Goal: Task Accomplishment & Management: Manage account settings

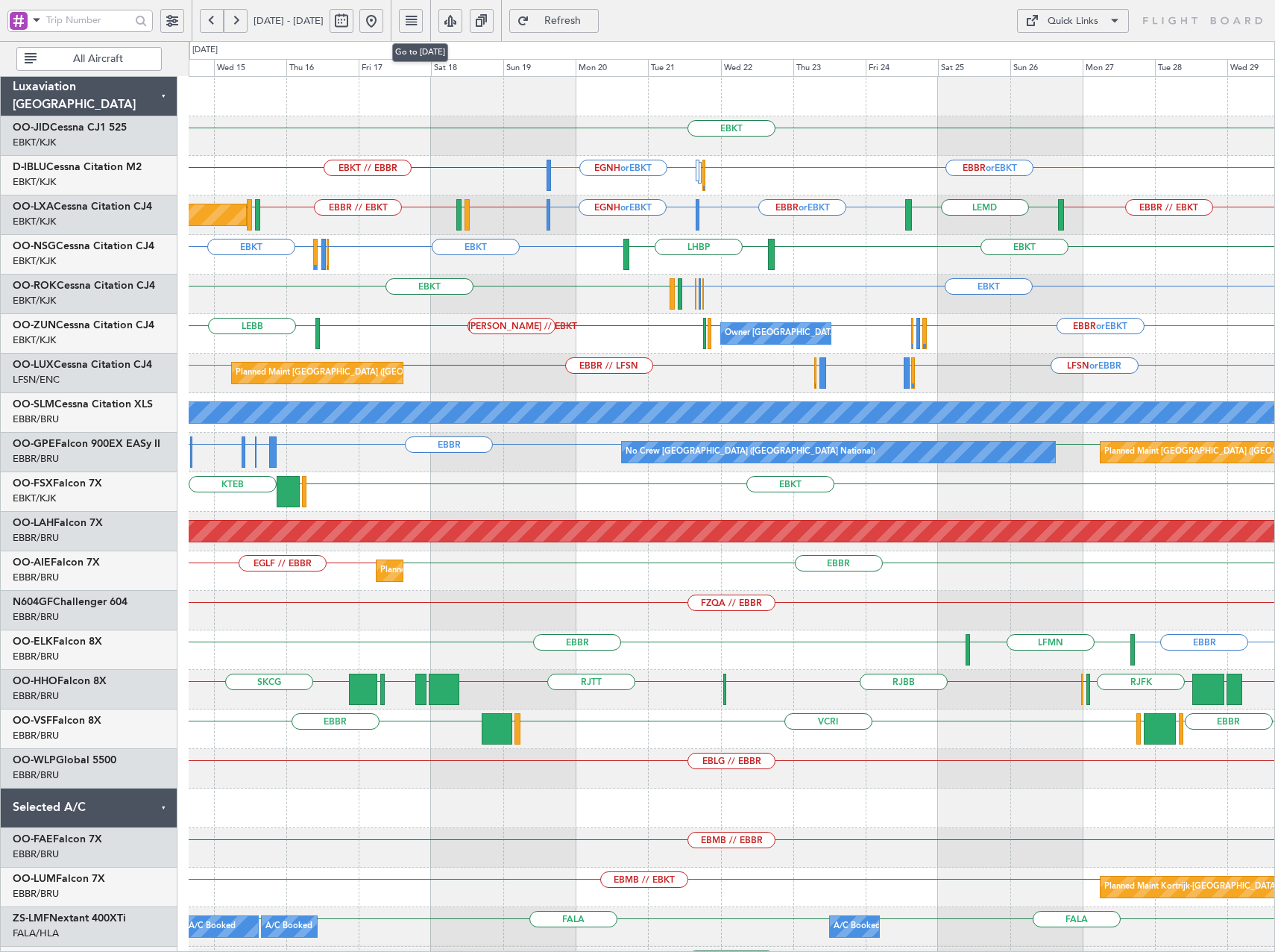
click at [383, 28] on button at bounding box center [371, 20] width 24 height 24
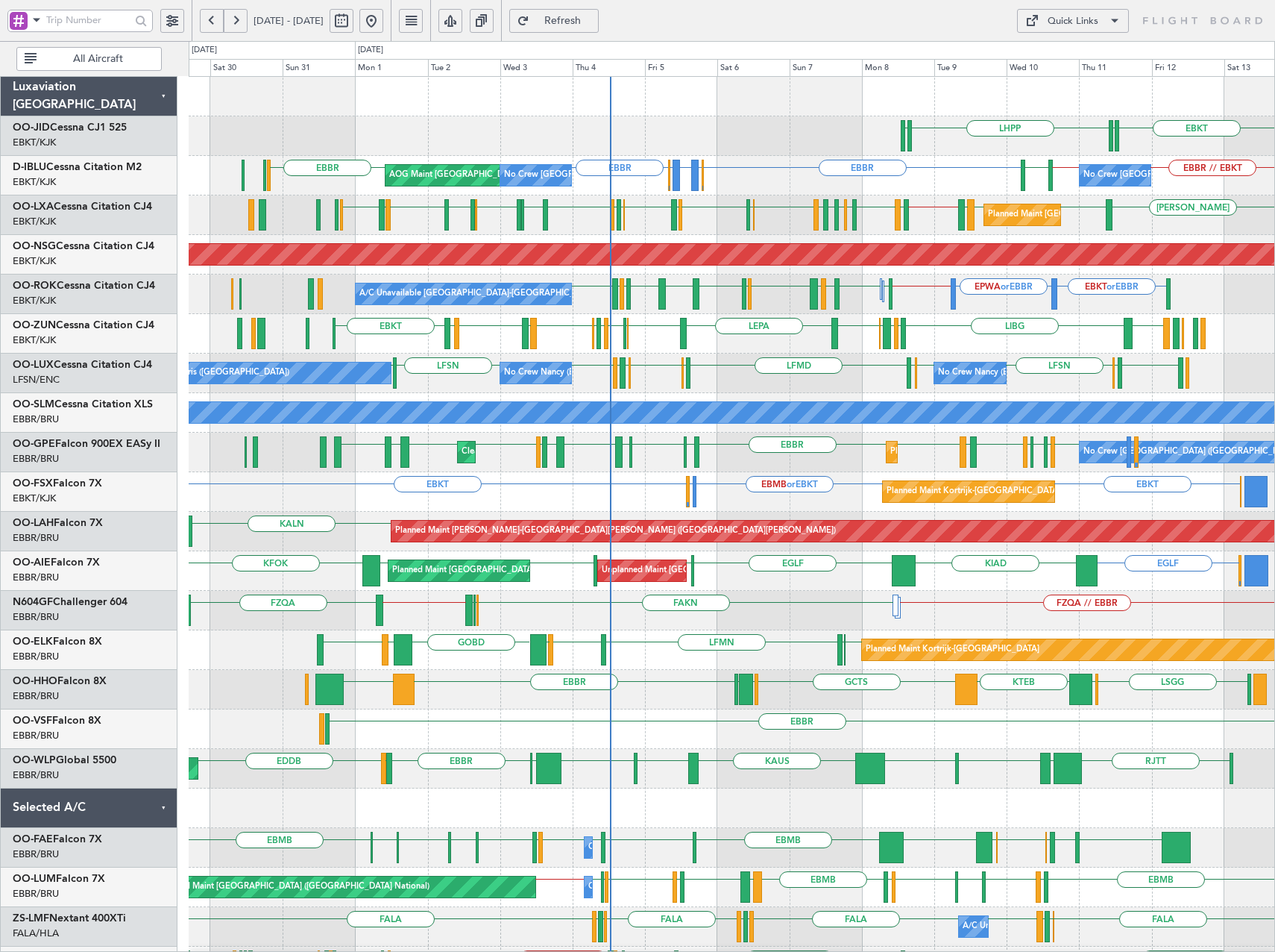
click at [1012, 370] on div "LHPP EDDN EBKT EDDN Planned Maint Kortrijk-Wevelgem AOG Maint Kortrijk-Wevelgem…" at bounding box center [732, 650] width 1086 height 1146
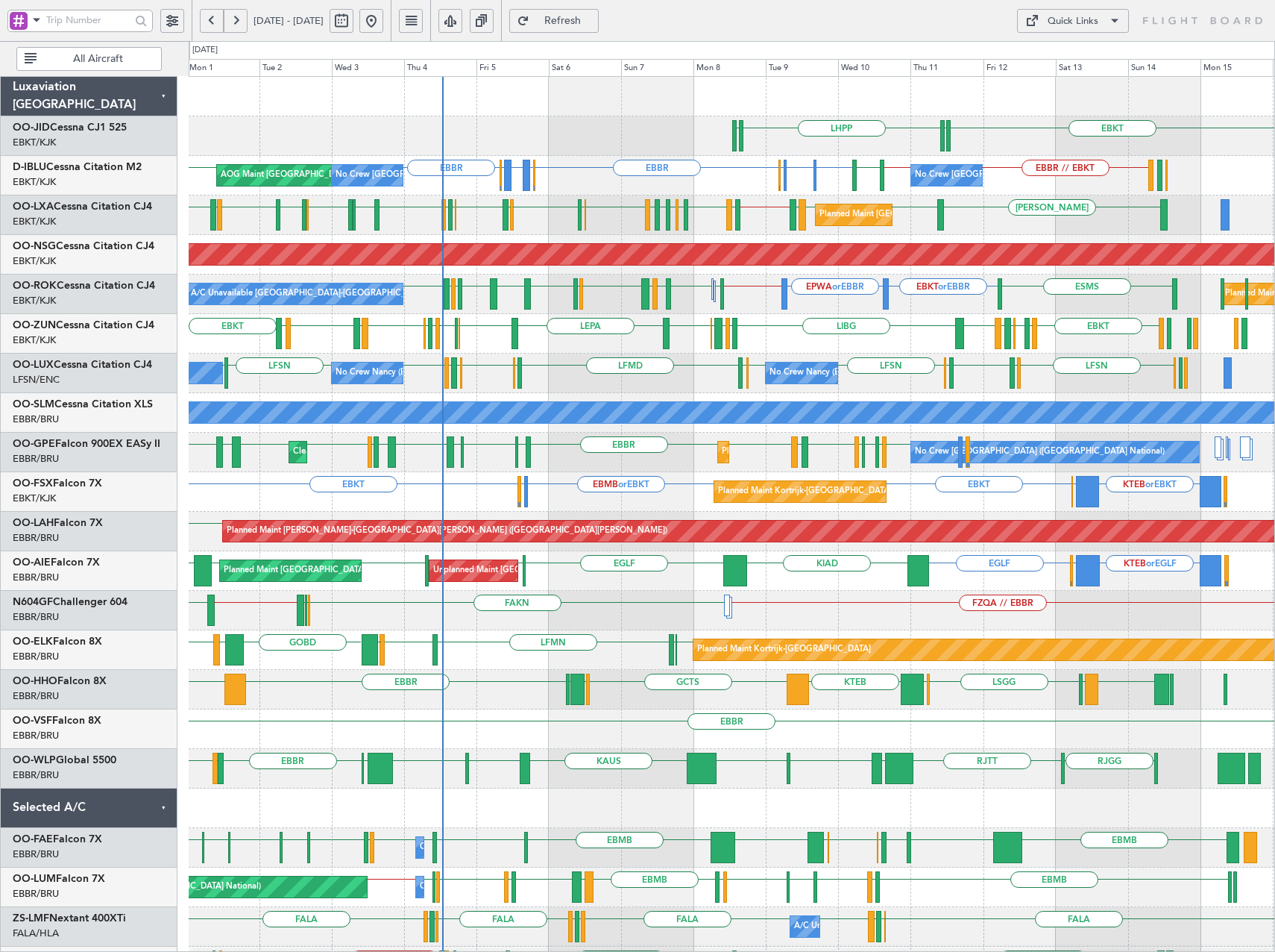
click at [663, 362] on div "LHPP EDDN EBKT EDDN Planned Maint Kortrijk-Wevelgem AOG Maint Kortrijk-Wevelgem…" at bounding box center [732, 630] width 1086 height 1106
click at [829, 384] on div "No Crew Nancy (Essey) No Crew Paris (Le Bourget) No Crew Nancy (Essey) LRCV or …" at bounding box center [732, 373] width 1086 height 39
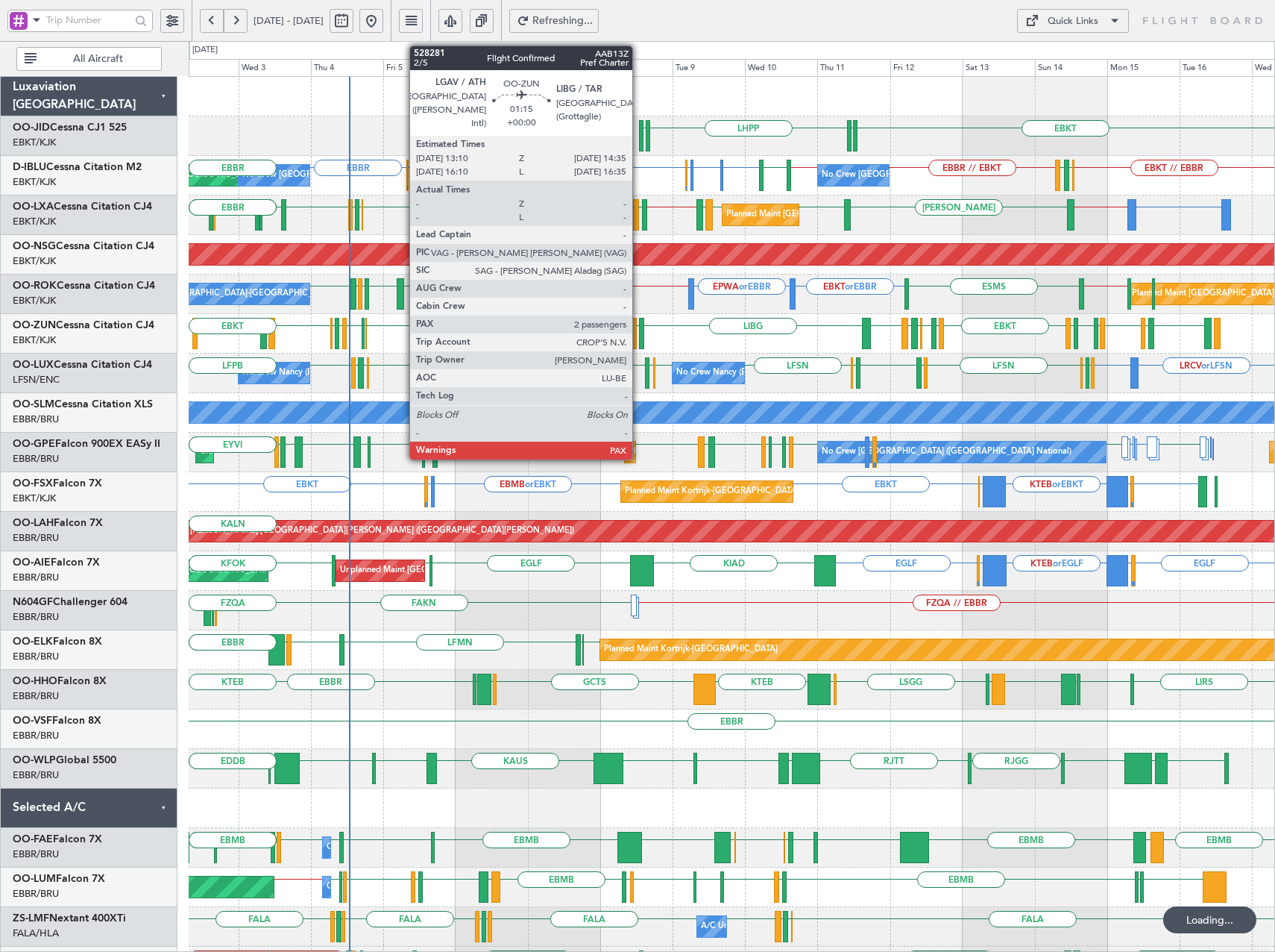
click at [623, 328] on div at bounding box center [625, 333] width 8 height 31
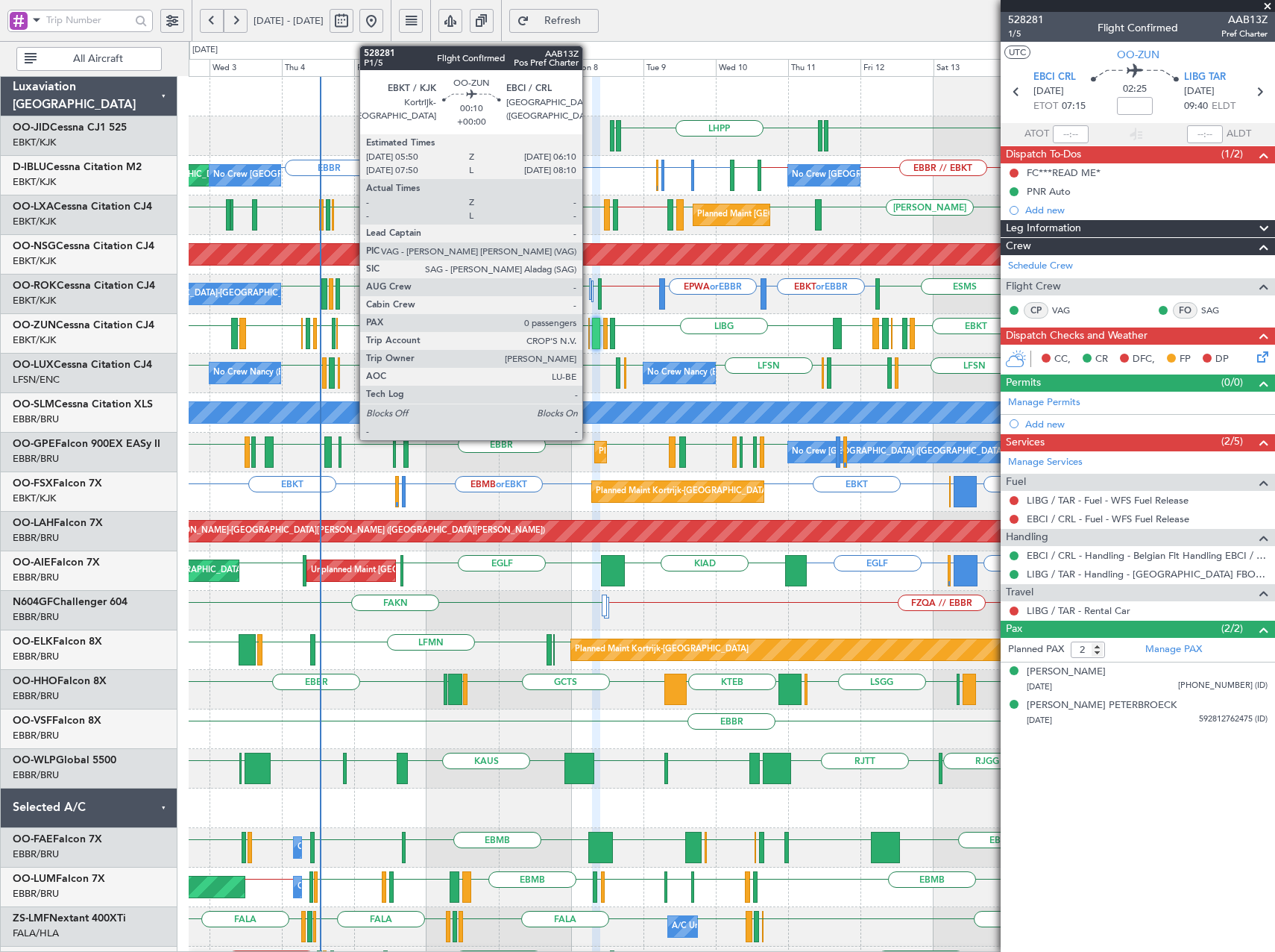
click at [589, 334] on div at bounding box center [589, 333] width 2 height 31
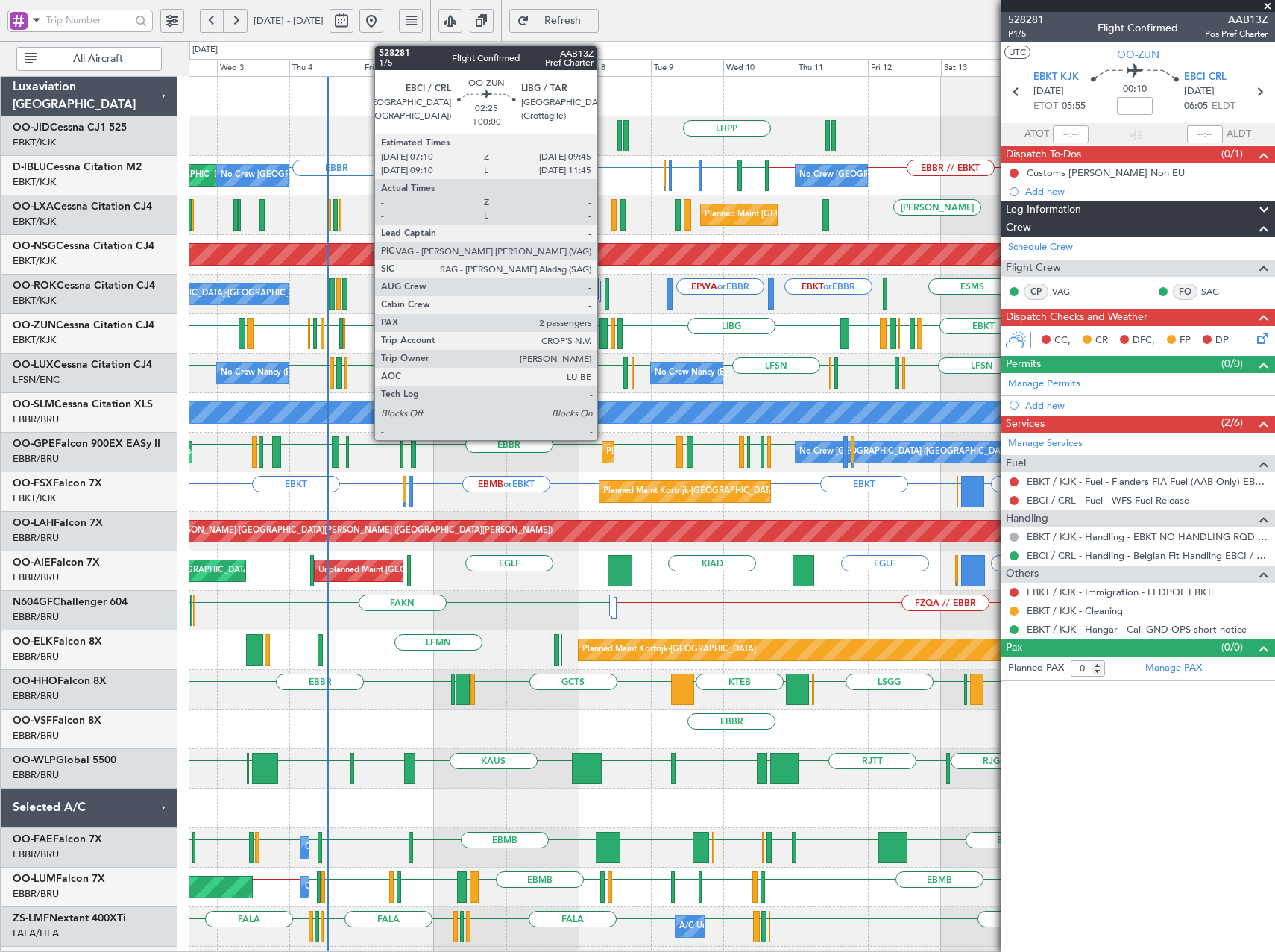
click at [604, 335] on div at bounding box center [604, 333] width 8 height 31
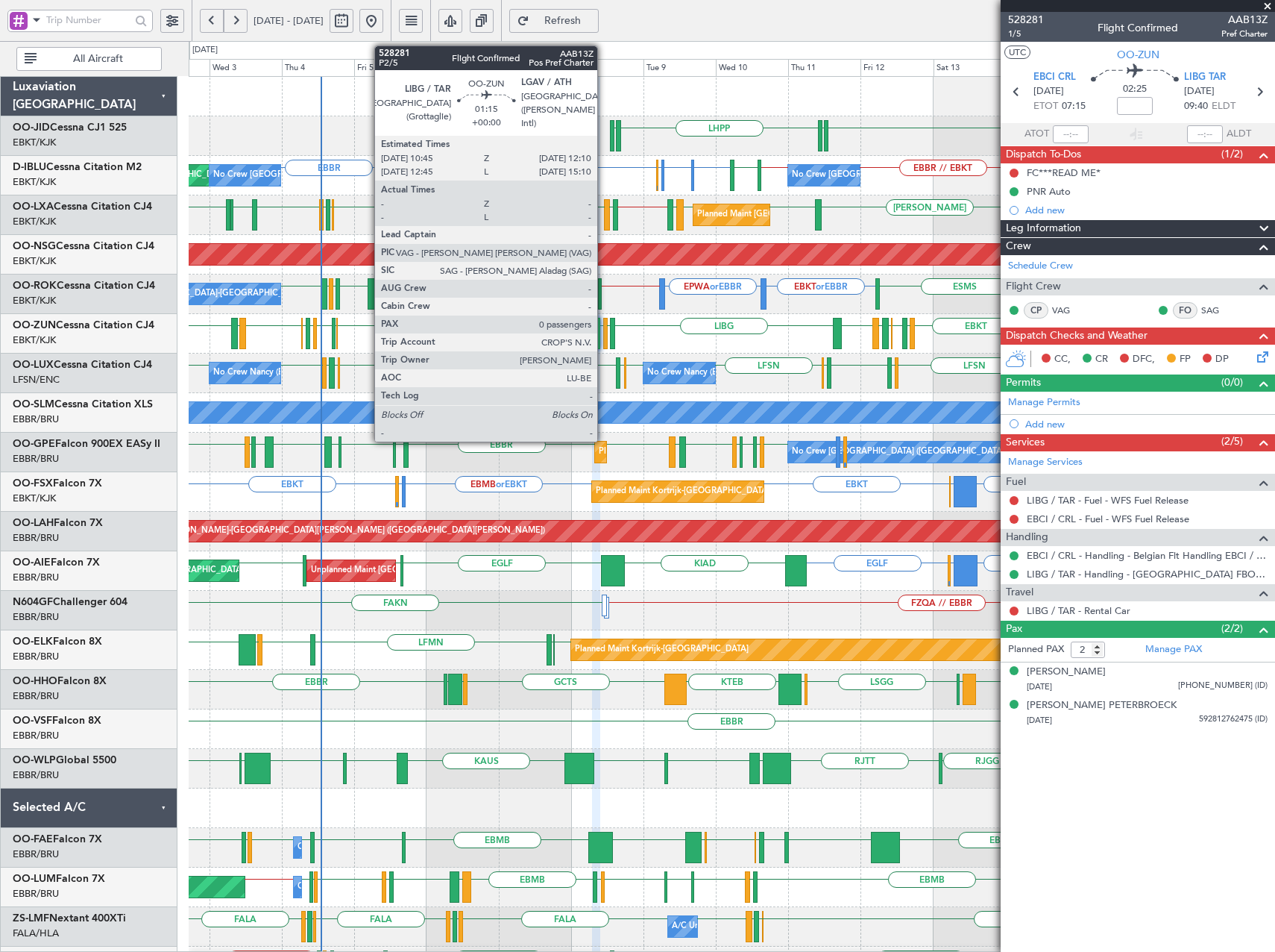
click at [604, 332] on div at bounding box center [605, 333] width 5 height 31
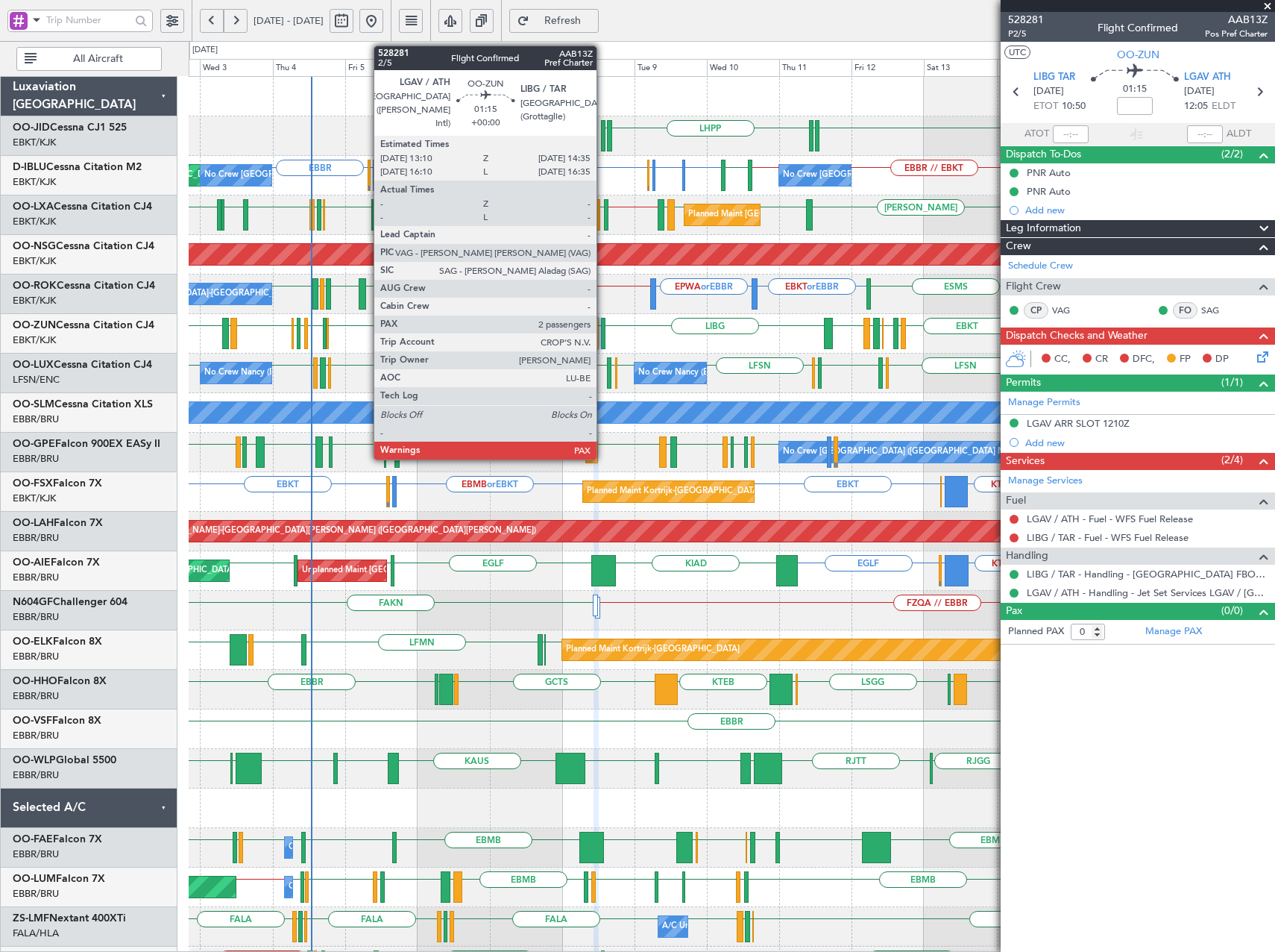
click at [603, 336] on div at bounding box center [604, 333] width 5 height 31
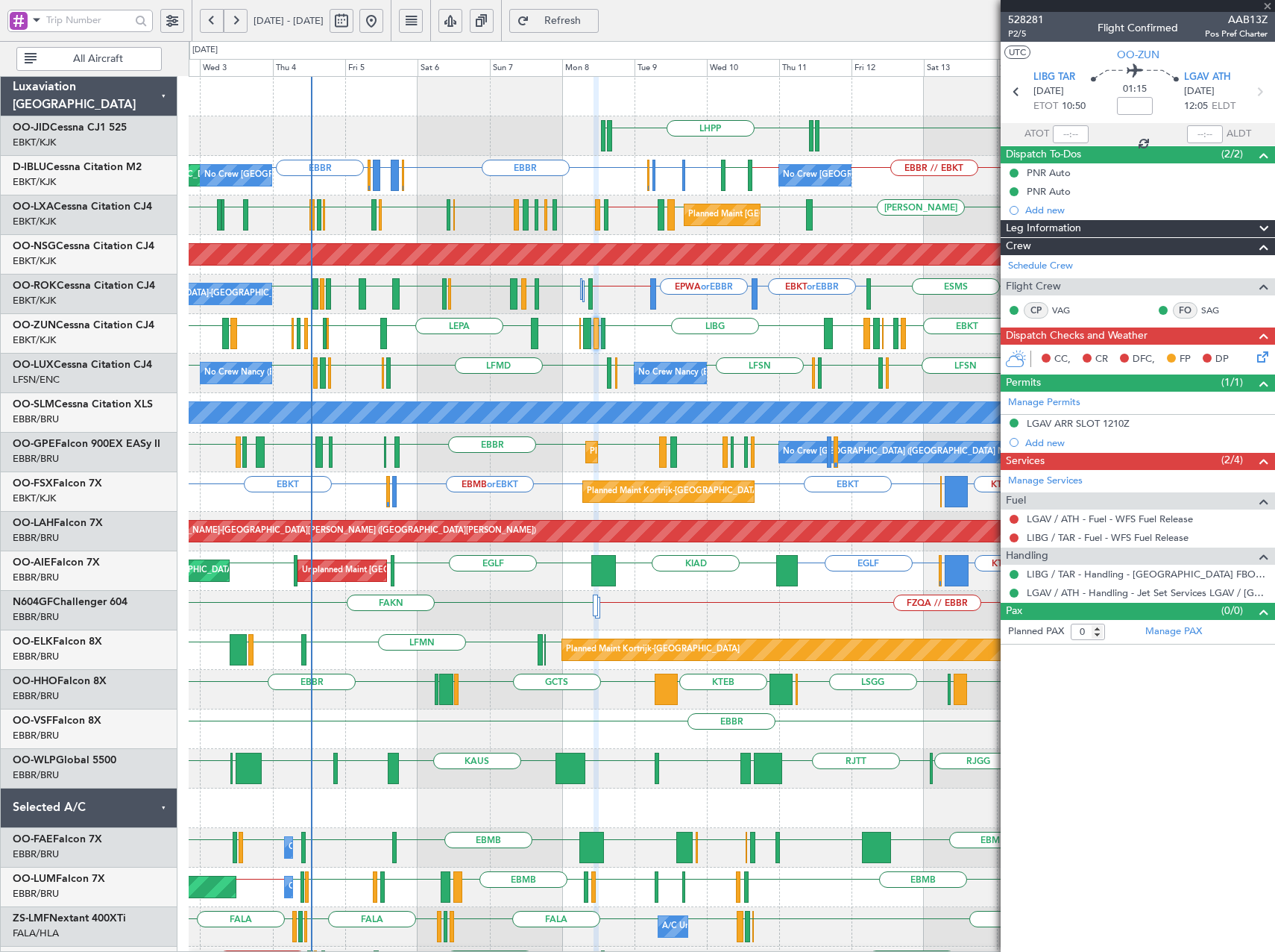
type input "4"
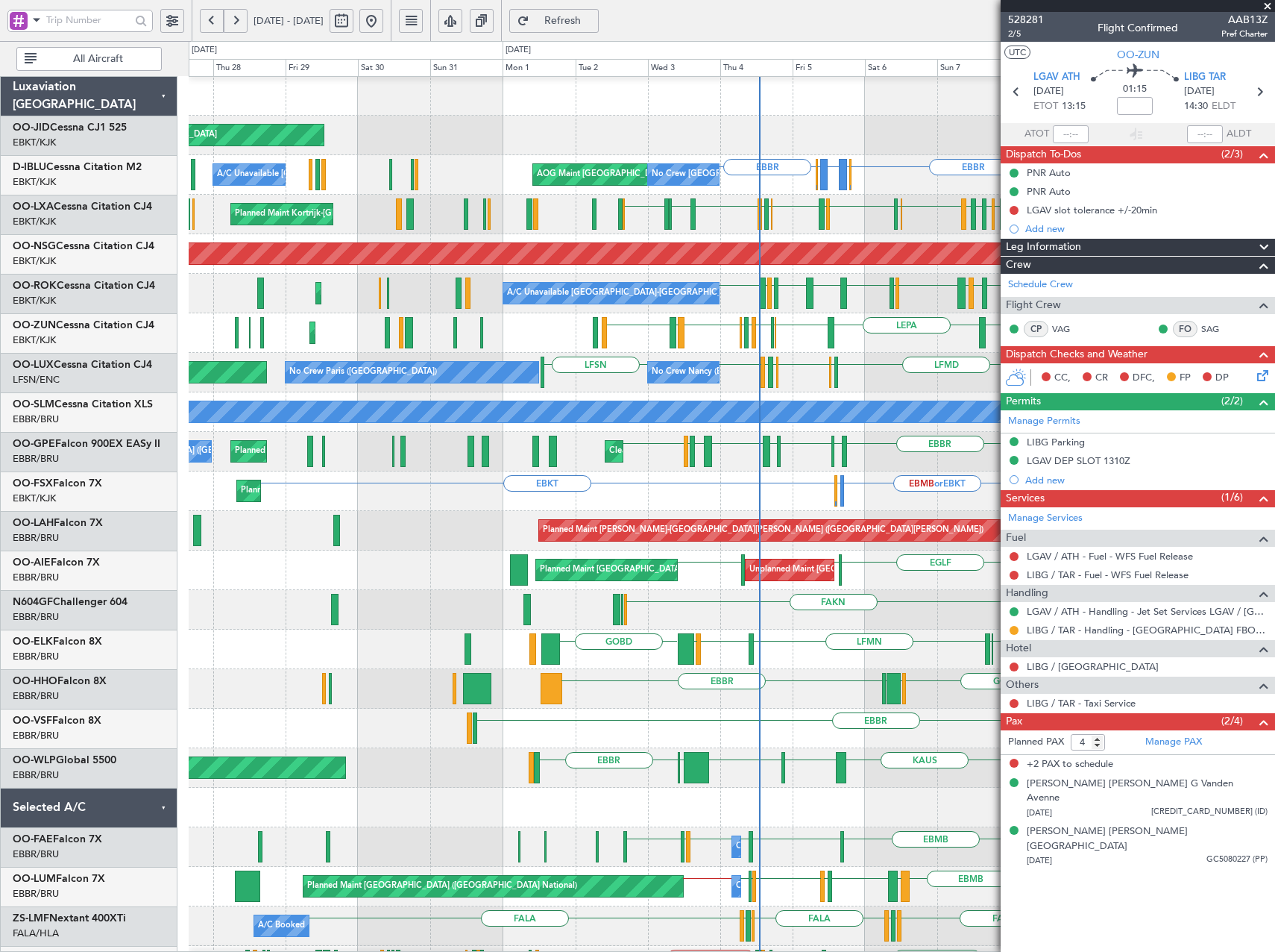
scroll to position [2, 0]
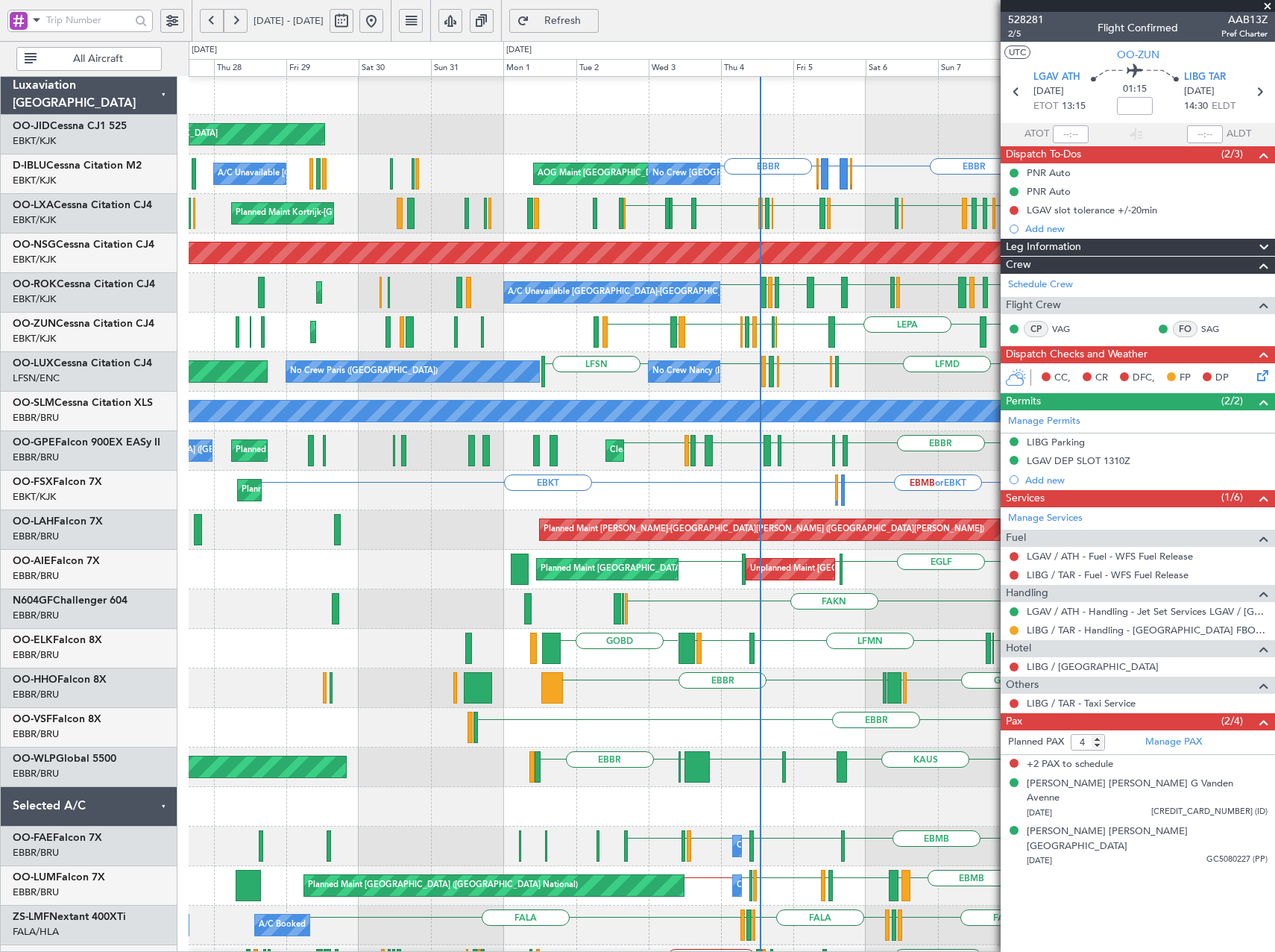
click at [834, 606] on div "FZQA // EBBR FAKN" at bounding box center [732, 609] width 1086 height 39
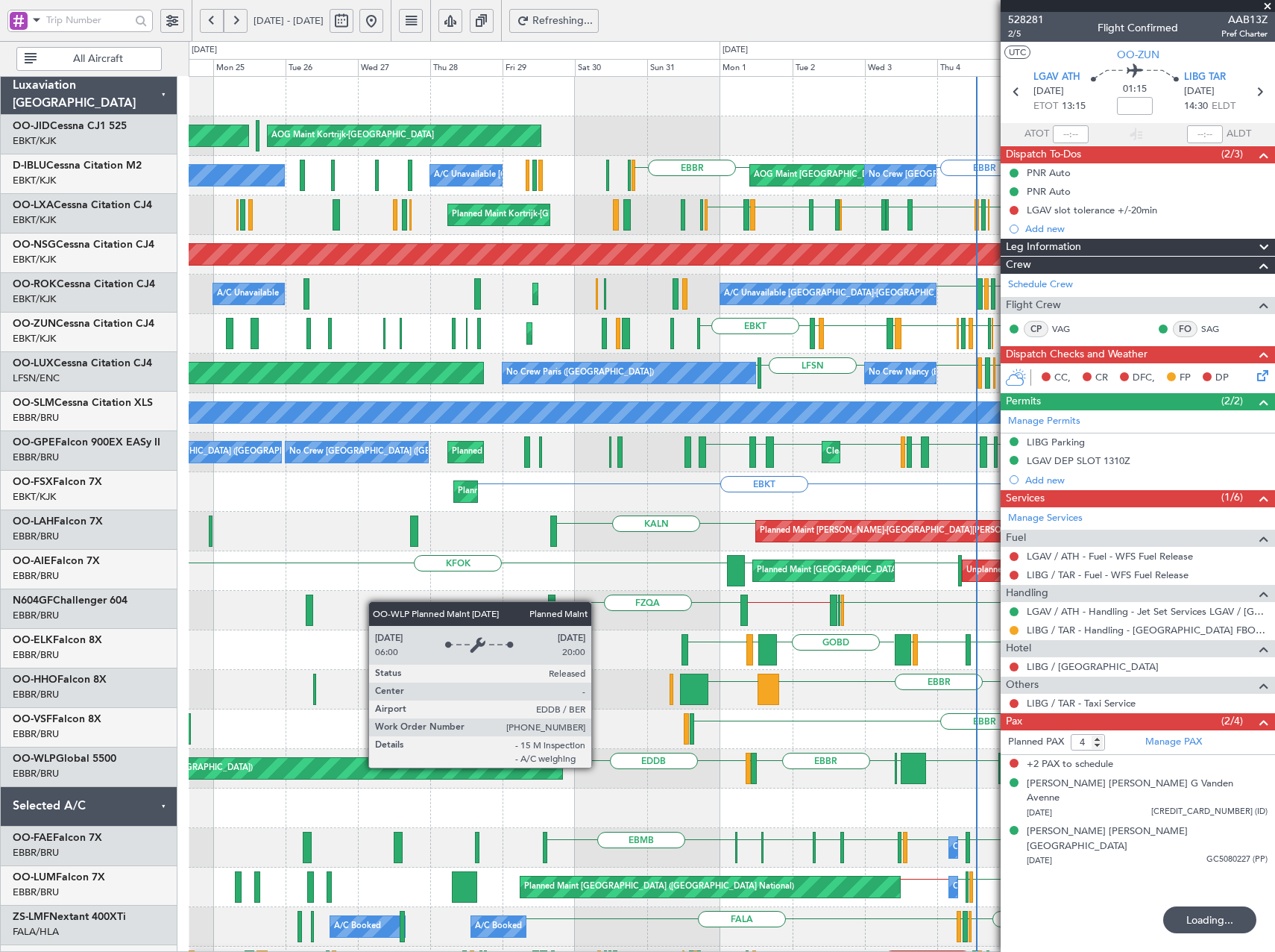
scroll to position [0, 0]
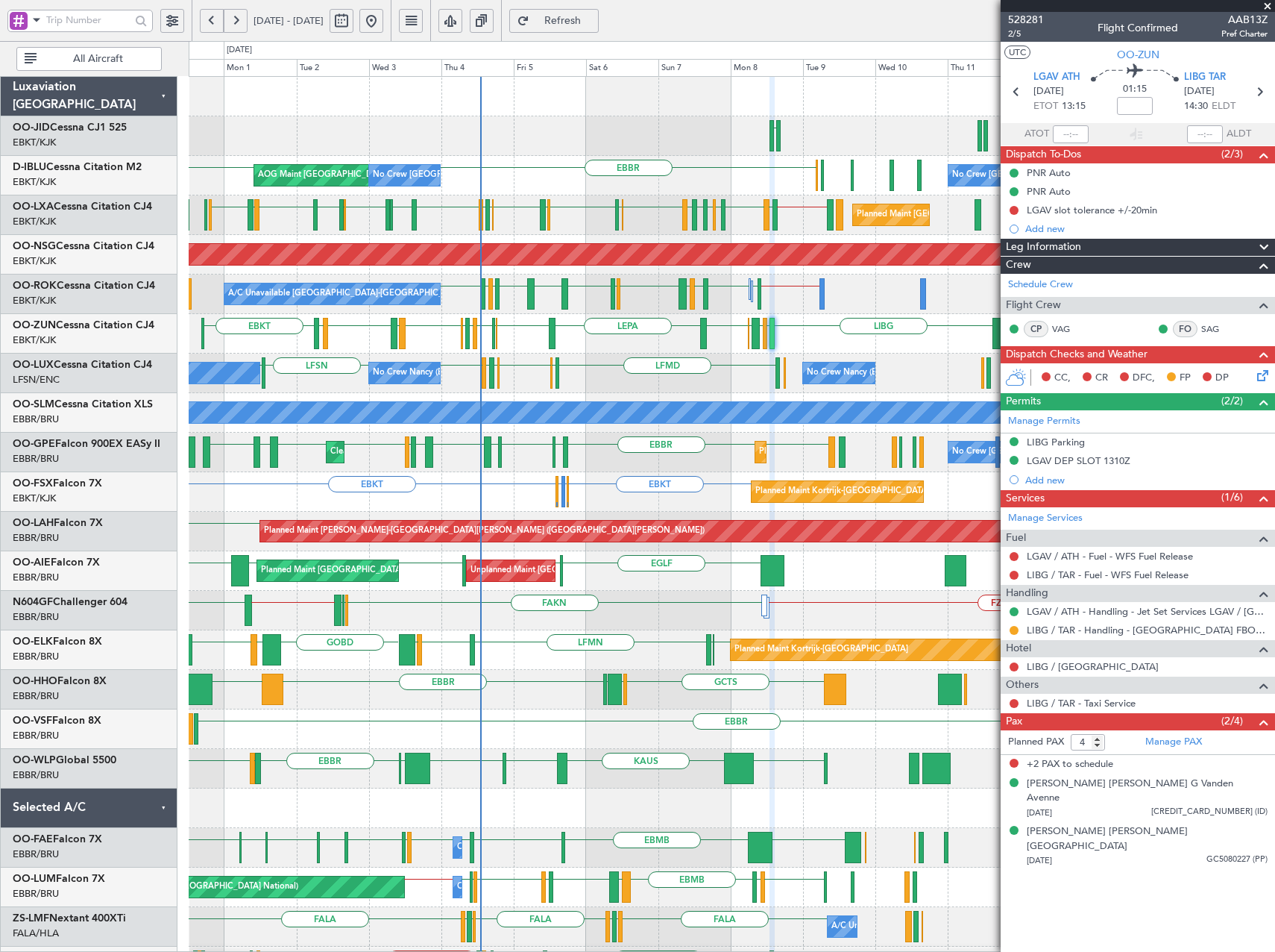
click at [220, 462] on div "EDDN Planned Maint Kortrijk-Wevelgem AOG Maint Kortrijk-Wevelgem EBBR EBBR AOG …" at bounding box center [732, 650] width 1086 height 1146
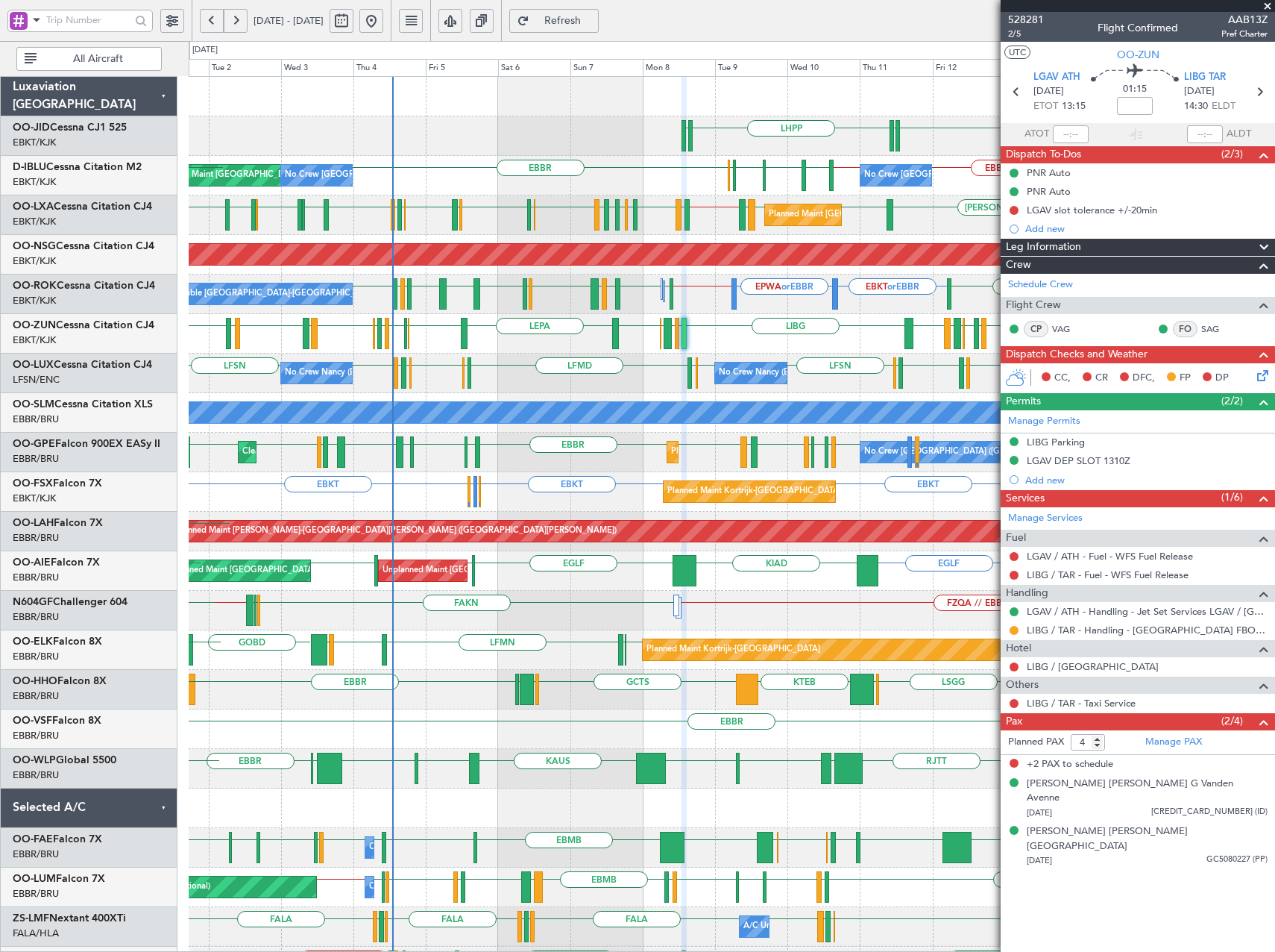
click at [734, 398] on div "EBKT LHPP EDDN EDDN Planned Maint Kortrijk-Wevelgem AOG Maint Kortrijk-Wevelgem…" at bounding box center [732, 610] width 1086 height 1067
click at [402, 336] on div "LEPA EBKT LFPB EDDL LIML EBLG EBKT LIRA EBKT LEBB EBKT LIBG LGAV LIBG EBCI EBKT…" at bounding box center [732, 333] width 1086 height 39
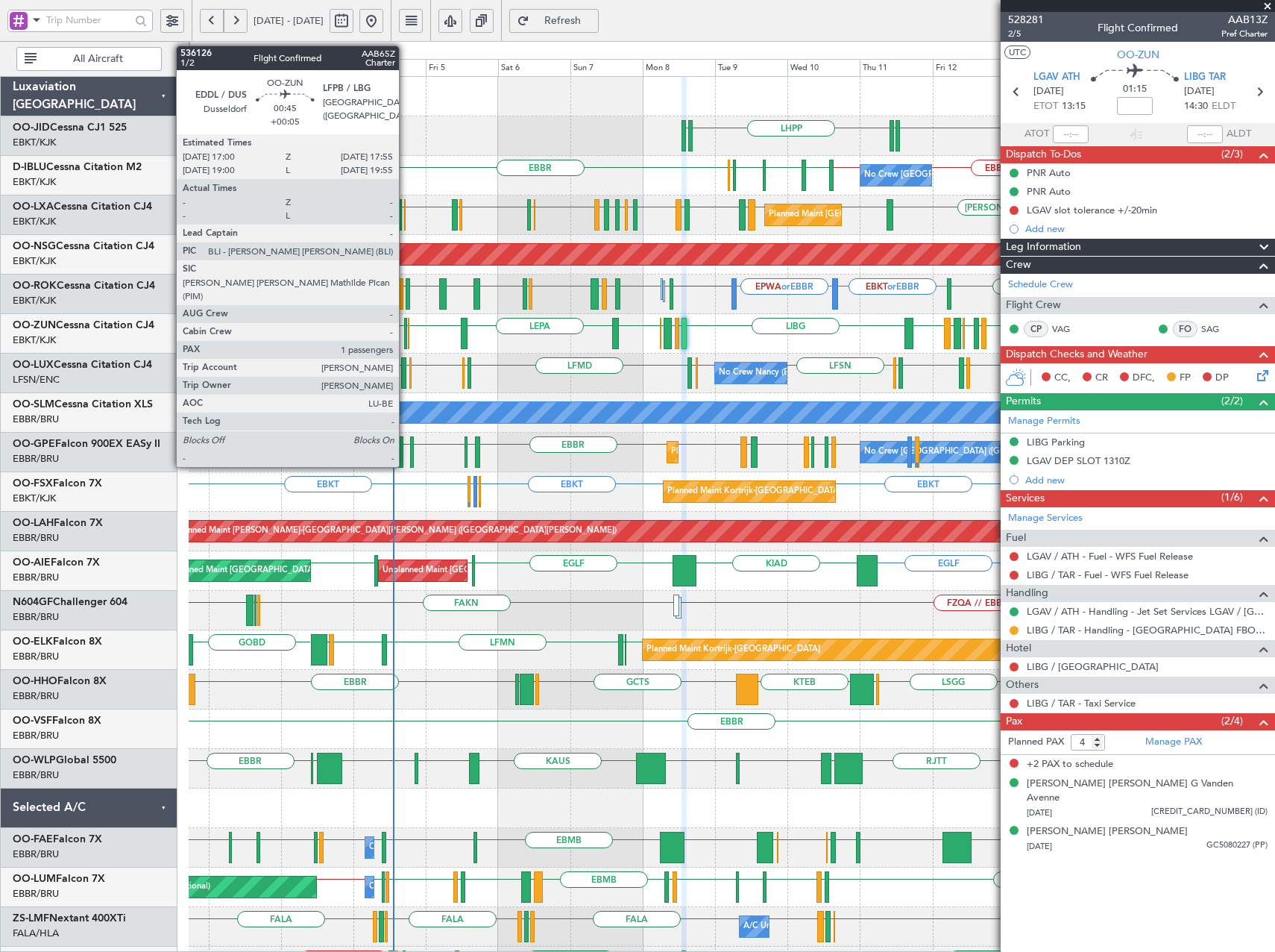
click at [405, 336] on div at bounding box center [406, 333] width 3 height 31
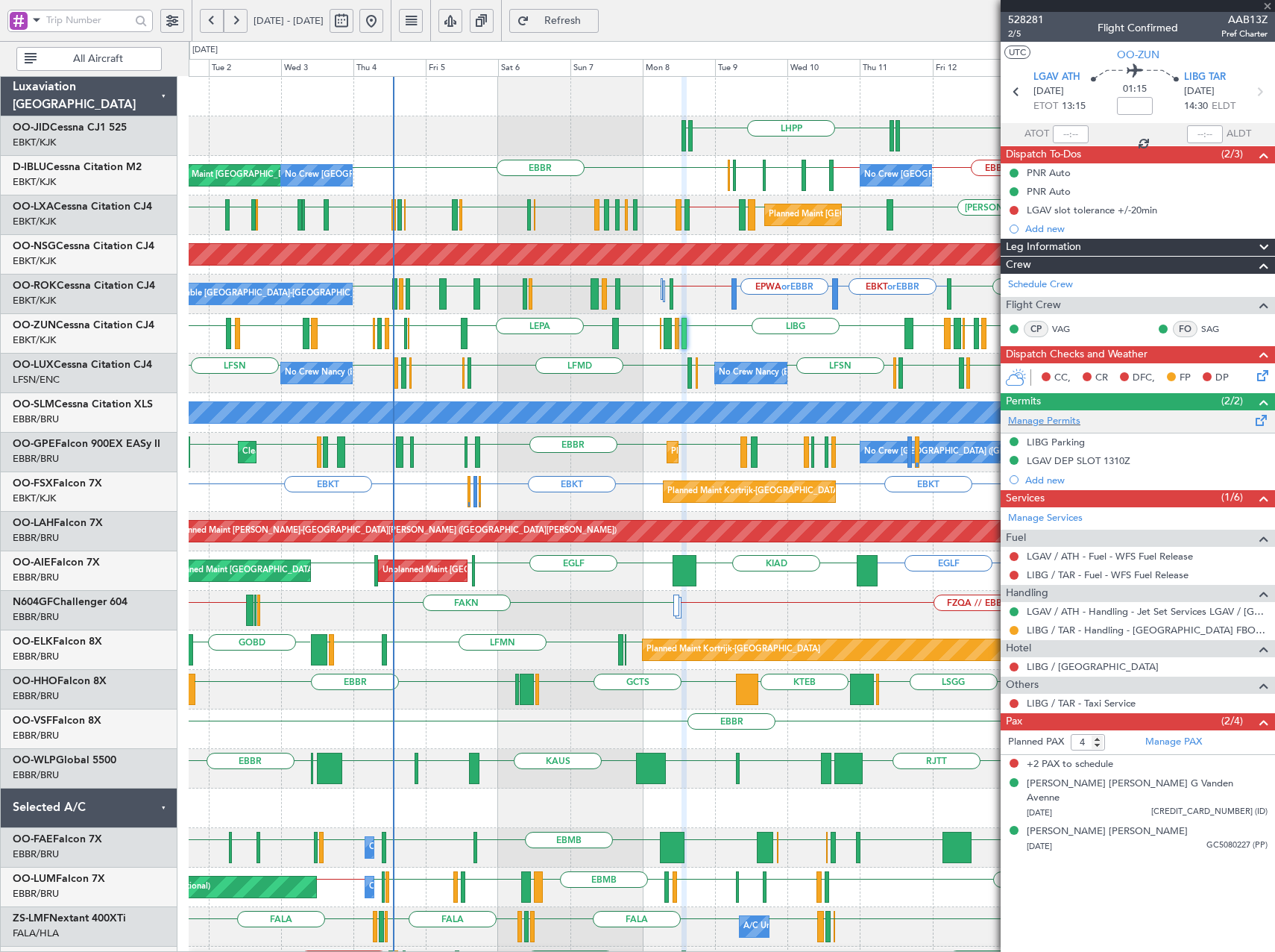
type input "+00:05"
type input "1"
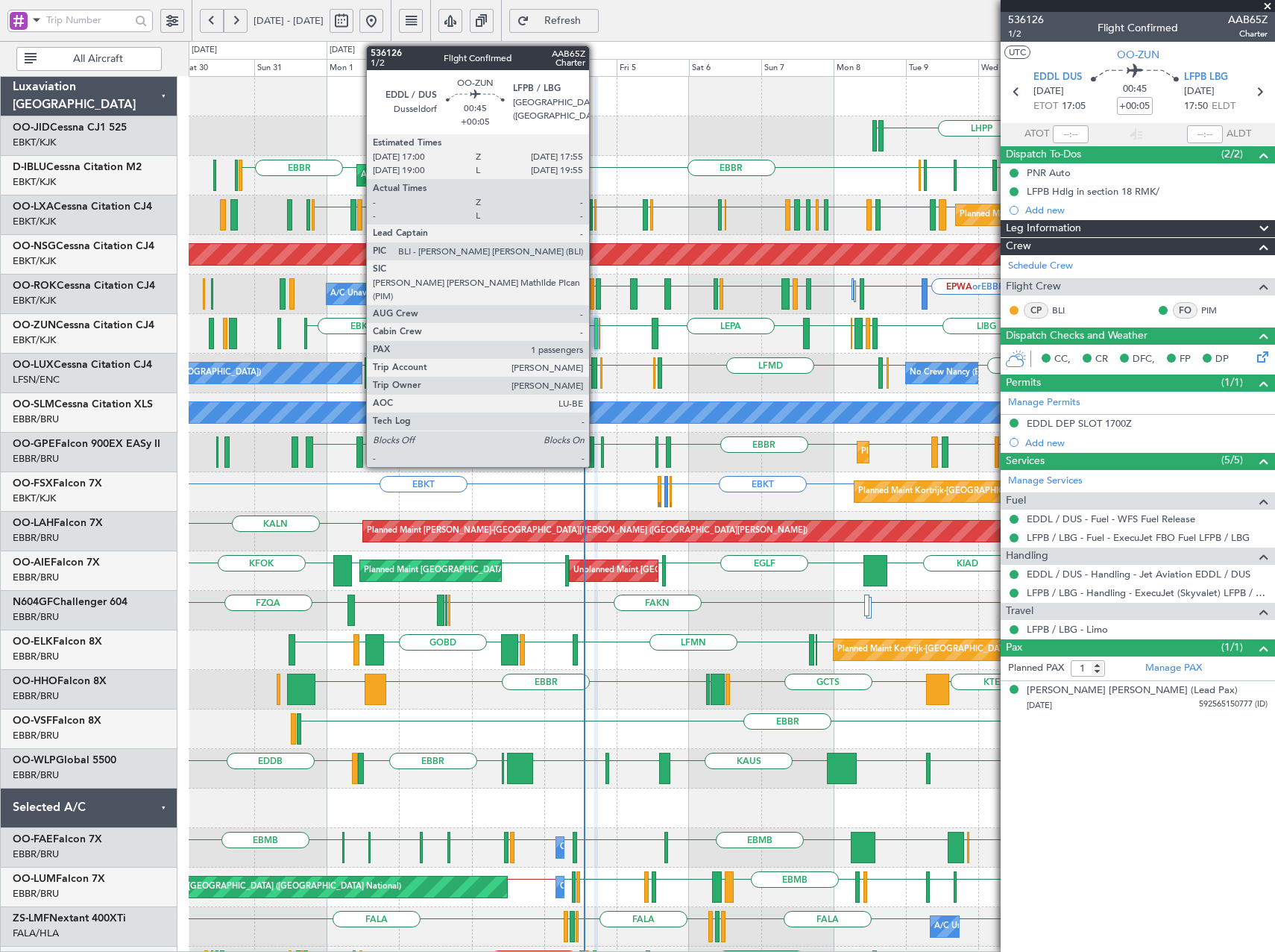
click at [596, 340] on div at bounding box center [596, 333] width 3 height 31
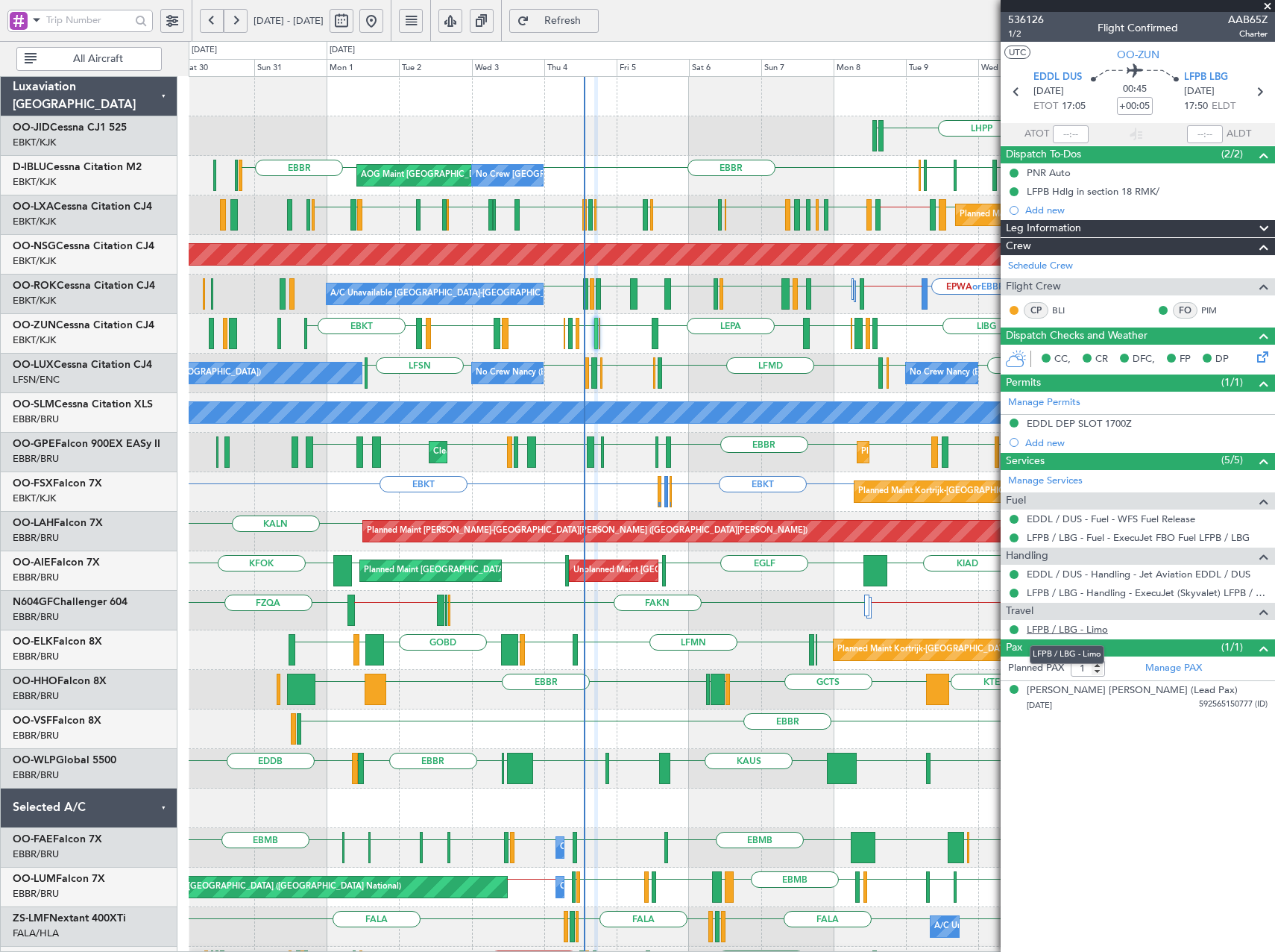
click at [1081, 629] on link "LFPB / LBG - Limo" at bounding box center [1068, 629] width 82 height 13
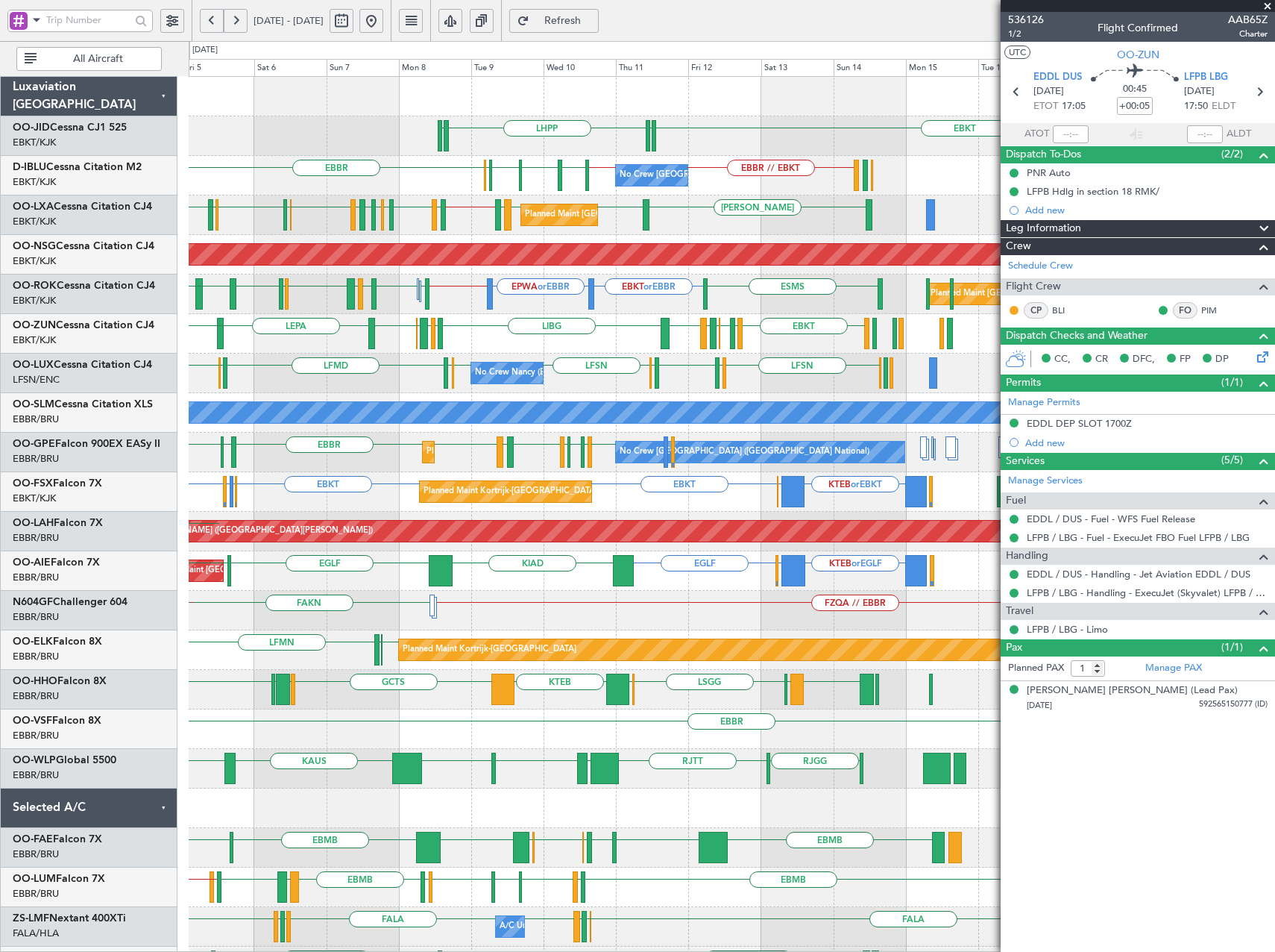
click at [314, 345] on div "EBKT LHPP EDDN EDDN EBKT // EBBR LSZH EBKT EGNJ EBKT EBBR EBBR // EBKT No Crew …" at bounding box center [732, 610] width 1086 height 1067
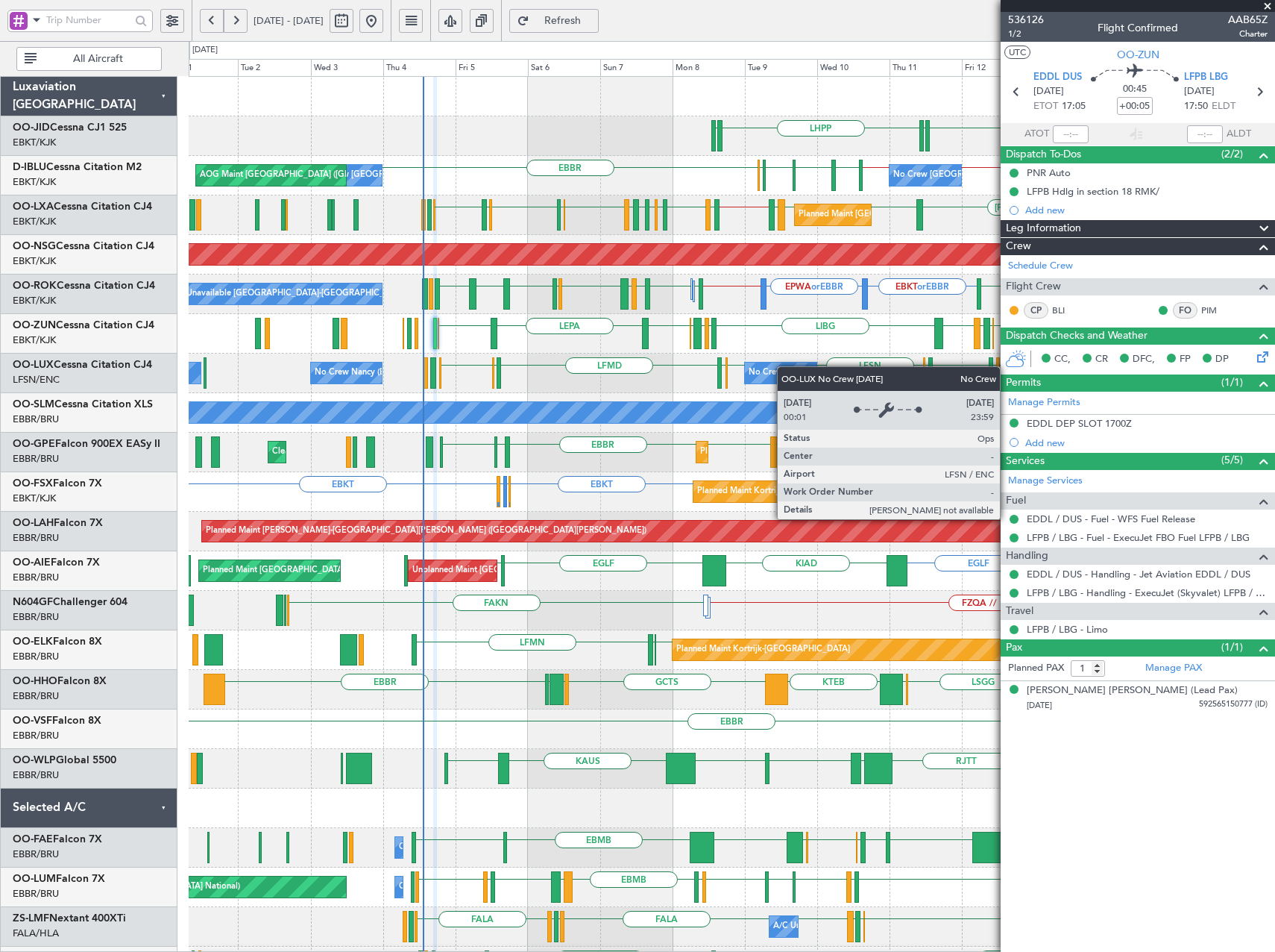
click at [785, 366] on div "EBKT LHPP EDDN EDDN Planned Maint Kortrijk-Wevelgem AOG Maint Kortrijk-Wevelgem…" at bounding box center [732, 610] width 1086 height 1067
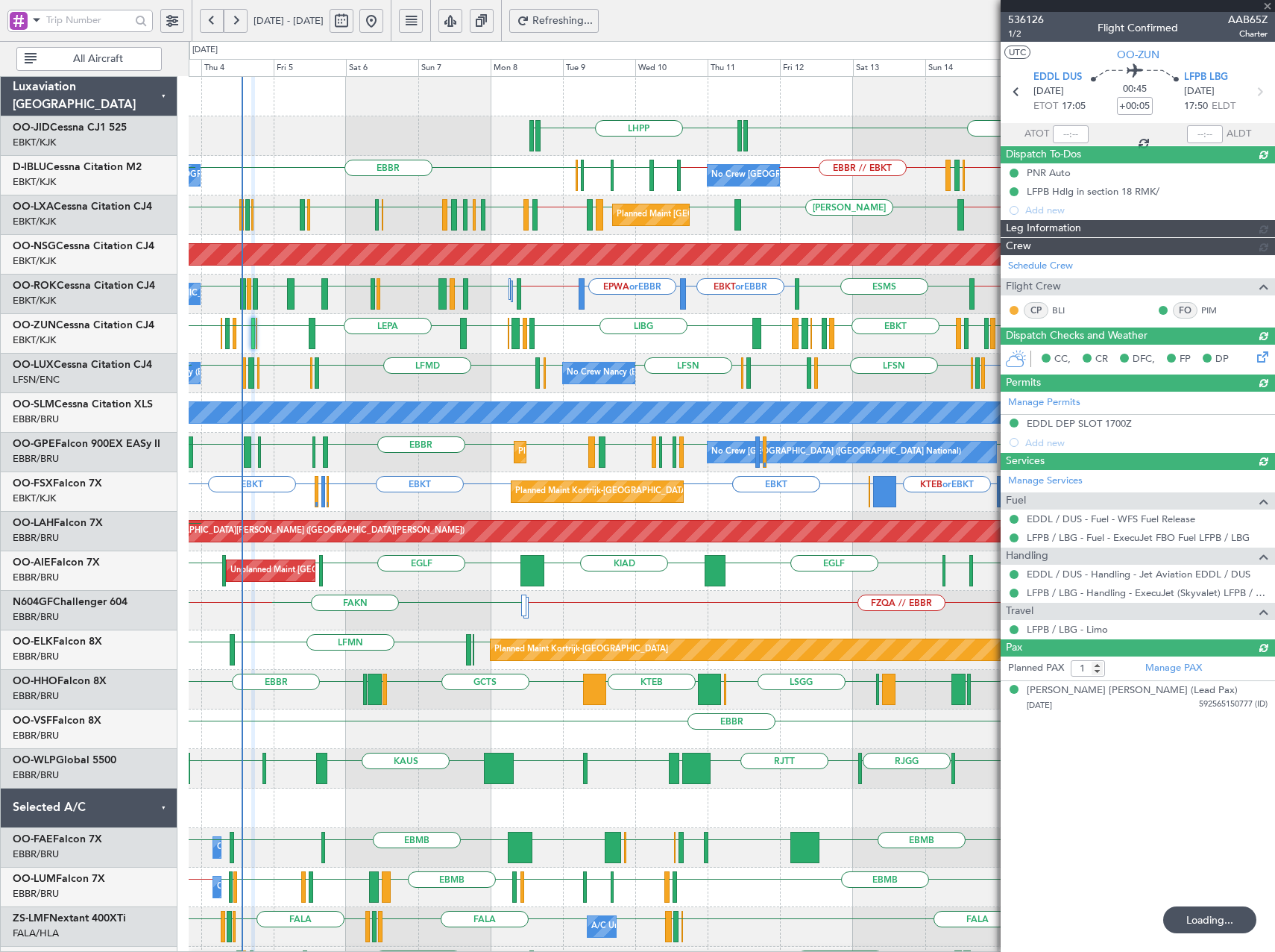
click at [641, 245] on div "EBKT EDDN LHPP EDDN EBKT // EBBR EBBR LFMN EBBR // EBKT EBKT // EBBR LSZH EBKT …" at bounding box center [732, 610] width 1086 height 1067
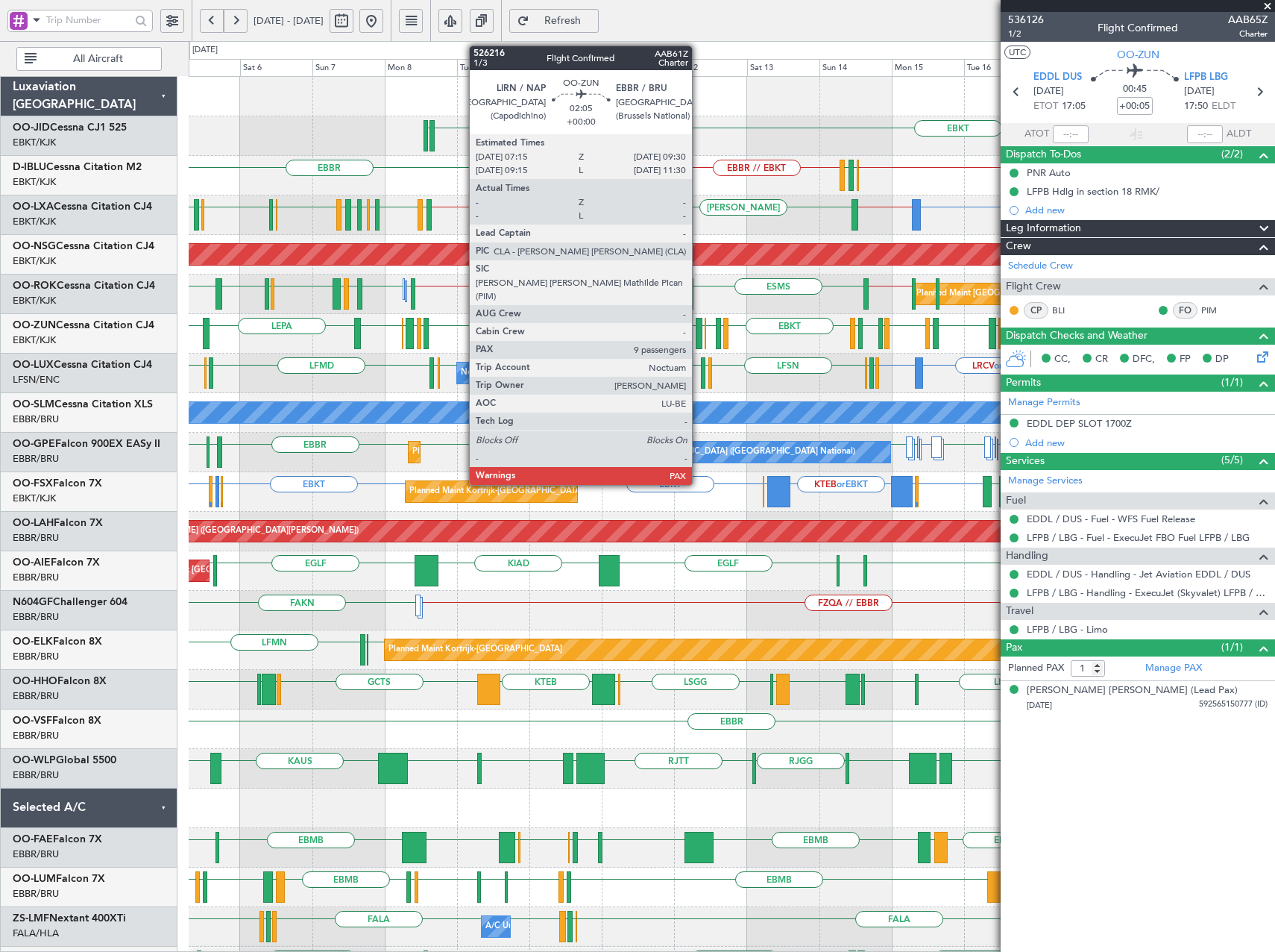
click at [699, 338] on div at bounding box center [699, 333] width 8 height 31
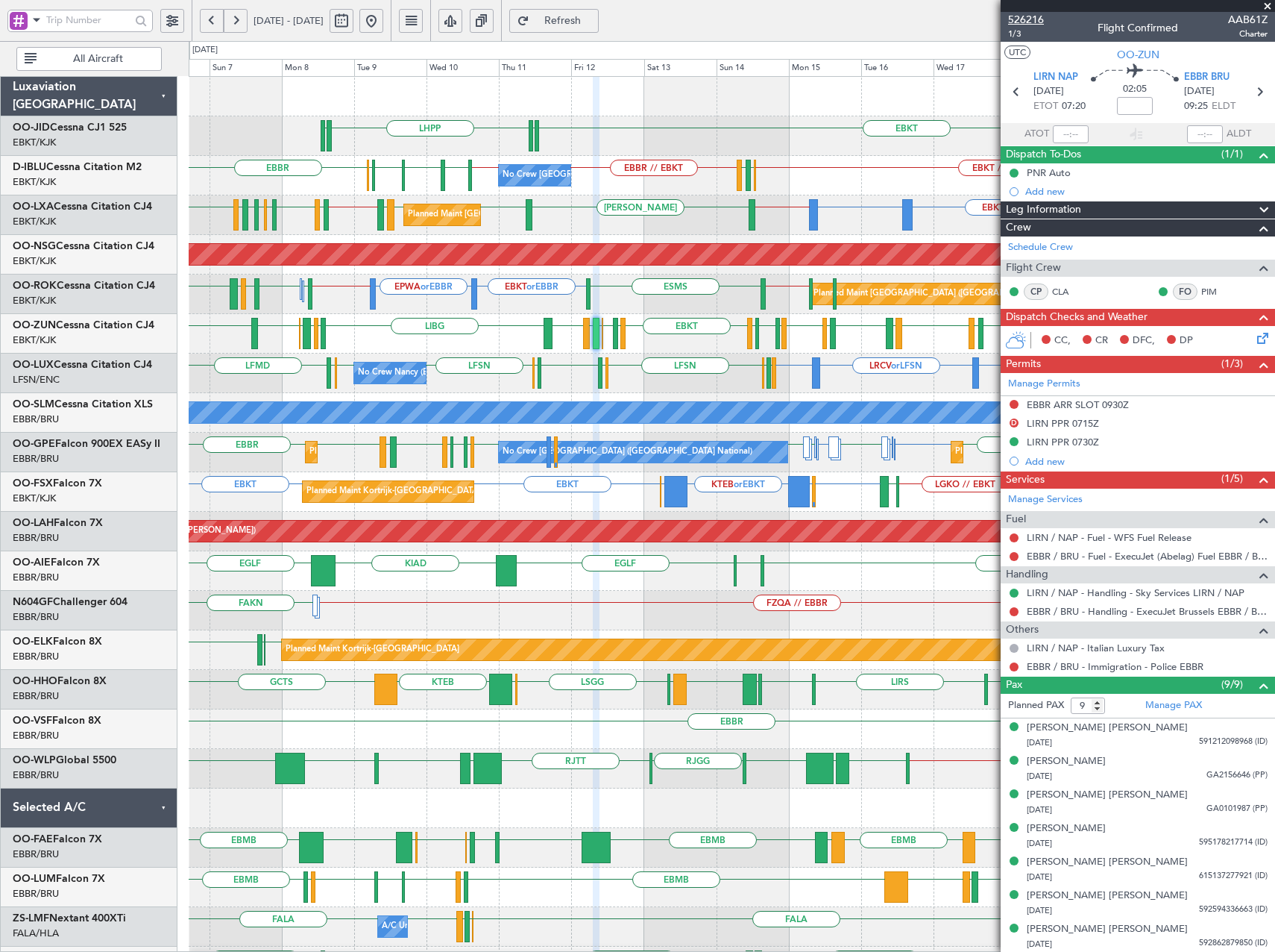
click at [1030, 23] on span "526216" at bounding box center [1026, 20] width 36 height 16
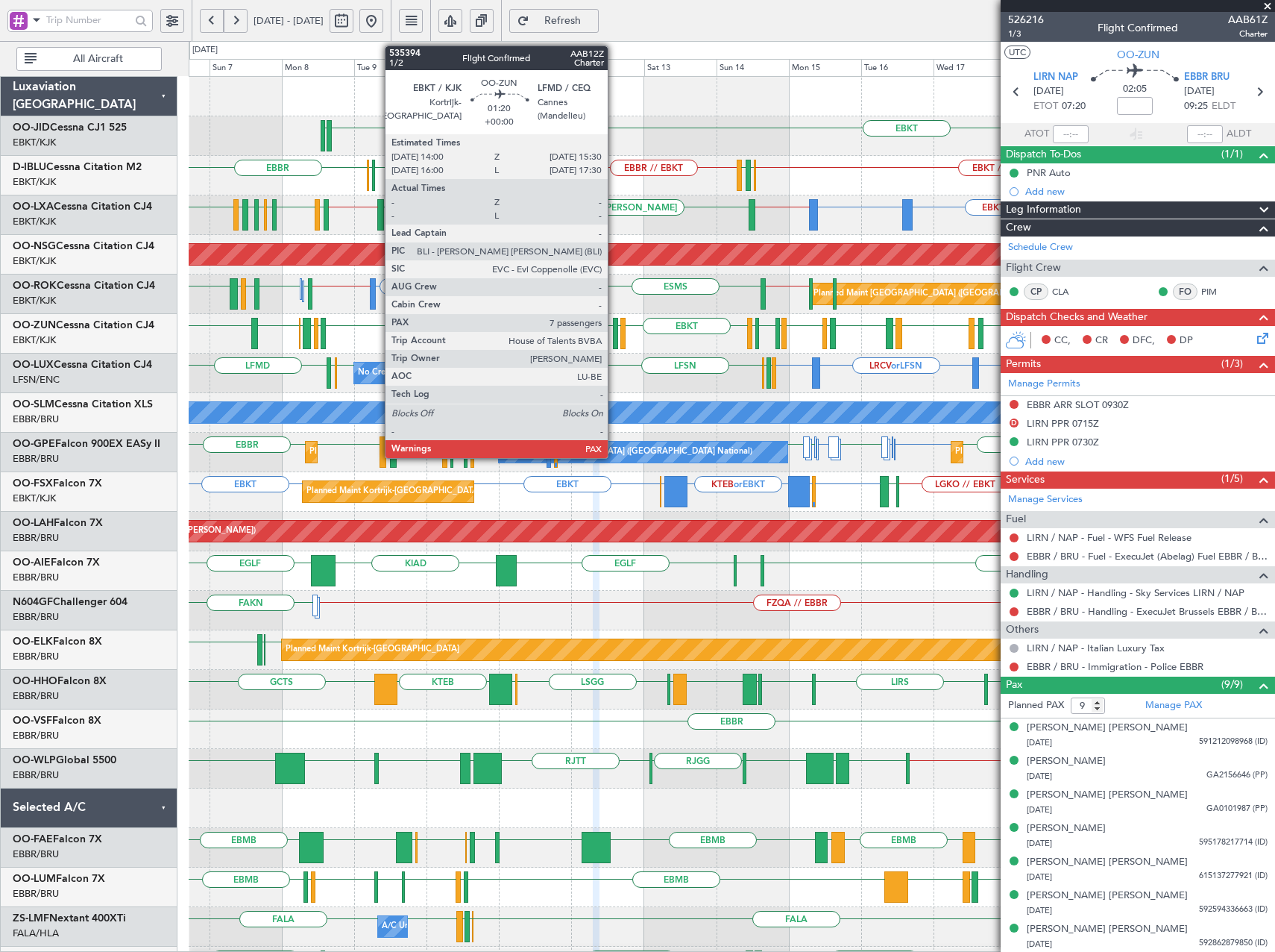
click at [615, 340] on div at bounding box center [616, 333] width 5 height 31
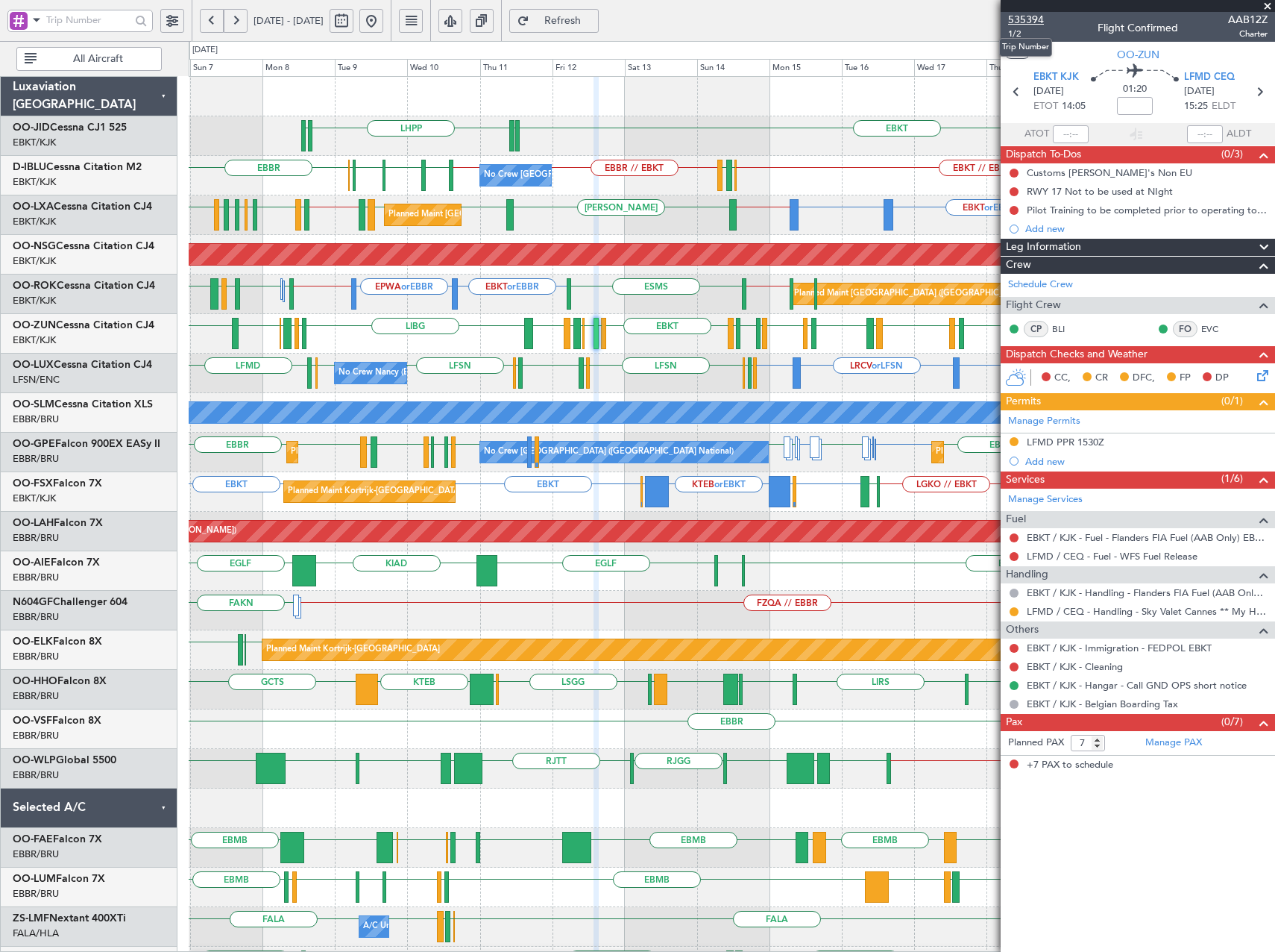
click at [1024, 19] on span "535394" at bounding box center [1026, 20] width 36 height 16
click at [594, 25] on span "Refresh" at bounding box center [563, 20] width 61 height 10
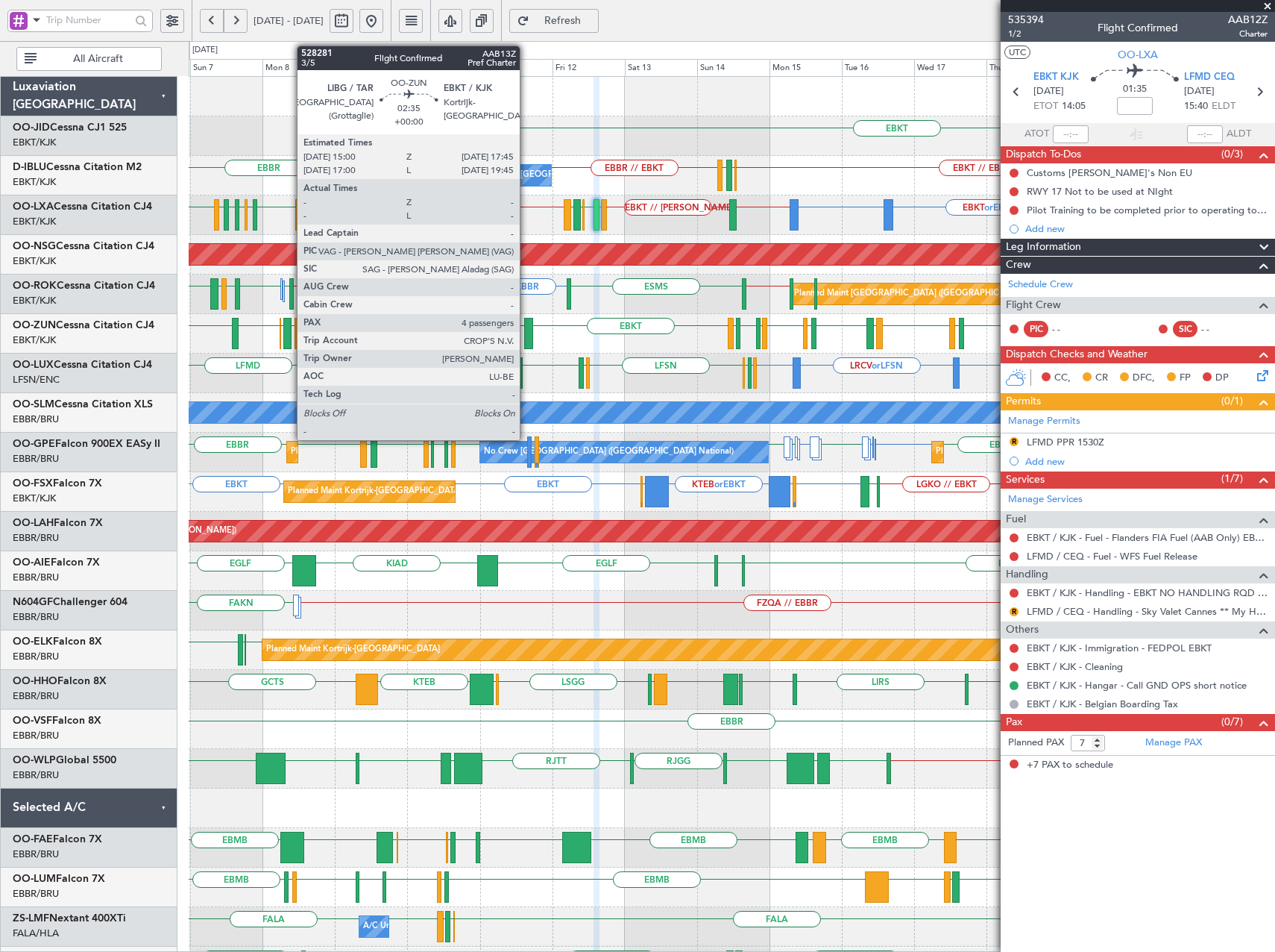
click at [526, 329] on div at bounding box center [529, 333] width 9 height 31
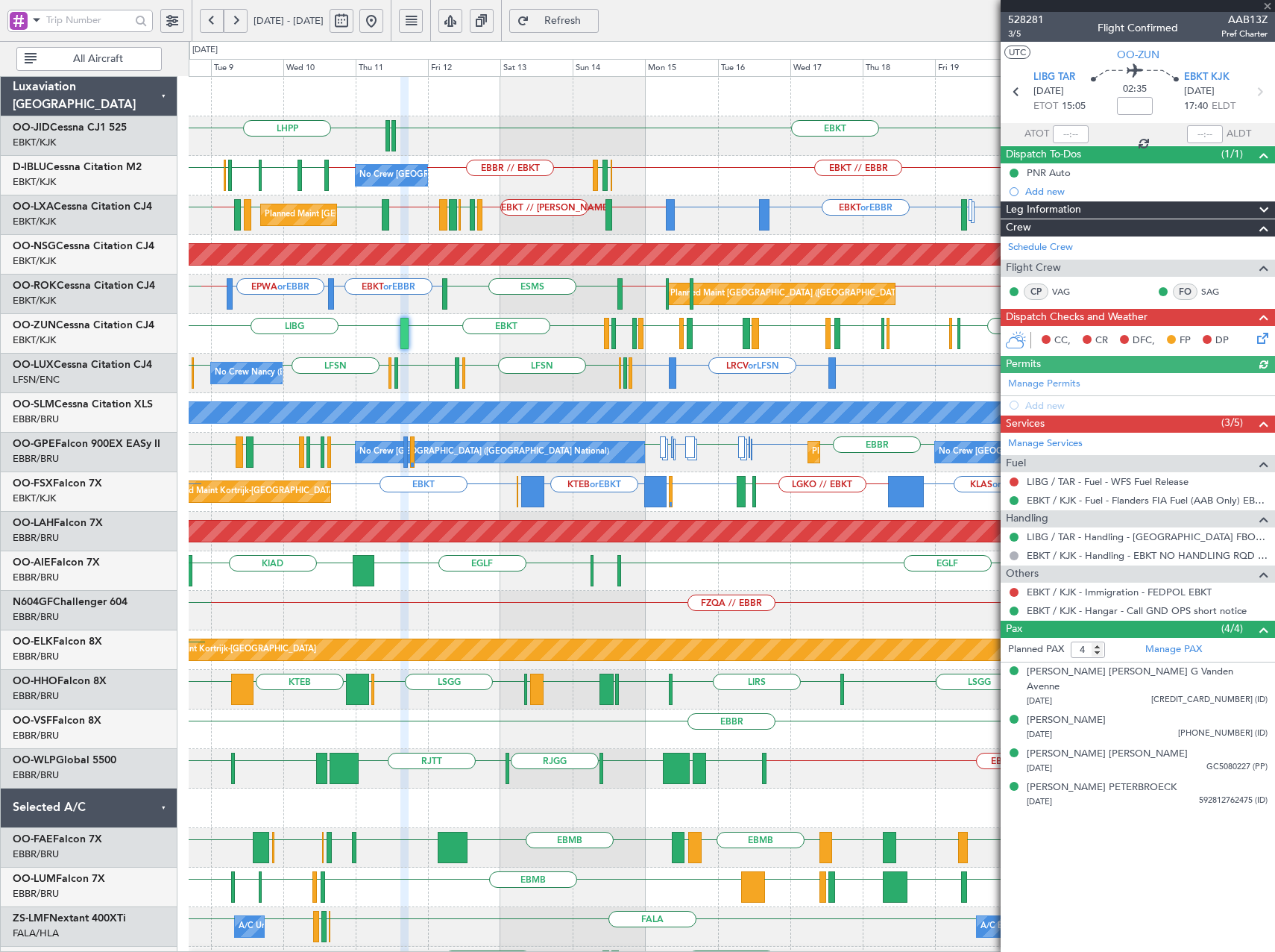
click at [713, 356] on div "EBKT LHPP EDDN EDDN No Crew Brussels (Brussels National) EBKT // EBBR EBKT // E…" at bounding box center [732, 610] width 1086 height 1067
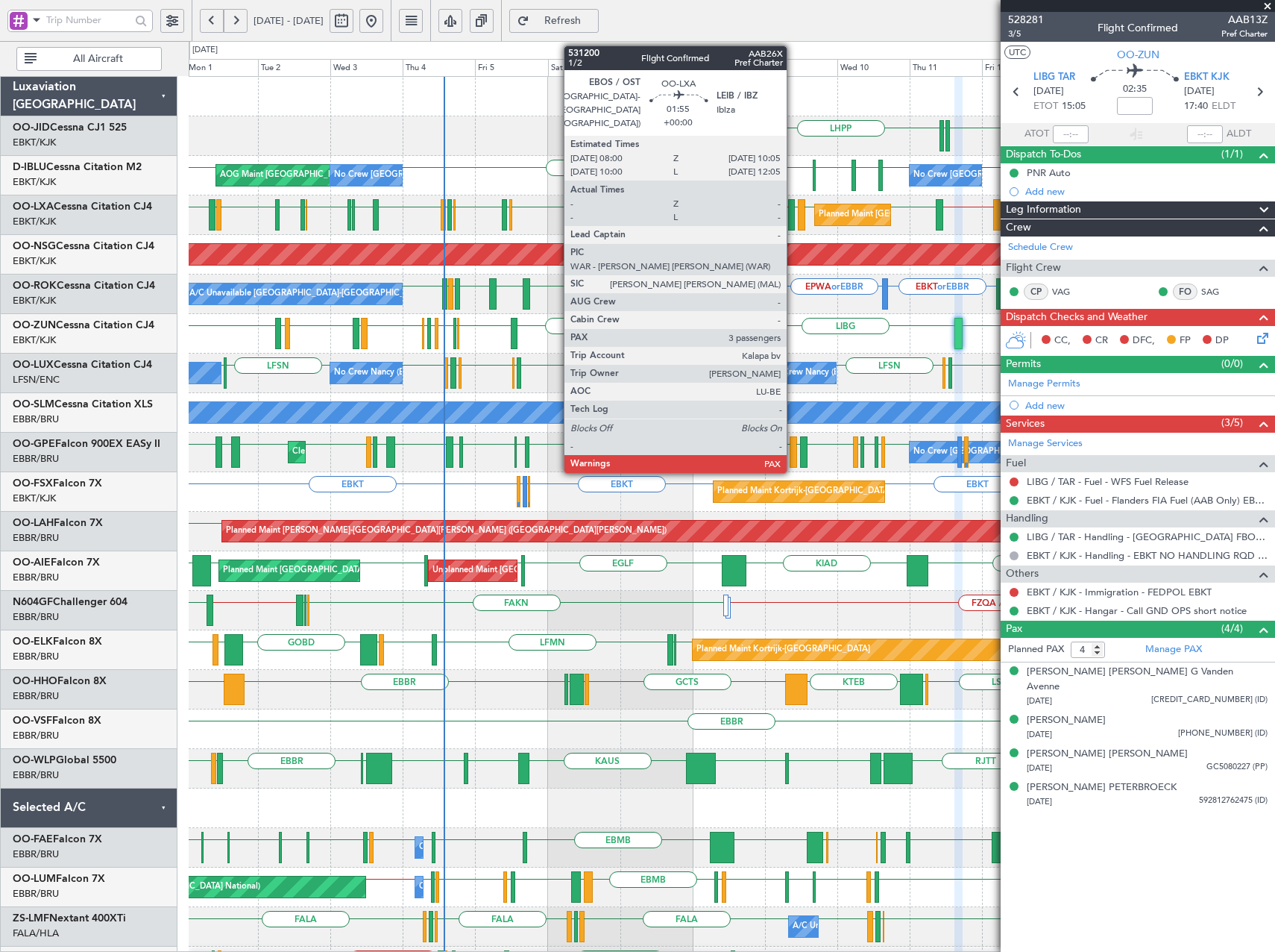
click at [794, 221] on div at bounding box center [791, 215] width 7 height 31
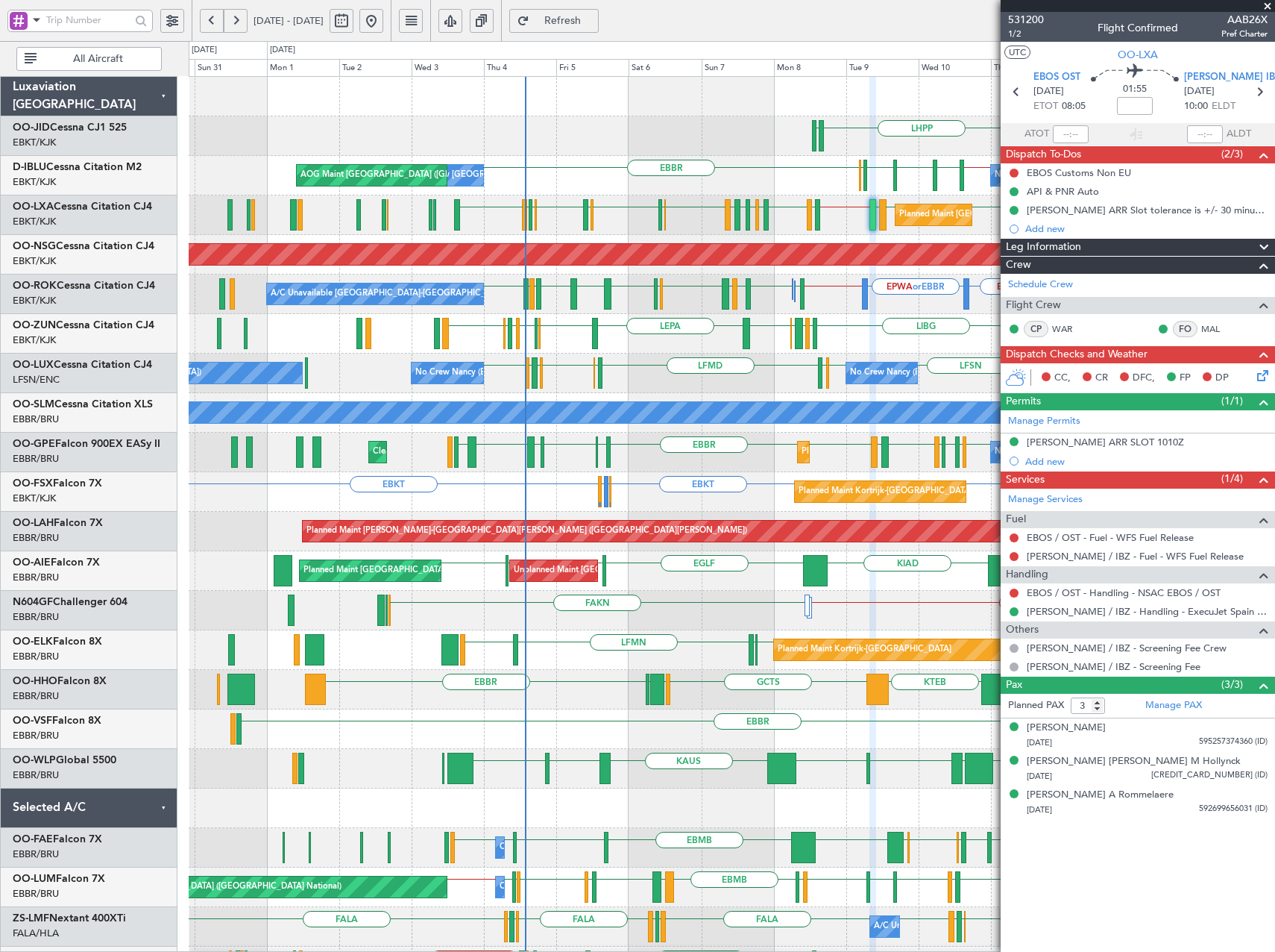
click at [668, 304] on div "EBKT LHPP EDDN EDDN Planned Maint Kortrijk-Wevelgem AOG Maint Kortrijk-Wevelgem…" at bounding box center [732, 610] width 1086 height 1067
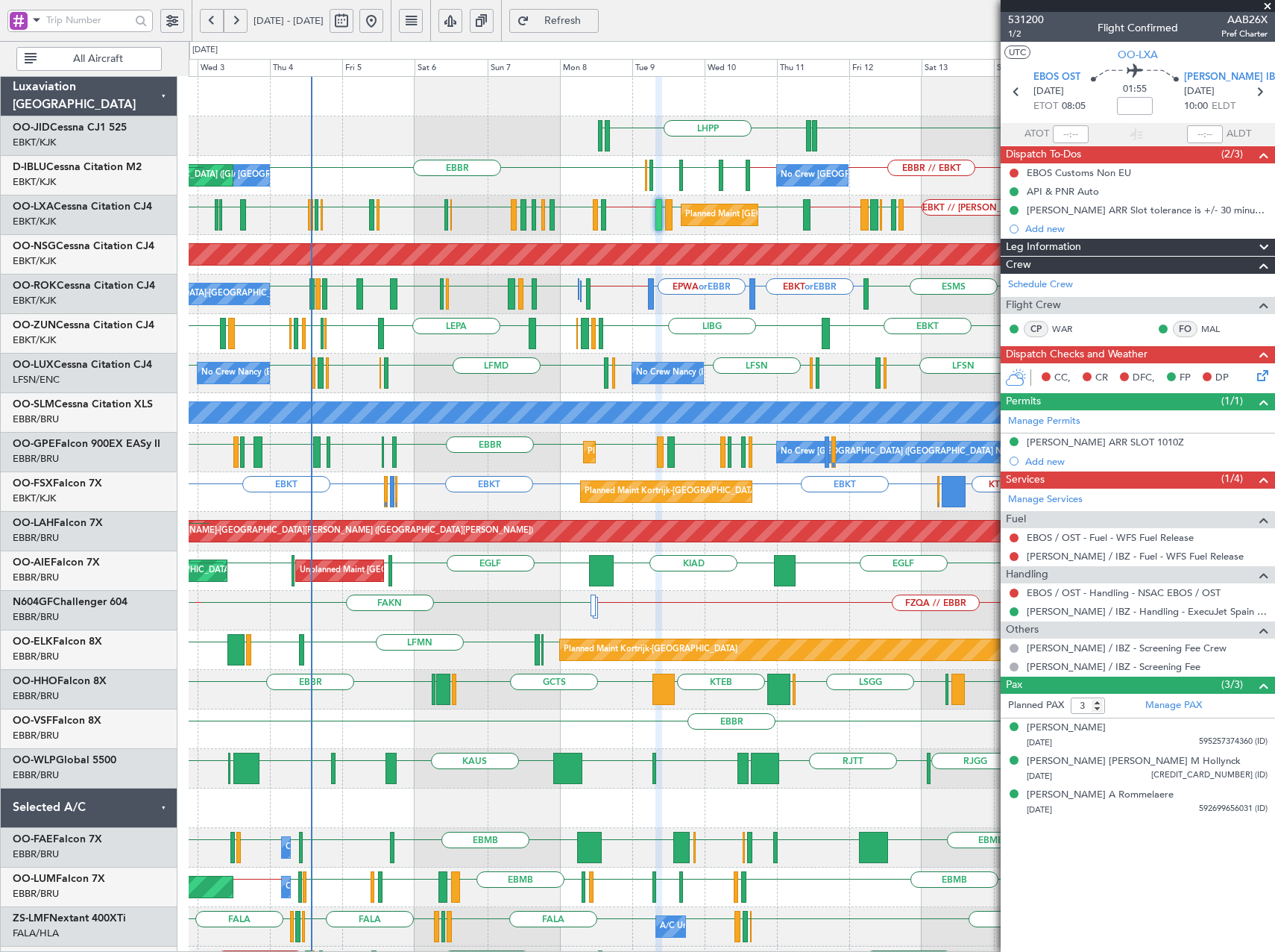
click at [569, 342] on div "EBKT LHPP EDDN EDDN No Crew Brussels (Brussels National) No Crew Brussels (Brus…" at bounding box center [732, 610] width 1086 height 1067
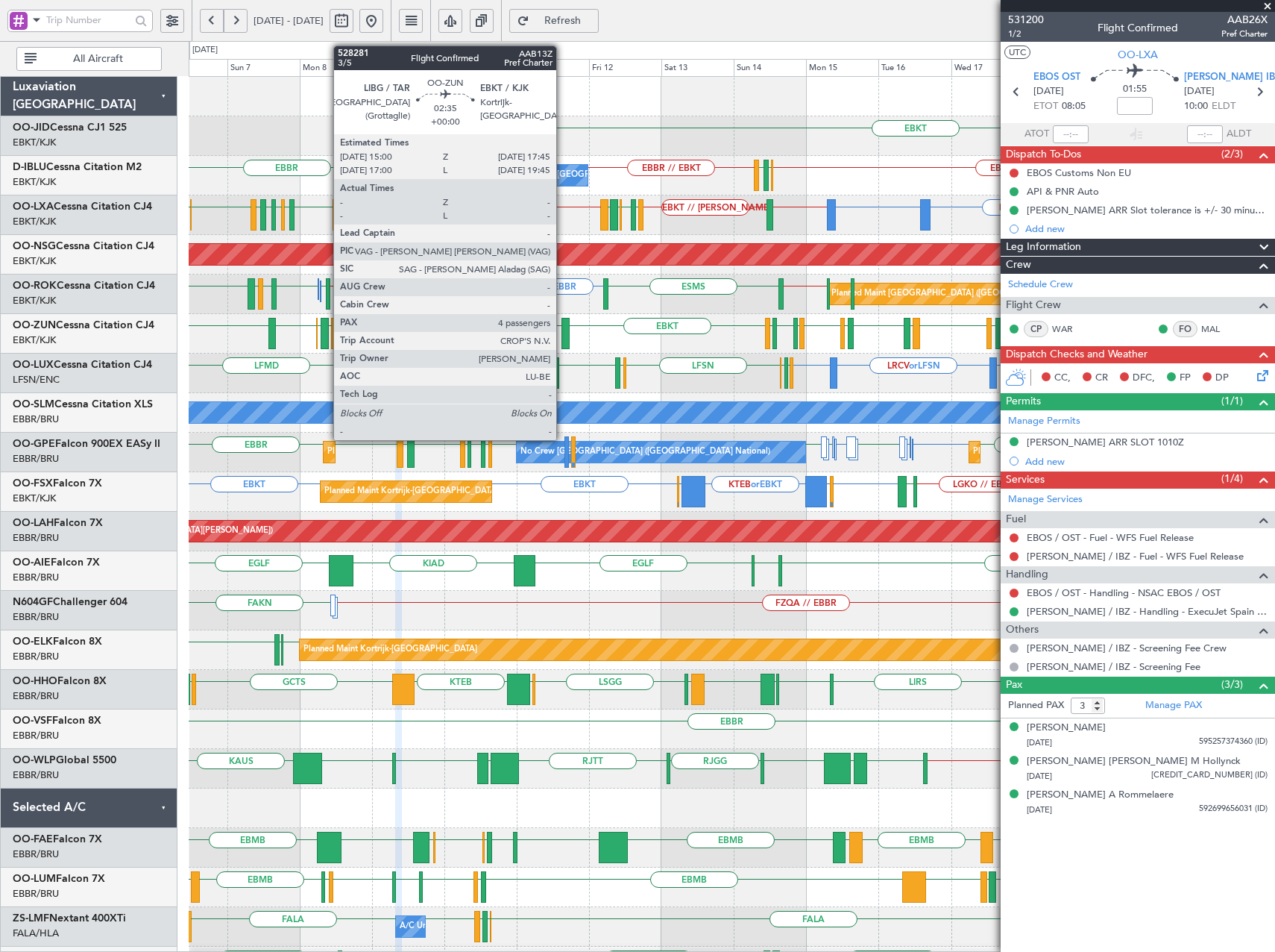
click at [563, 329] on div at bounding box center [565, 333] width 9 height 31
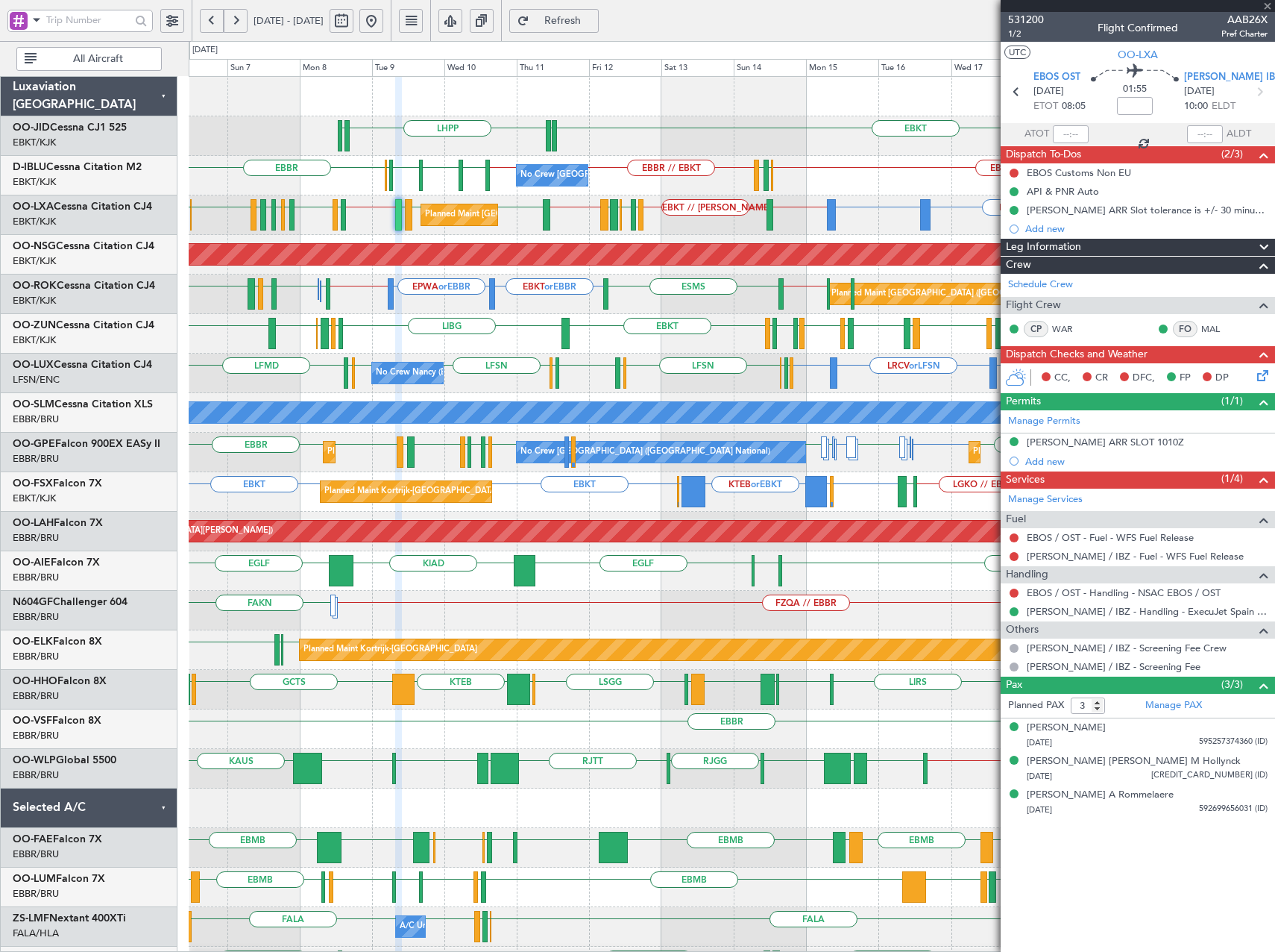
click at [566, 336] on div at bounding box center [565, 333] width 9 height 31
type input "4"
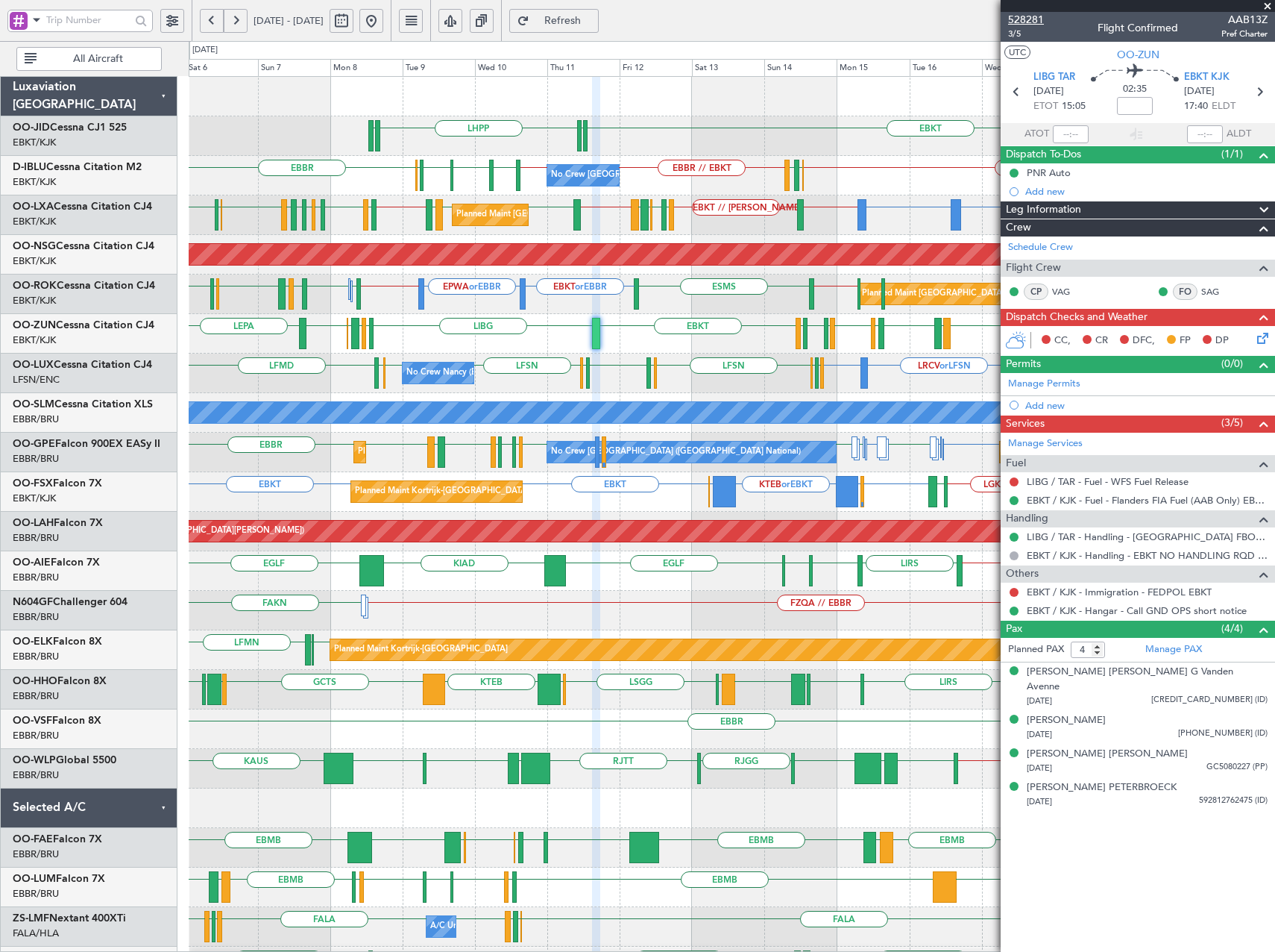
click at [1020, 25] on span "528281" at bounding box center [1026, 20] width 36 height 16
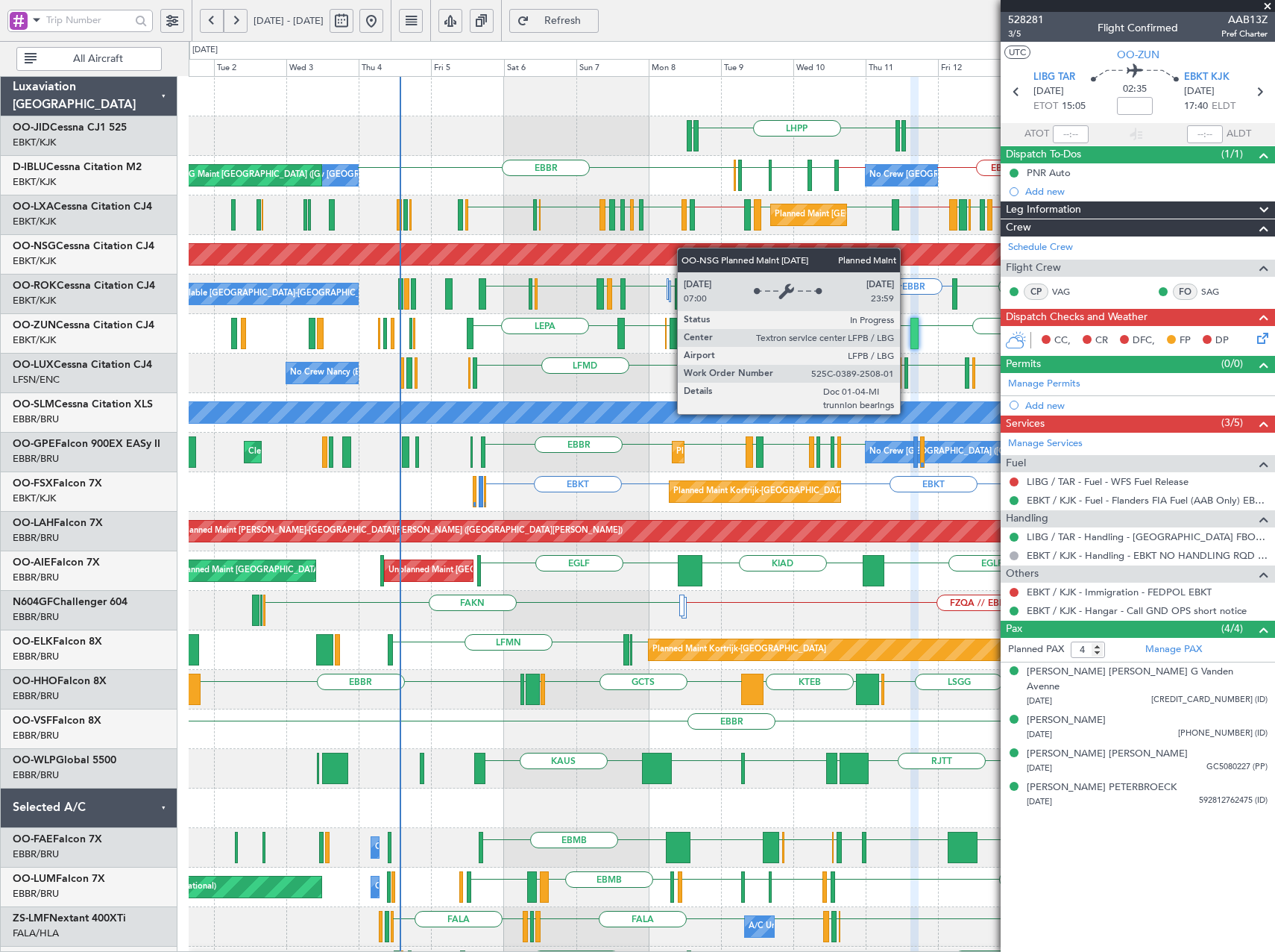
click at [701, 249] on div "LHPP EDDN EBKT EDDN Planned Maint Kortrijk-Wevelgem AOG Maint Kortrijk-Wevelgem…" at bounding box center [732, 610] width 1086 height 1067
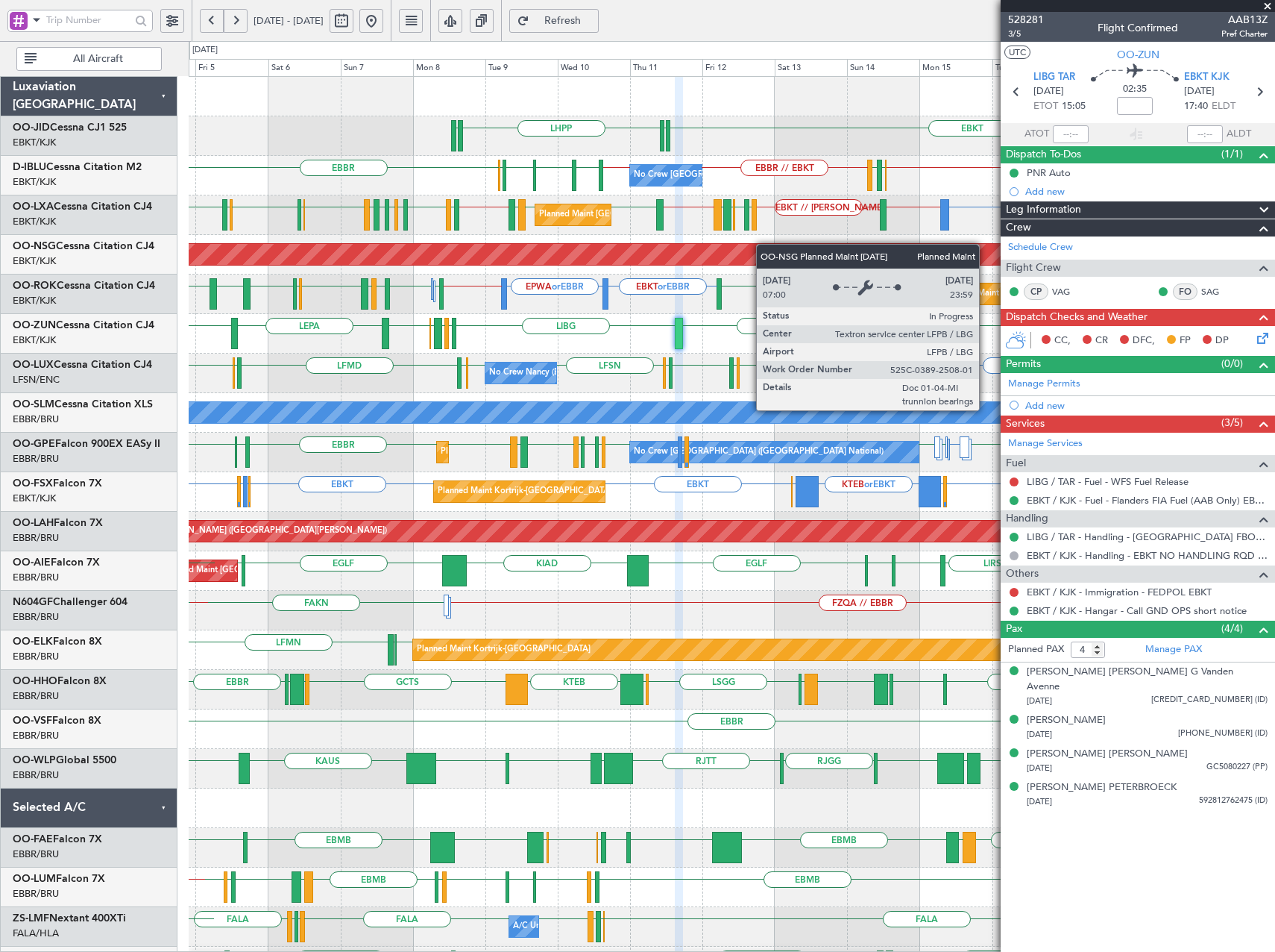
click at [623, 245] on div "LHPP EDDN EBKT EDDN No Crew Brussels (Brussels National) EBKT // EBBR EBBR EBKT…" at bounding box center [732, 610] width 1086 height 1067
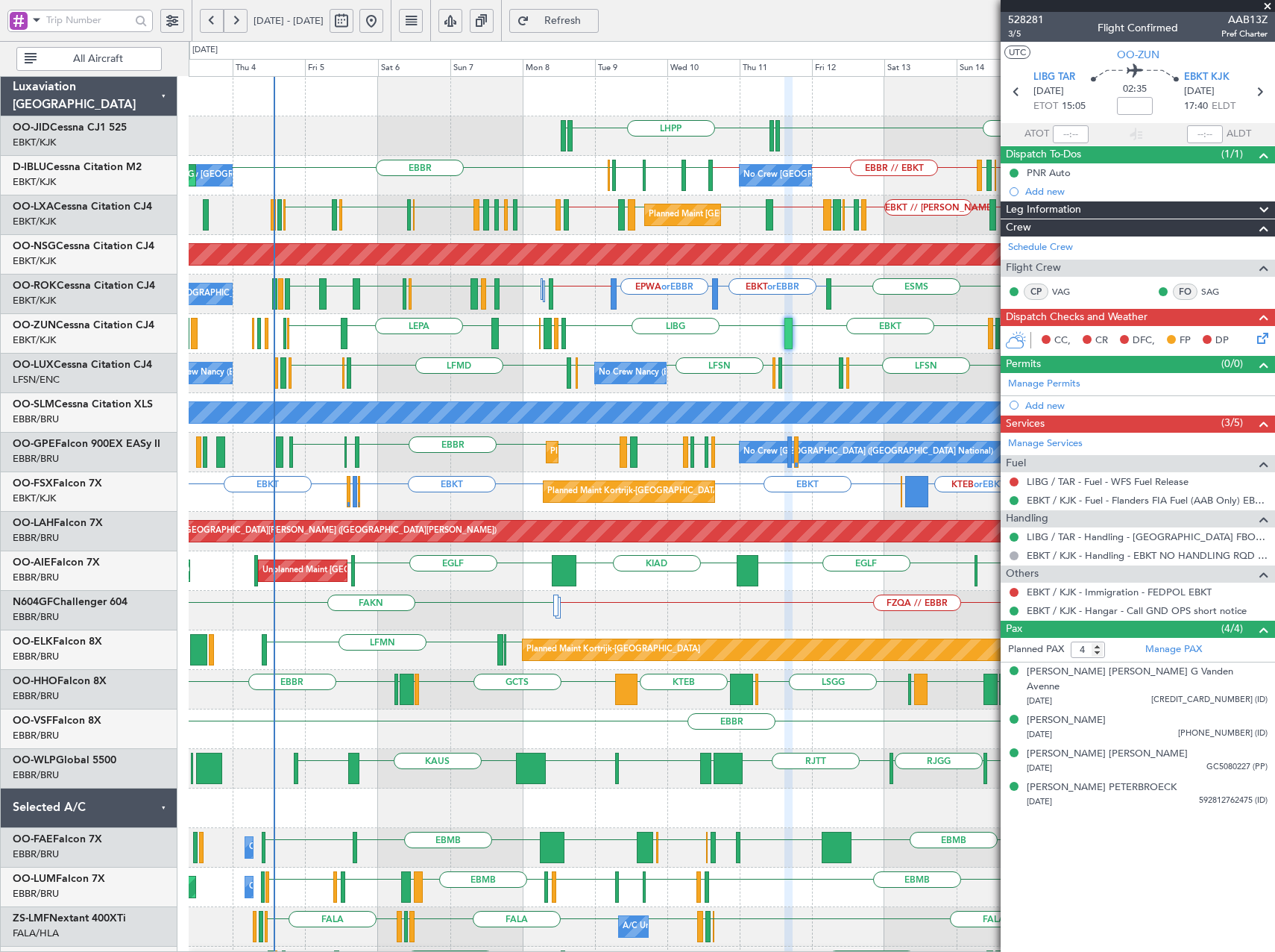
click at [598, 349] on div "LEPA EBKT LIBG LGAV LIBG EBCI EBKT EBKT EGKK EBKT LFMD EBKT LEPA EBKT LFMD EBBR…" at bounding box center [732, 333] width 1086 height 39
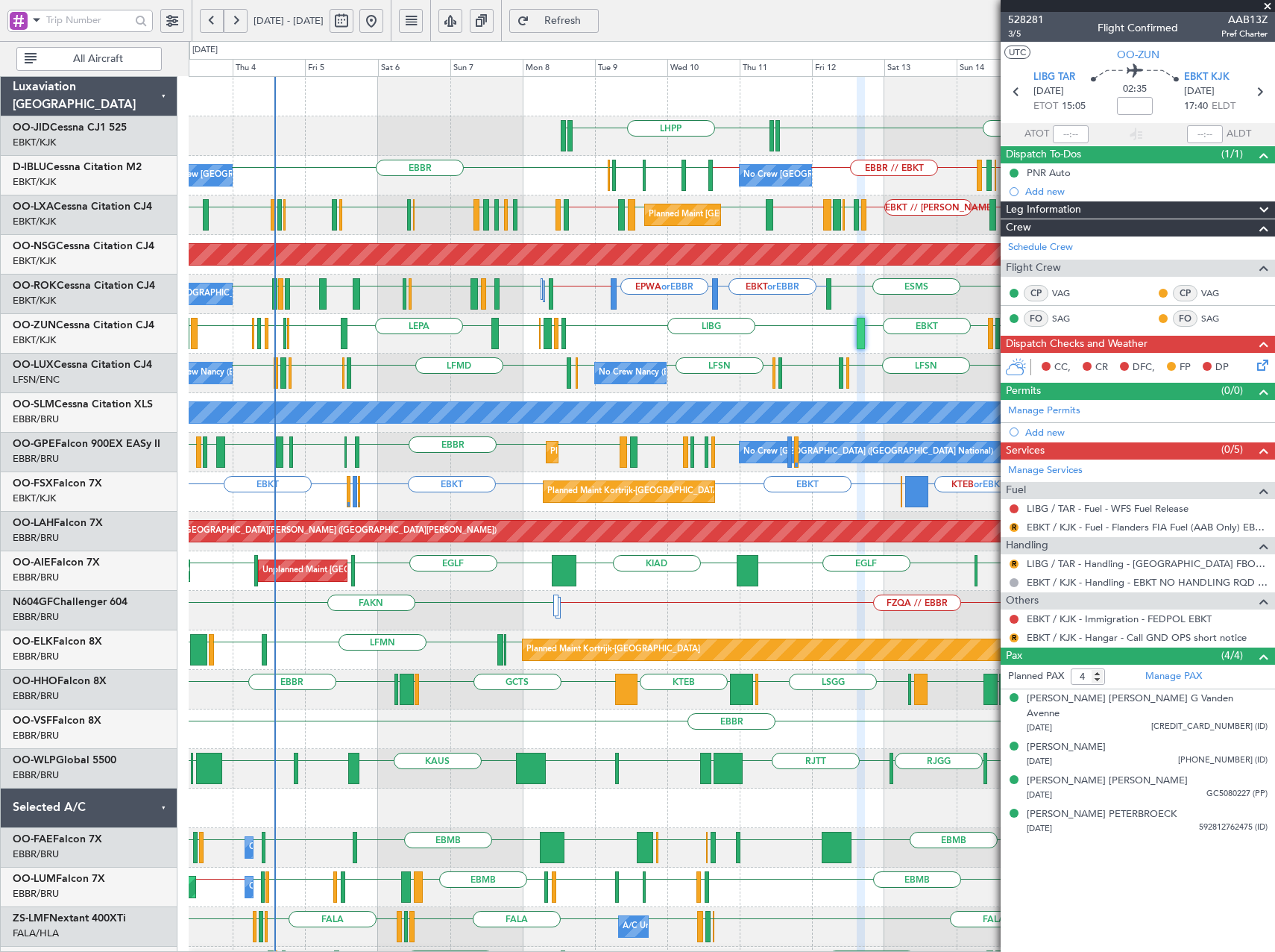
click at [739, 318] on div "EBKT LHPP EDDN EDDN EBKT // EBBR EBKT // EBBR LSZH EBKT EGNJ EBKT EBBR EBBR LFM…" at bounding box center [732, 630] width 1086 height 1106
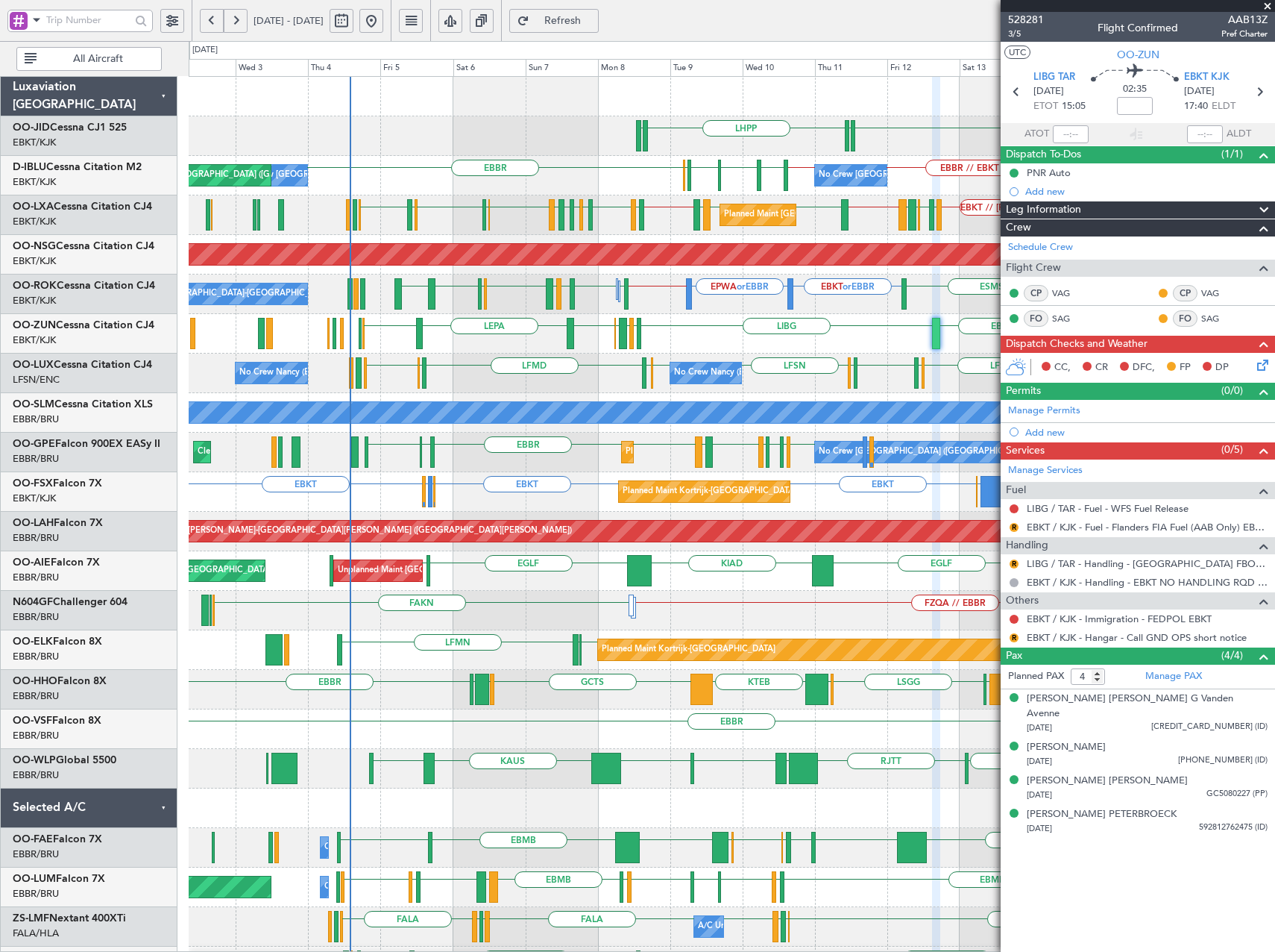
click at [514, 315] on div "EBKT LEPA EBKT LIBG LGAV LIBG EBCI EBKT LEPA EBKT LFMD EBBR LFMT LFSN LFMT EBKT…" at bounding box center [732, 333] width 1086 height 39
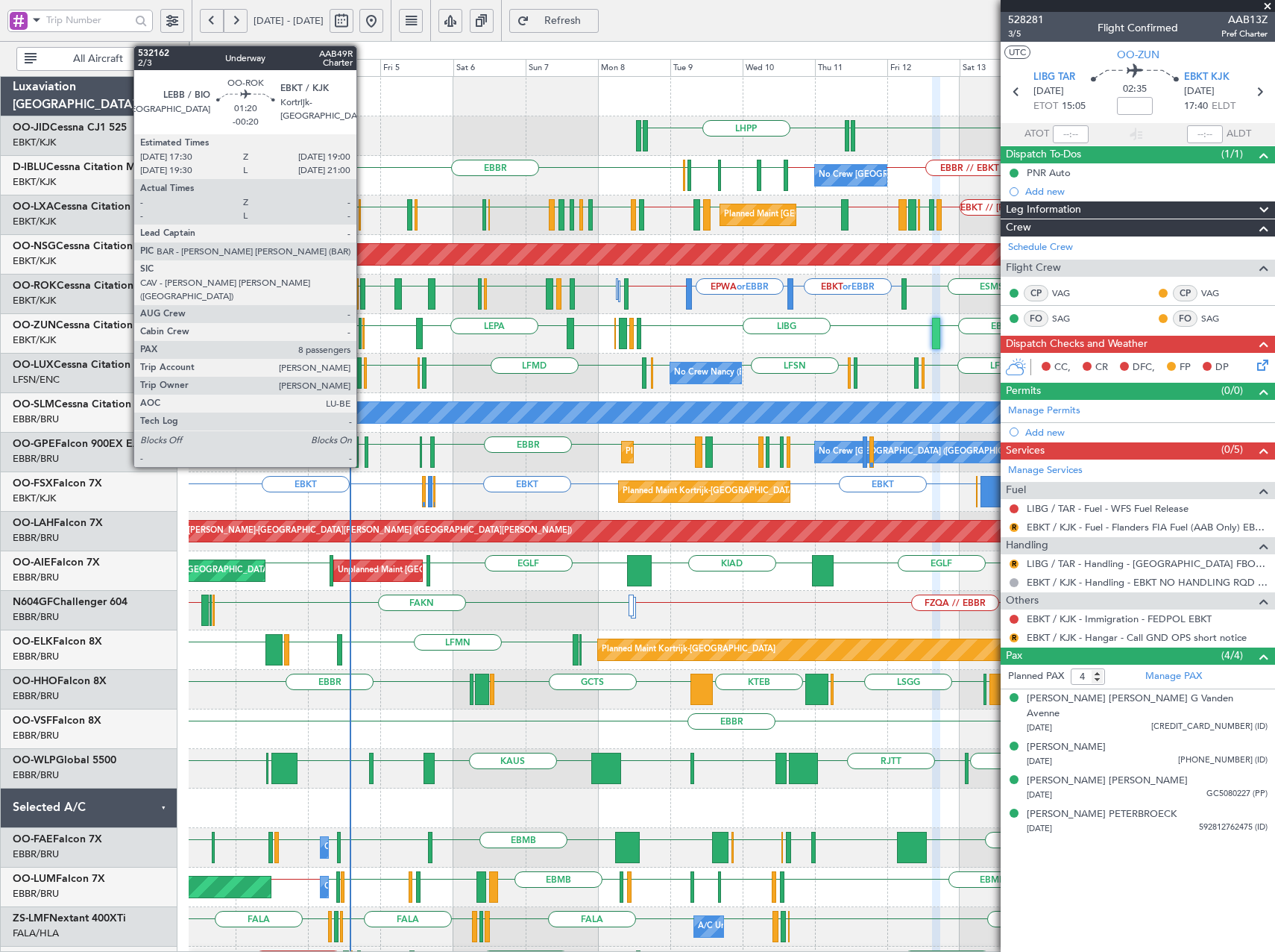
click at [363, 290] on div at bounding box center [362, 294] width 5 height 31
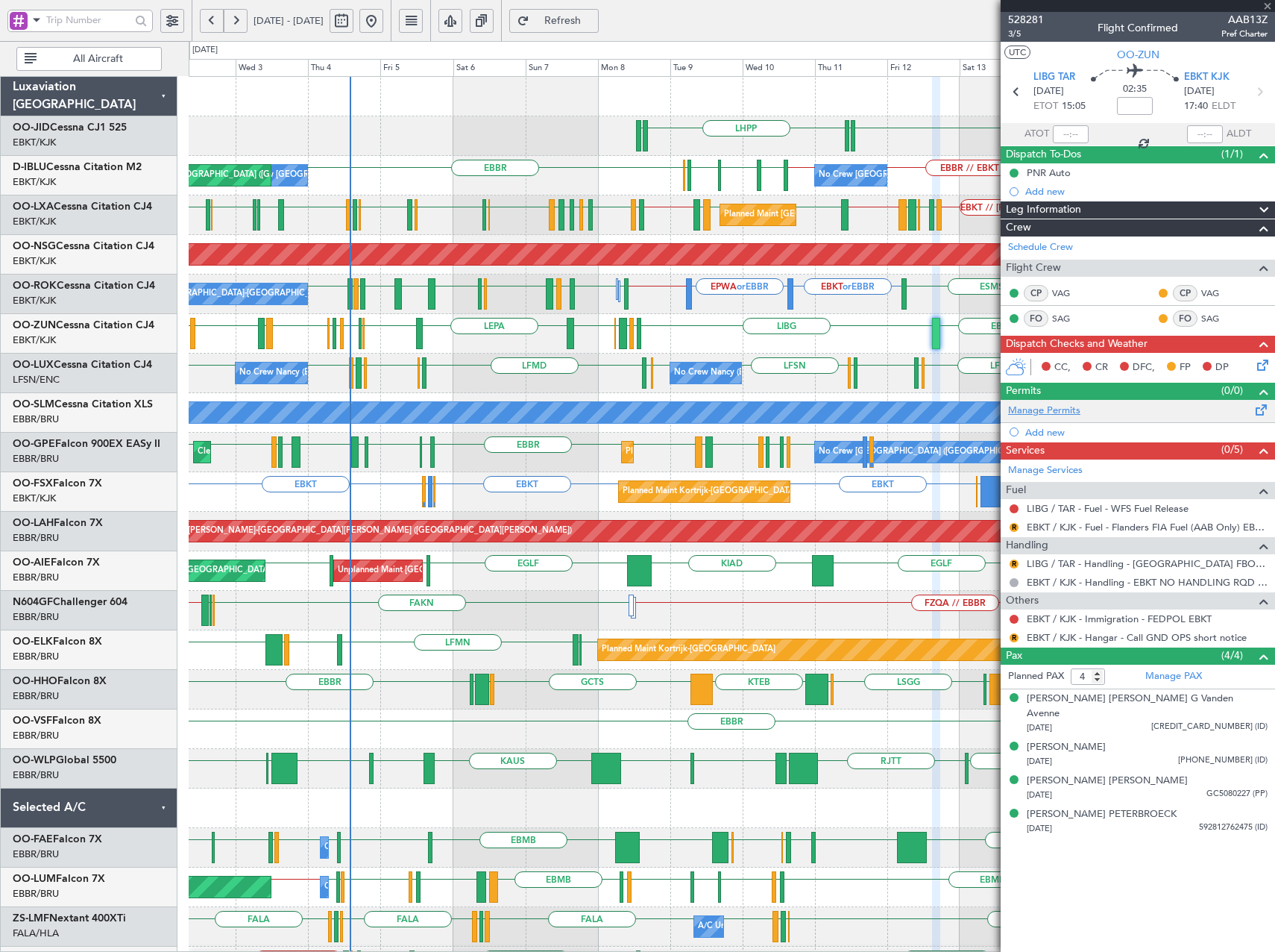
type input "-00:20"
type input "8"
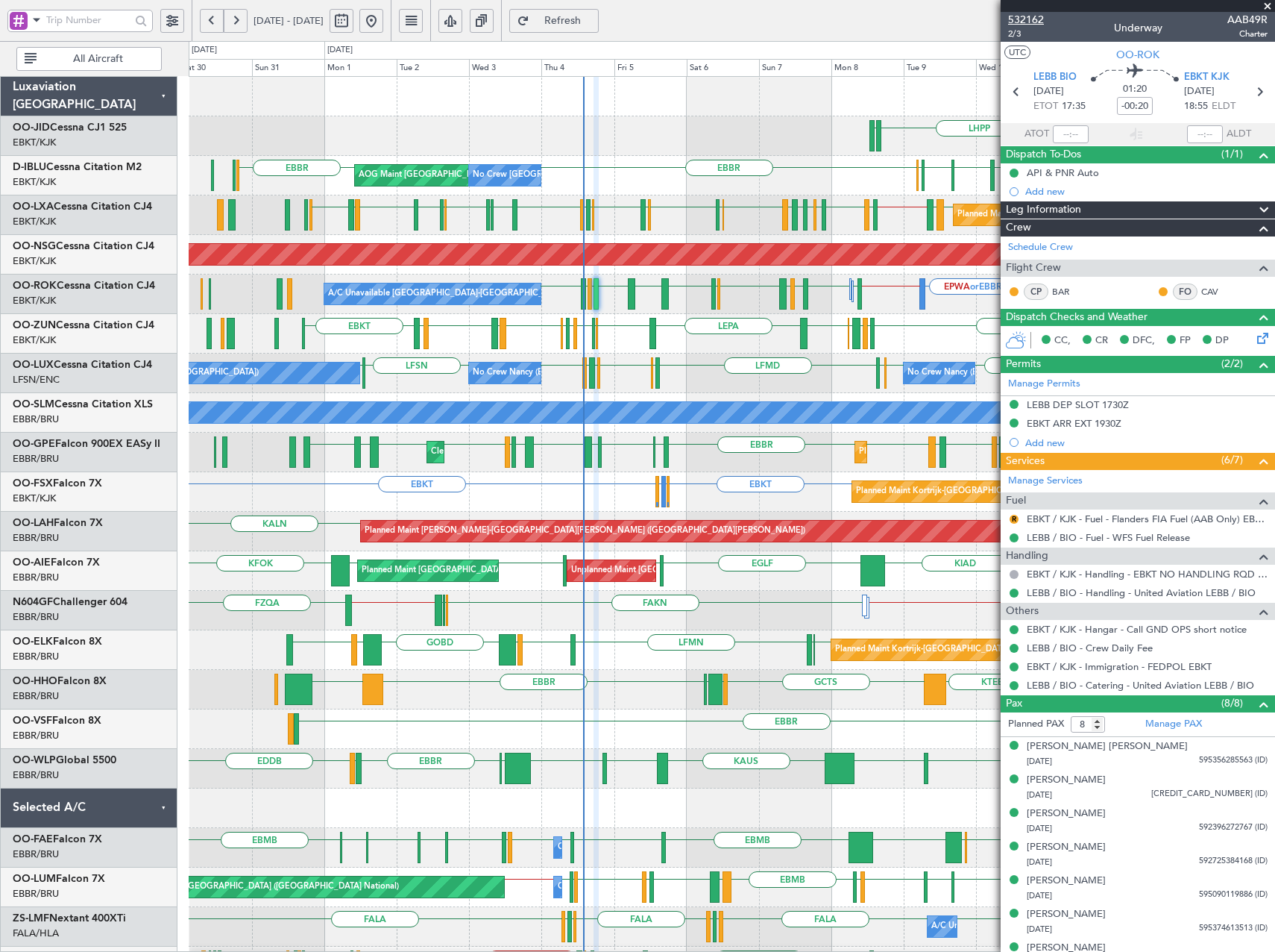
click at [1015, 16] on span "532162" at bounding box center [1026, 20] width 36 height 16
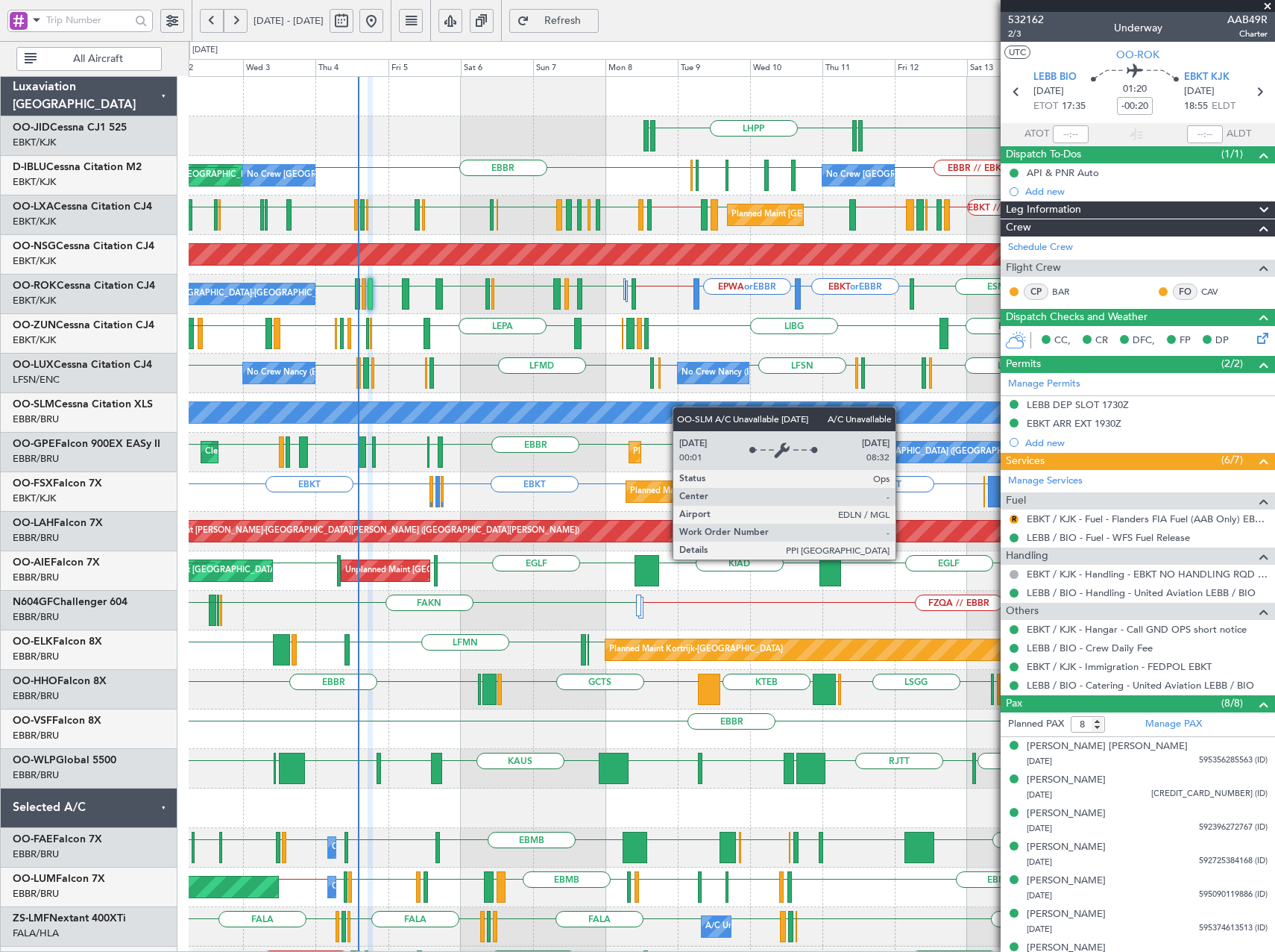
click at [571, 414] on div "EBKT LHPP EDDN EDDN AOG Maint Kortrijk-Wevelgem EBBR EBKT // EBBR LSZH EBKT EGN…" at bounding box center [732, 610] width 1086 height 1067
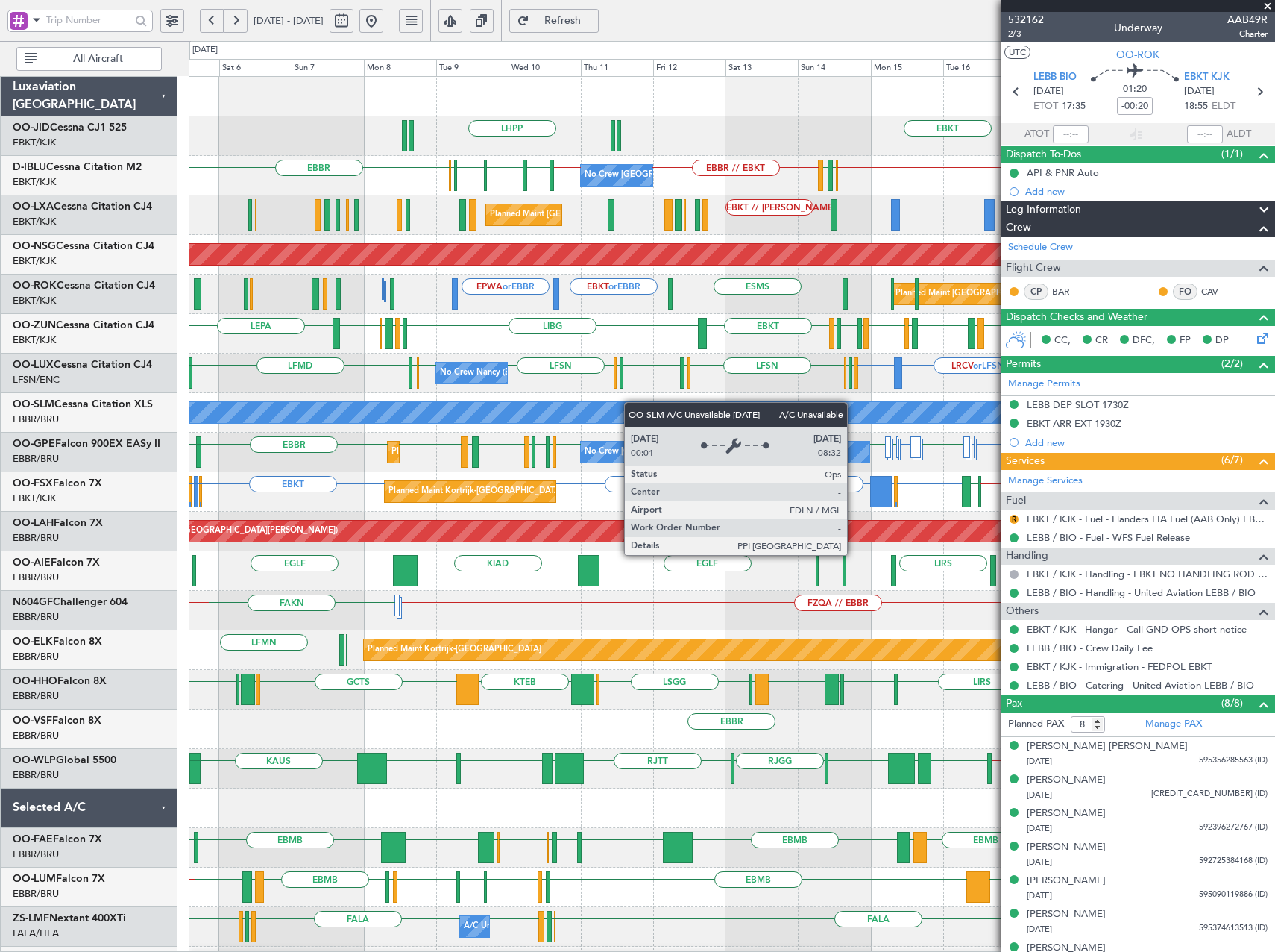
click at [463, 416] on div "A/C Unavailable [GEOGRAPHIC_DATA]" at bounding box center [732, 412] width 1086 height 39
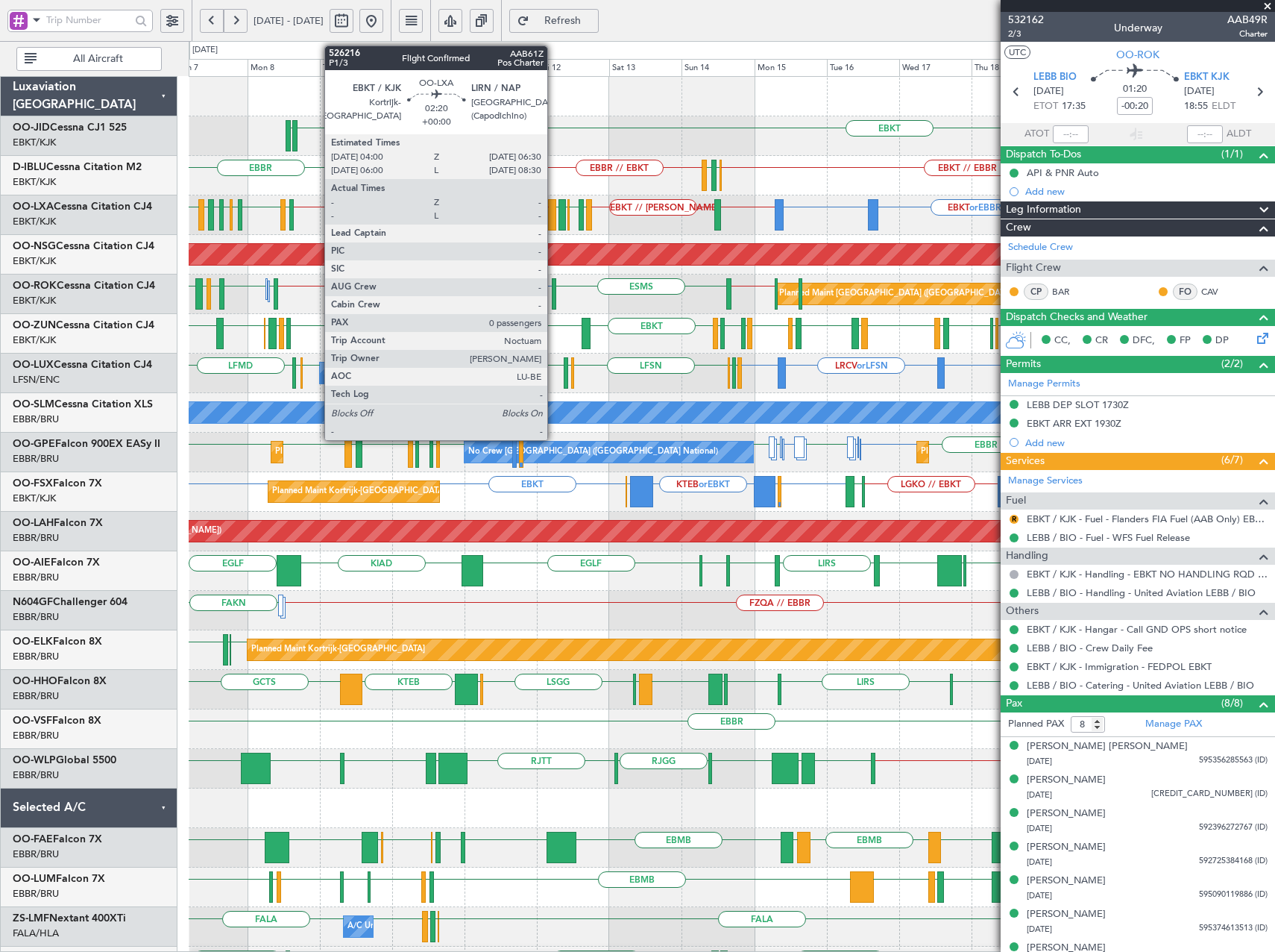
click at [554, 217] on div at bounding box center [552, 215] width 8 height 31
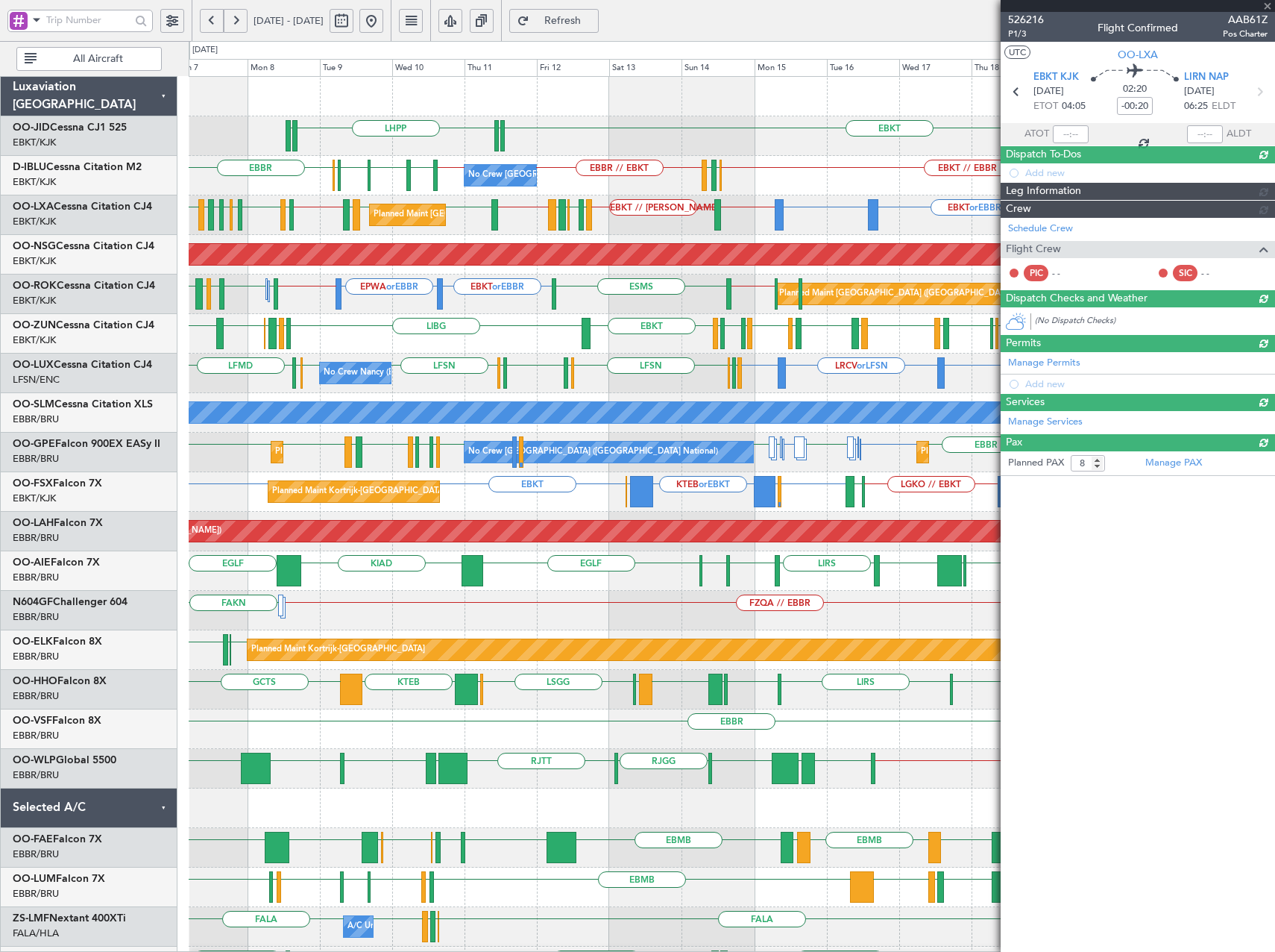
type input "0"
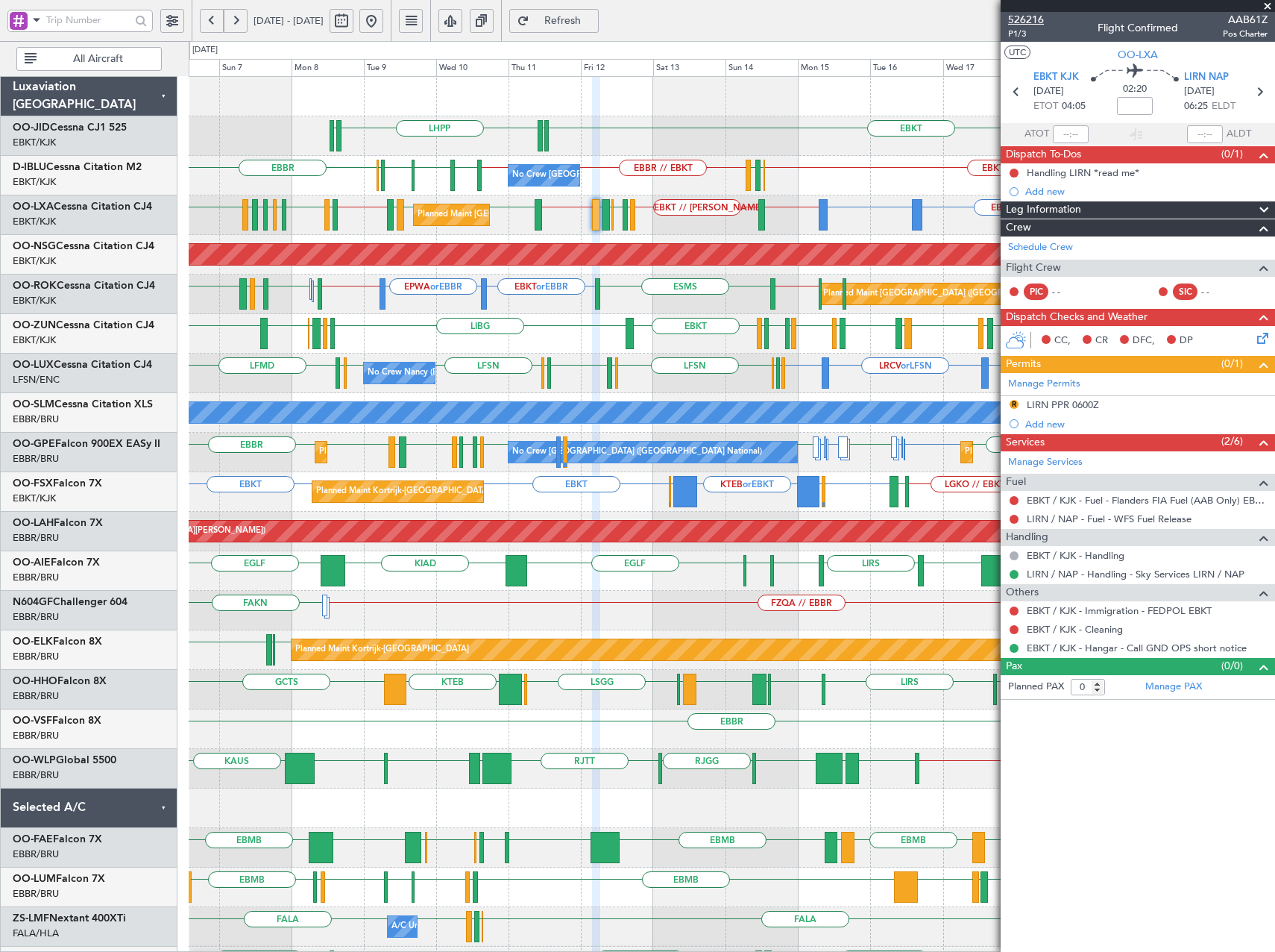
click at [1033, 16] on span "526216" at bounding box center [1026, 20] width 36 height 16
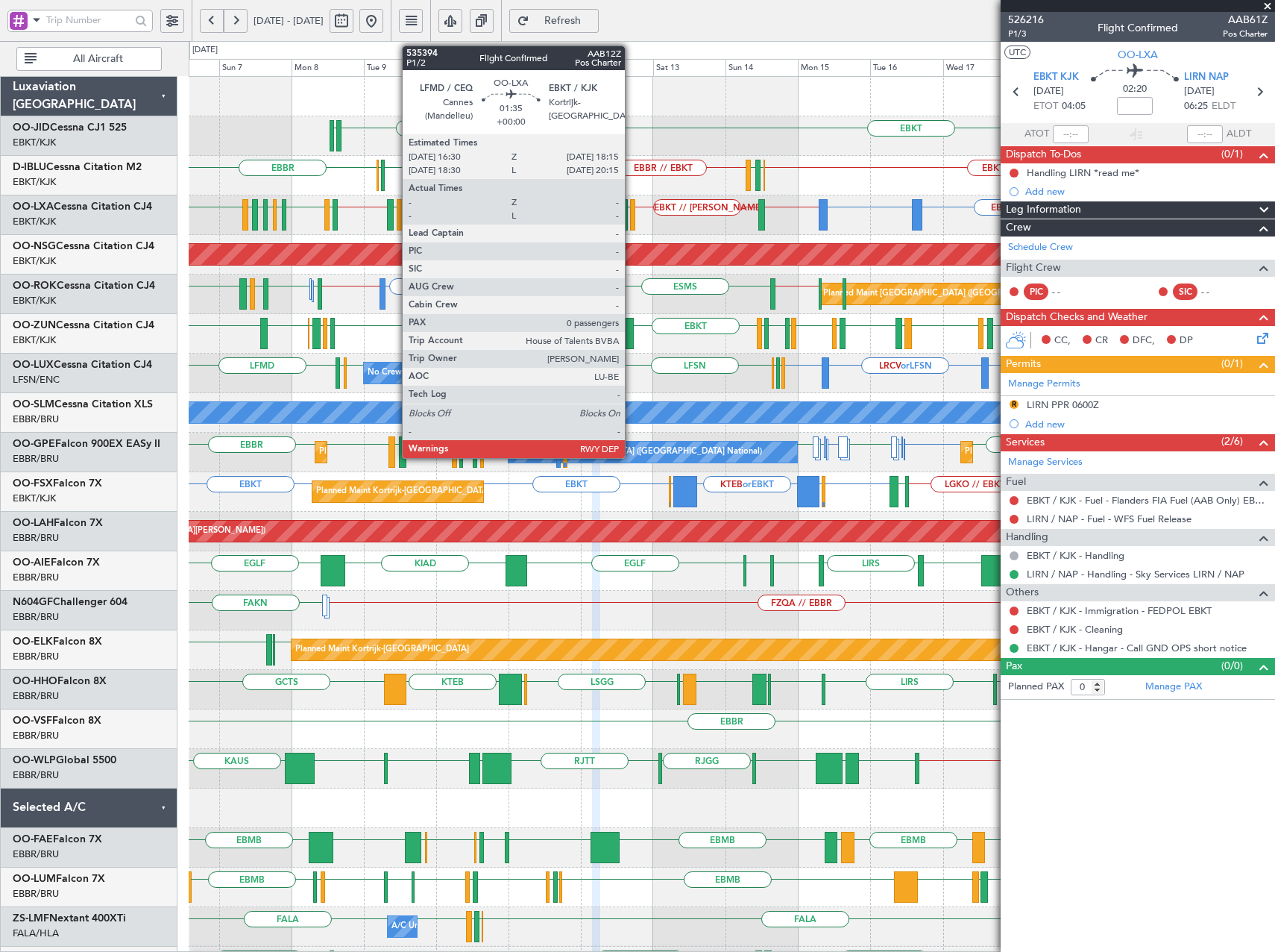
click at [632, 222] on div at bounding box center [634, 215] width 6 height 31
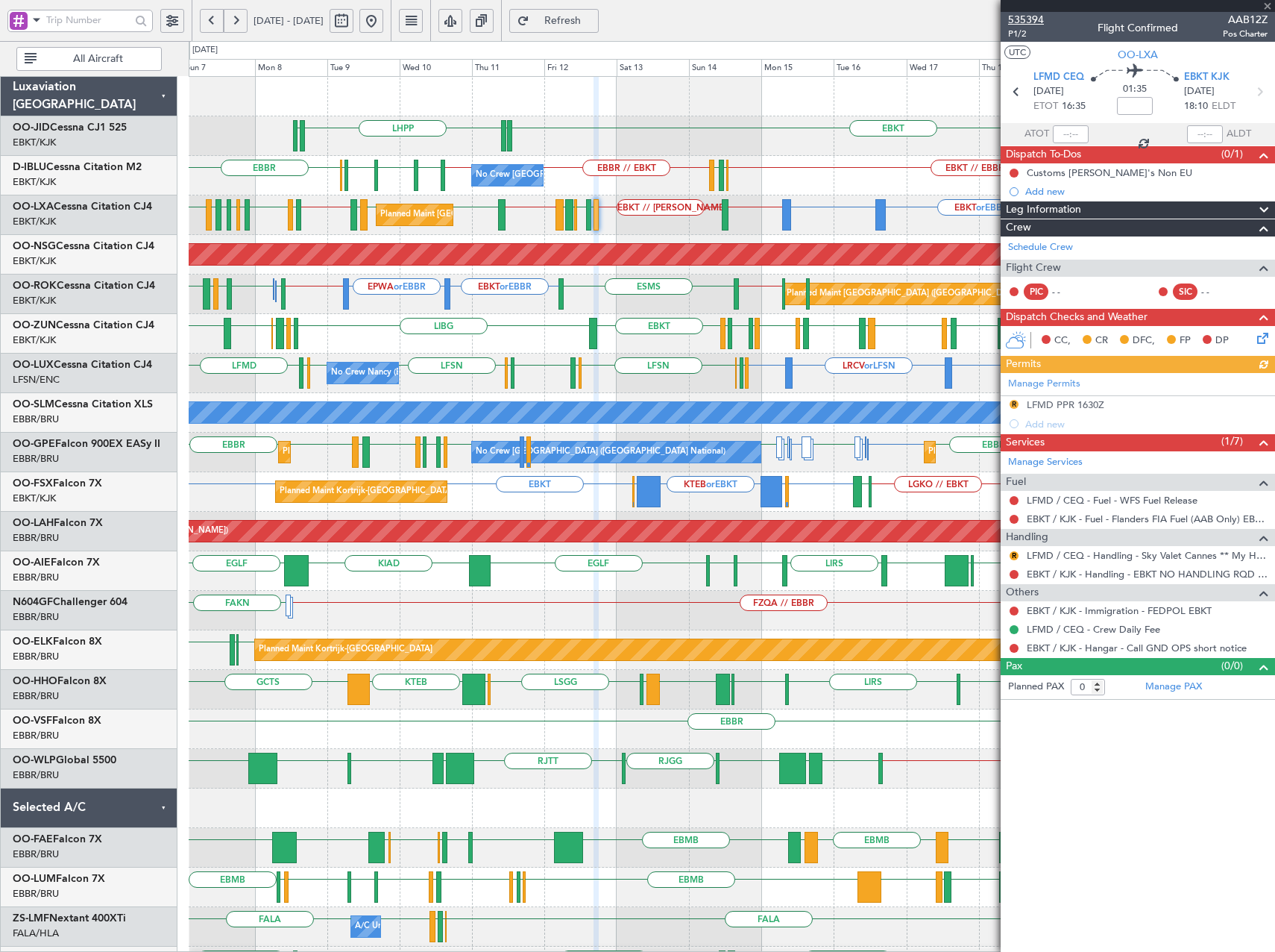
click at [1031, 17] on span "535394" at bounding box center [1026, 20] width 36 height 16
click at [594, 16] on span "Refresh" at bounding box center [563, 20] width 61 height 10
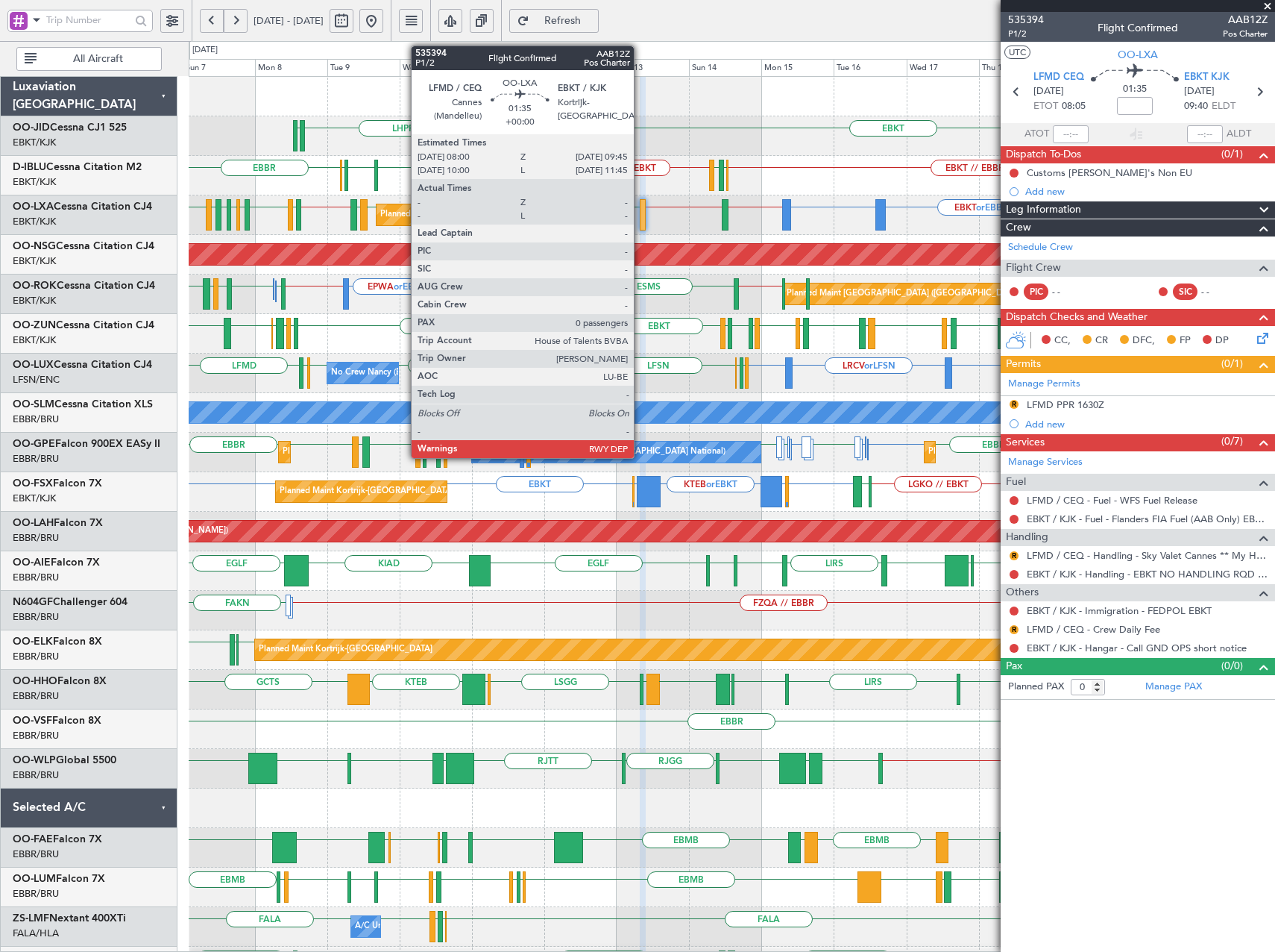
click at [641, 215] on div at bounding box center [643, 215] width 6 height 31
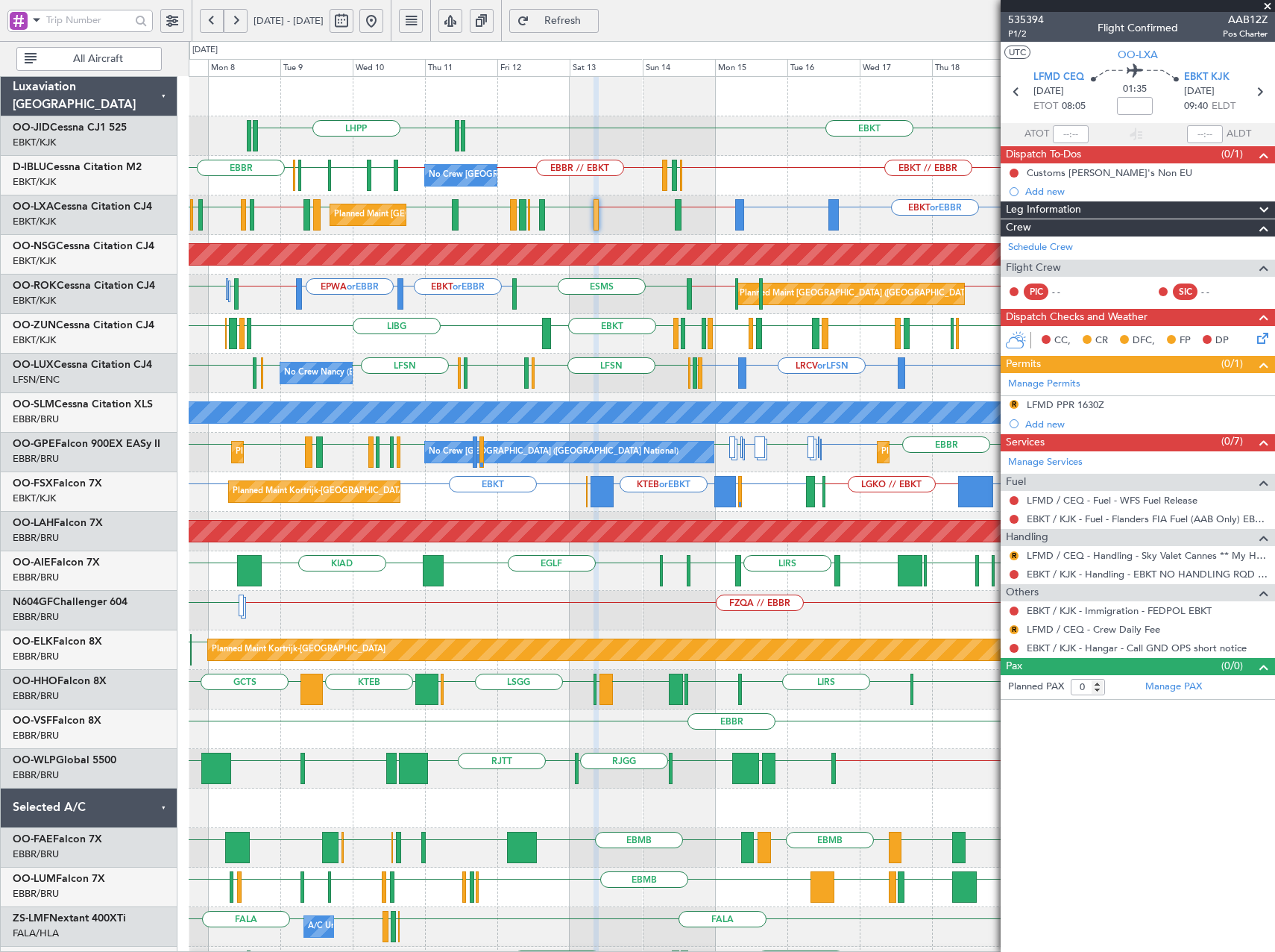
click at [599, 28] on button "Refresh" at bounding box center [554, 20] width 89 height 24
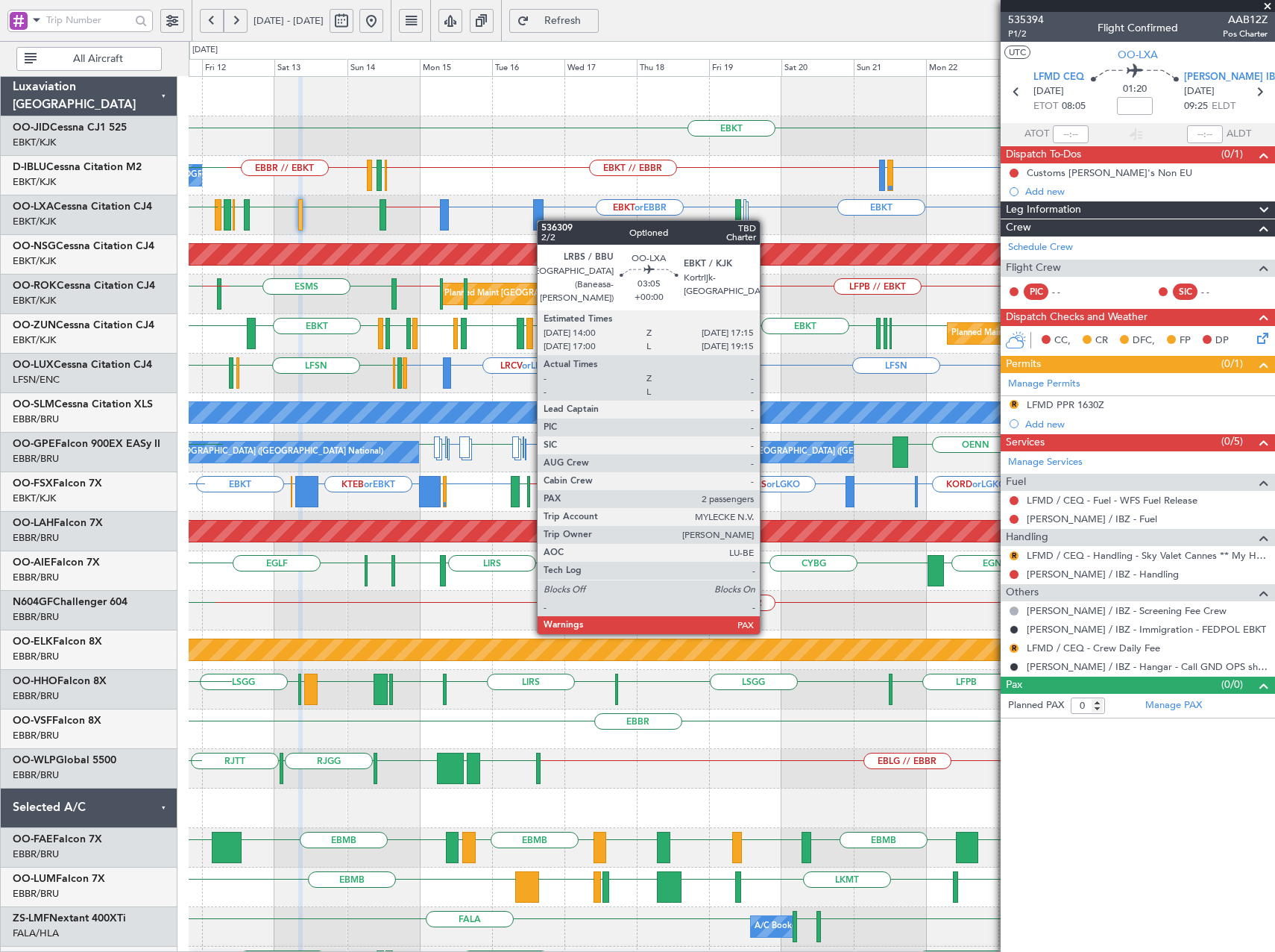
click at [544, 221] on div "EBKT EDDN LHPP EDDN Planned Maint Kortrijk-Wevelgem EBKT LIRQ or EBKT EBKT // E…" at bounding box center [732, 610] width 1086 height 1067
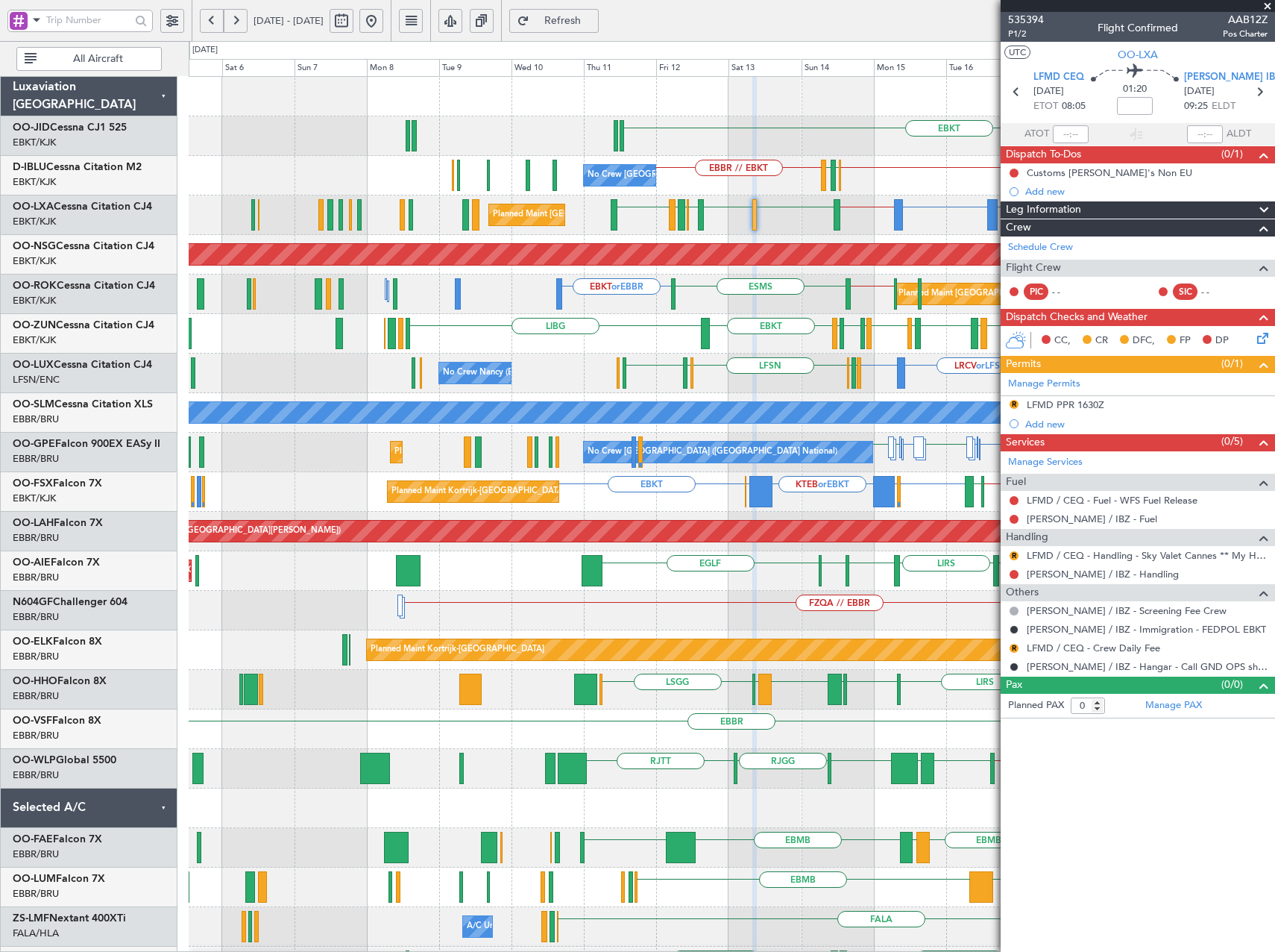
click at [809, 438] on div "EBKT EBKT // EBBR EBBR LFMN EBBR // EBKT No Crew Brussels (Brussels National) N…" at bounding box center [732, 590] width 1086 height 1028
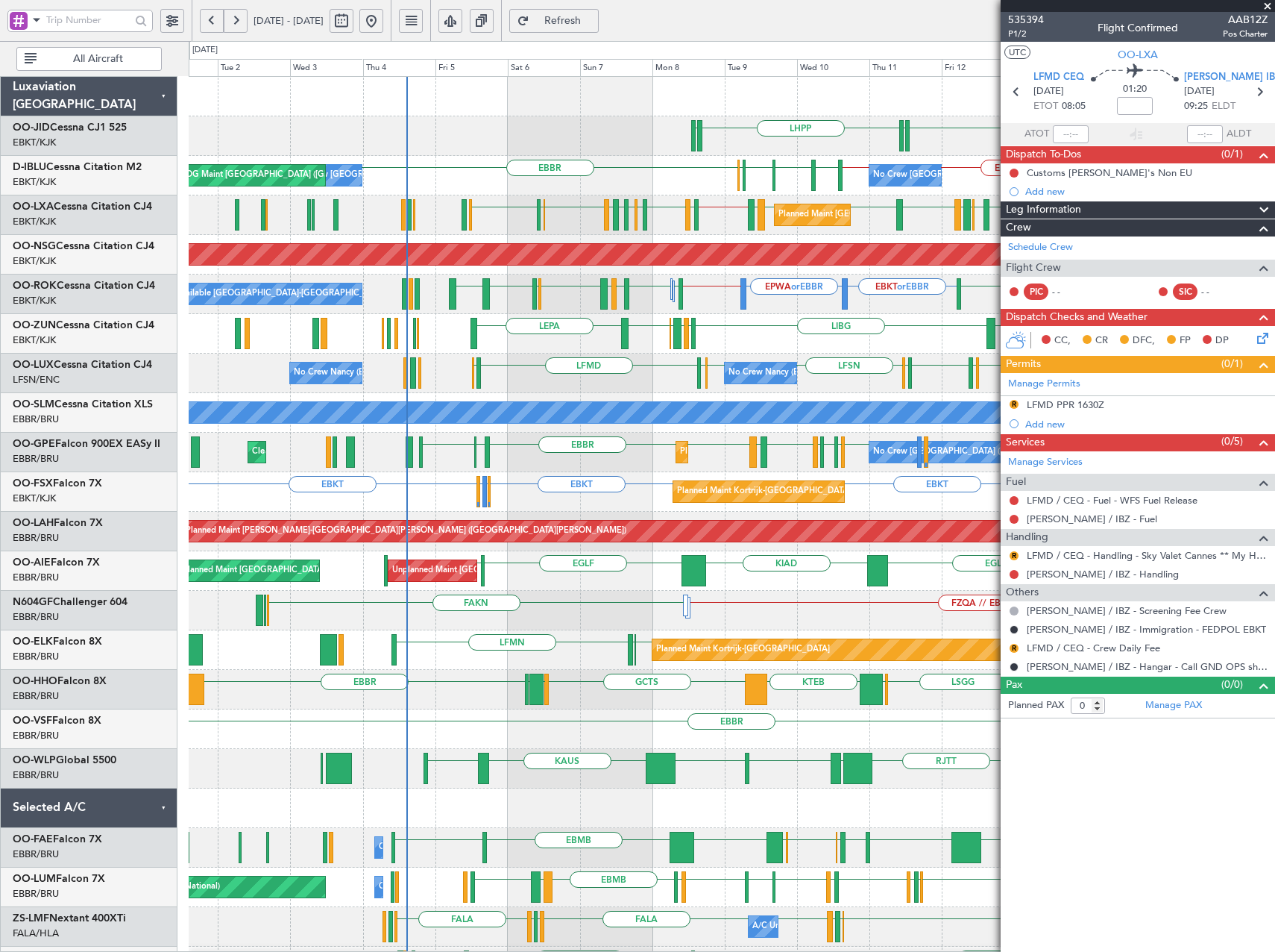
click at [664, 481] on div "LHPP EDDN EBKT EDDN Planned Maint Kortrijk-Wevelgem AOG Maint Kortrijk-Wevelgem…" at bounding box center [732, 610] width 1086 height 1067
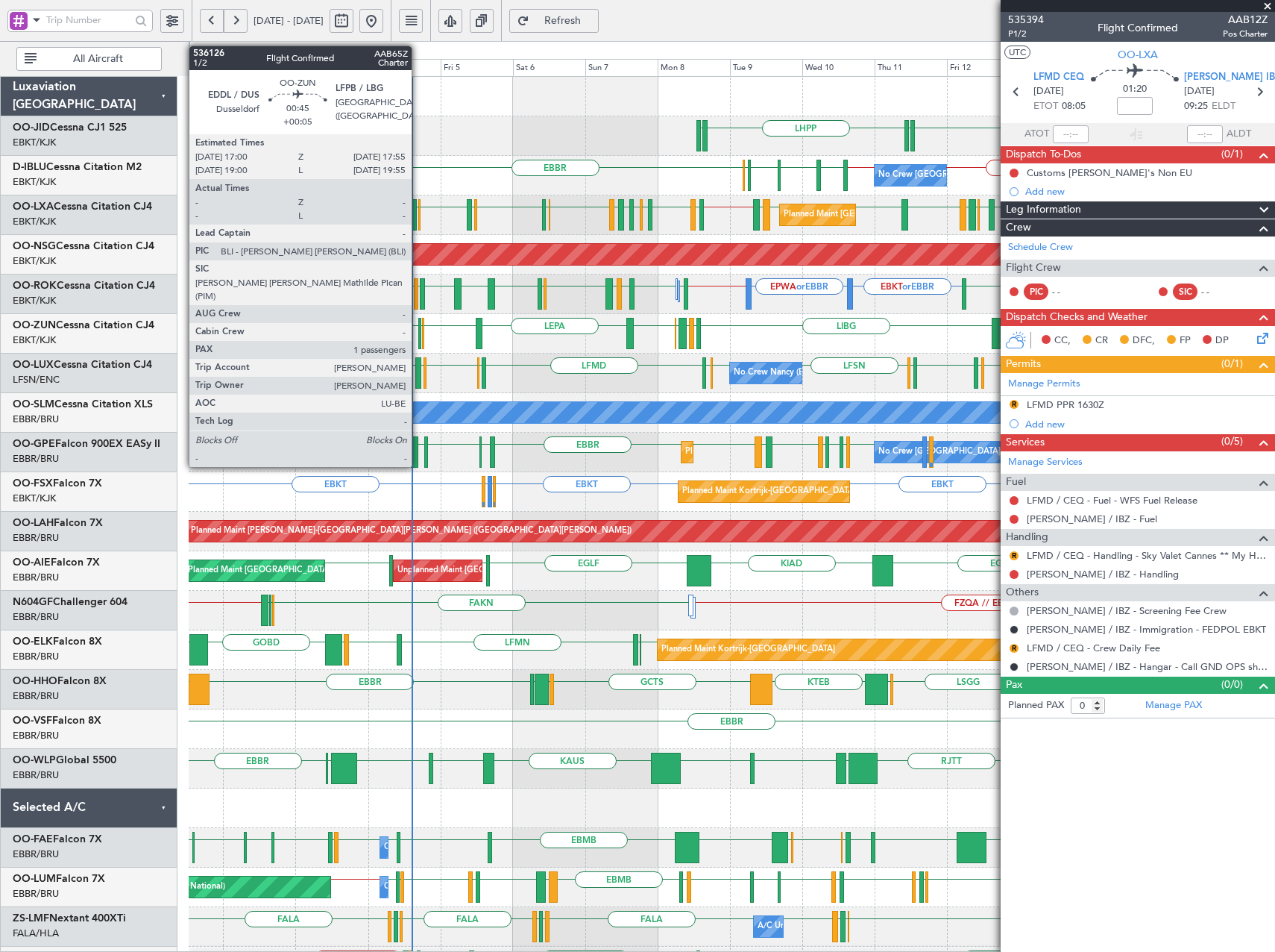
click at [419, 330] on div at bounding box center [420, 333] width 3 height 31
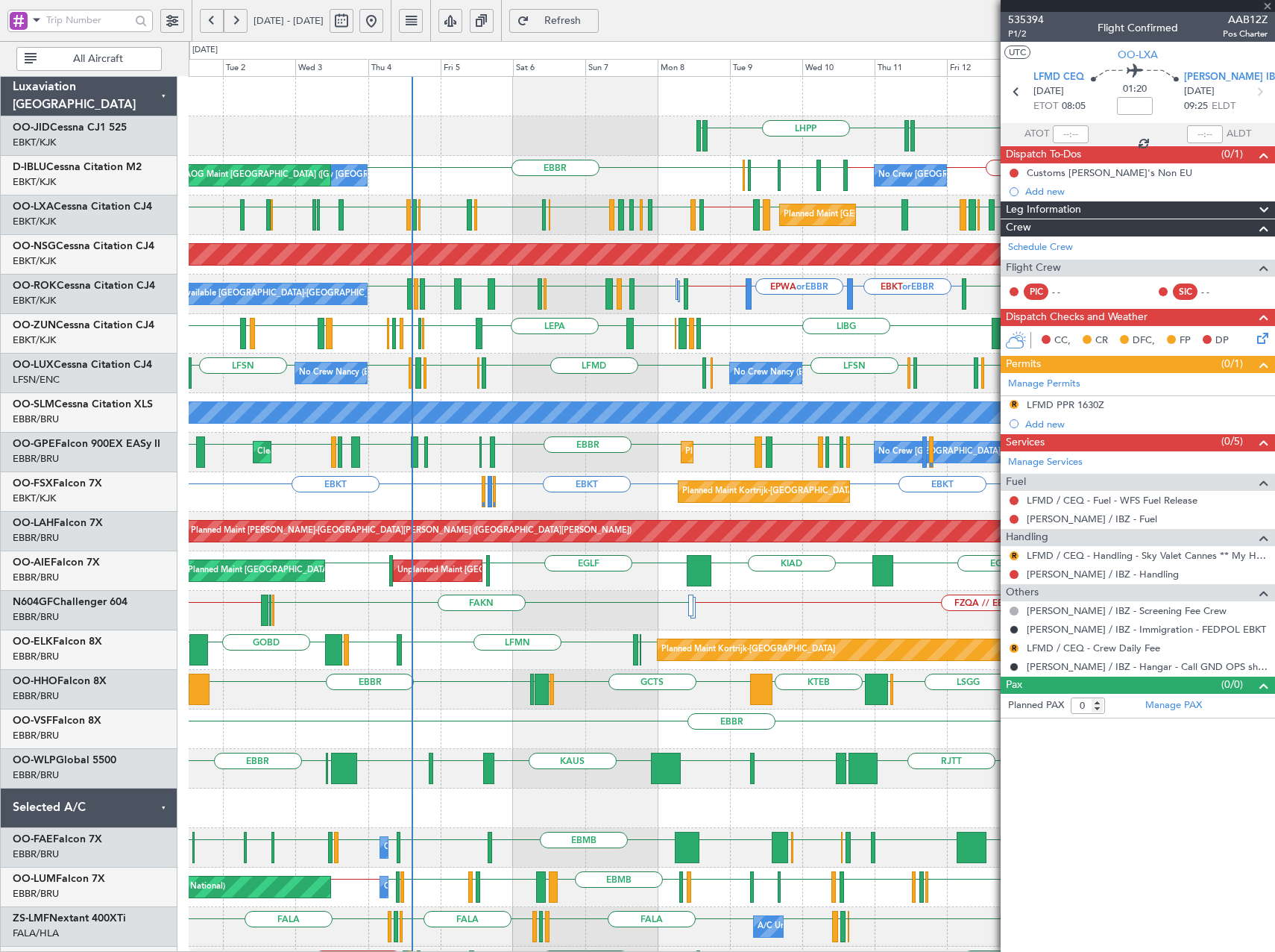
type input "+00:05"
type input "1"
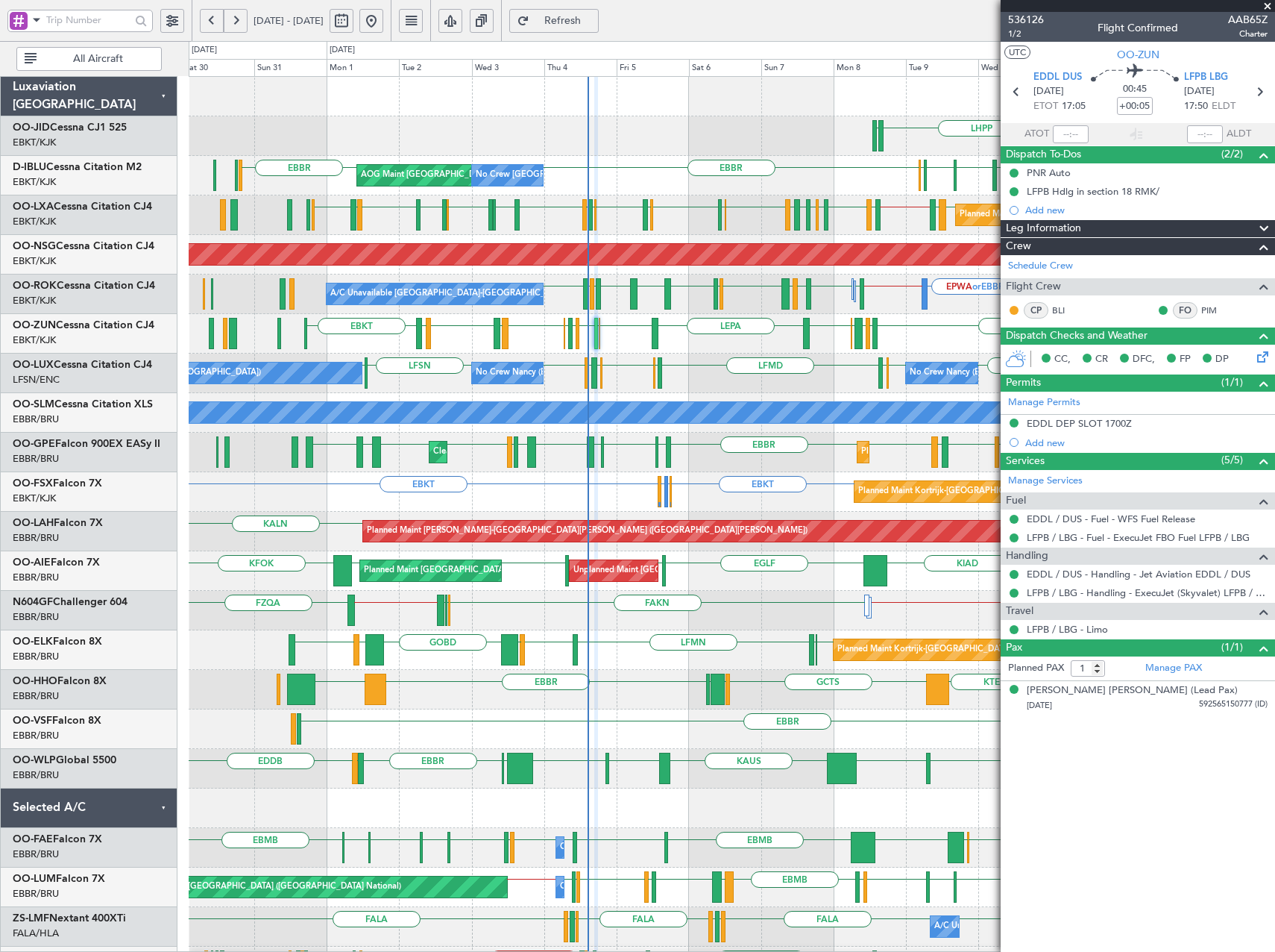
click at [1265, 8] on span at bounding box center [1267, 6] width 15 height 13
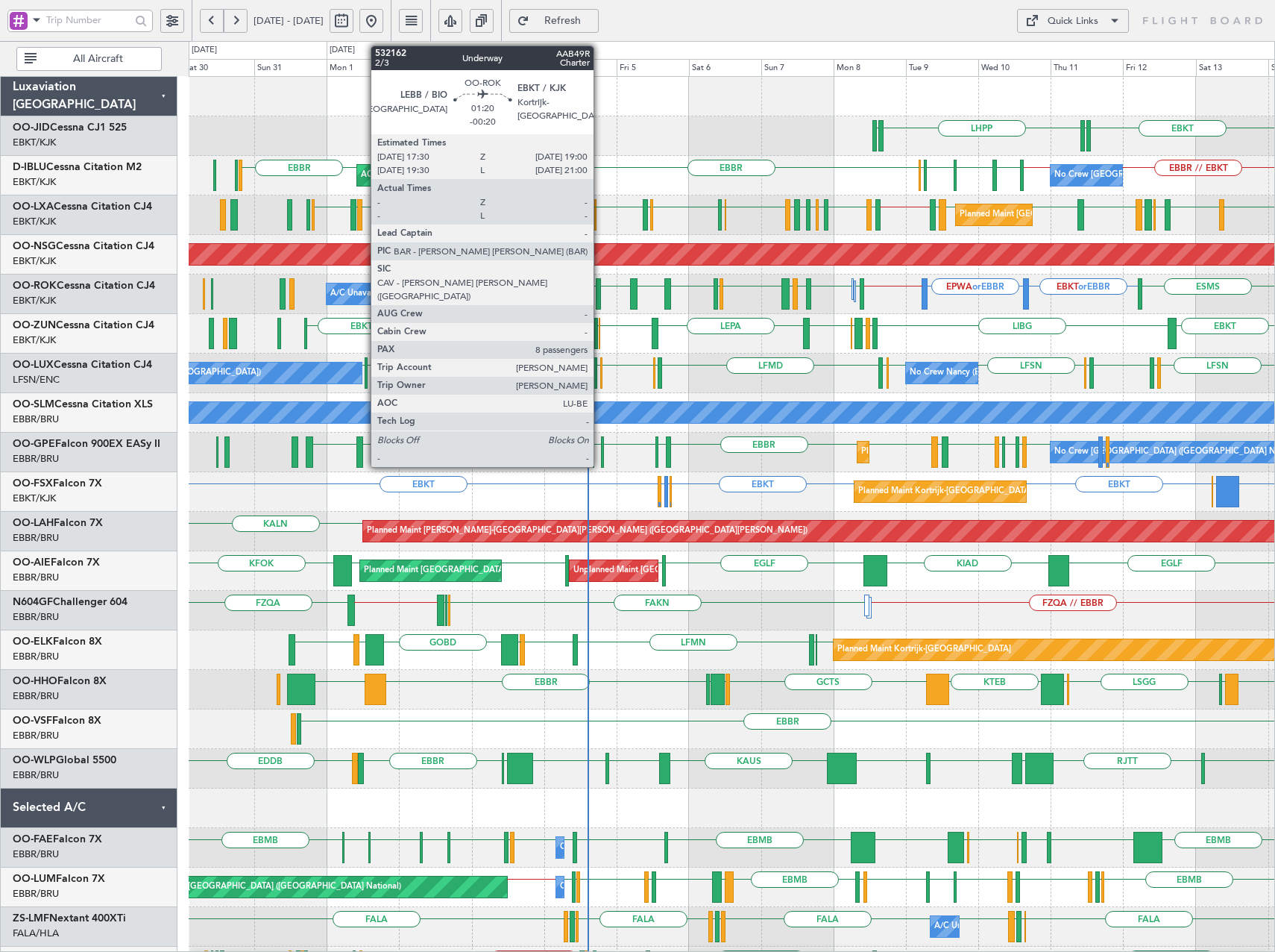
click at [601, 297] on div at bounding box center [598, 294] width 5 height 31
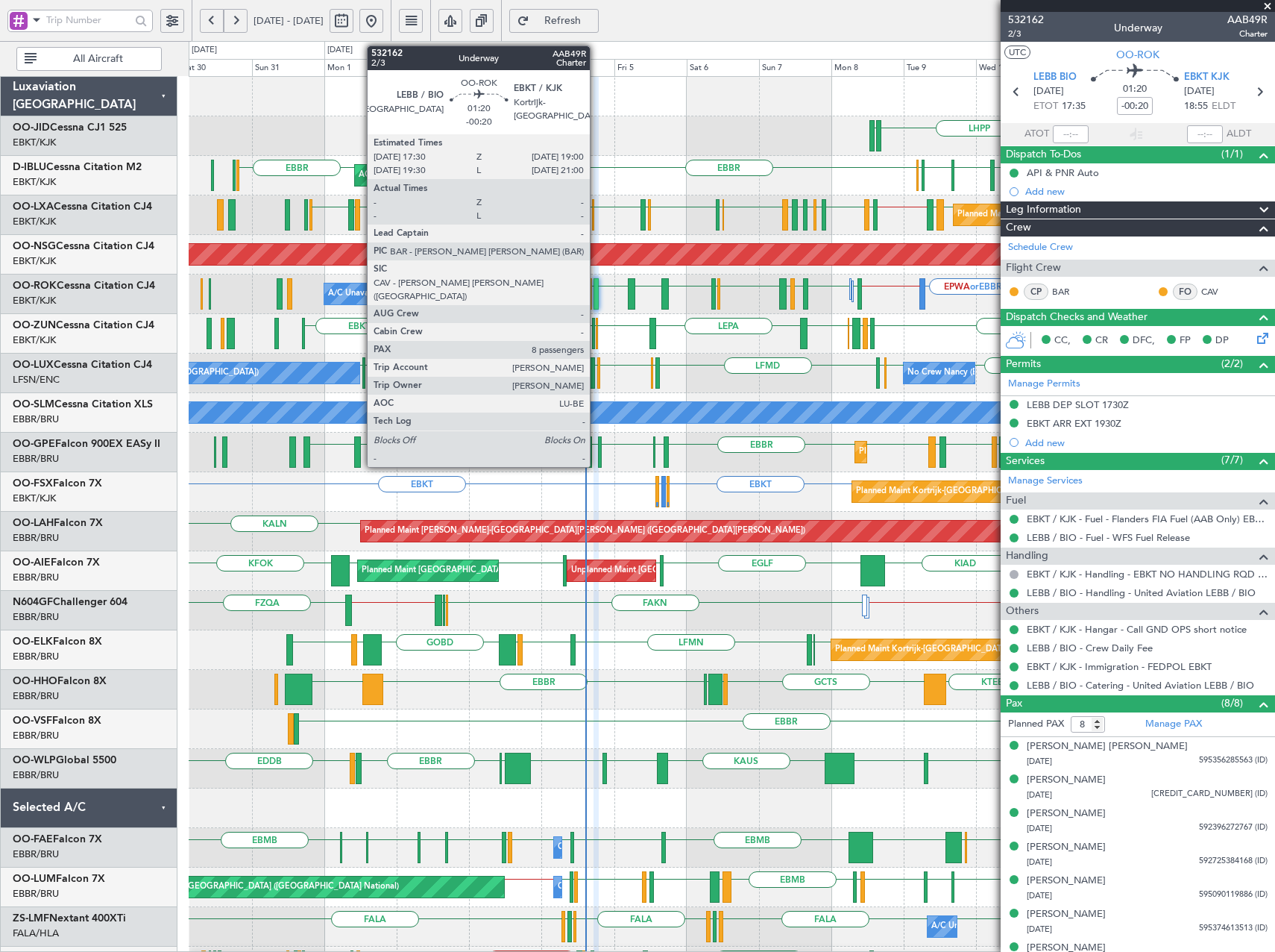
click at [597, 296] on div at bounding box center [596, 294] width 5 height 31
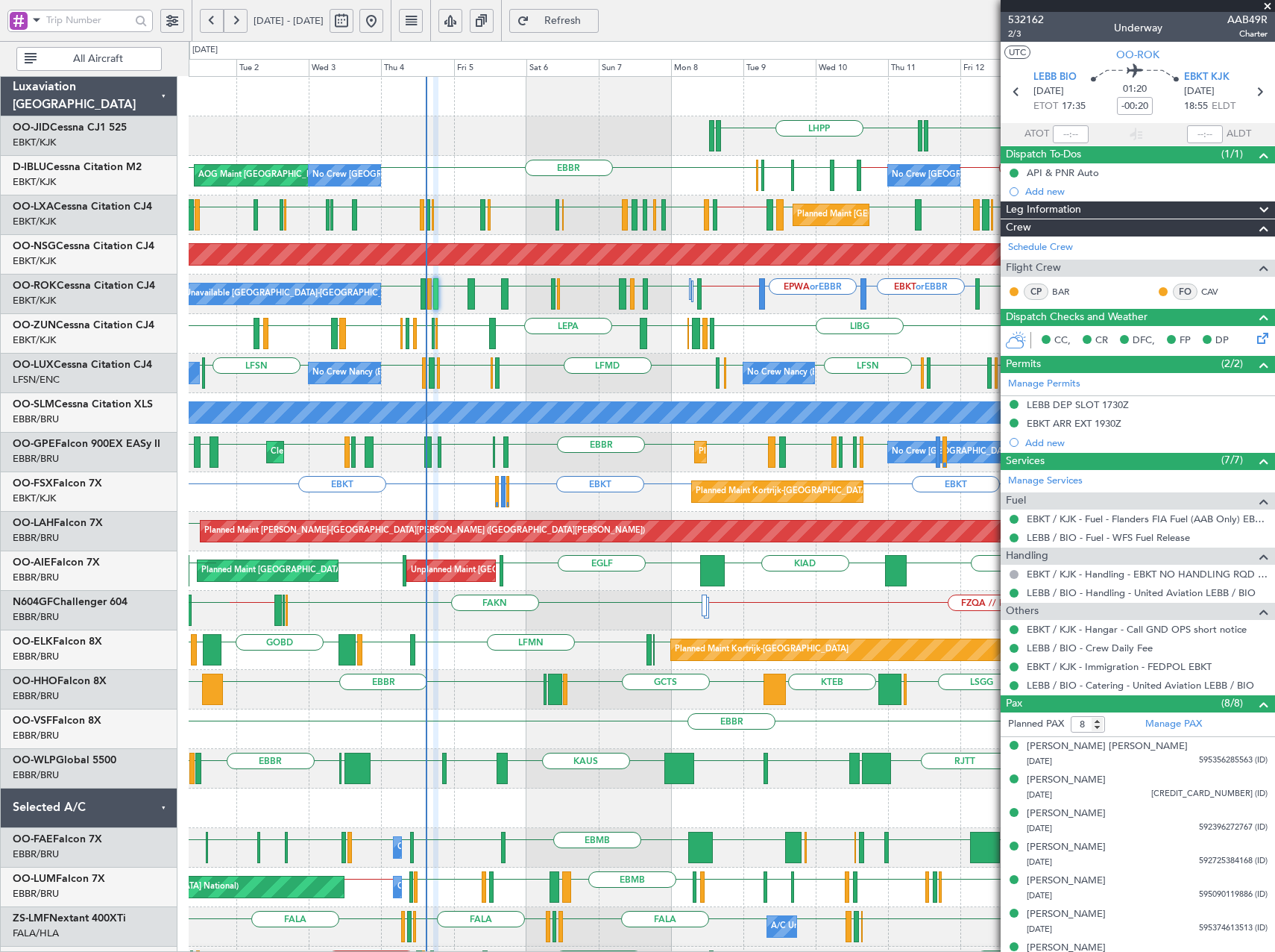
click at [794, 356] on div "LHPP EDDN EBKT EDDN Planned Maint Kortrijk-Wevelgem AOG Maint Kortrijk-Wevelgem…" at bounding box center [732, 610] width 1086 height 1067
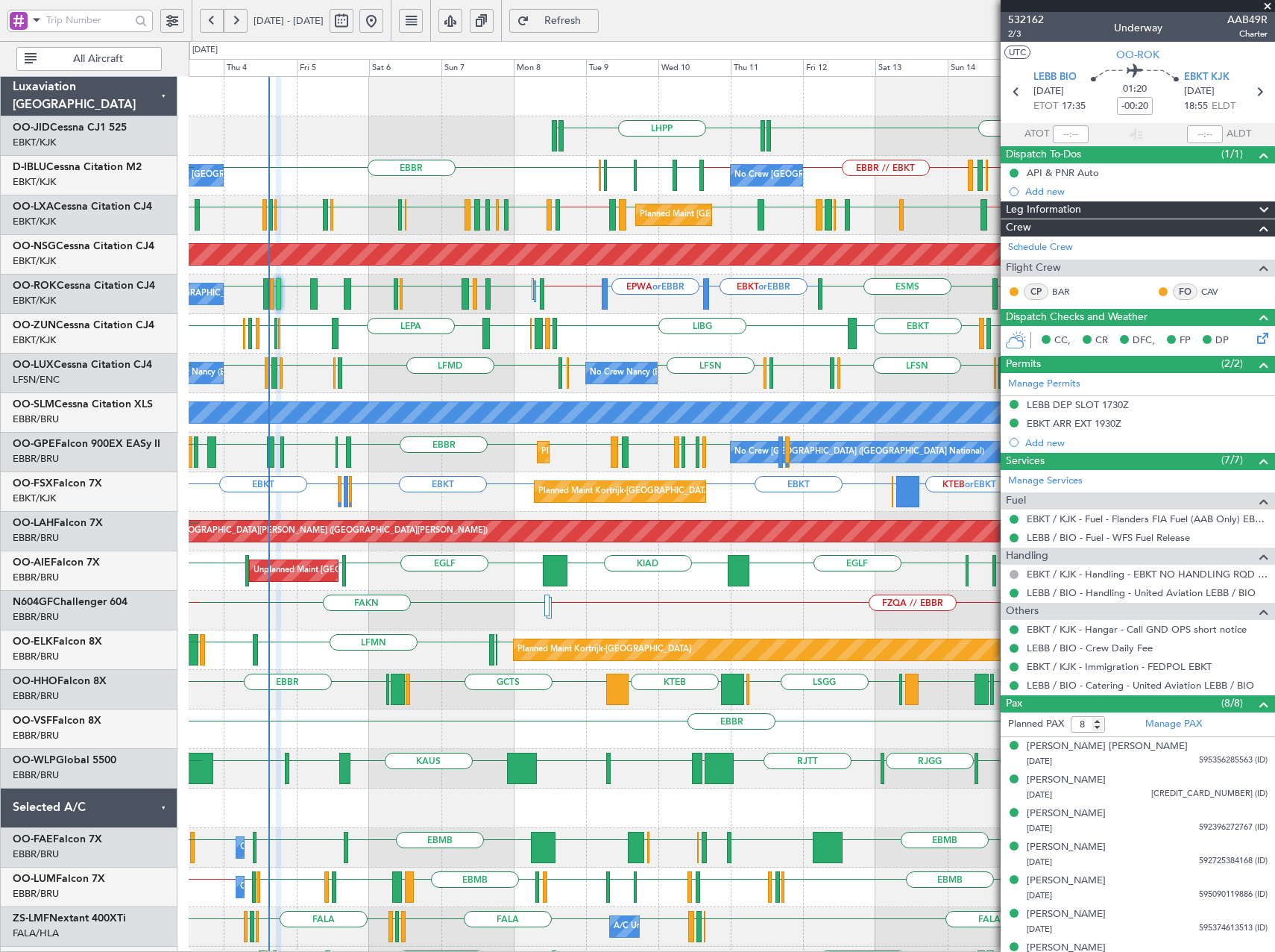
click at [710, 392] on div "LHPP EDDN EBKT EDDN No Crew Brussels (Brussels National) No Crew Brussels (Brus…" at bounding box center [732, 610] width 1086 height 1067
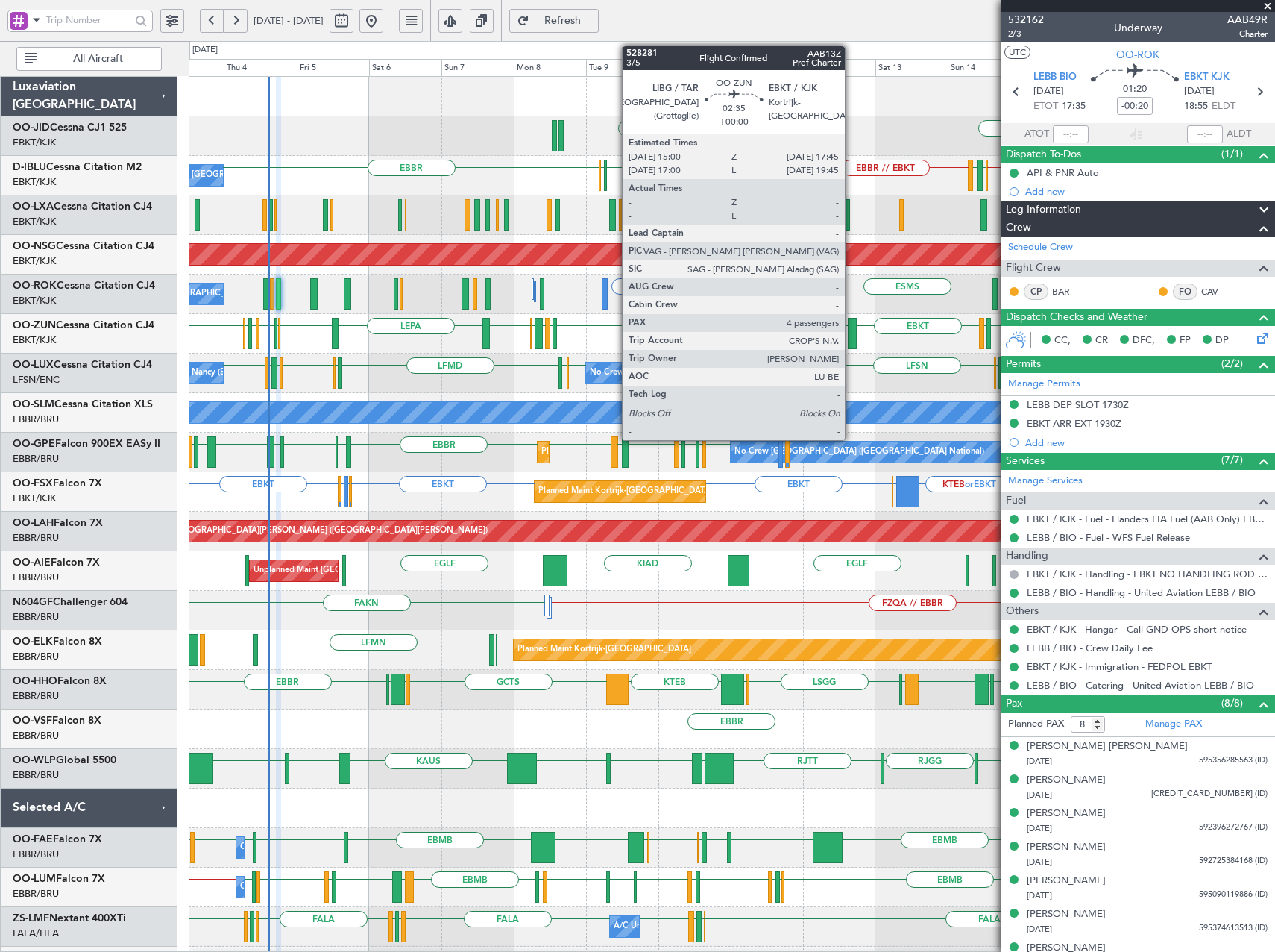
click at [852, 339] on div at bounding box center [852, 333] width 9 height 31
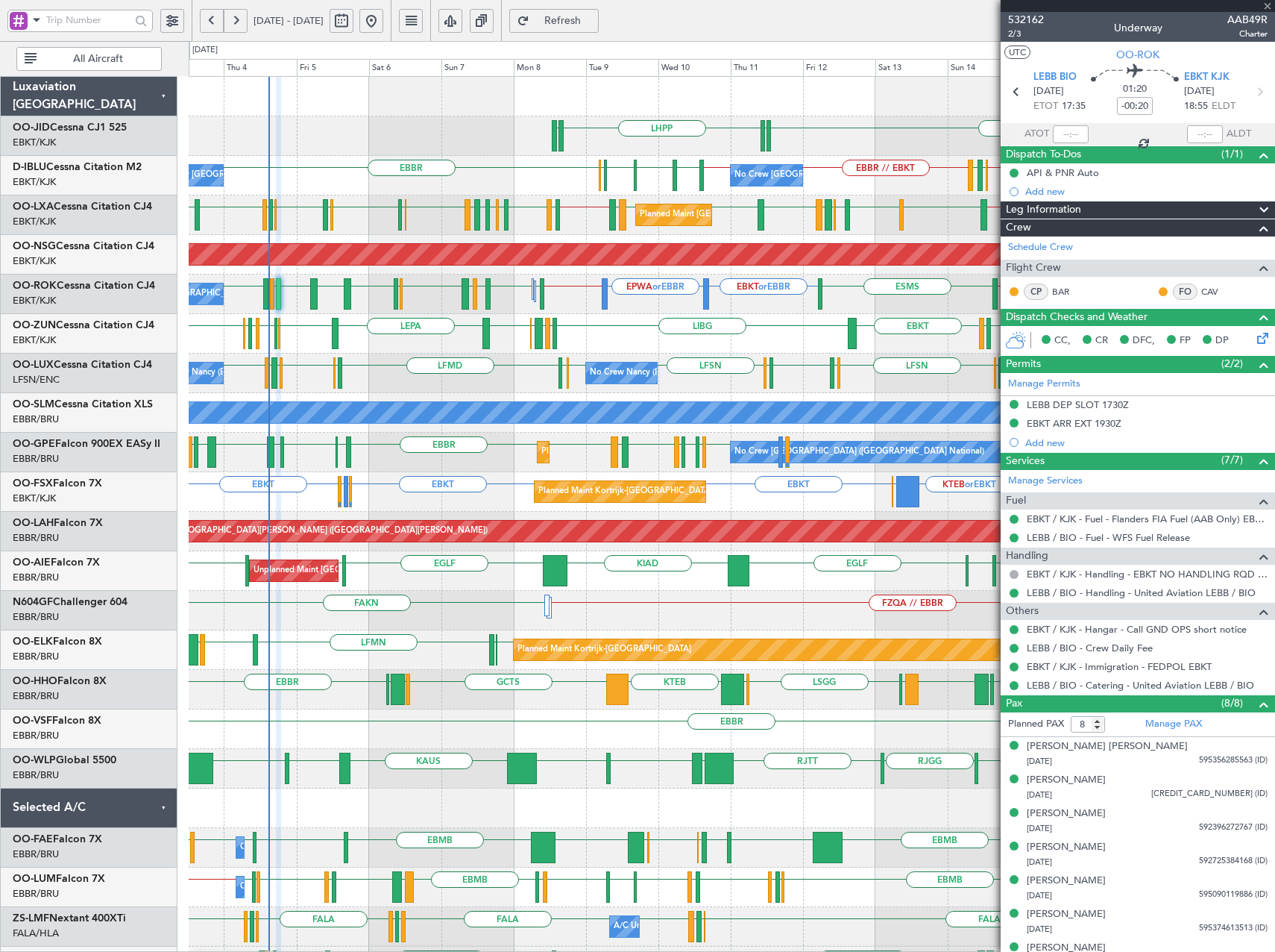
type input "4"
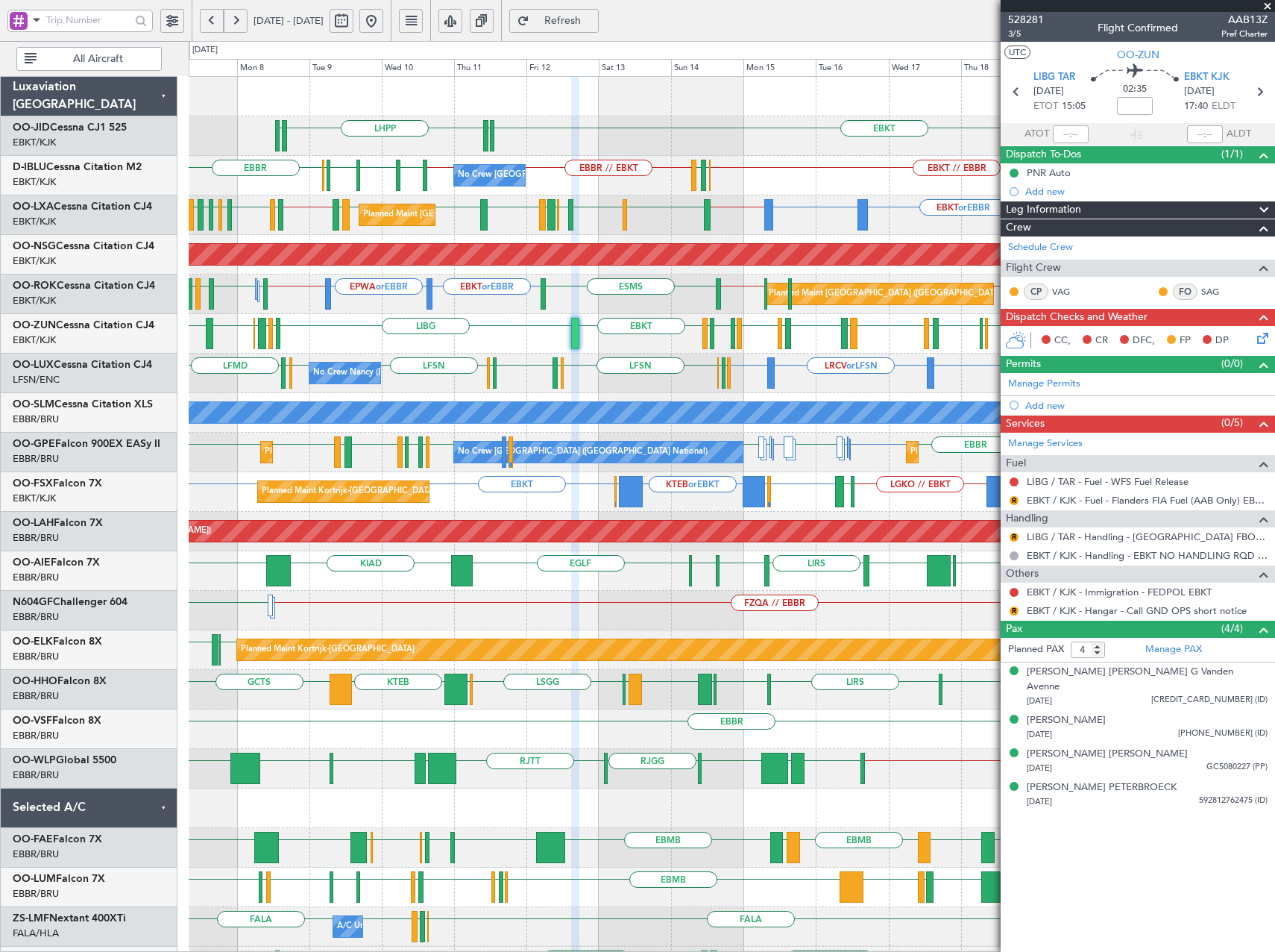
click at [390, 438] on div "LHPP EDDN EBKT EDDN No Crew Brussels (Brussels National) EBKT // EBBR EBBR EBKT…" at bounding box center [732, 610] width 1086 height 1067
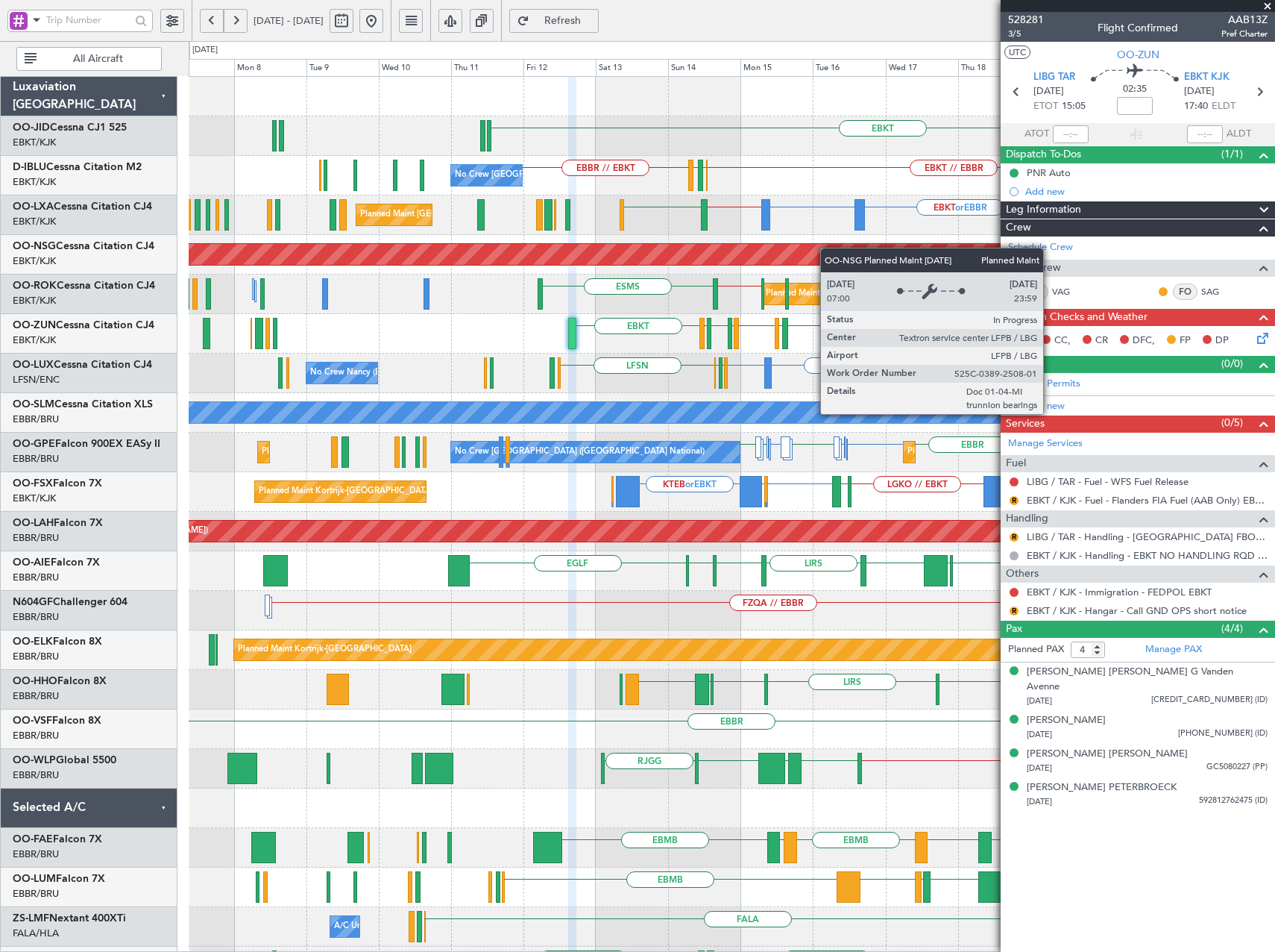
click at [857, 253] on div "EBKT EBKT // EBBR EBKT LIRQ or EBKT EBBR LFMN EBBR // EBKT No Crew Brussels (Br…" at bounding box center [732, 590] width 1086 height 1028
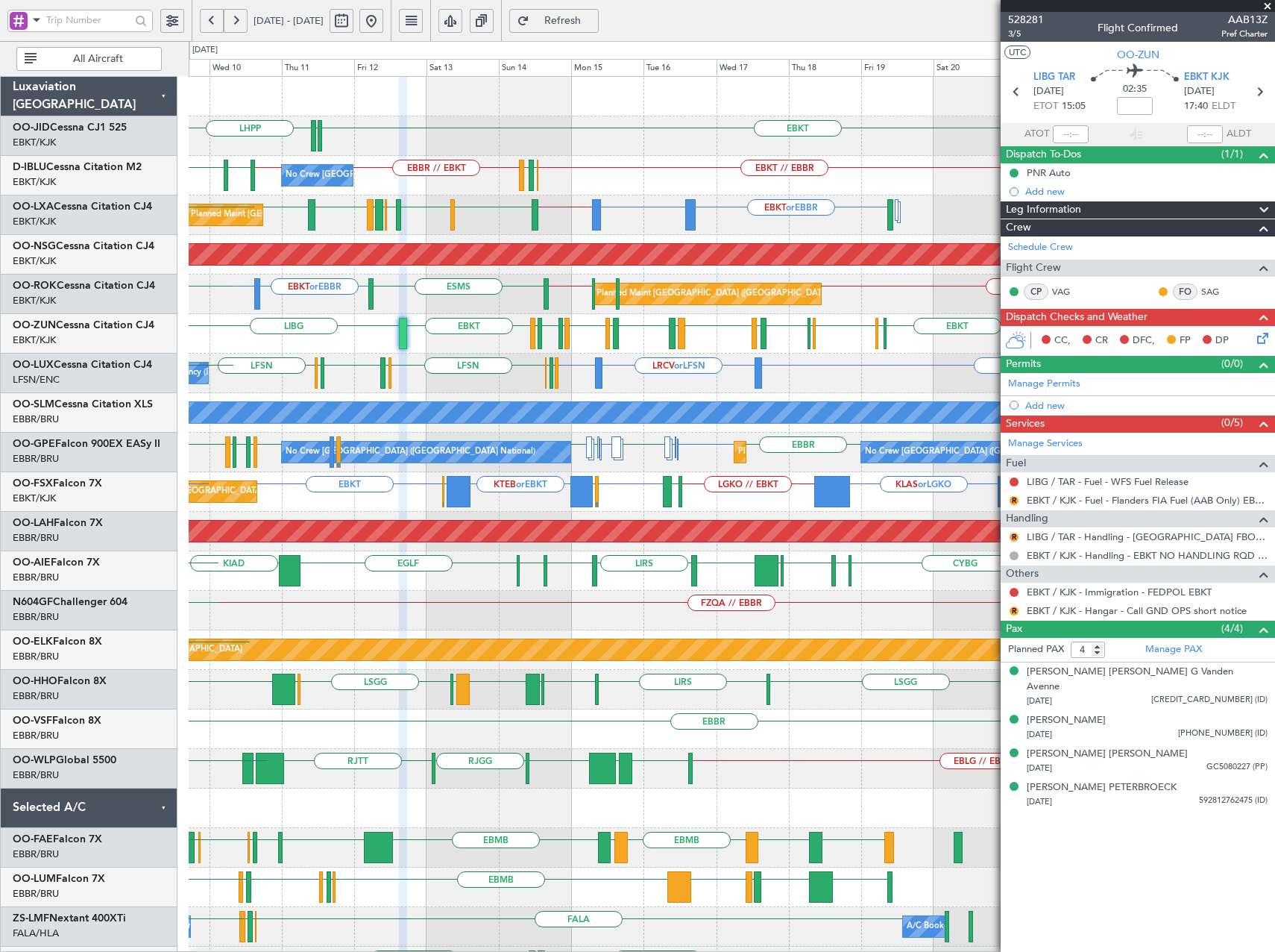
click at [405, 307] on div "Planned Maint Paris (Le Bourget) EBKT or EBBR EPWA or EBBR LFPB // EBKT EBOS //…" at bounding box center [732, 294] width 1086 height 39
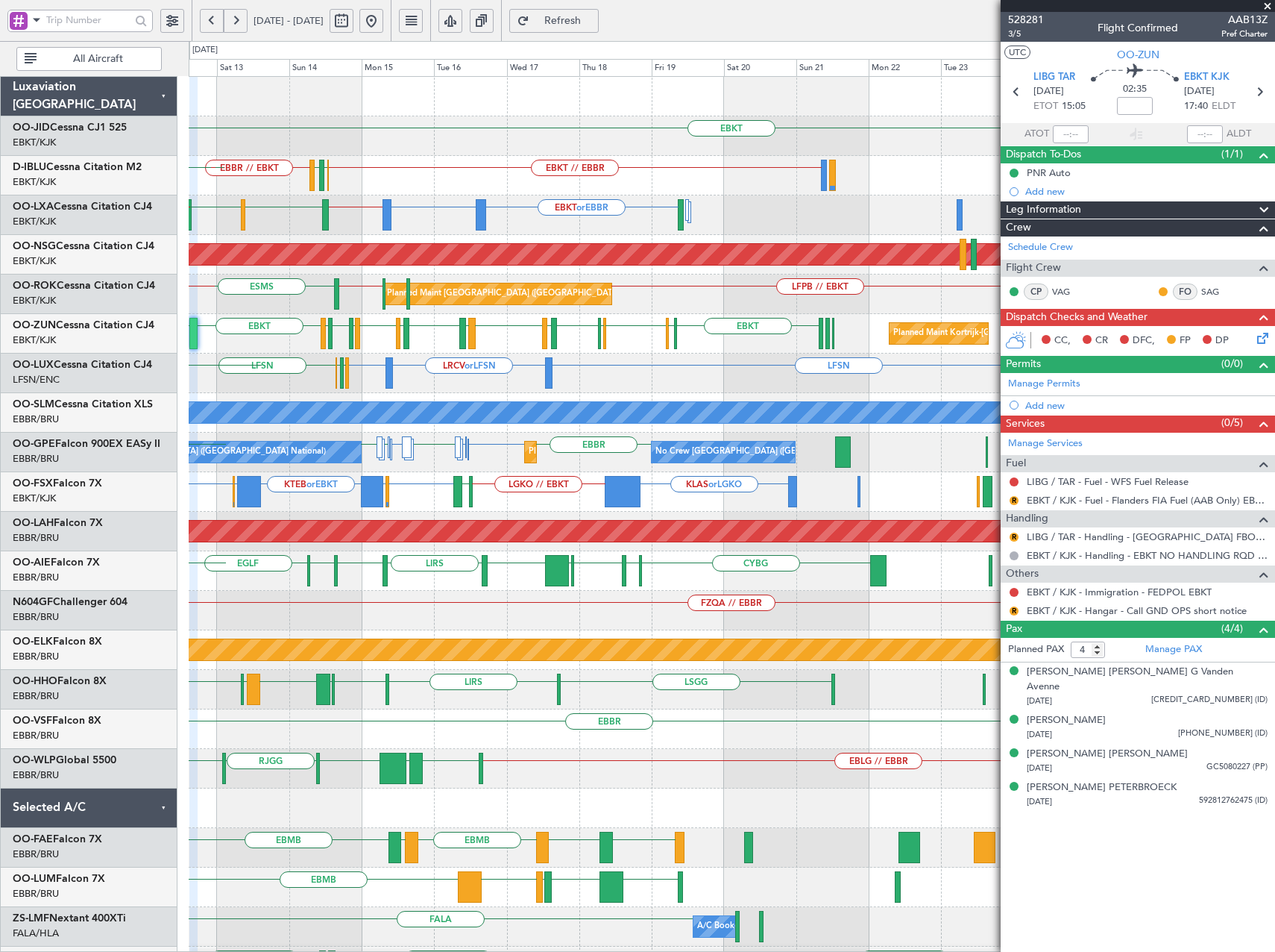
click at [571, 322] on div "EBKT EDDN Planned Maint Kortrijk-Wevelgem LHPP EBKT // EBBR EBBR LFMN EBBR // E…" at bounding box center [732, 610] width 1086 height 1067
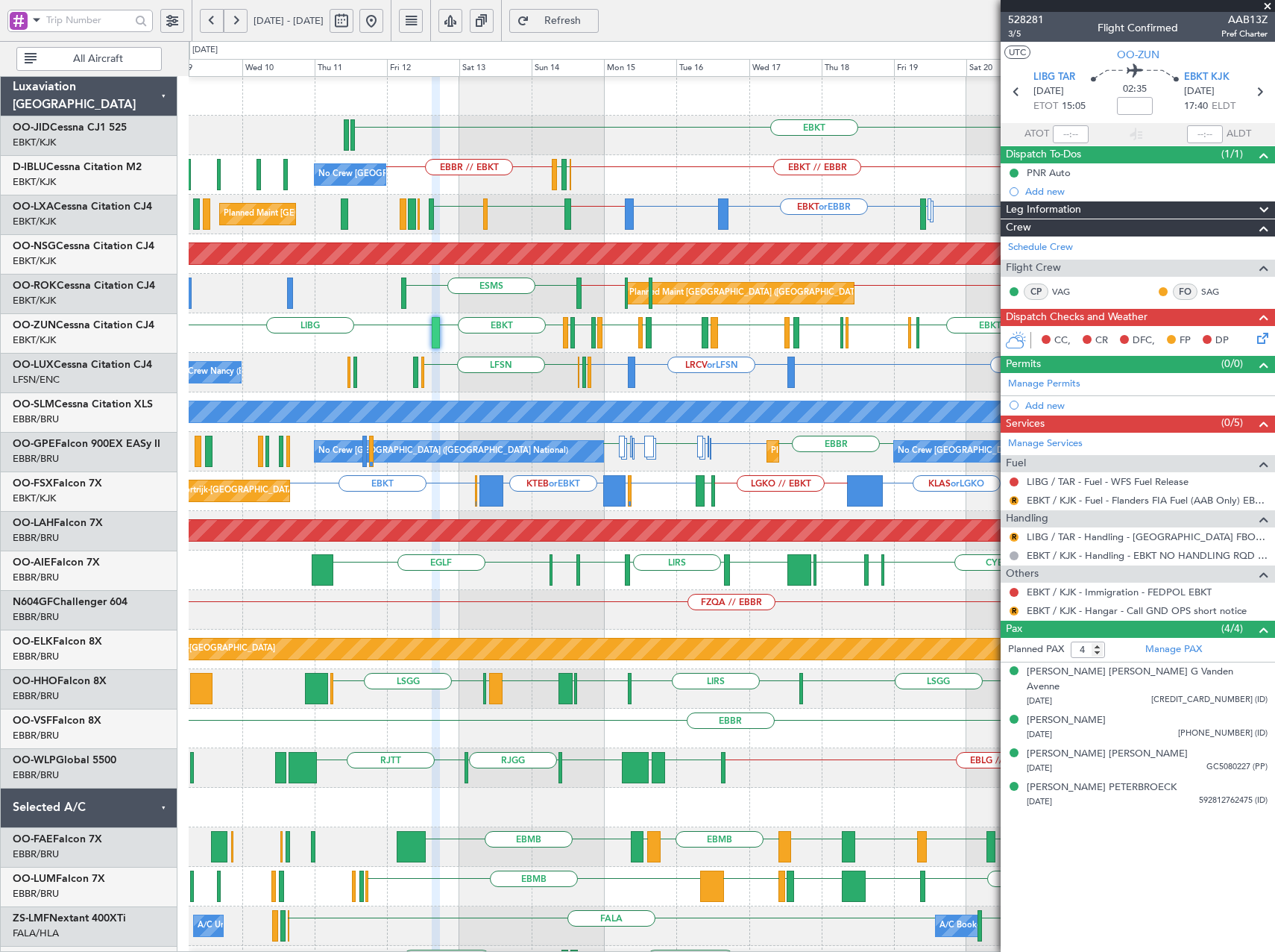
scroll to position [1, 0]
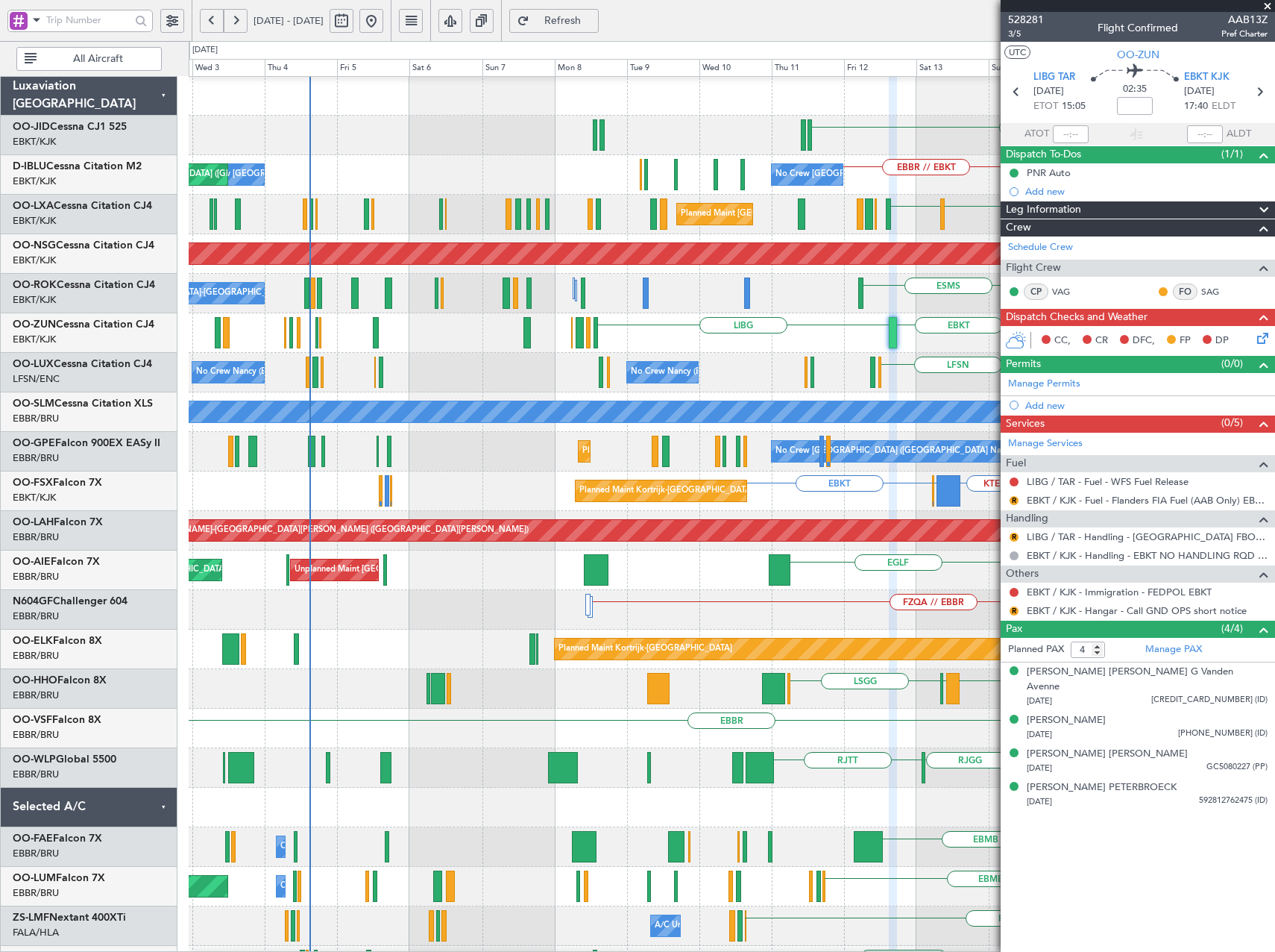
click at [1095, 176] on fb-app "12 Sep 2025 - 27 Sep 2025 Refresh Quick Links All Aircraft EBKT EBKT // EBBR EB…" at bounding box center [638, 485] width 1275 height 934
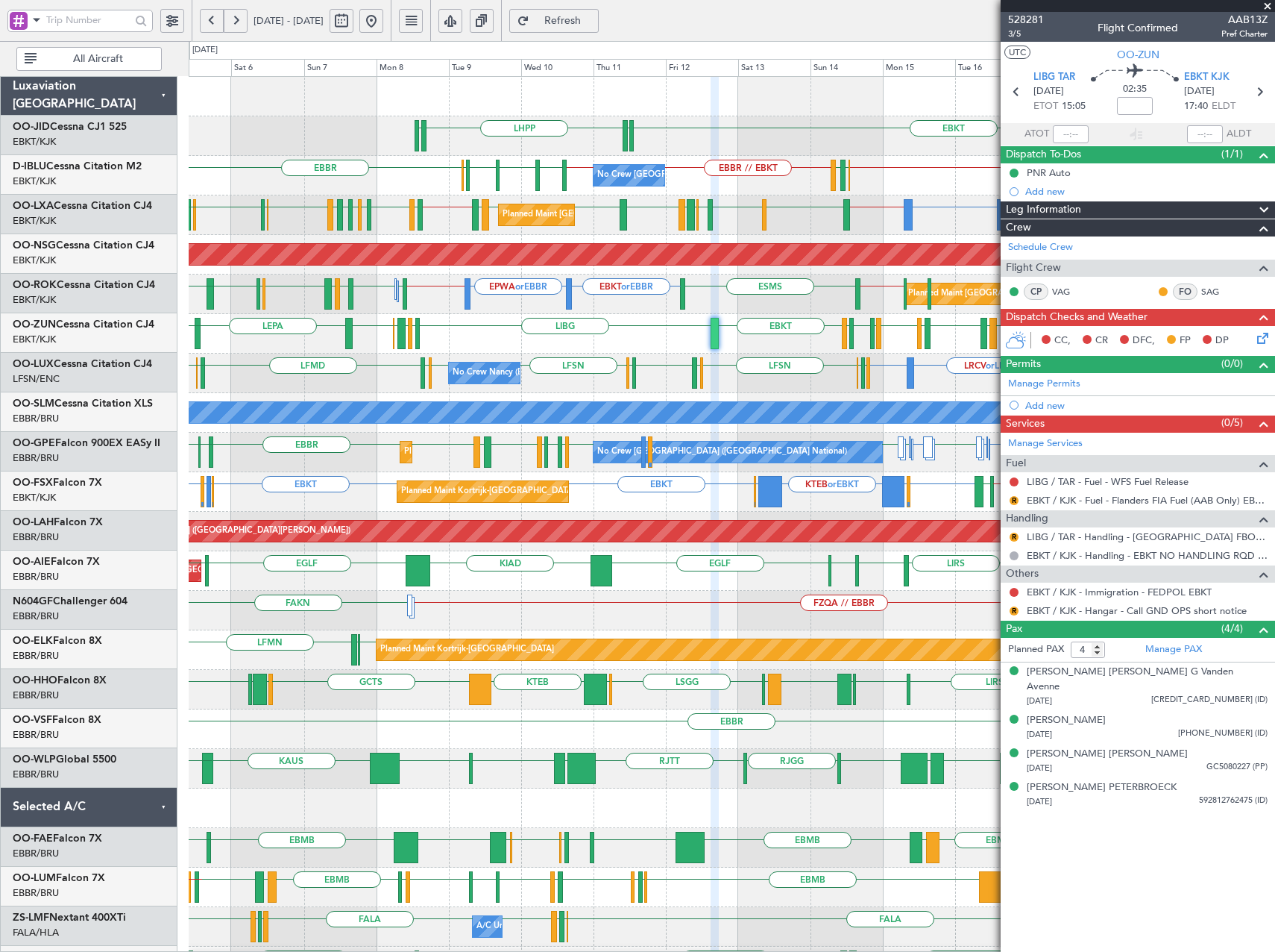
scroll to position [0, 0]
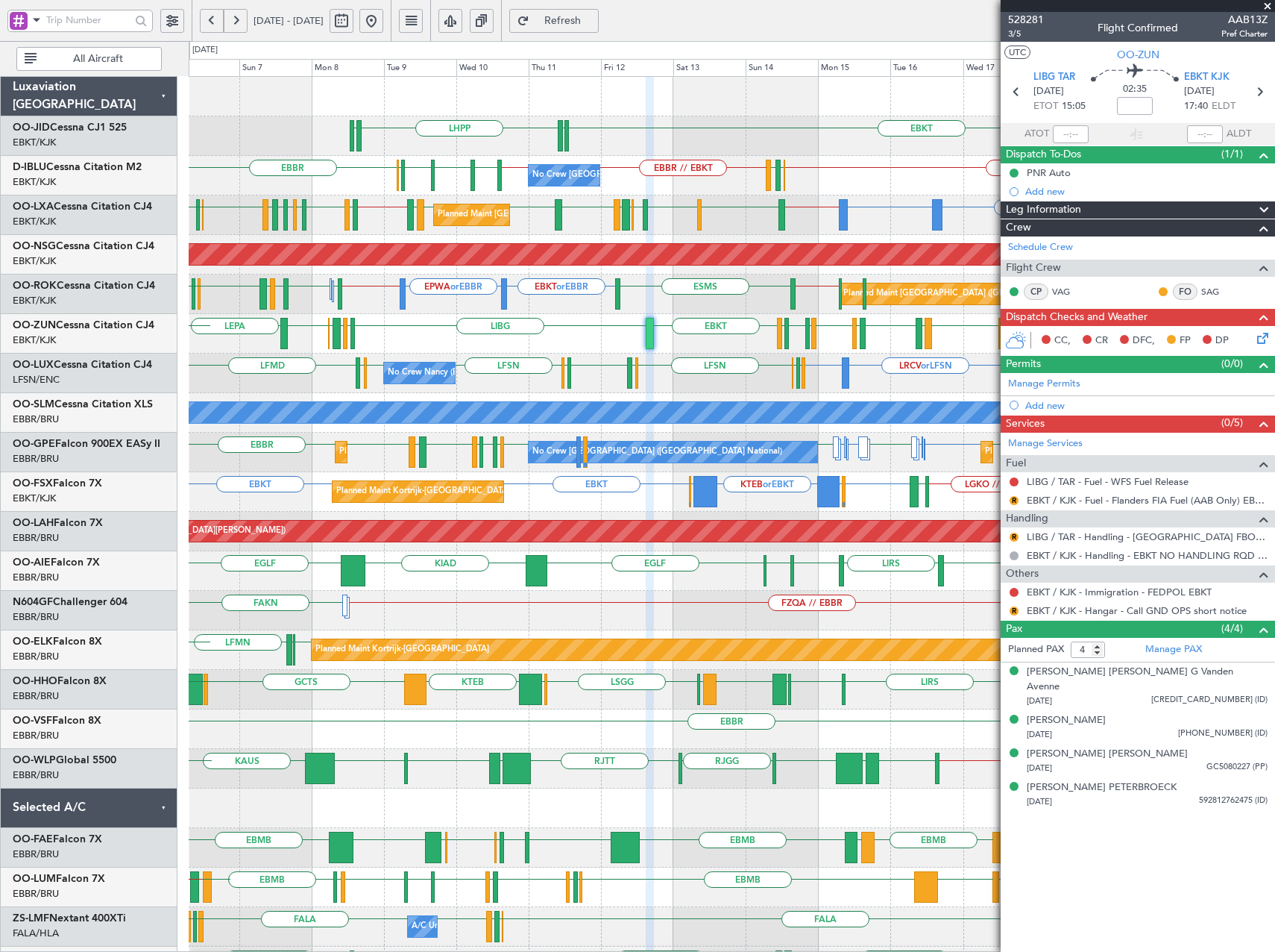
click at [371, 195] on div "EBKT LHPP EDDN EDDN No Crew Brussels (Brussels National) EBKT // EBBR EBBR EBKT…" at bounding box center [732, 610] width 1086 height 1067
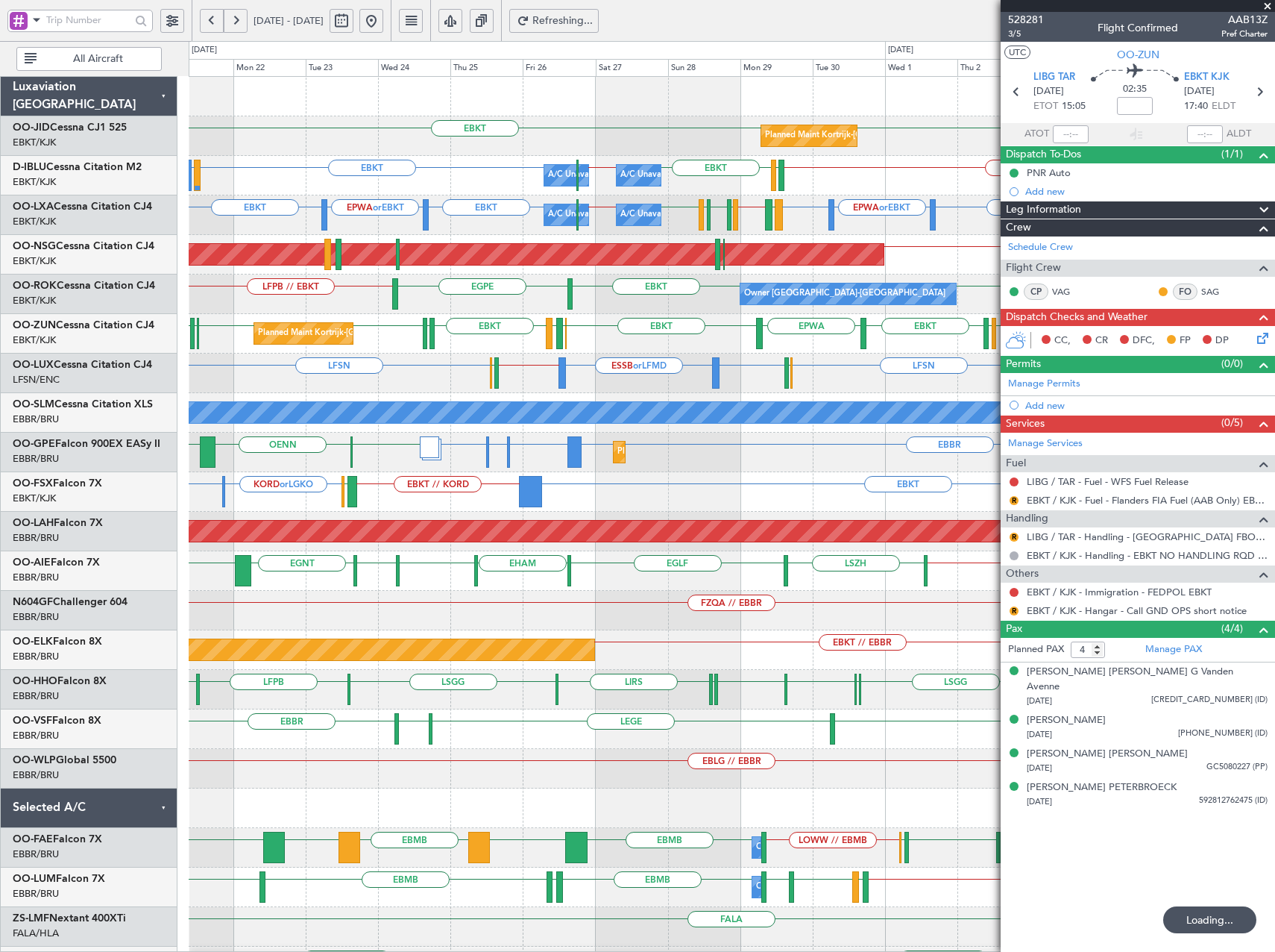
click at [266, 283] on div "Planned Maint Kortrijk-Wevelgem EBKT EBKT A/C Unavailable Brussels (Brussels Na…" at bounding box center [732, 610] width 1086 height 1067
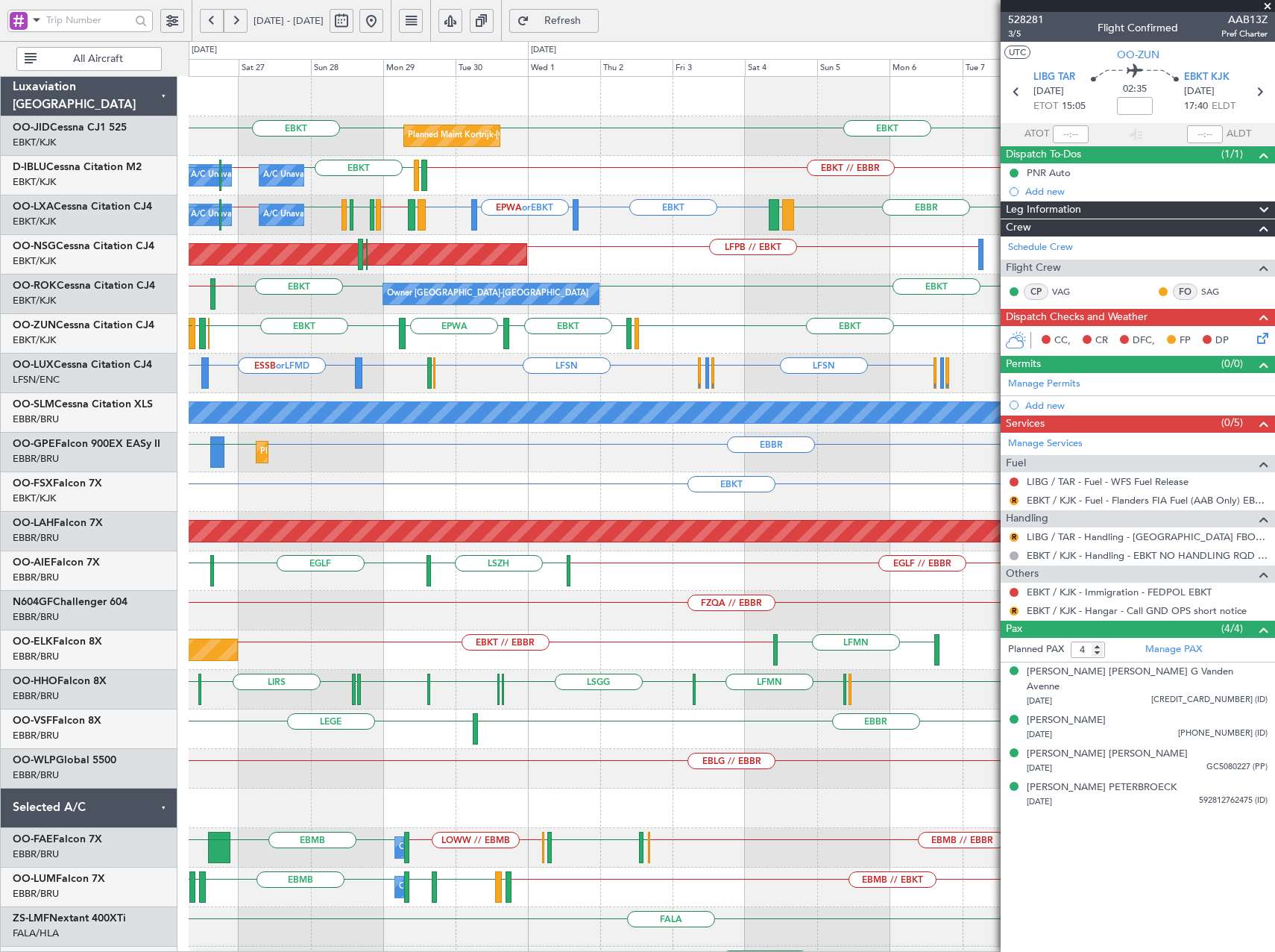
click at [472, 278] on div "EBKT EBKT Planned Maint Kortrijk-Wevelgem EBKT // EBBR LFTH EBKT EBBR // EBKT A…" at bounding box center [732, 551] width 1086 height 949
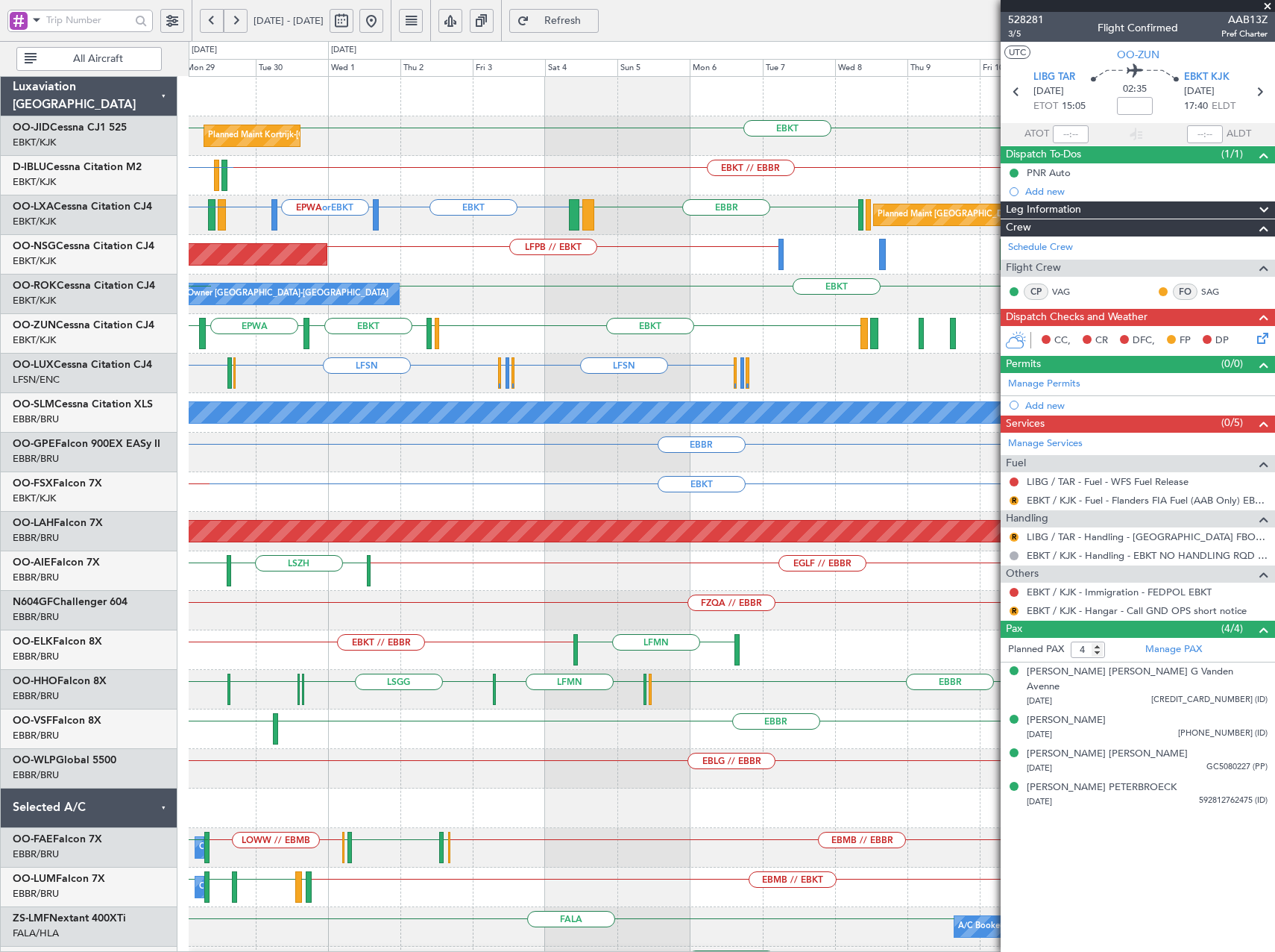
click at [590, 321] on div "EBKT EBKT Planned Maint Kortrijk-Wevelgem EBKT // EBBR LFTH EBKT A/C Unavailabl…" at bounding box center [732, 551] width 1086 height 949
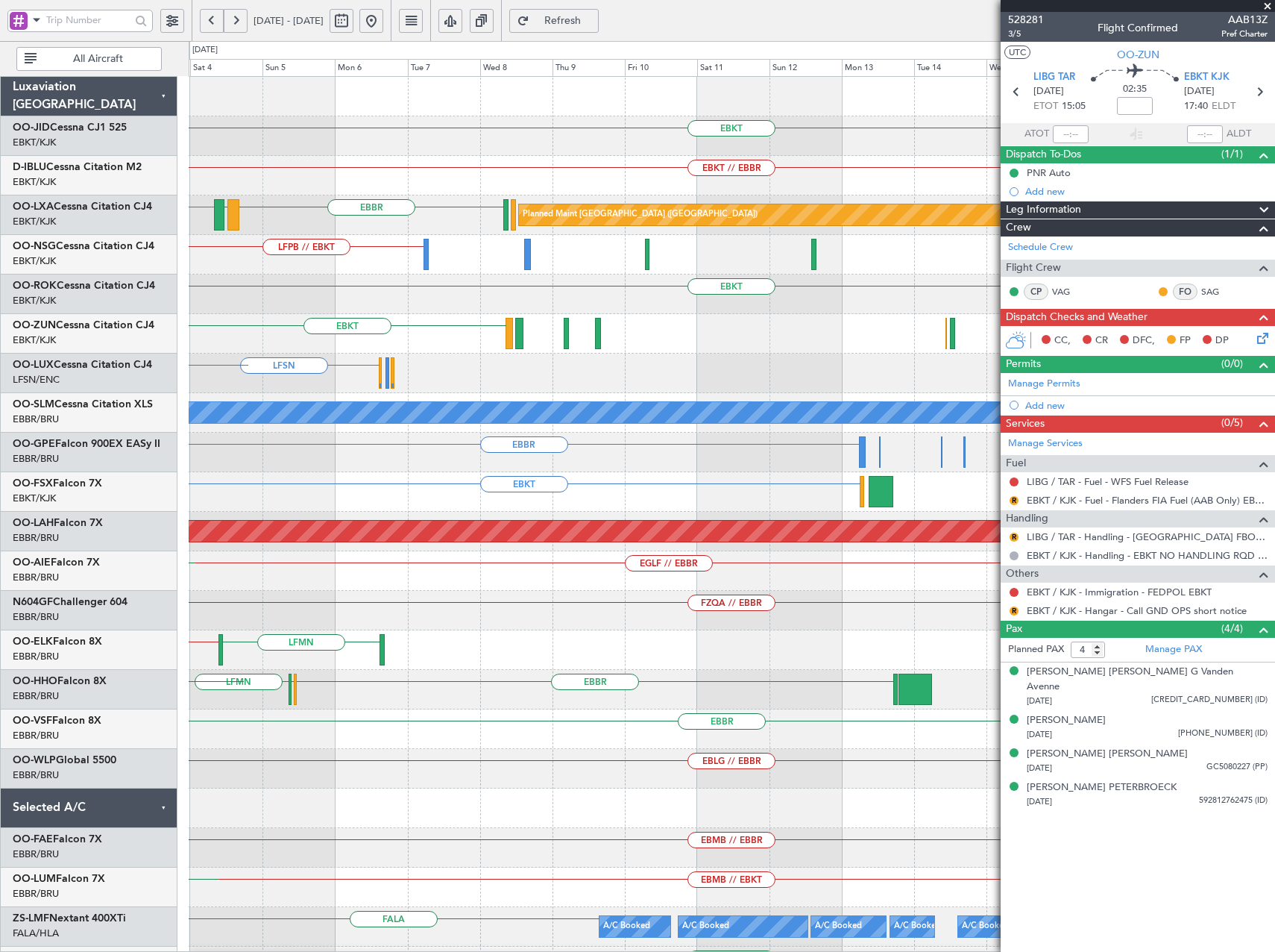
click at [476, 320] on div "EBKT Planned Maint Kortrijk-Wevelgem EBKT // EBBR EBKT EBBR LGSM Planned Maint …" at bounding box center [732, 551] width 1086 height 949
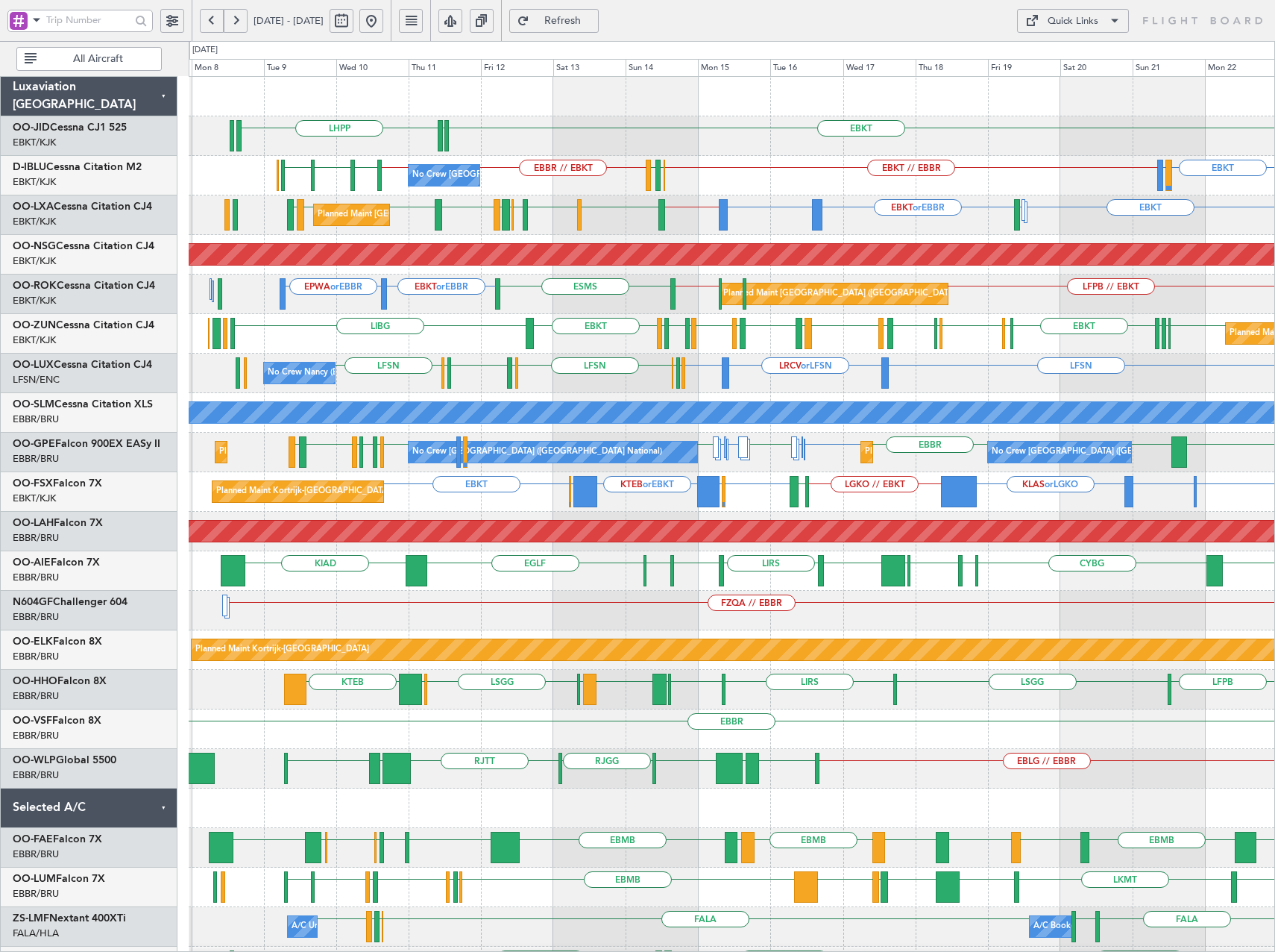
click at [547, 228] on div "EBKT LRBS or EBBR EBBR // EBKT LFMD EBKT or EBBR EBBR LEIB LFMD EBKT EBBR LIRN …" at bounding box center [732, 215] width 1086 height 39
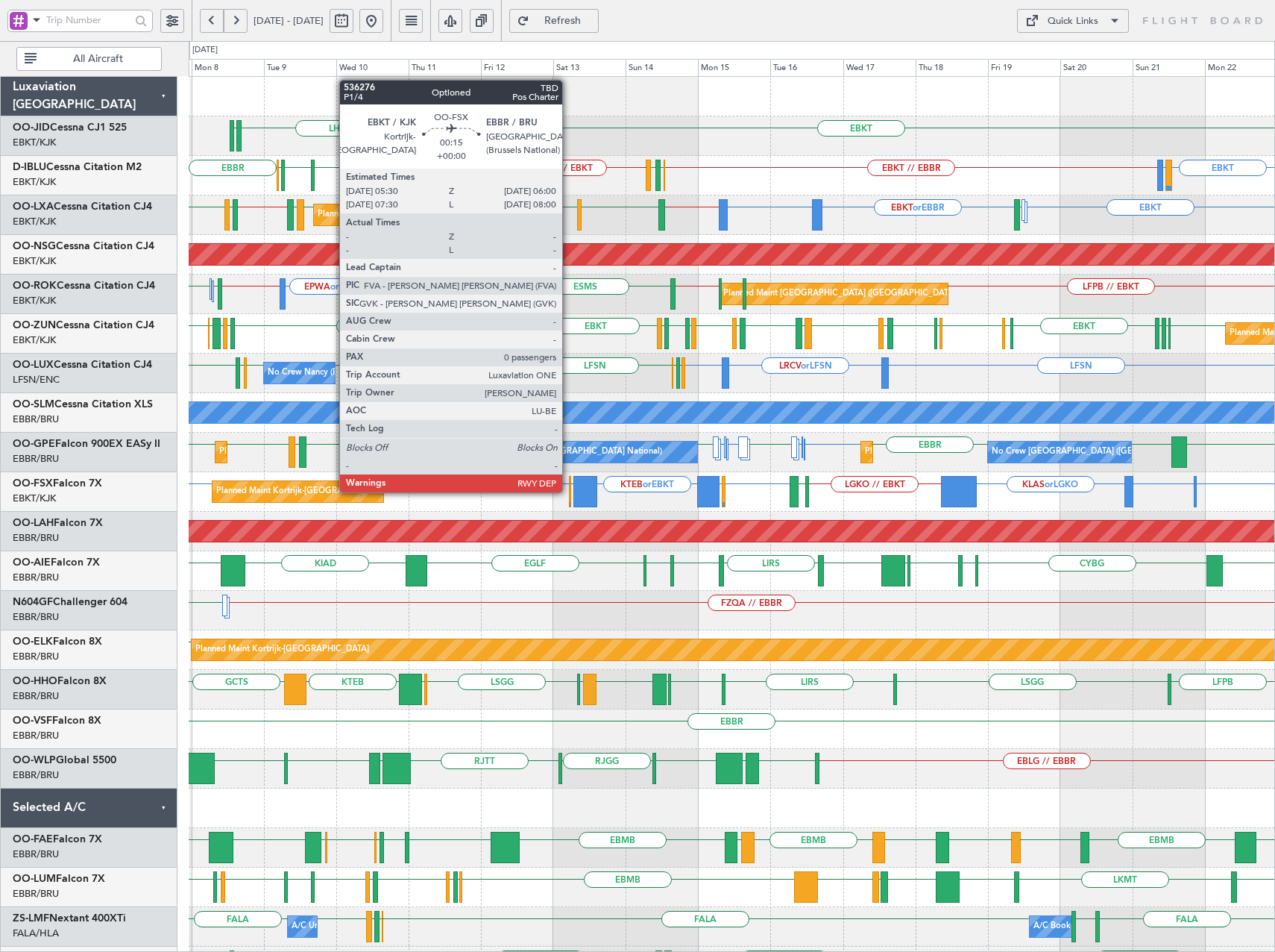
click at [569, 492] on div at bounding box center [570, 492] width 2 height 31
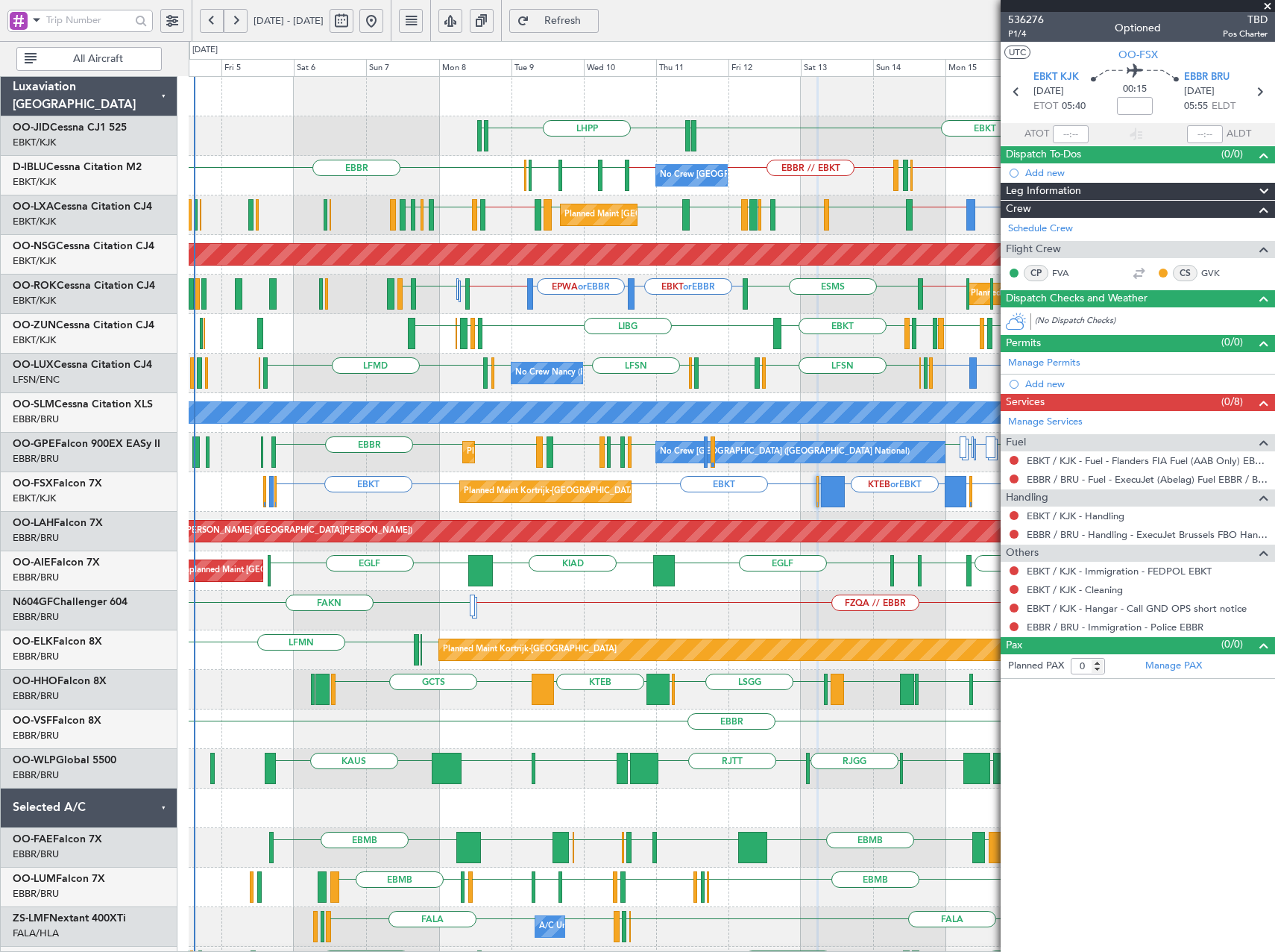
click at [588, 757] on div "LHPP EDDN EBKT EDDN No Crew Brussels (Brussels National) EBKT // EBBR EBBR EBKT…" at bounding box center [732, 610] width 1086 height 1067
click at [556, 706] on div "LSGG EBBR LSGG LIMC KTEB GCTS GMMH LSGG LIRS LSGG EBBR GMMH LIRS" at bounding box center [732, 689] width 1086 height 39
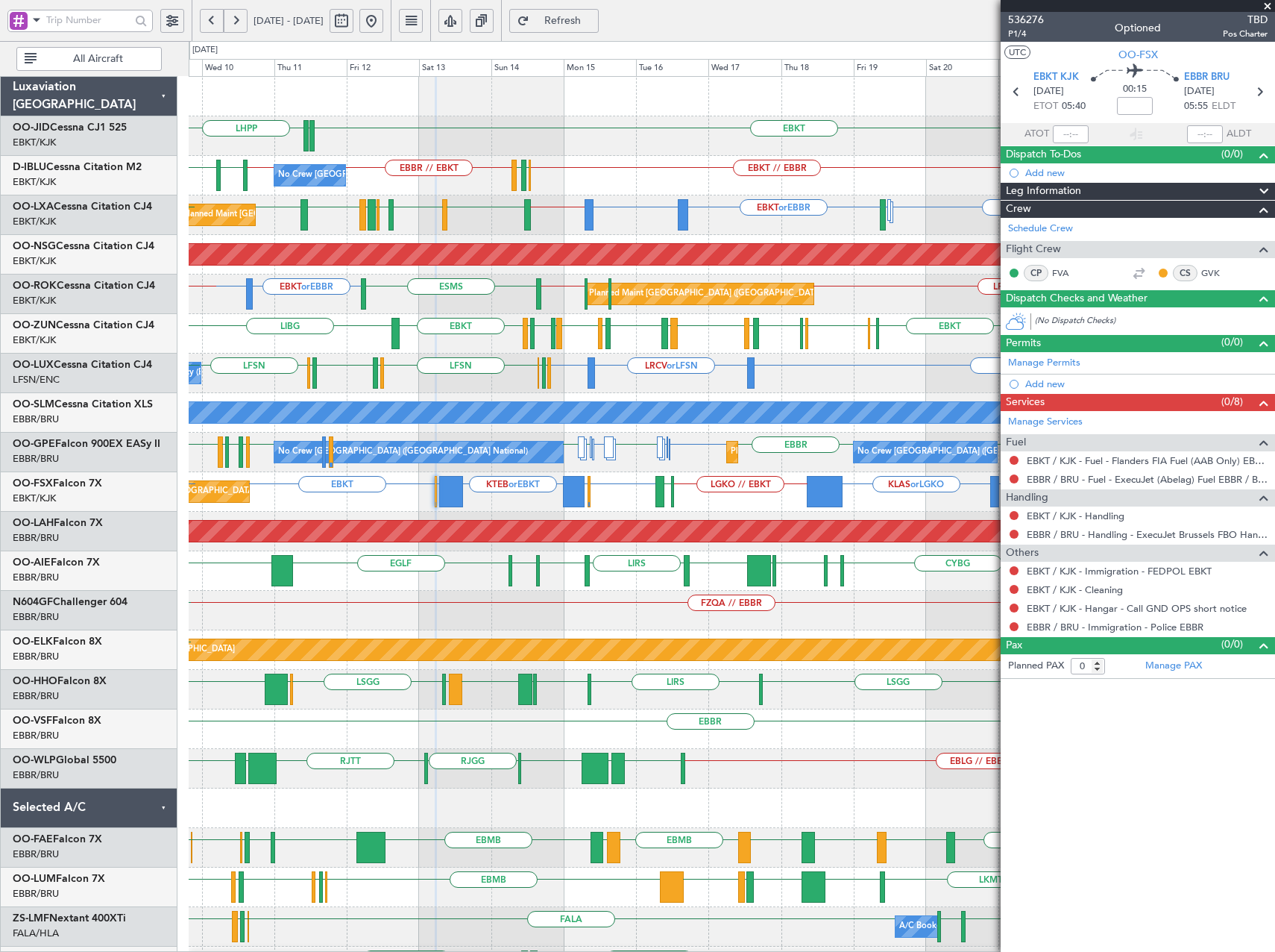
click at [689, 749] on div "LHPP EBKT EDDN EDDN No Crew Brussels (Brussels National) EBKT LIRQ or EBKT EBKT…" at bounding box center [732, 610] width 1086 height 1067
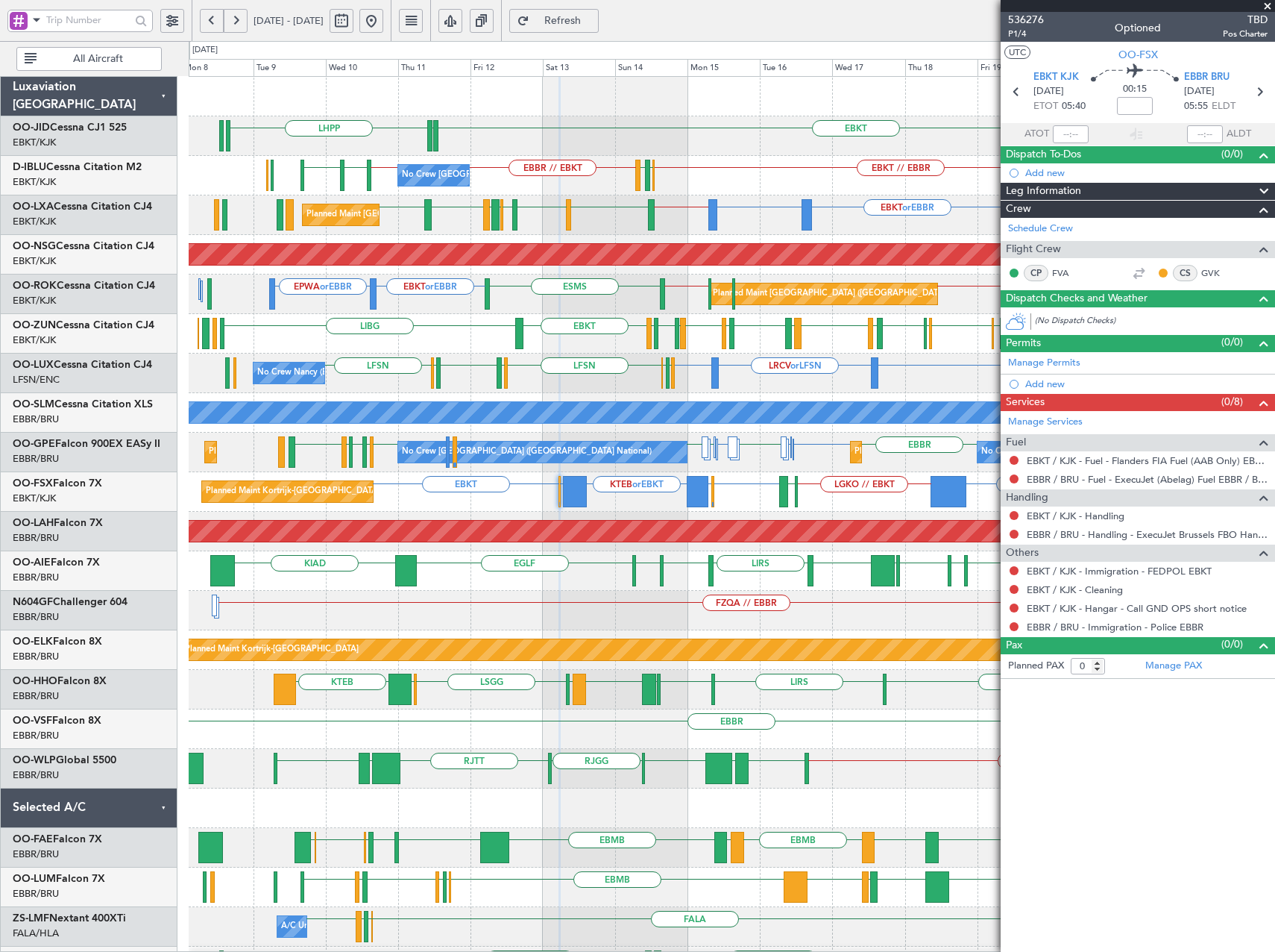
click at [578, 229] on div "Planned Maint [GEOGRAPHIC_DATA] ([GEOGRAPHIC_DATA] National) EBKT LRBS or EBBR …" at bounding box center [732, 215] width 1086 height 39
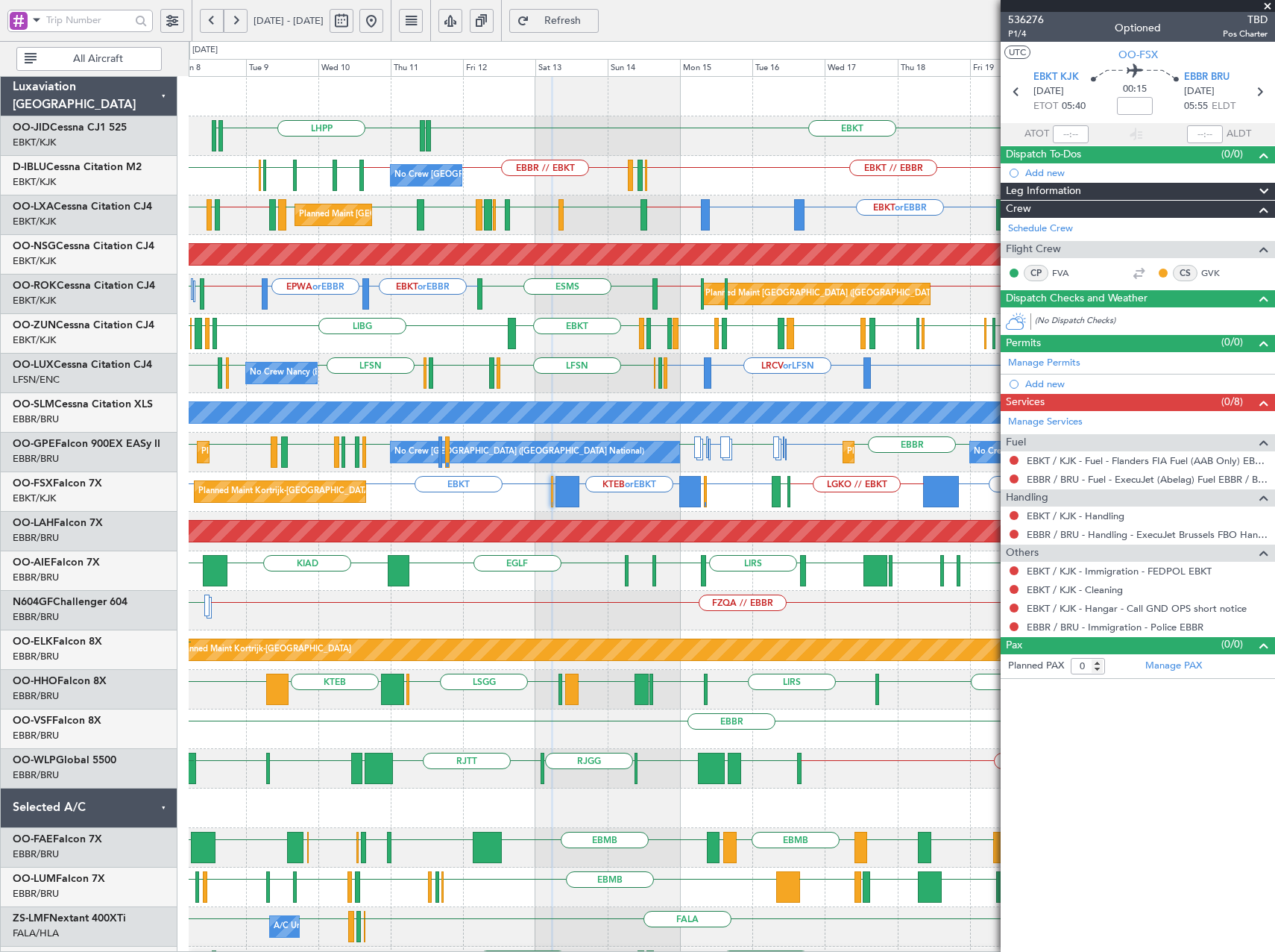
click at [600, 198] on div "LHPP EDDN EBKT EDDN No Crew [GEOGRAPHIC_DATA] (Brussels National) EBKT LIRQ or …" at bounding box center [732, 610] width 1086 height 1067
drag, startPoint x: 1264, startPoint y: 3, endPoint x: 900, endPoint y: 140, distance: 388.9
click at [1265, 3] on span at bounding box center [1267, 6] width 15 height 13
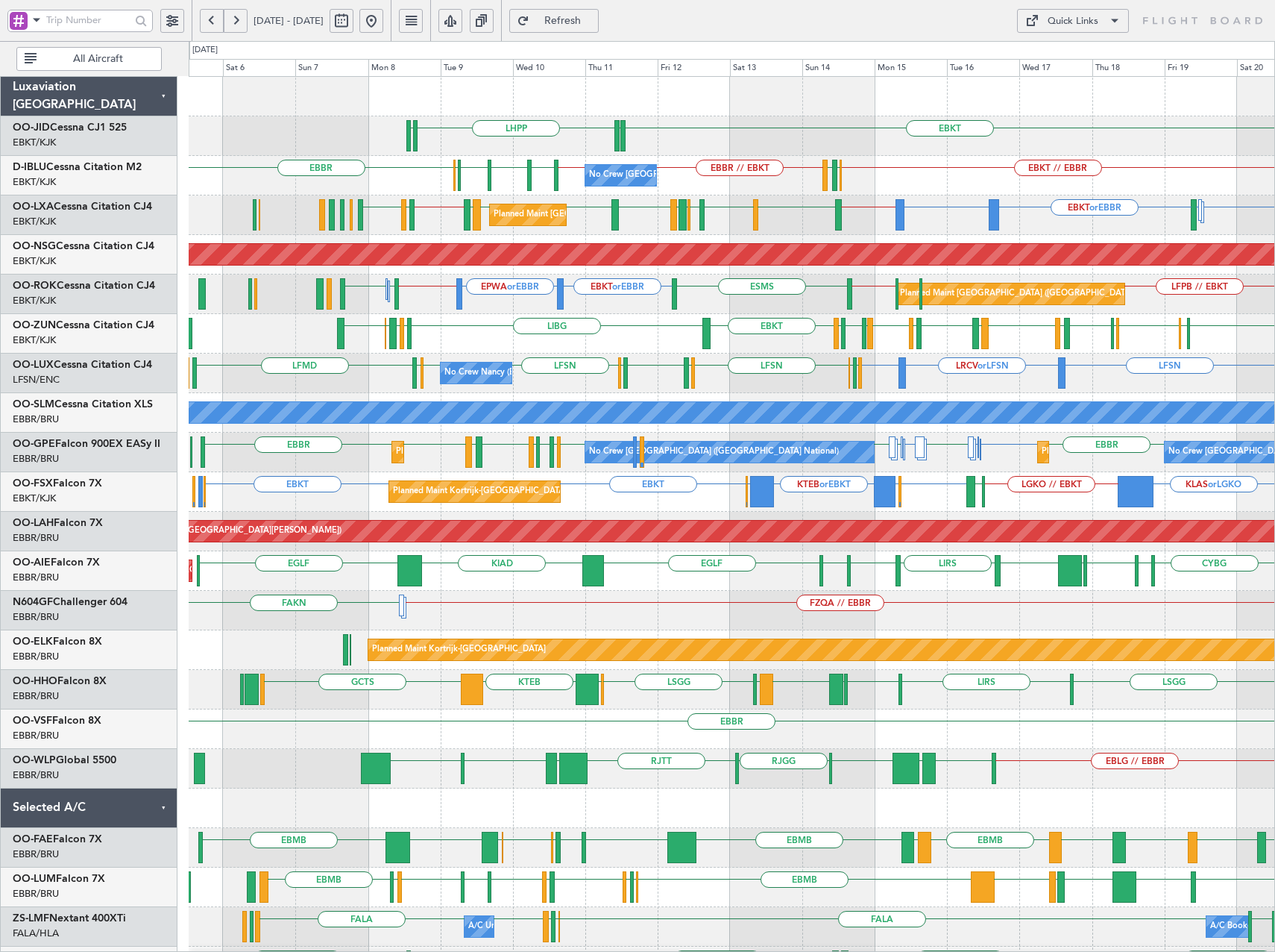
click at [627, 352] on div "LHPP EDDN EBKT EDDN EBKT // EBBR [GEOGRAPHIC_DATA] EBKT // EBBR [GEOGRAPHIC_DAT…" at bounding box center [732, 610] width 1086 height 1067
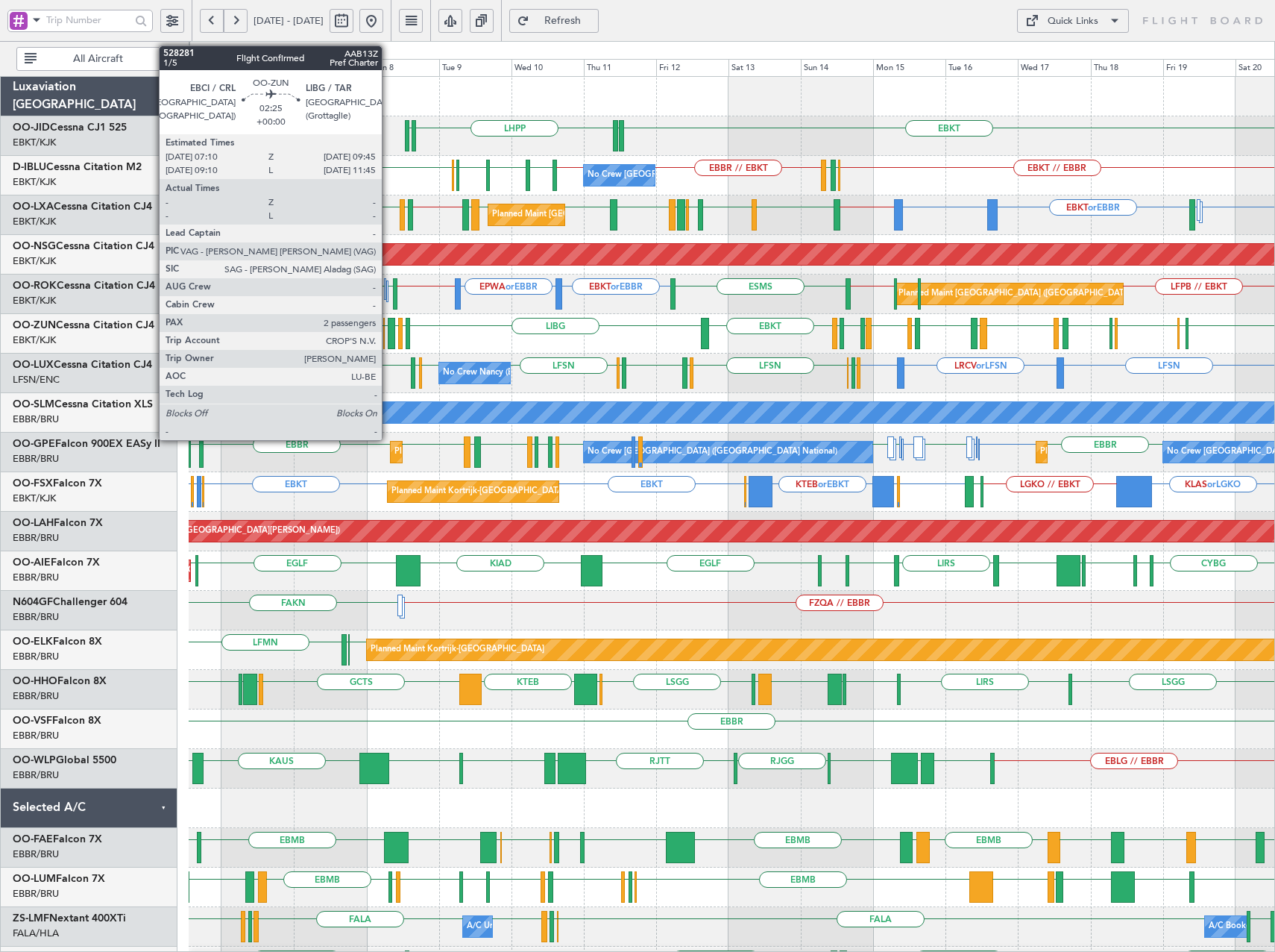
click at [389, 329] on div at bounding box center [392, 333] width 8 height 31
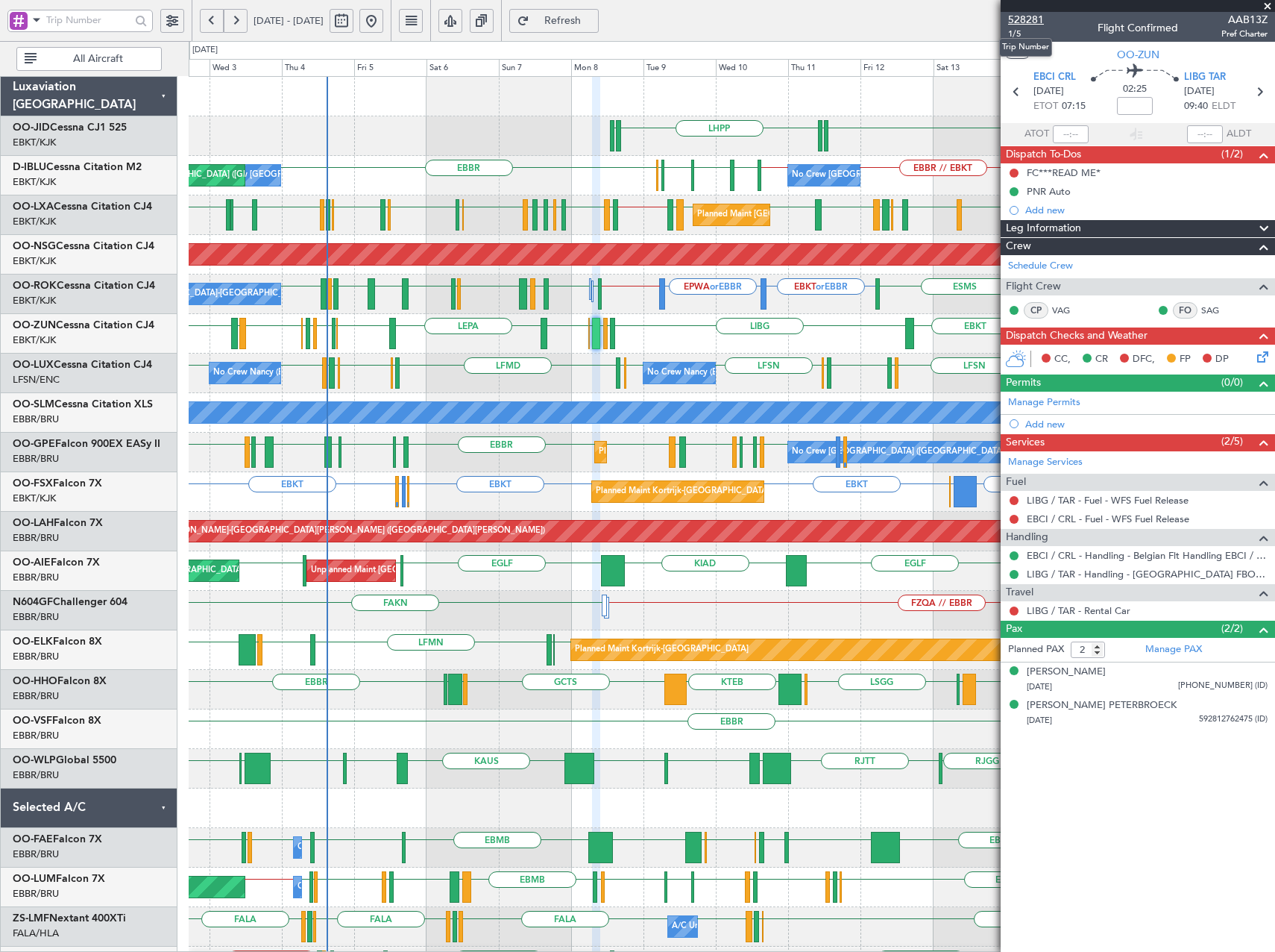
click at [1022, 17] on span "528281" at bounding box center [1026, 20] width 36 height 16
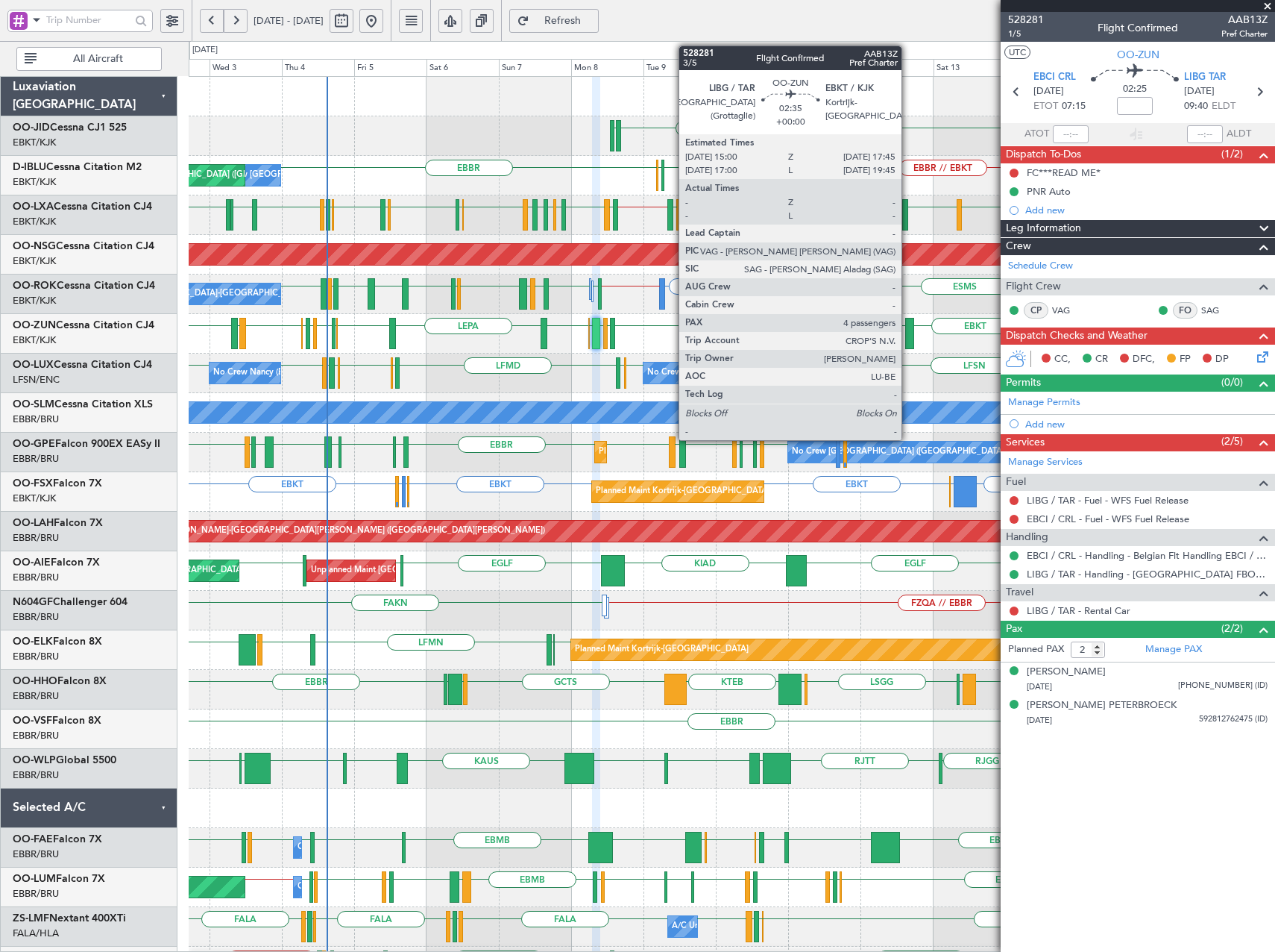
click at [908, 331] on div at bounding box center [910, 333] width 9 height 31
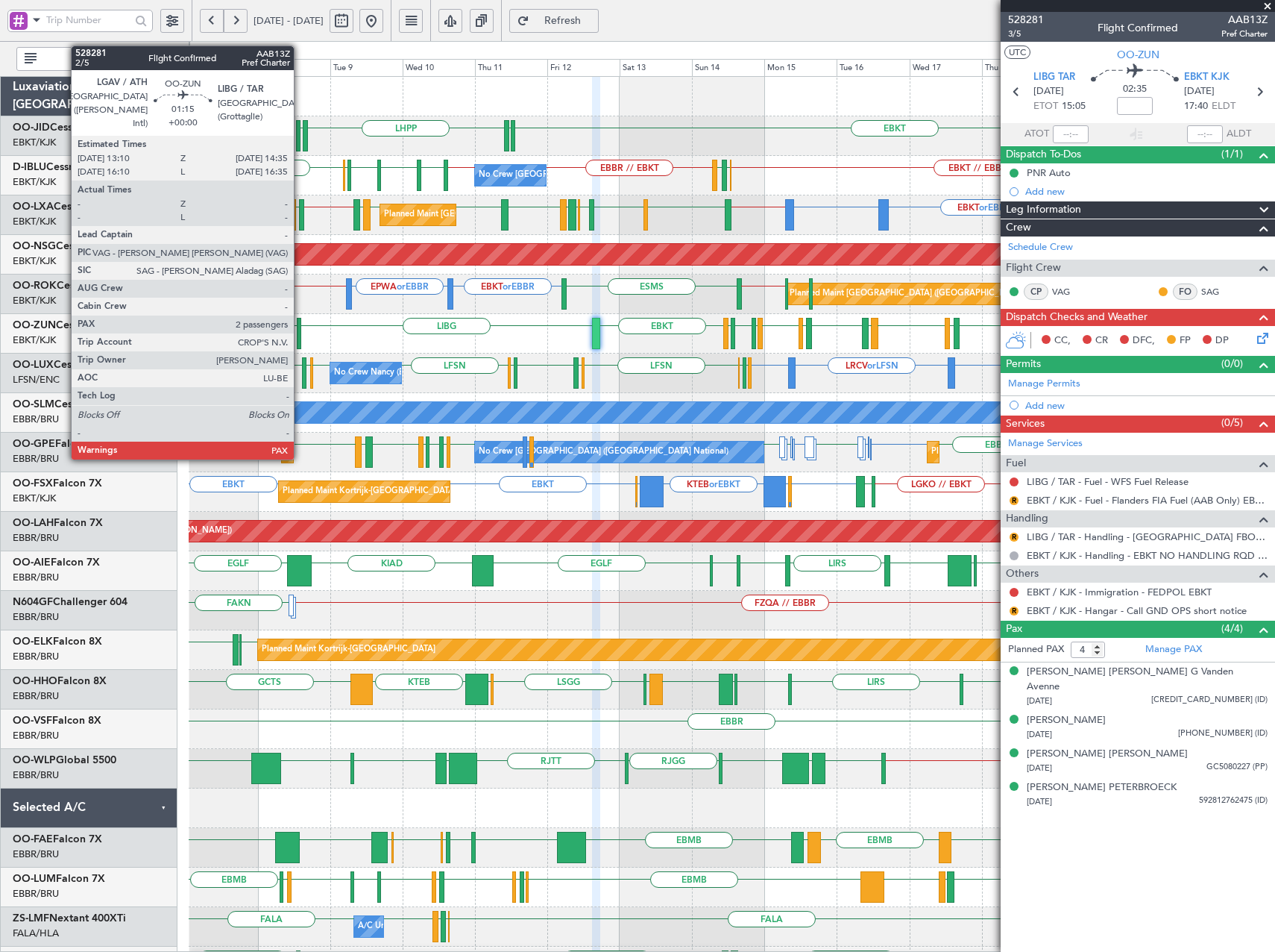
click at [300, 331] on div at bounding box center [300, 333] width 5 height 31
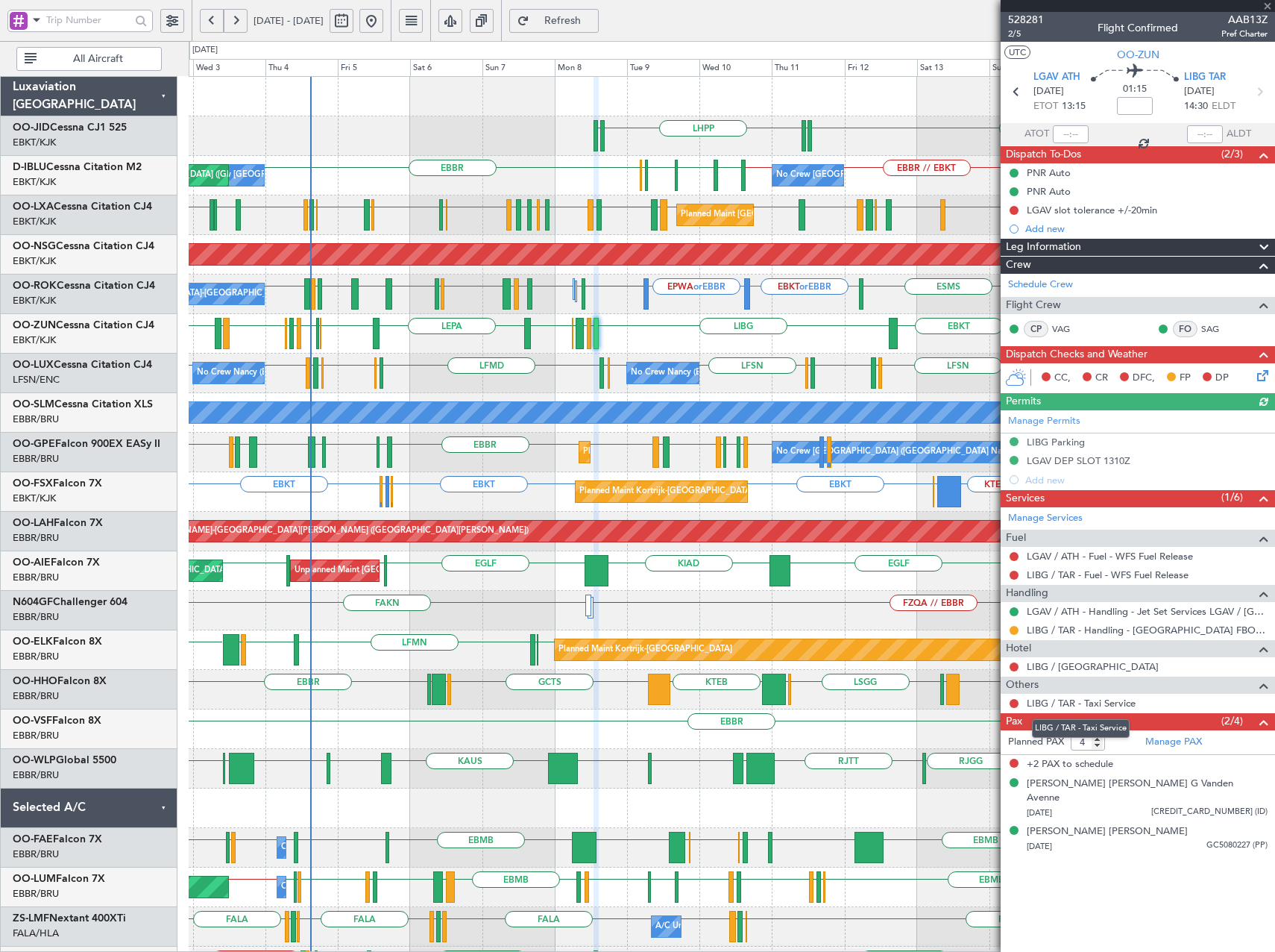
click at [1098, 744] on mat-tooltip-component "LIBG / TAR - Taxi Service" at bounding box center [1081, 729] width 118 height 39
click at [1098, 746] on input "3" at bounding box center [1088, 742] width 35 height 16
type input "2"
click at [1098, 746] on input "2" at bounding box center [1088, 742] width 35 height 16
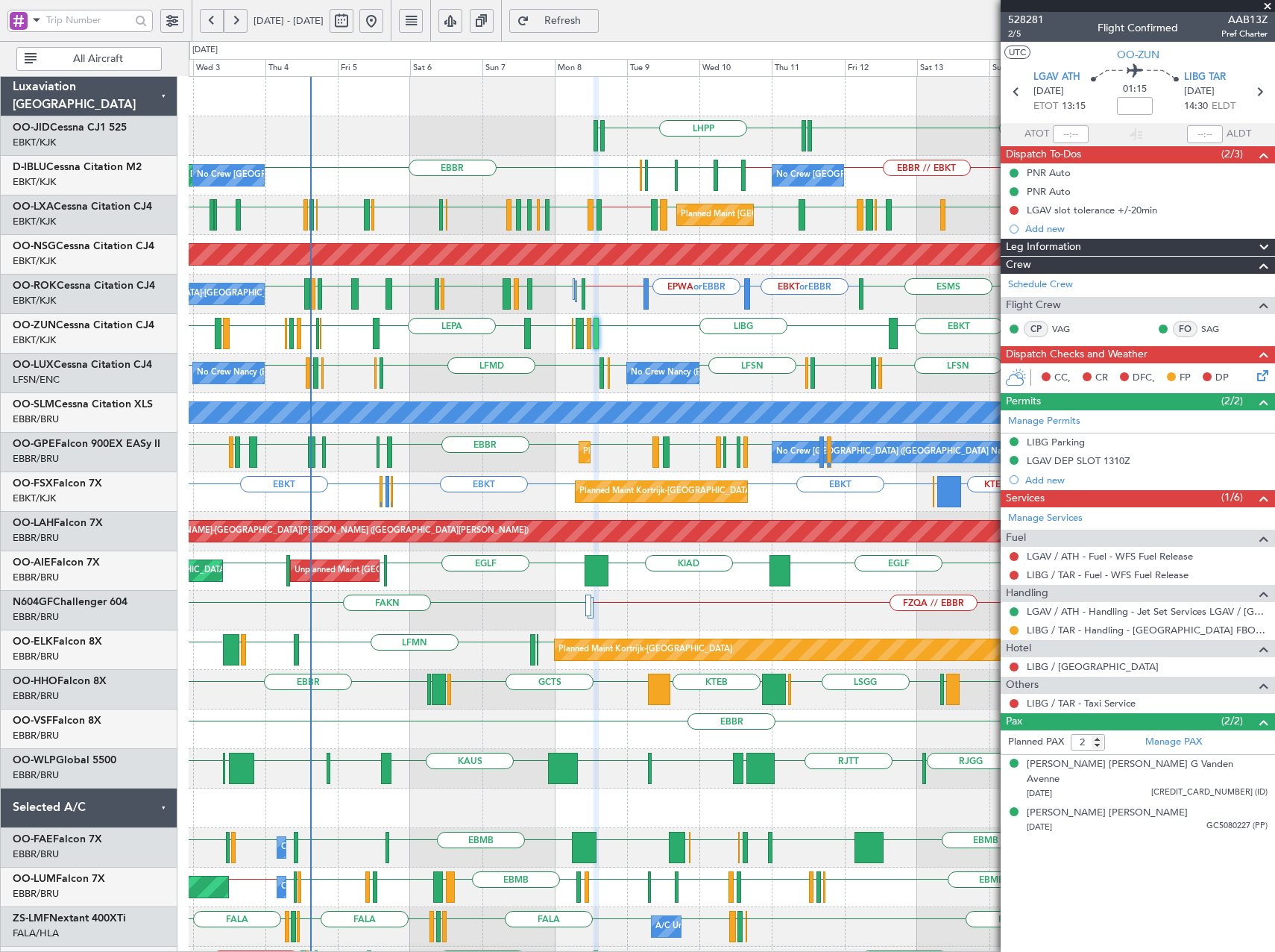
click at [1271, 2] on span at bounding box center [1267, 6] width 15 height 13
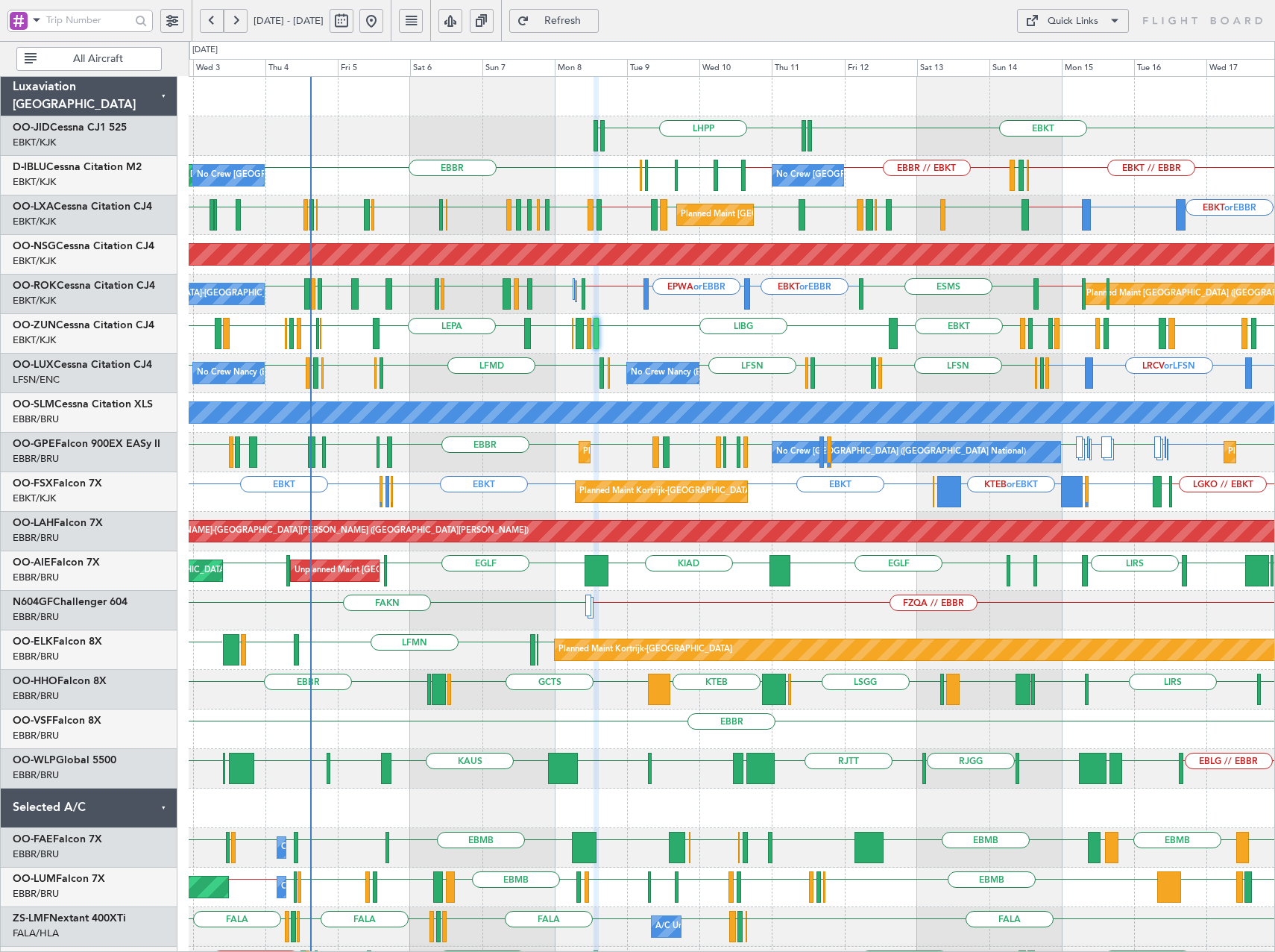
type input "0"
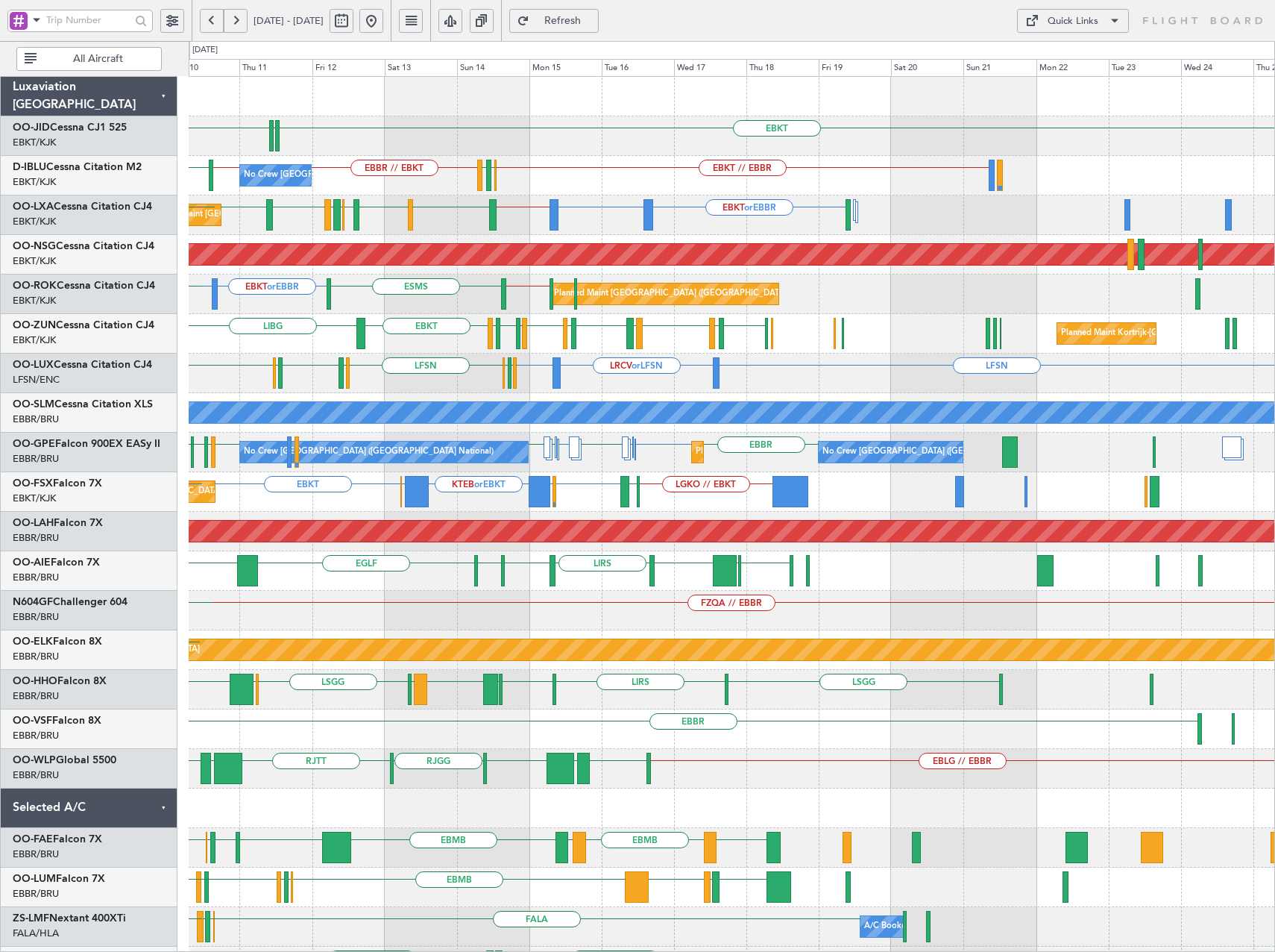
click at [596, 322] on div "EBKT LHPP EDDN EDDN EBKT // EBBR EBKT // EBBR [GEOGRAPHIC_DATA] [GEOGRAPHIC_DAT…" at bounding box center [732, 610] width 1086 height 1067
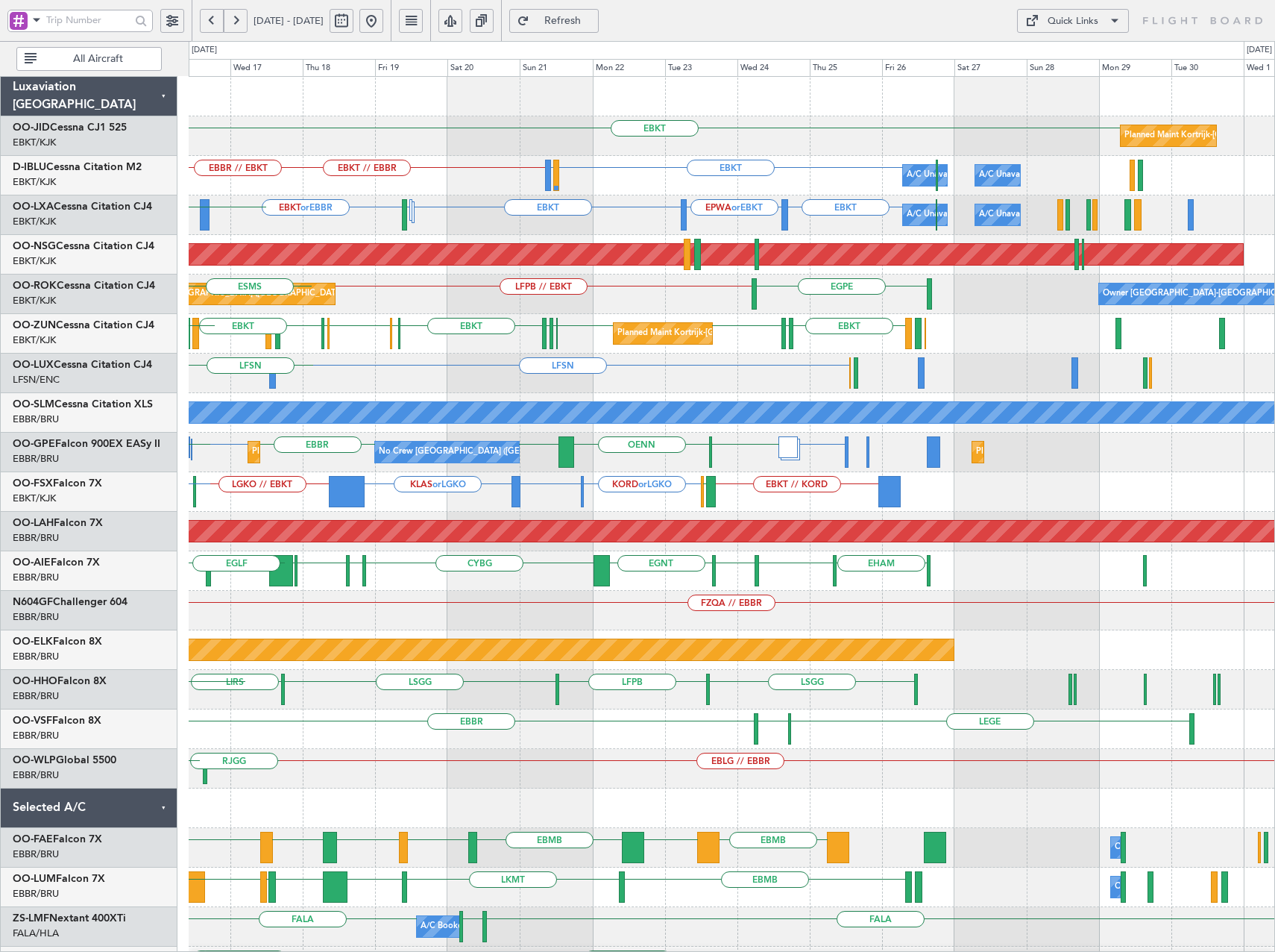
click at [696, 290] on div "Planned Maint [GEOGRAPHIC_DATA] ([GEOGRAPHIC_DATA]) LFPB // EBKT [GEOGRAPHIC_DA…" at bounding box center [732, 294] width 1086 height 39
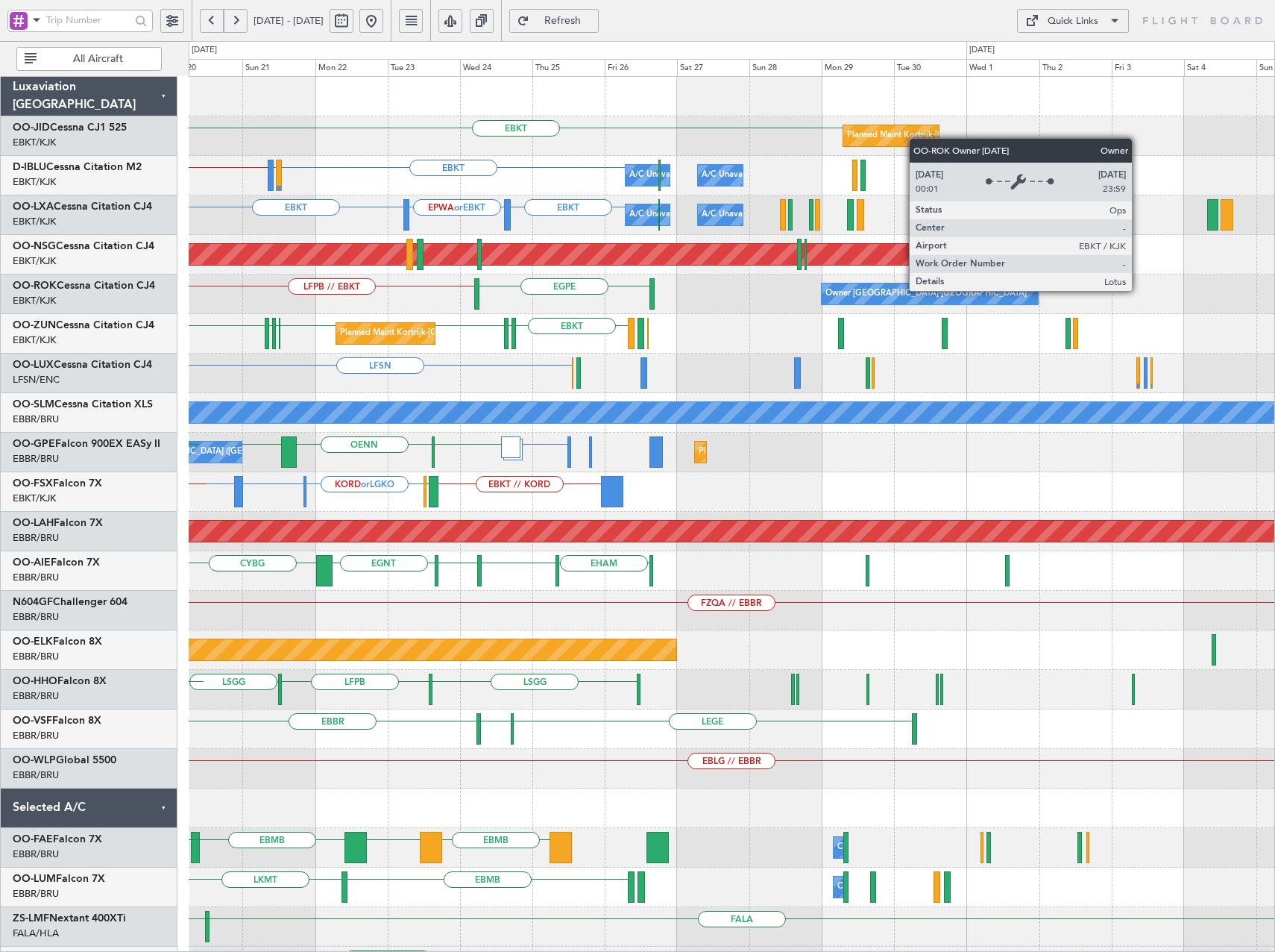
click at [862, 301] on div "Owner [GEOGRAPHIC_DATA]-[GEOGRAPHIC_DATA]" at bounding box center [926, 293] width 202 height 23
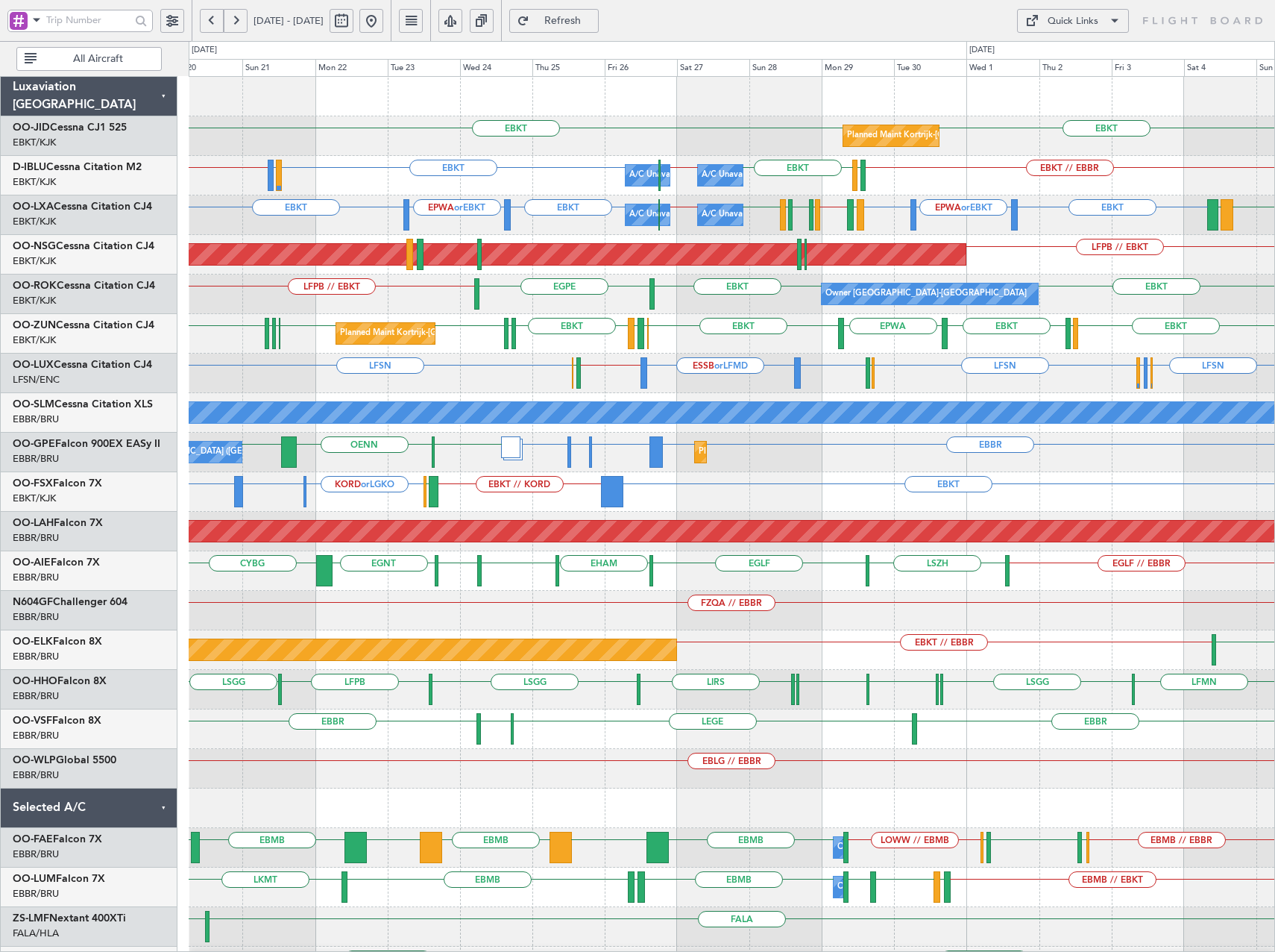
click at [1075, 17] on div "Quick Links" at bounding box center [1073, 21] width 51 height 15
click at [1073, 53] on button "Trip Builder" at bounding box center [1073, 56] width 112 height 36
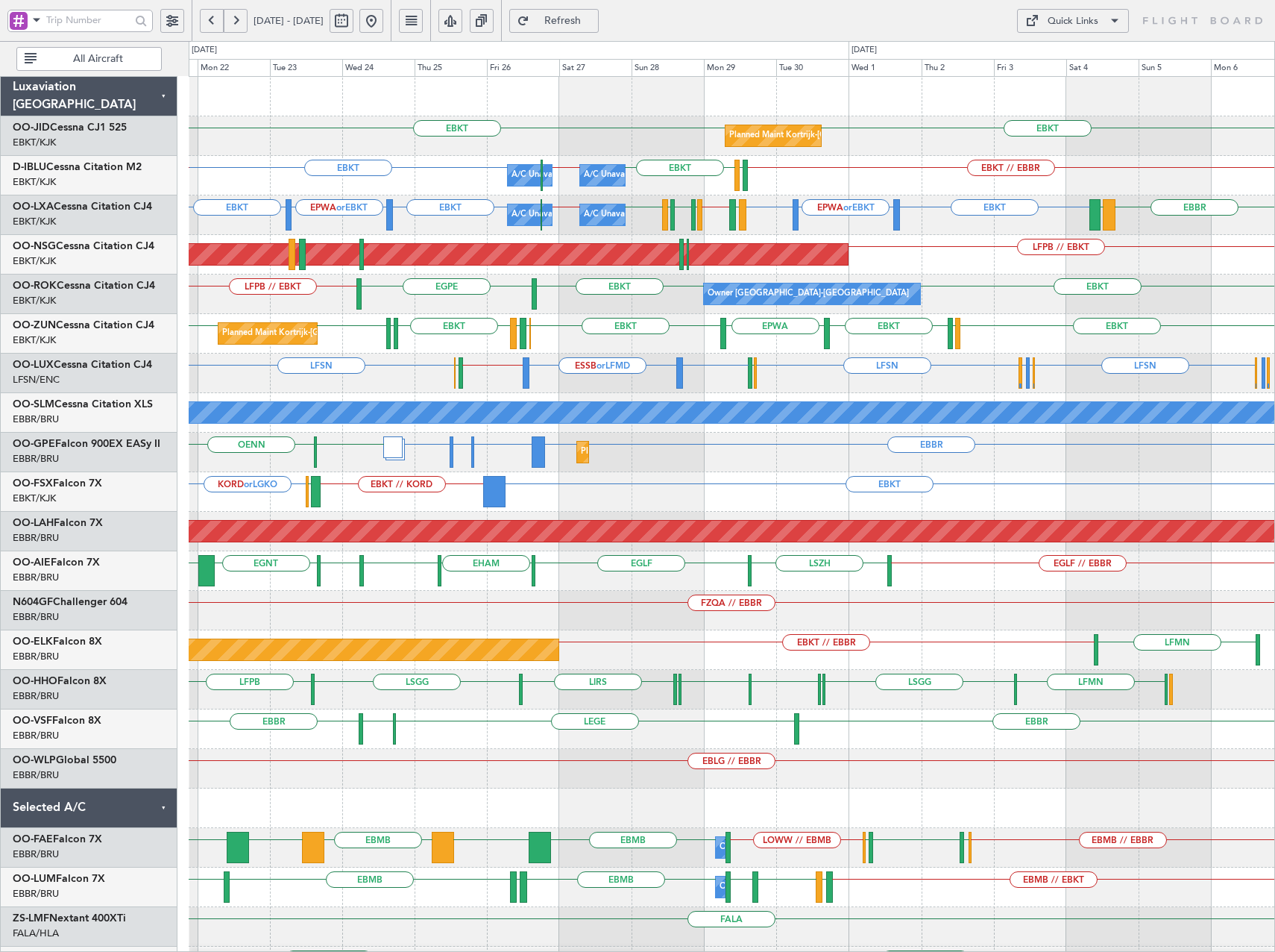
click at [754, 352] on div "EBKT EBKT Planned Maint [GEOGRAPHIC_DATA]-[GEOGRAPHIC_DATA] EBKT // EBBR EBKT L…" at bounding box center [732, 551] width 1086 height 949
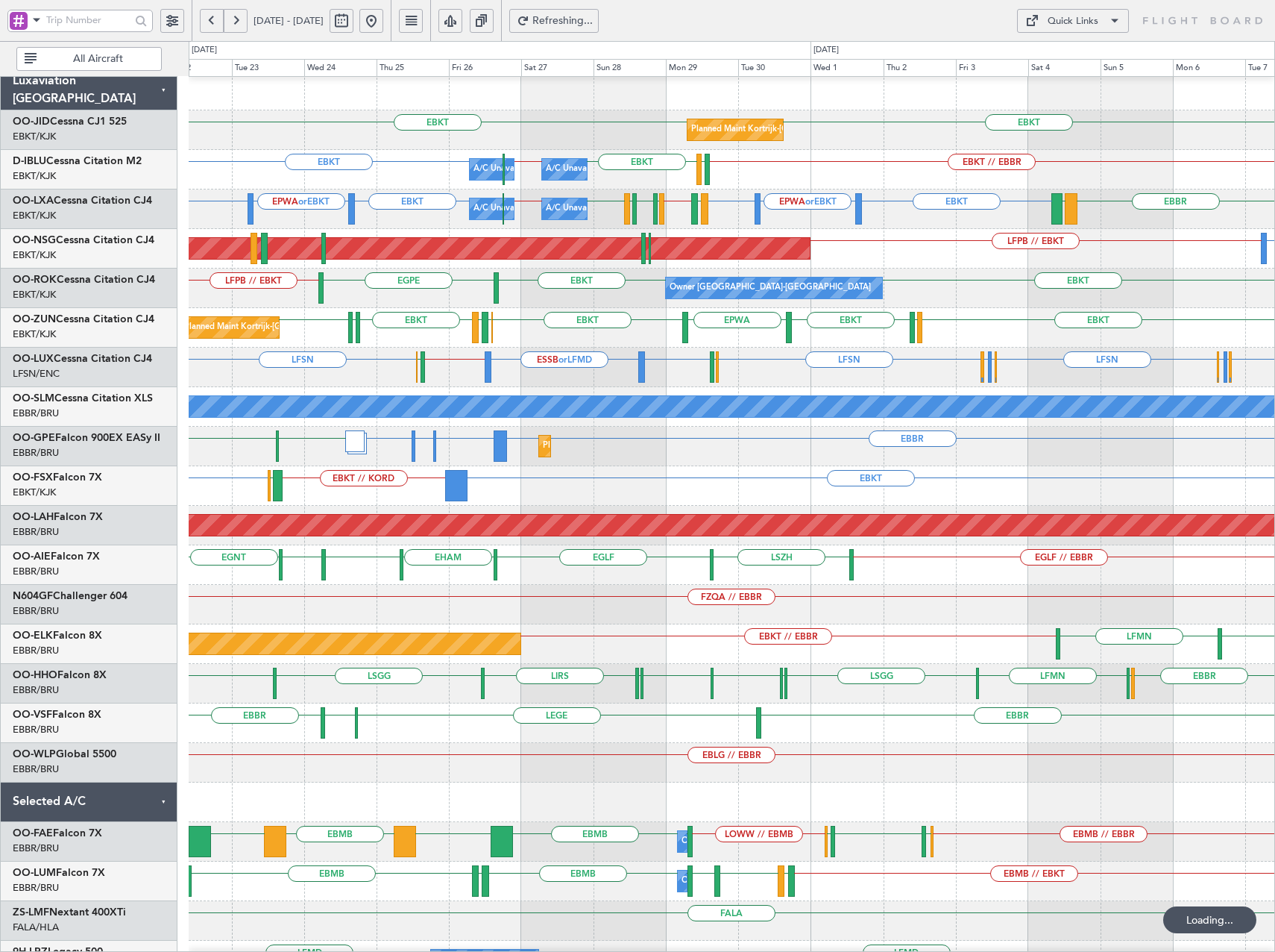
click at [594, 20] on span "Refreshing..." at bounding box center [563, 20] width 61 height 10
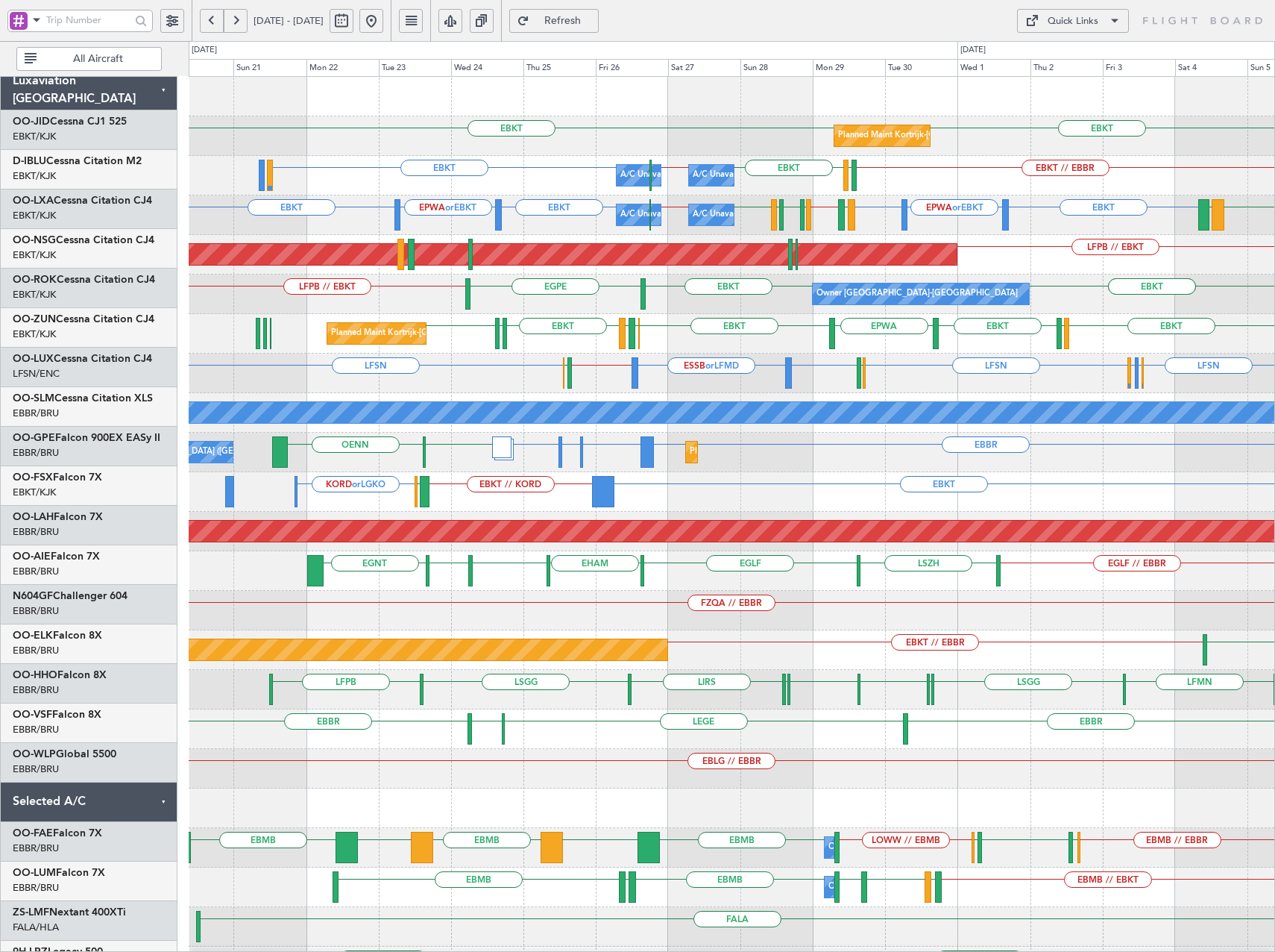
scroll to position [0, 0]
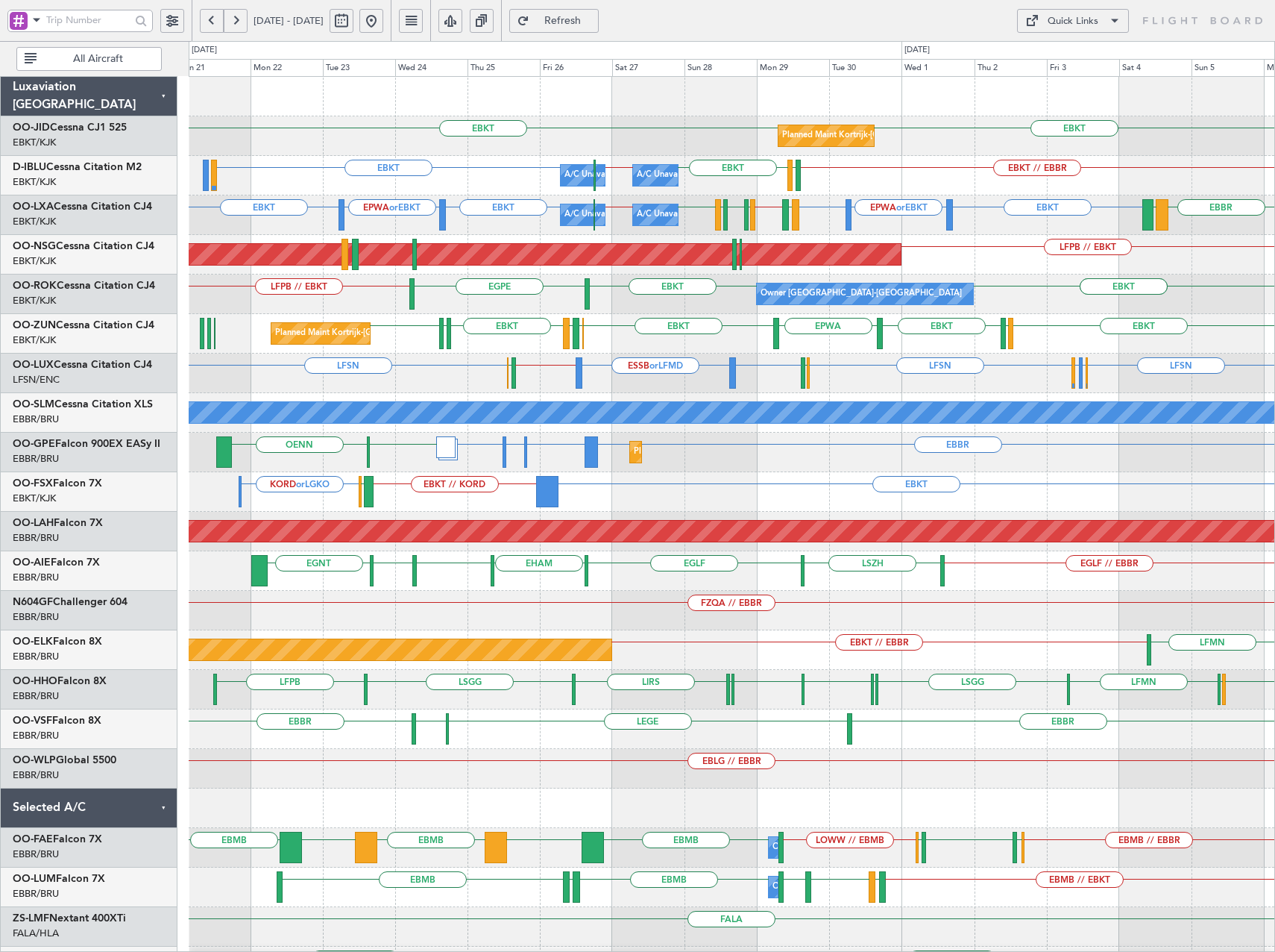
click at [176, 164] on div "EBKT EBKT Planned Maint [GEOGRAPHIC_DATA]-[GEOGRAPHIC_DATA] EBKT // EBBR EBKT L…" at bounding box center [638, 496] width 1275 height 910
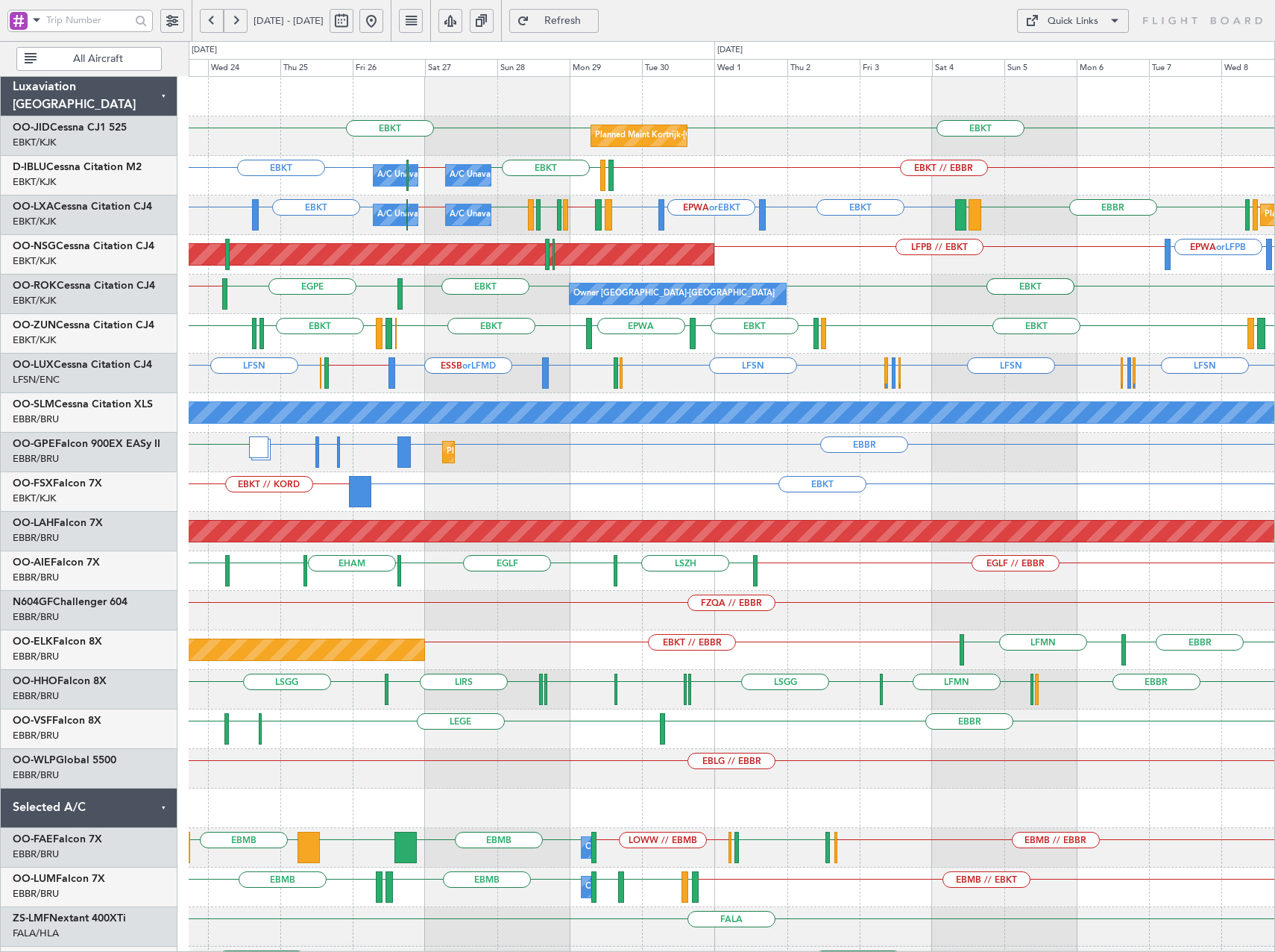
click at [599, 29] on button "Refresh" at bounding box center [554, 20] width 89 height 24
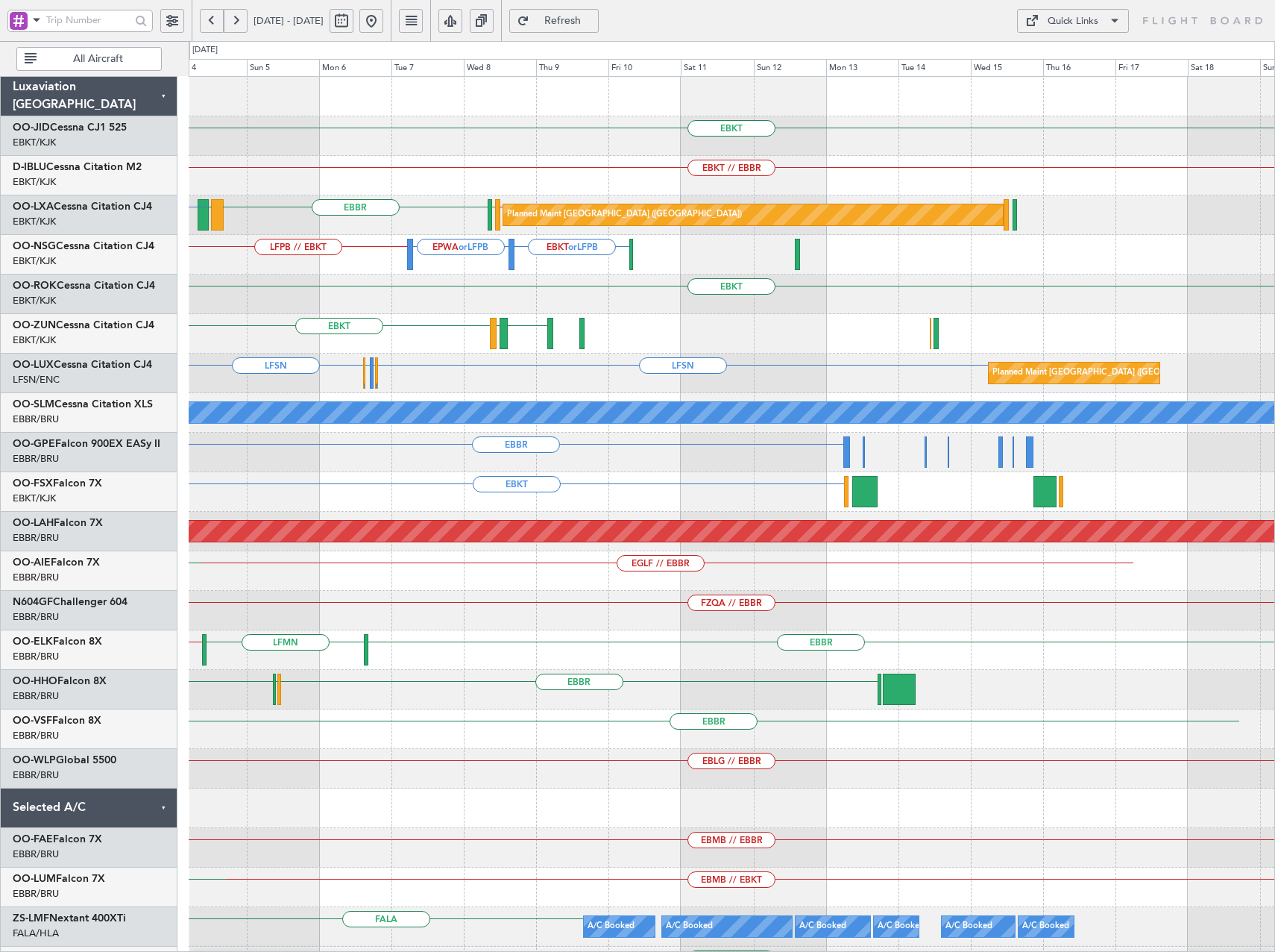
click at [391, 334] on div "EBKT Planned Maint [GEOGRAPHIC_DATA]-[GEOGRAPHIC_DATA] EBKT // EBBR EBKT EBKT /…" at bounding box center [732, 551] width 1086 height 949
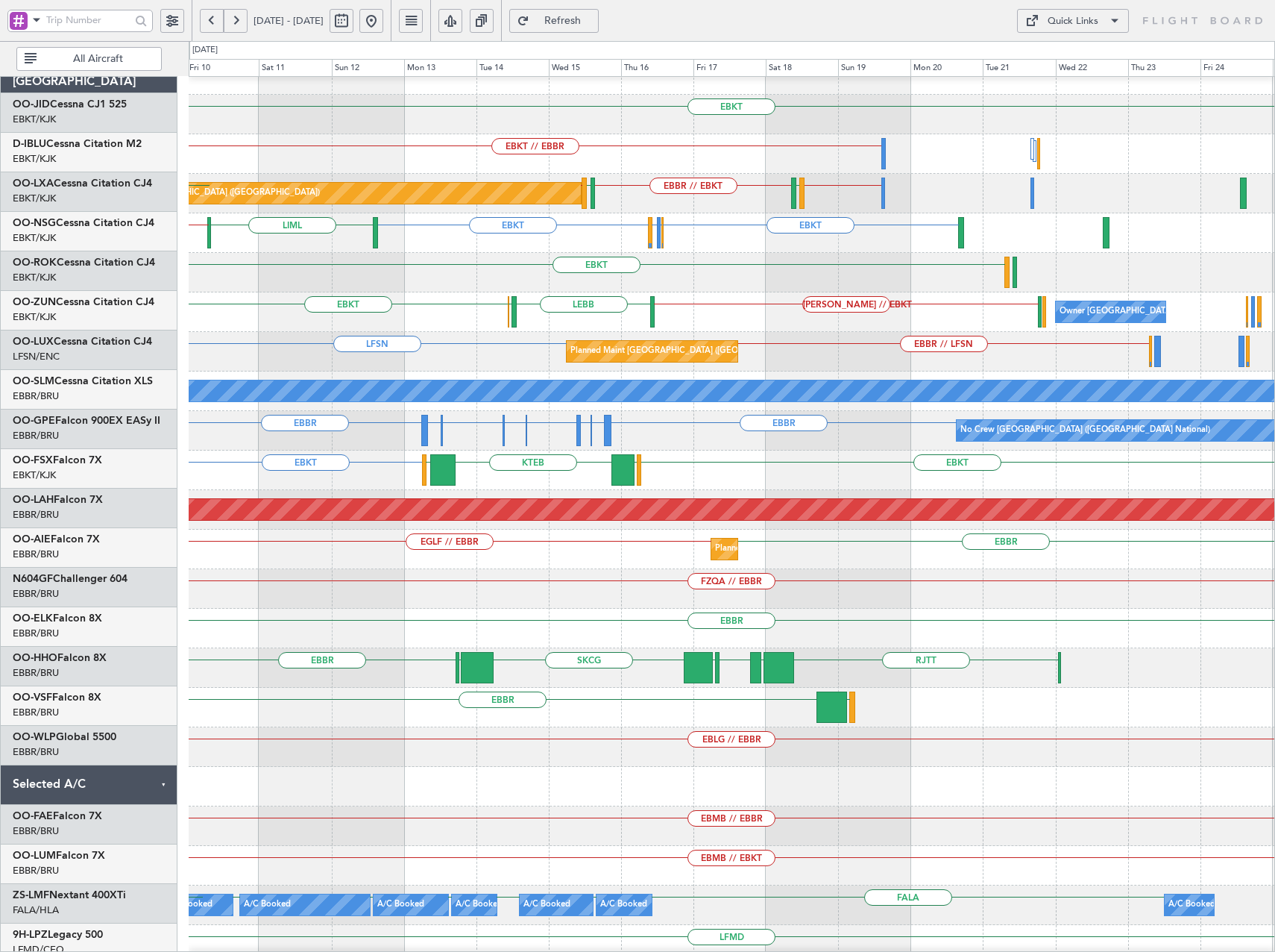
click at [640, 256] on div "EBKT" at bounding box center [732, 272] width 1086 height 39
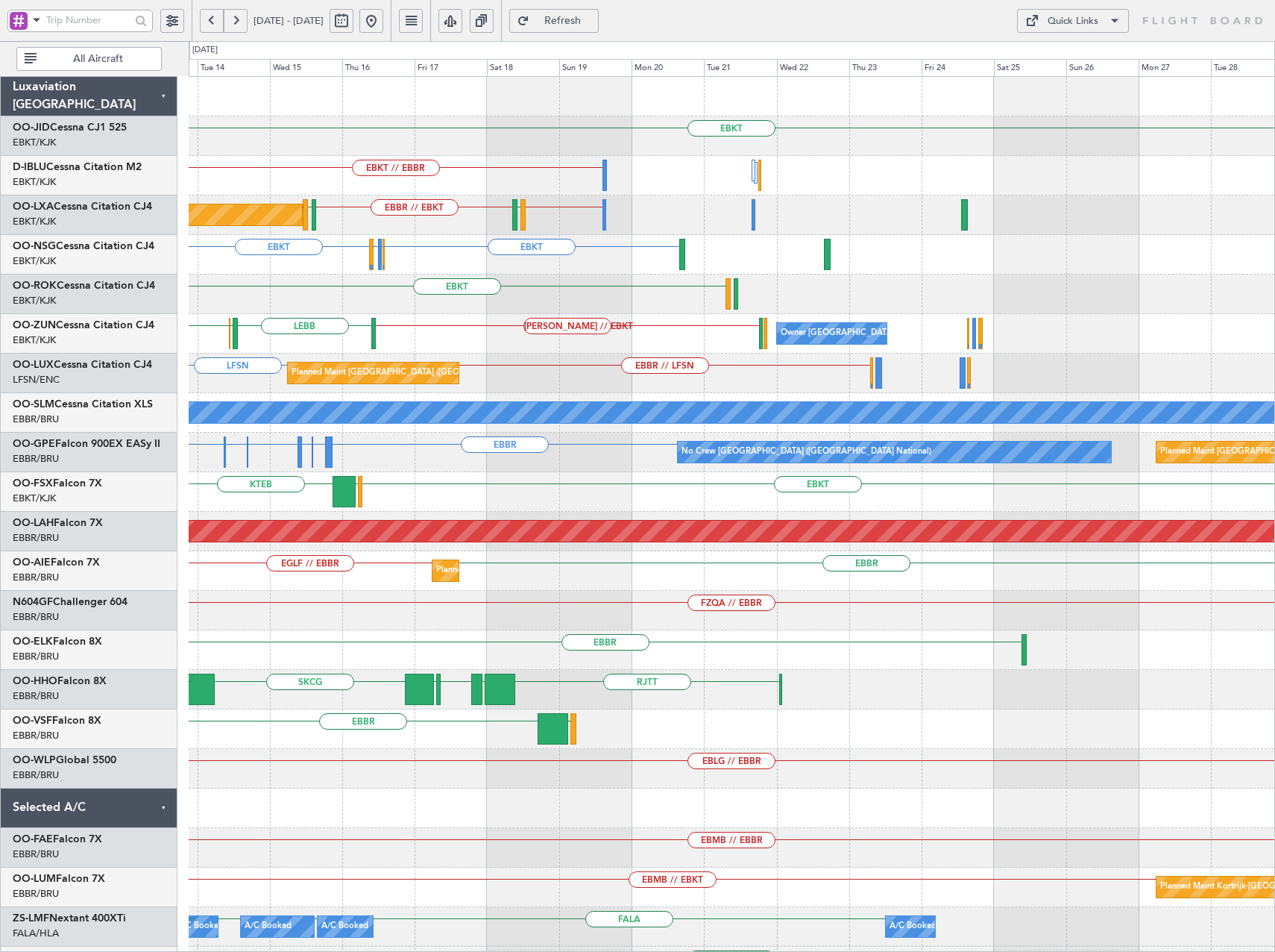
click at [728, 353] on div "LEBB EBOS EBKT [PERSON_NAME] // EBKT Owner [GEOGRAPHIC_DATA]-[GEOGRAPHIC_DATA]" at bounding box center [732, 333] width 1086 height 39
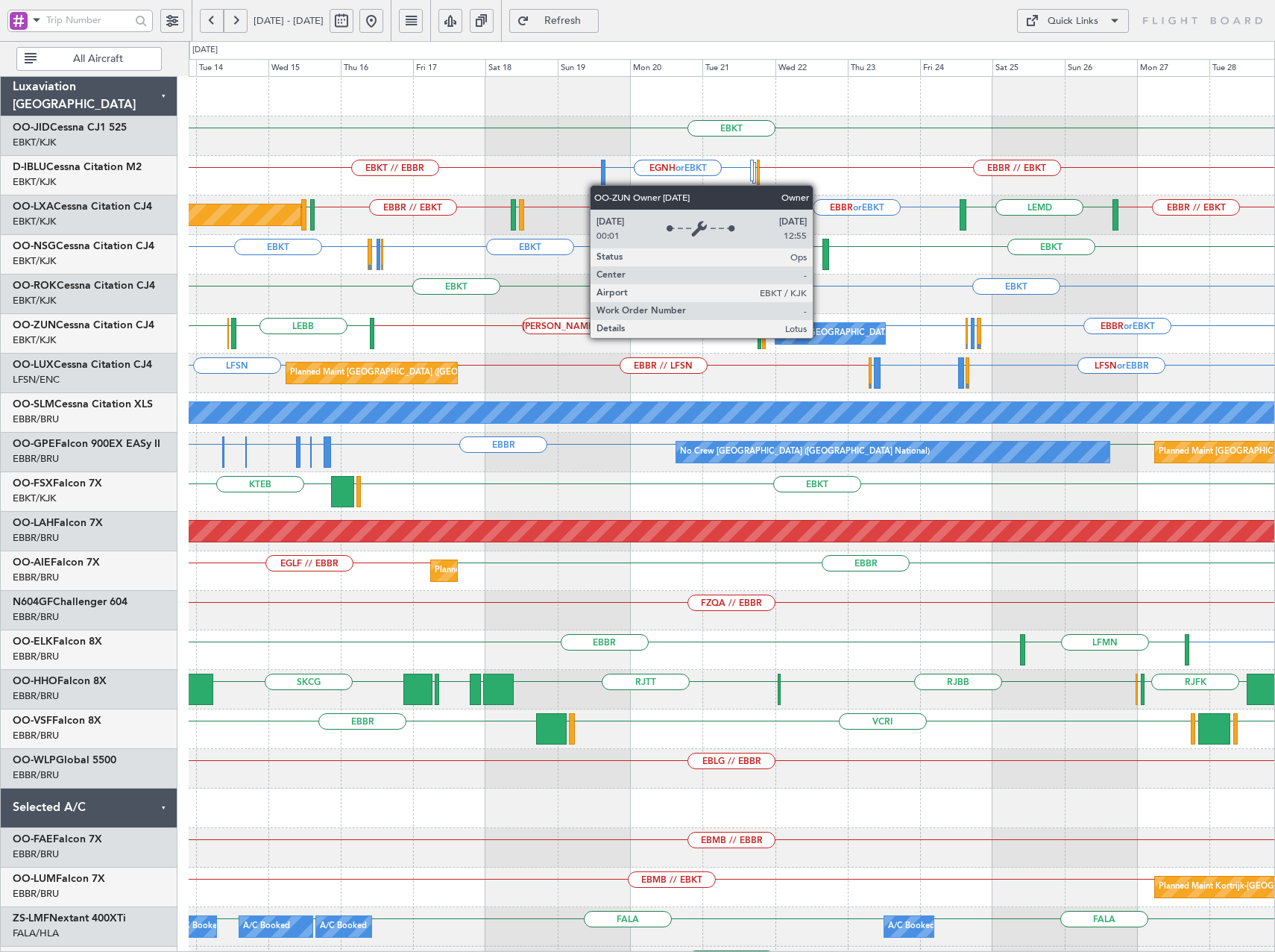
click at [819, 337] on div "Owner [GEOGRAPHIC_DATA]-[GEOGRAPHIC_DATA]" at bounding box center [880, 333] width 202 height 23
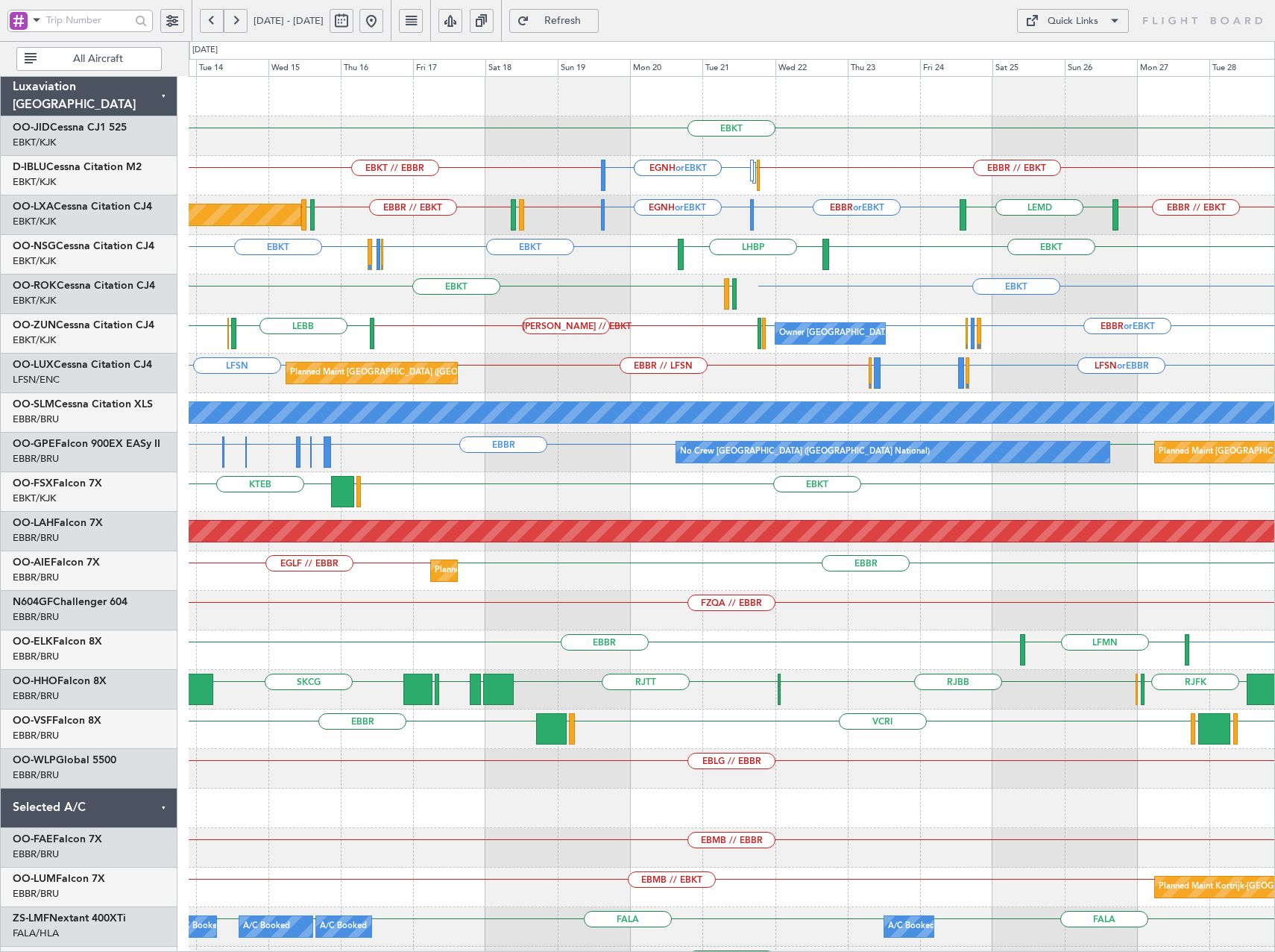
click at [1087, 27] on div "Quick Links" at bounding box center [1073, 21] width 51 height 15
click at [1072, 59] on button "Trip Builder" at bounding box center [1073, 56] width 112 height 36
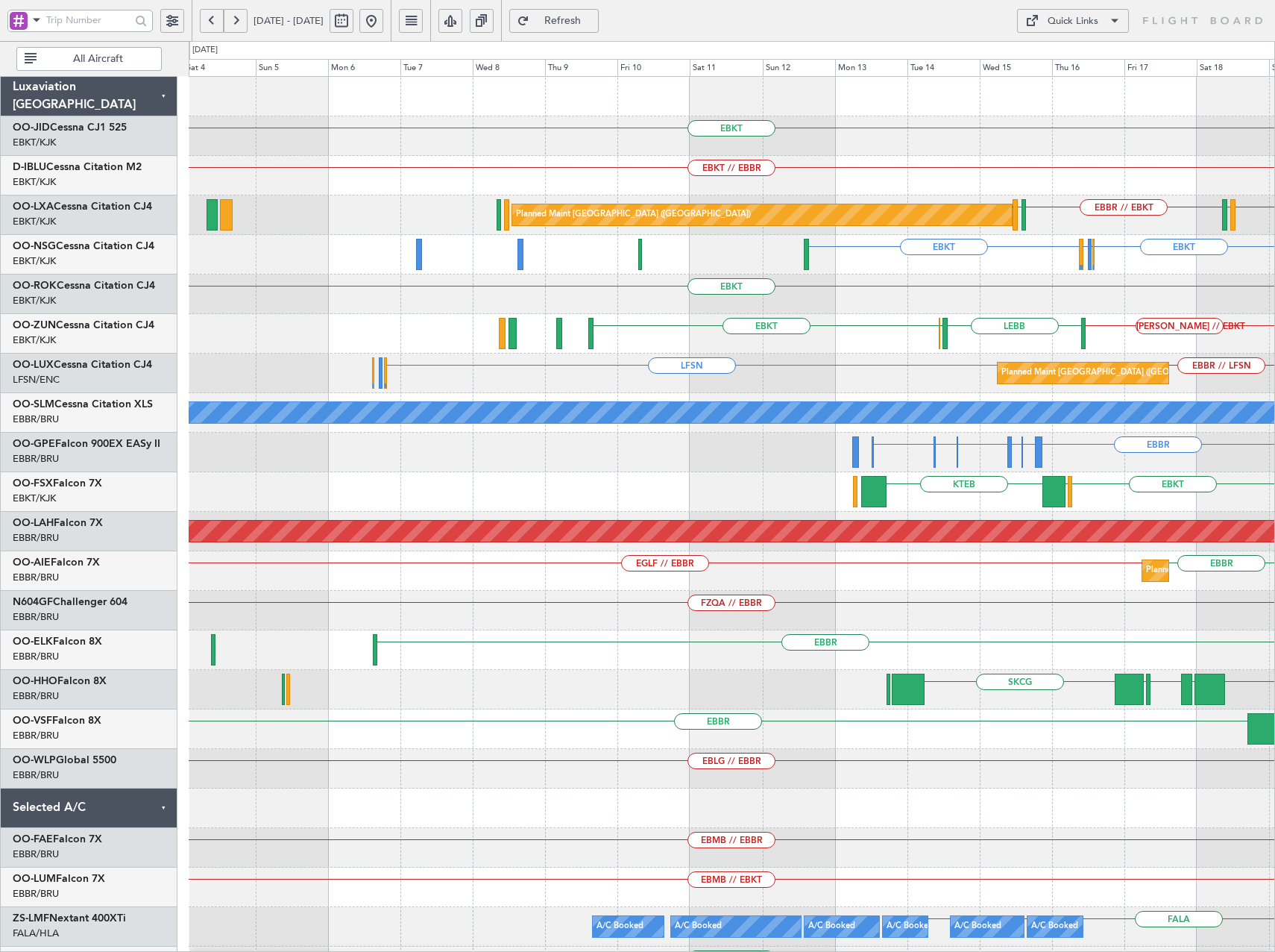
click at [1066, 300] on div "EBKT EBKT // EBBR EGNH or EBKT LFPB EBBR // EBKT EBKT // EBBR LFMD EBBR // EBKT…" at bounding box center [732, 551] width 1086 height 949
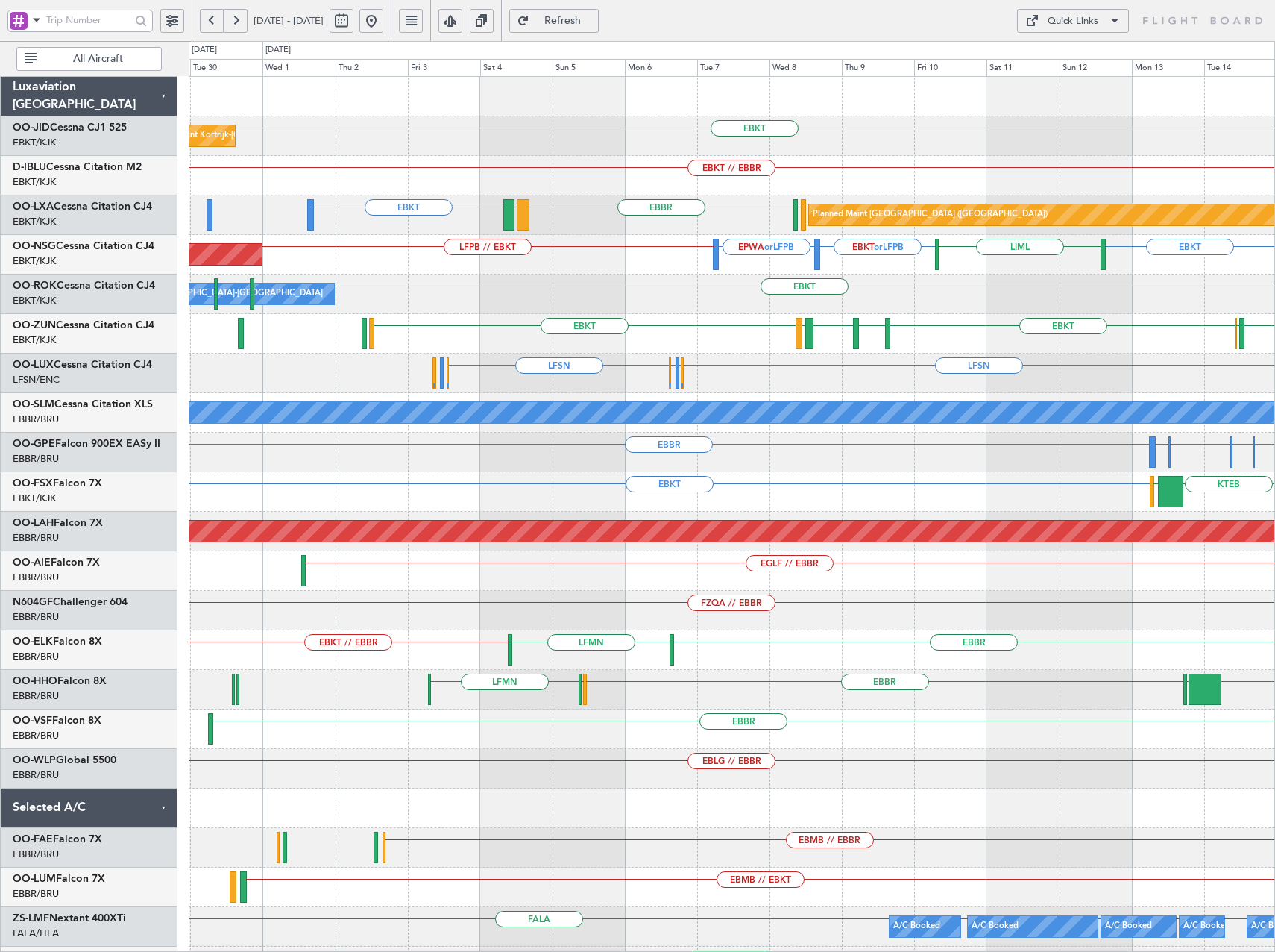
click at [1212, 335] on div "EBKT Planned Maint [GEOGRAPHIC_DATA]-[GEOGRAPHIC_DATA] EBKT // EBBR A/C Unavail…" at bounding box center [732, 551] width 1086 height 949
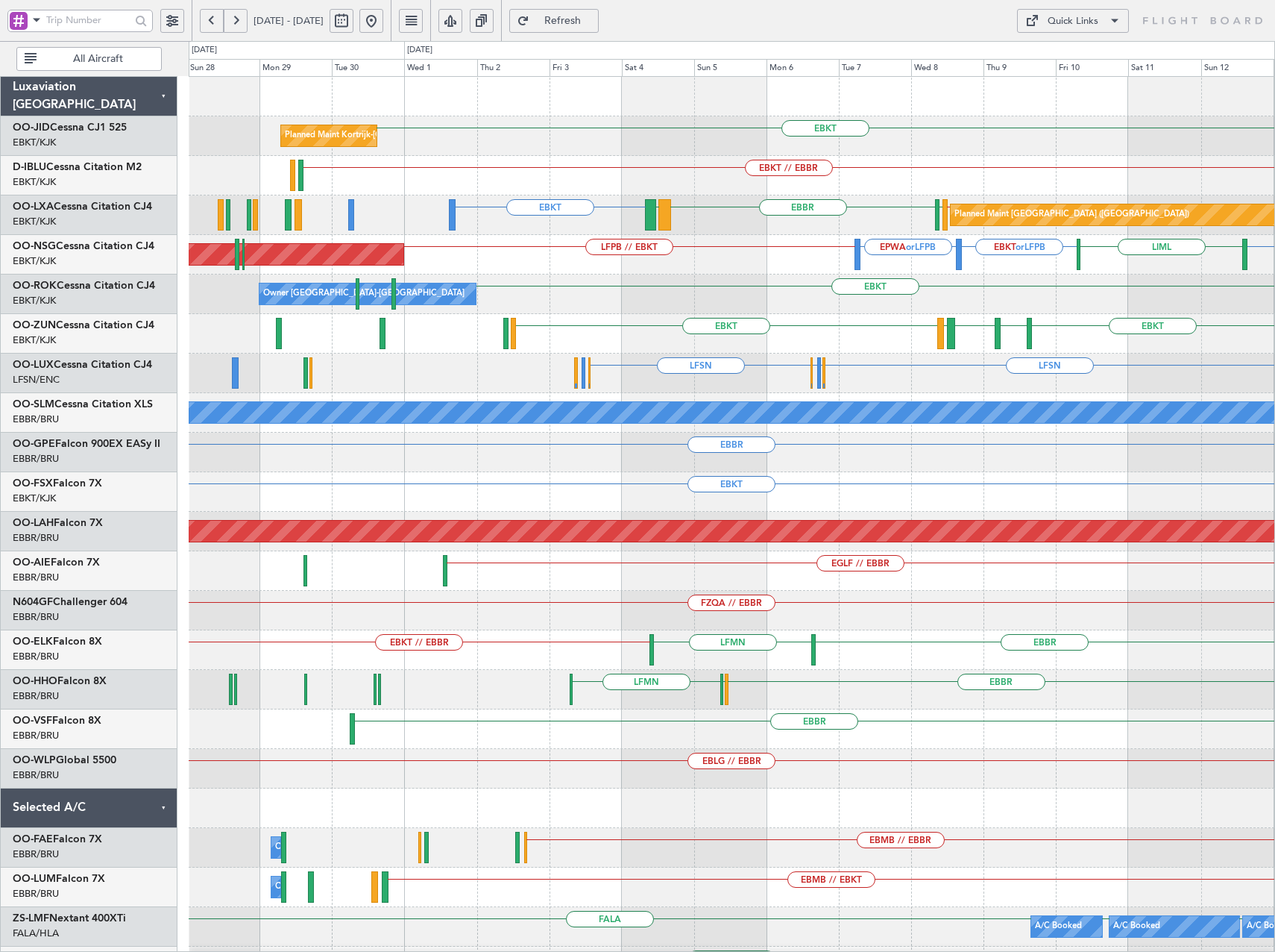
click at [1051, 339] on div "EBKT Planned Maint [GEOGRAPHIC_DATA]-[GEOGRAPHIC_DATA] EBKT // EBBR A/C Unavail…" at bounding box center [732, 551] width 1086 height 949
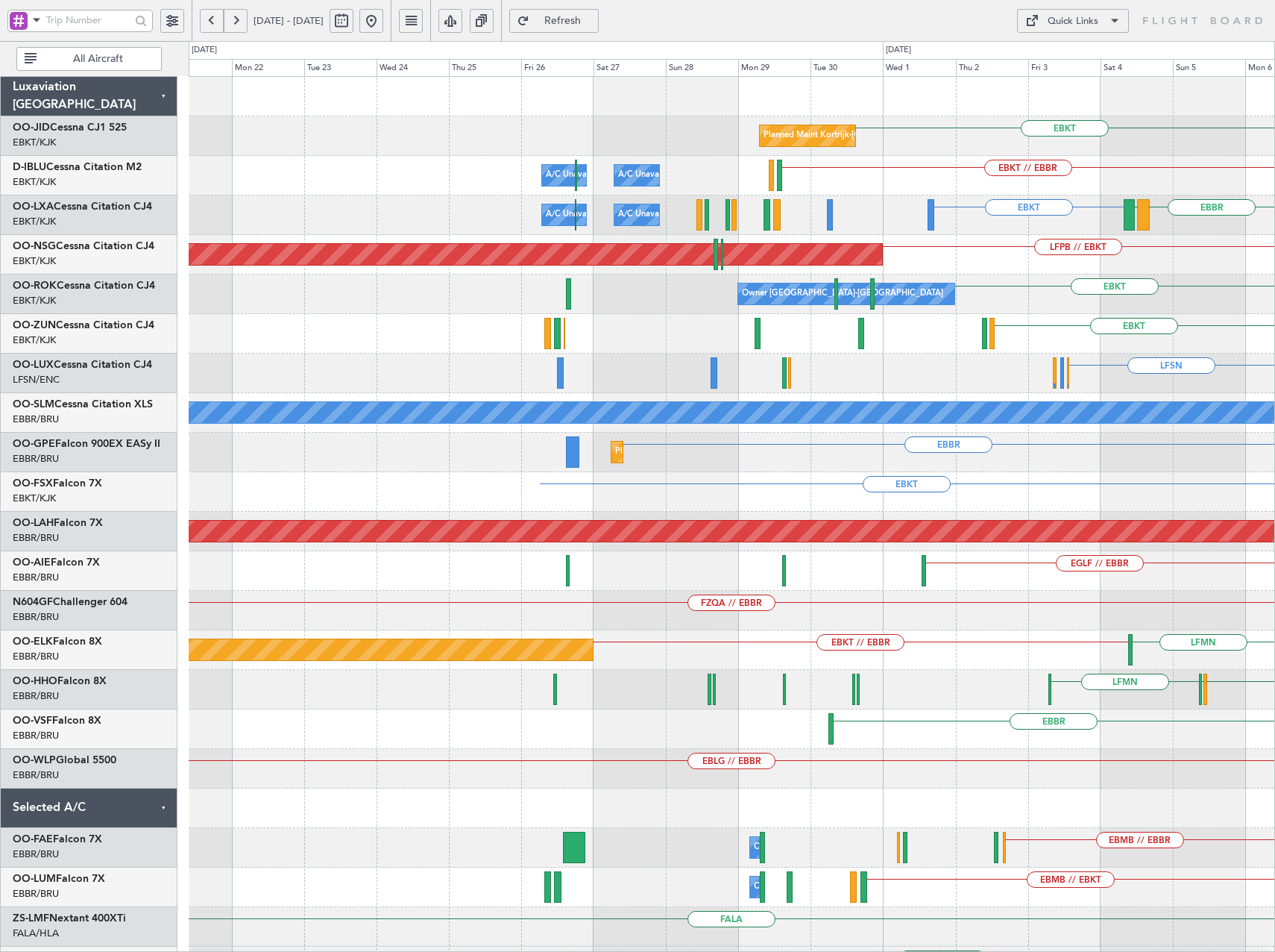
click at [1100, 384] on div "EBKT Planned Maint [GEOGRAPHIC_DATA]-[GEOGRAPHIC_DATA] EBKT // EBBR A/C Unavail…" at bounding box center [732, 551] width 1086 height 949
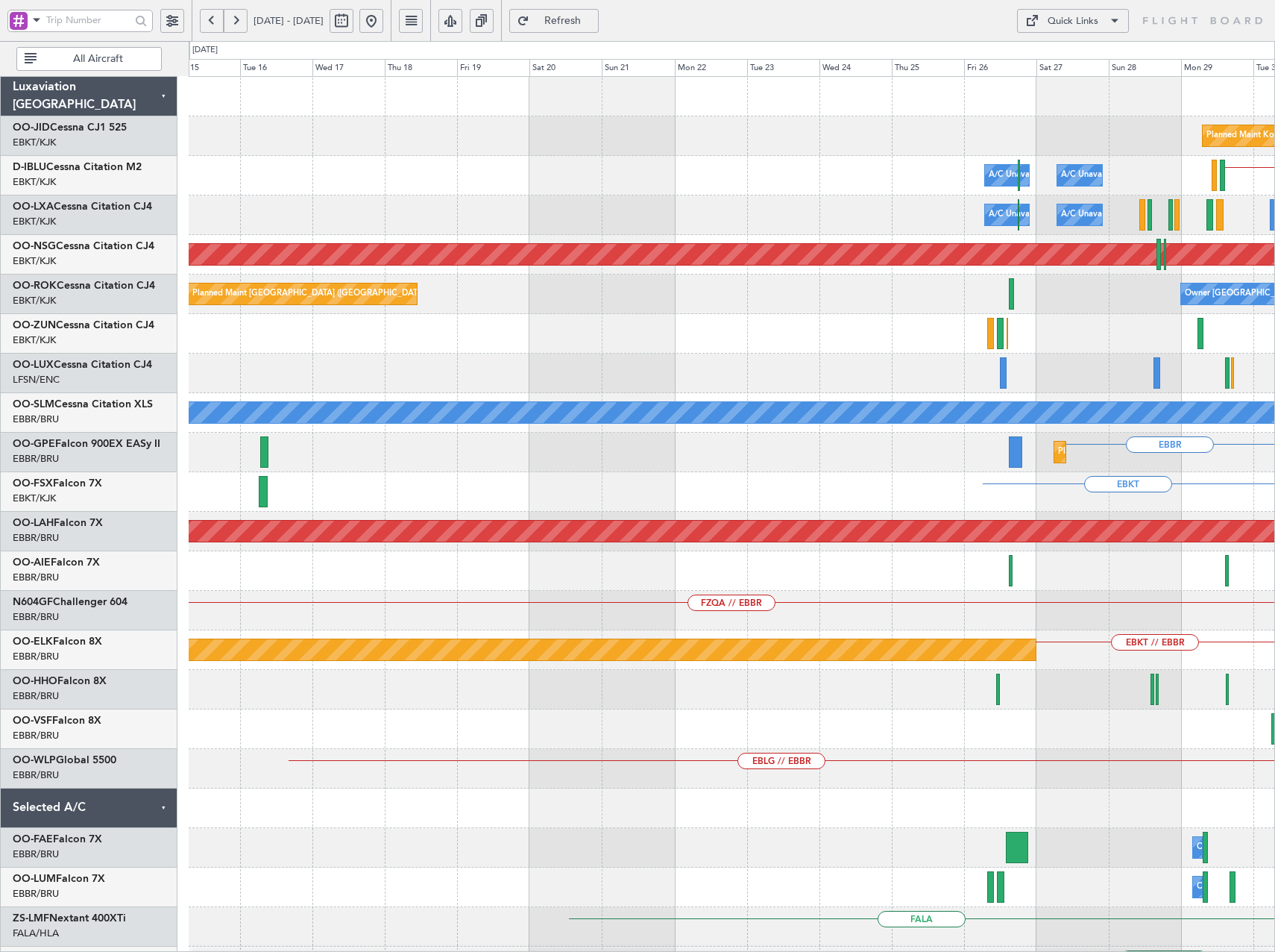
click at [877, 365] on div "Planned Maint Kortrijk-[GEOGRAPHIC_DATA] EBKT EBKT // EBBR A/C Unavailable [GEO…" at bounding box center [732, 551] width 1086 height 949
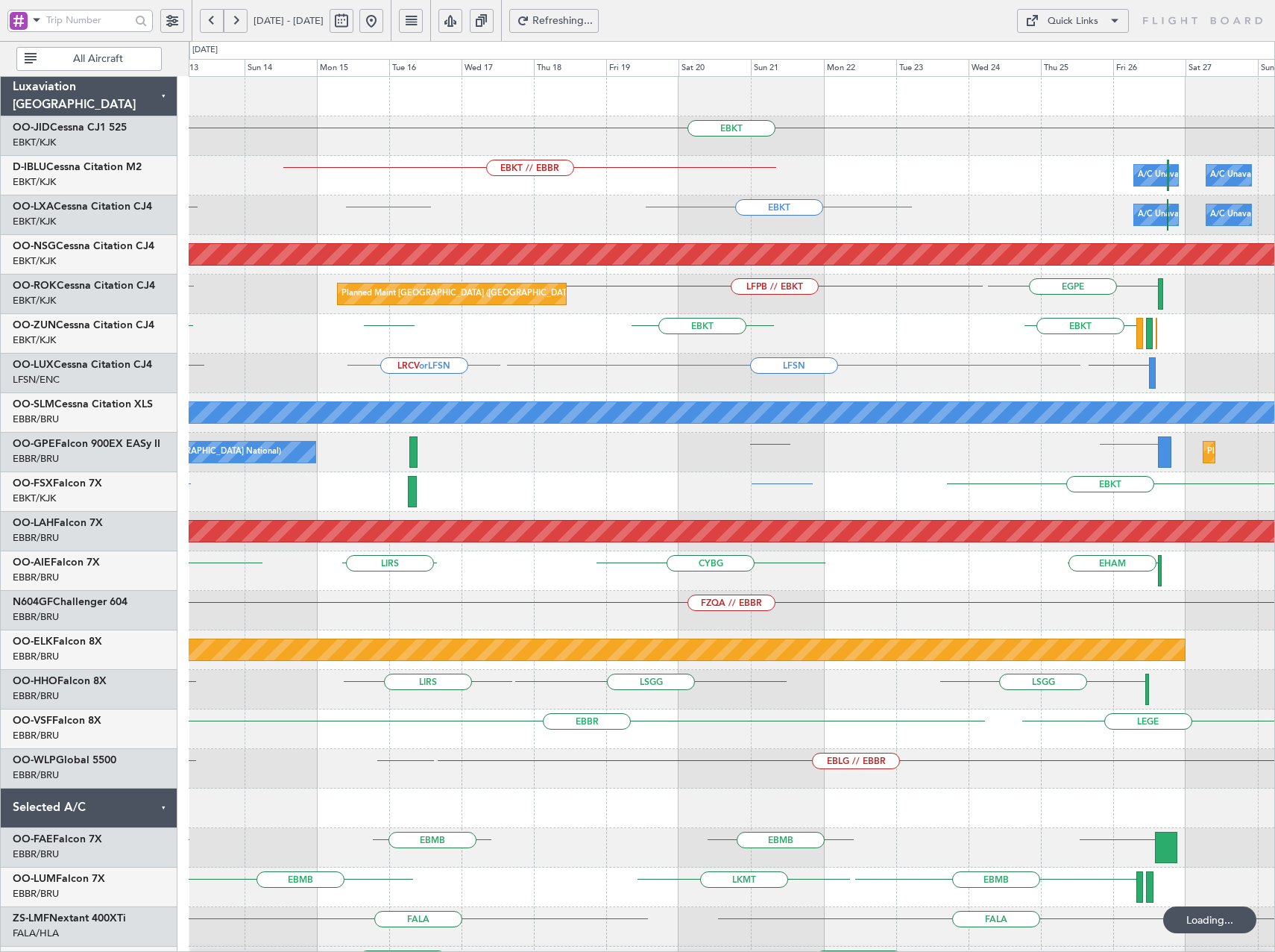
click at [670, 343] on div "EBKT EBKT EBKT LIBG" at bounding box center [732, 333] width 1086 height 39
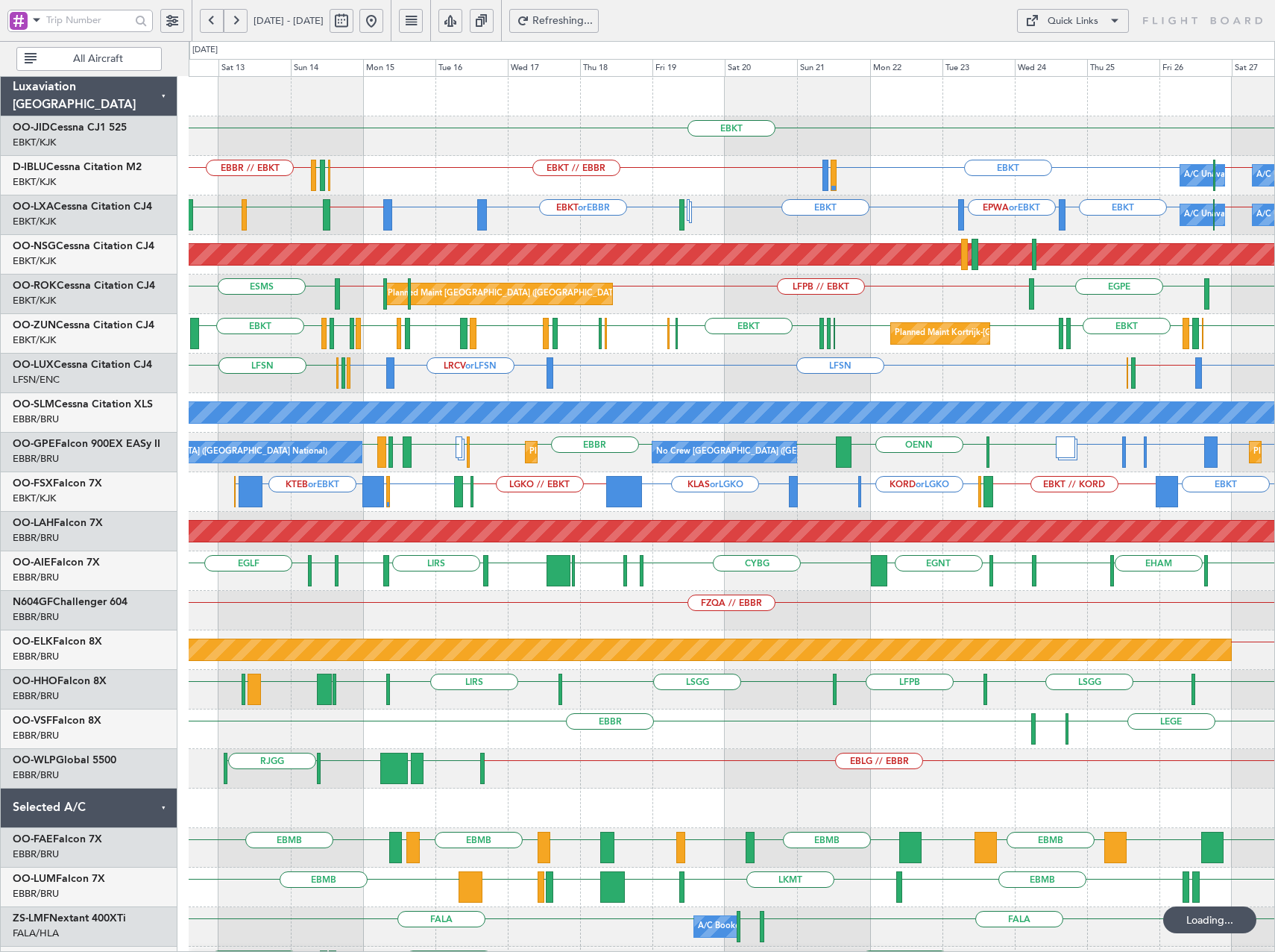
click at [394, 347] on div "EBKT EBKT EBKT EBKT EBOS [PERSON_NAME] LFMN EBKT EBKT LFPG LFMN LFMD [GEOGRAPHI…" at bounding box center [732, 333] width 1086 height 39
click at [162, 359] on div "EBKT Planned Maint [GEOGRAPHIC_DATA]-[GEOGRAPHIC_DATA] EBKT // EBBR EBKT LIRQ o…" at bounding box center [638, 496] width 1275 height 910
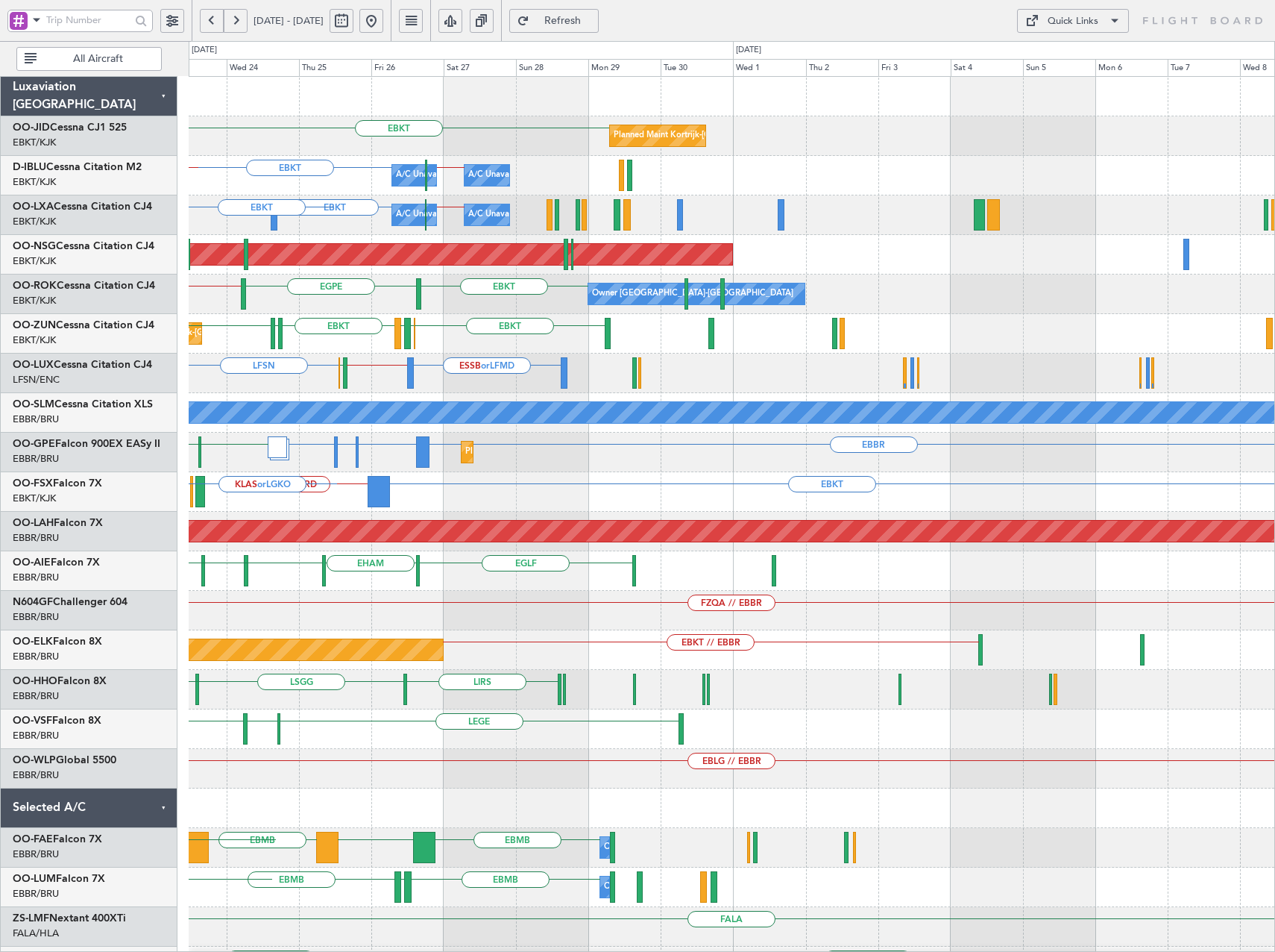
click at [252, 364] on div "EBKT Planned Maint [GEOGRAPHIC_DATA]-[GEOGRAPHIC_DATA] EBKT EBBR // EBKT A/C Un…" at bounding box center [732, 590] width 1086 height 1028
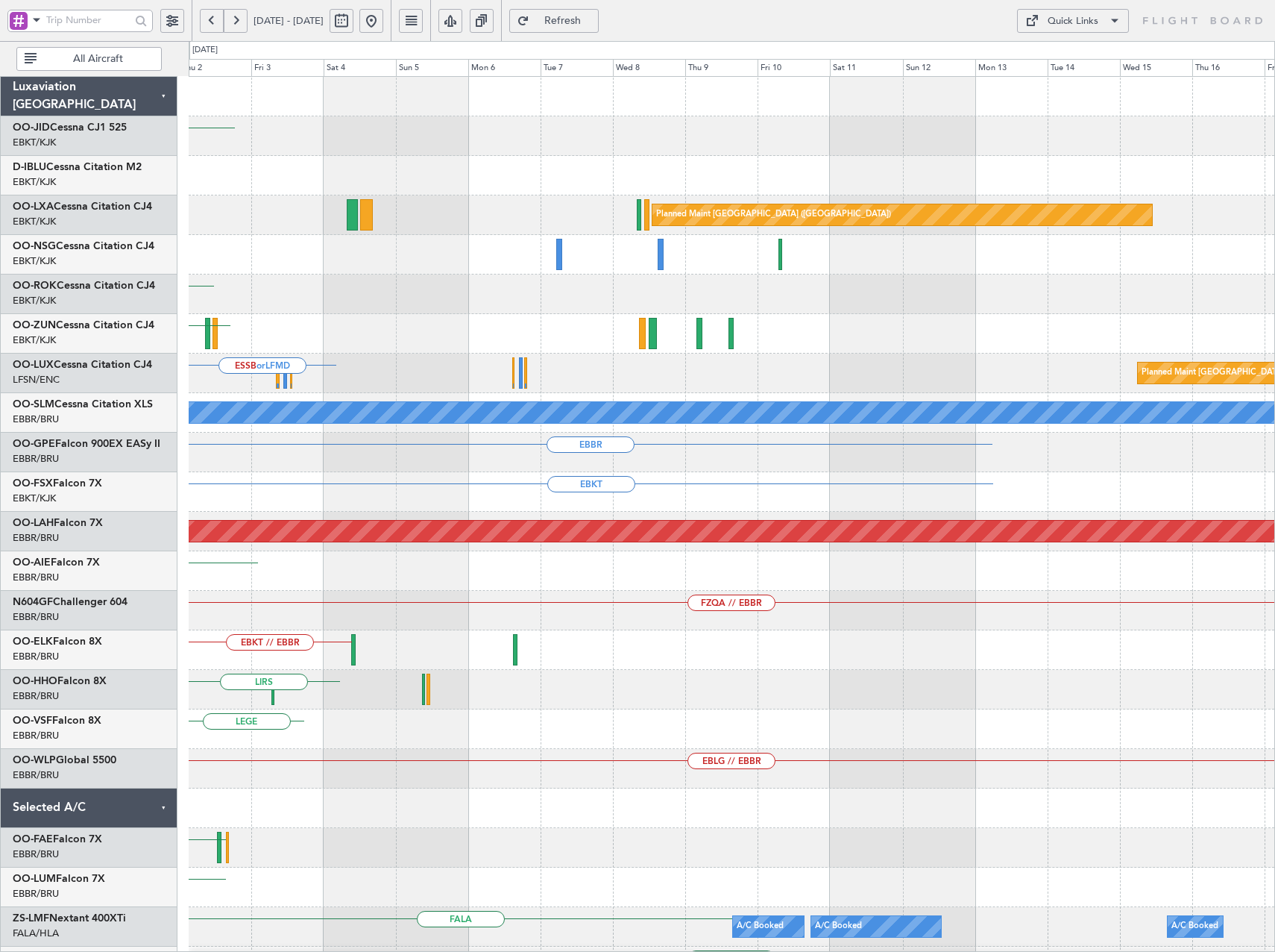
click at [521, 418] on div "Planned Maint Kortrijk-[GEOGRAPHIC_DATA] EBKT Planned Maint [GEOGRAPHIC_DATA] (…" at bounding box center [732, 590] width 1086 height 1028
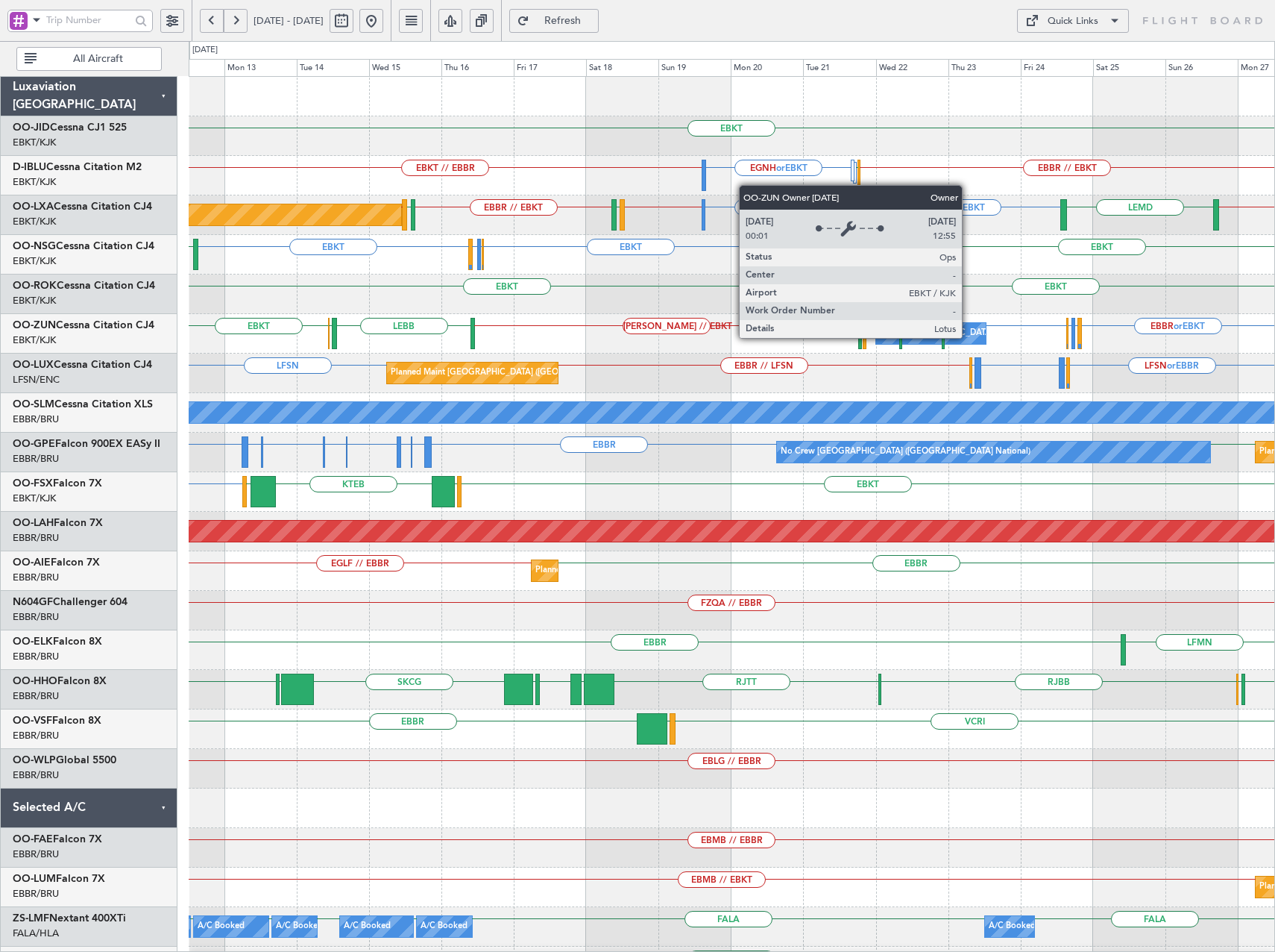
click at [969, 337] on div "Owner [GEOGRAPHIC_DATA]-[GEOGRAPHIC_DATA]" at bounding box center [980, 333] width 202 height 23
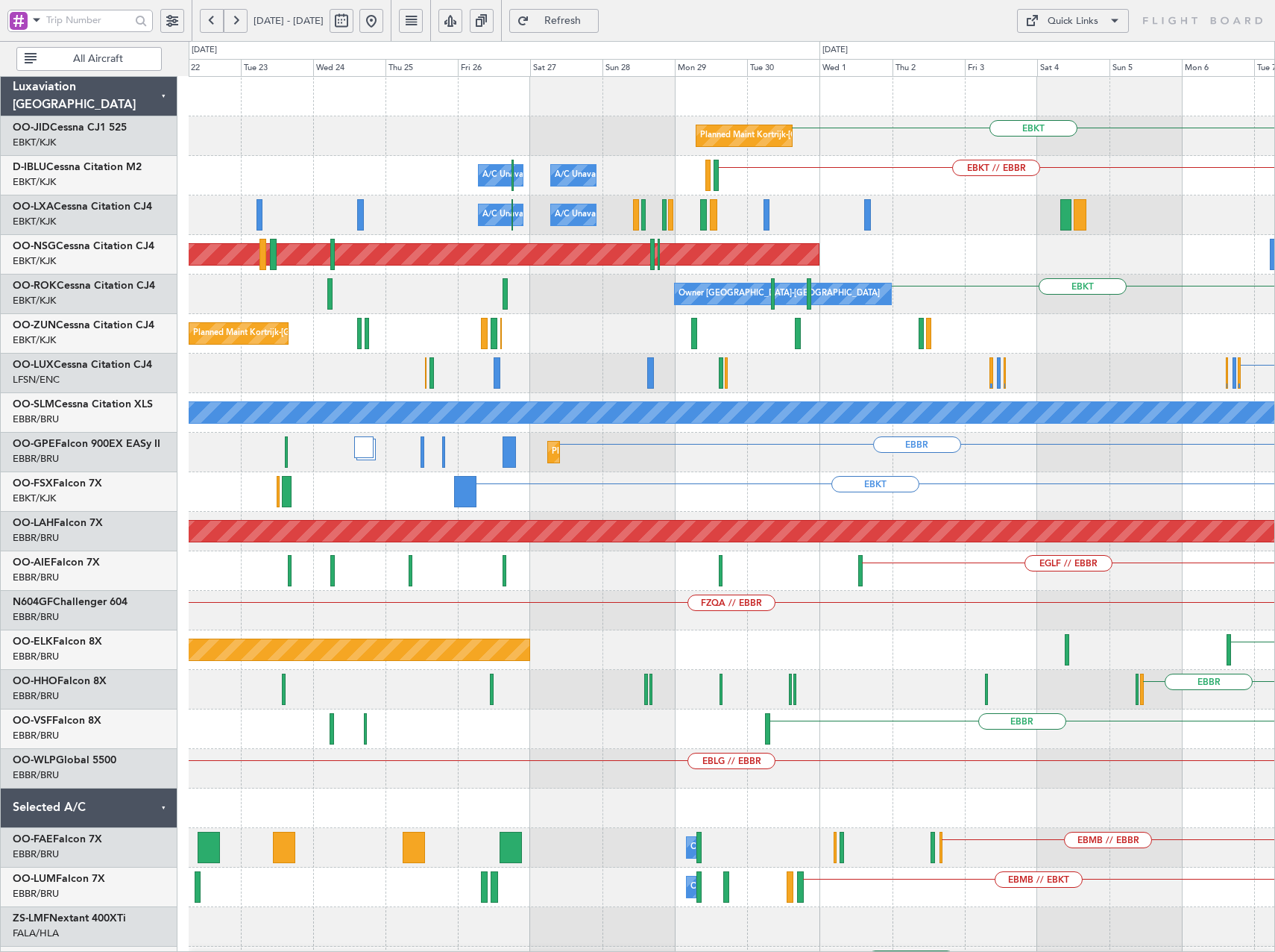
click at [1274, 338] on html "[DATE] - [DATE] Refresh Quick Links All Aircraft EBKT Planned Maint [GEOGRAPHIC…" at bounding box center [638, 476] width 1275 height 952
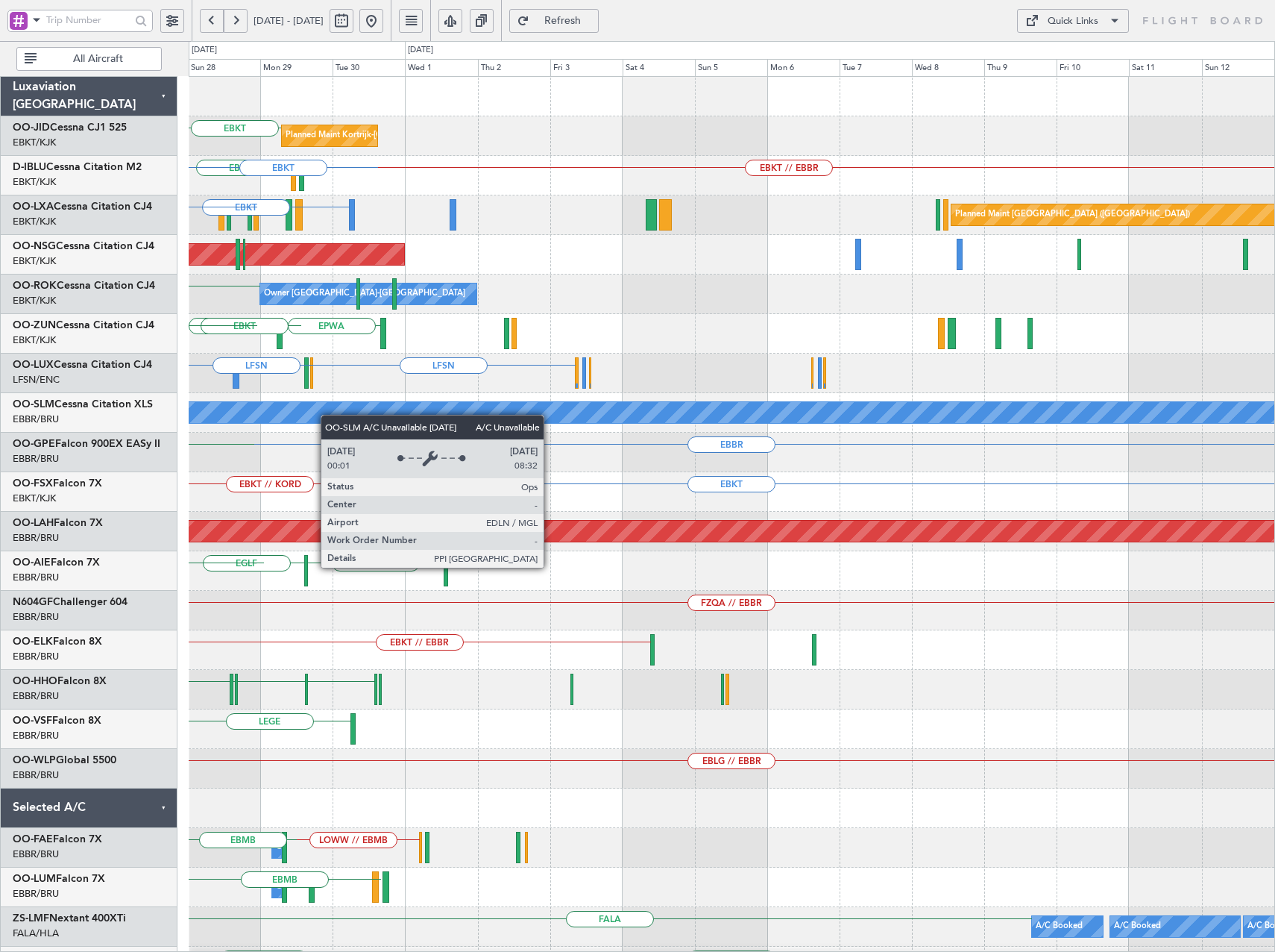
click at [209, 419] on div "EBKT Planned Maint [GEOGRAPHIC_DATA]-[GEOGRAPHIC_DATA] EBKT // EBBR LFTH EBKT E…" at bounding box center [732, 590] width 1086 height 1028
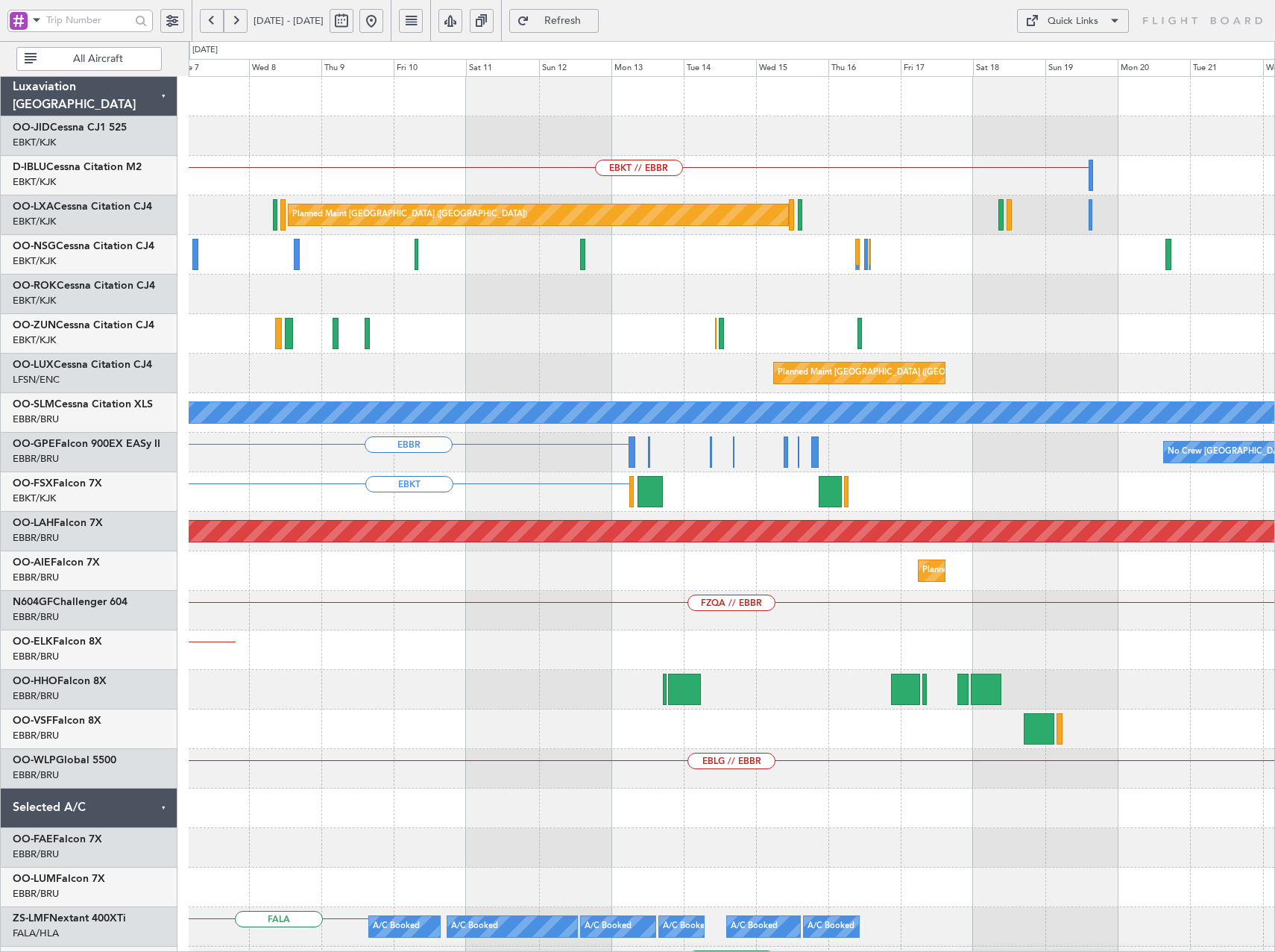
click at [152, 463] on div "EBKT // EBBR Planned Maint [GEOGRAPHIC_DATA] ([GEOGRAPHIC_DATA]) Planned Maint …" at bounding box center [638, 496] width 1275 height 910
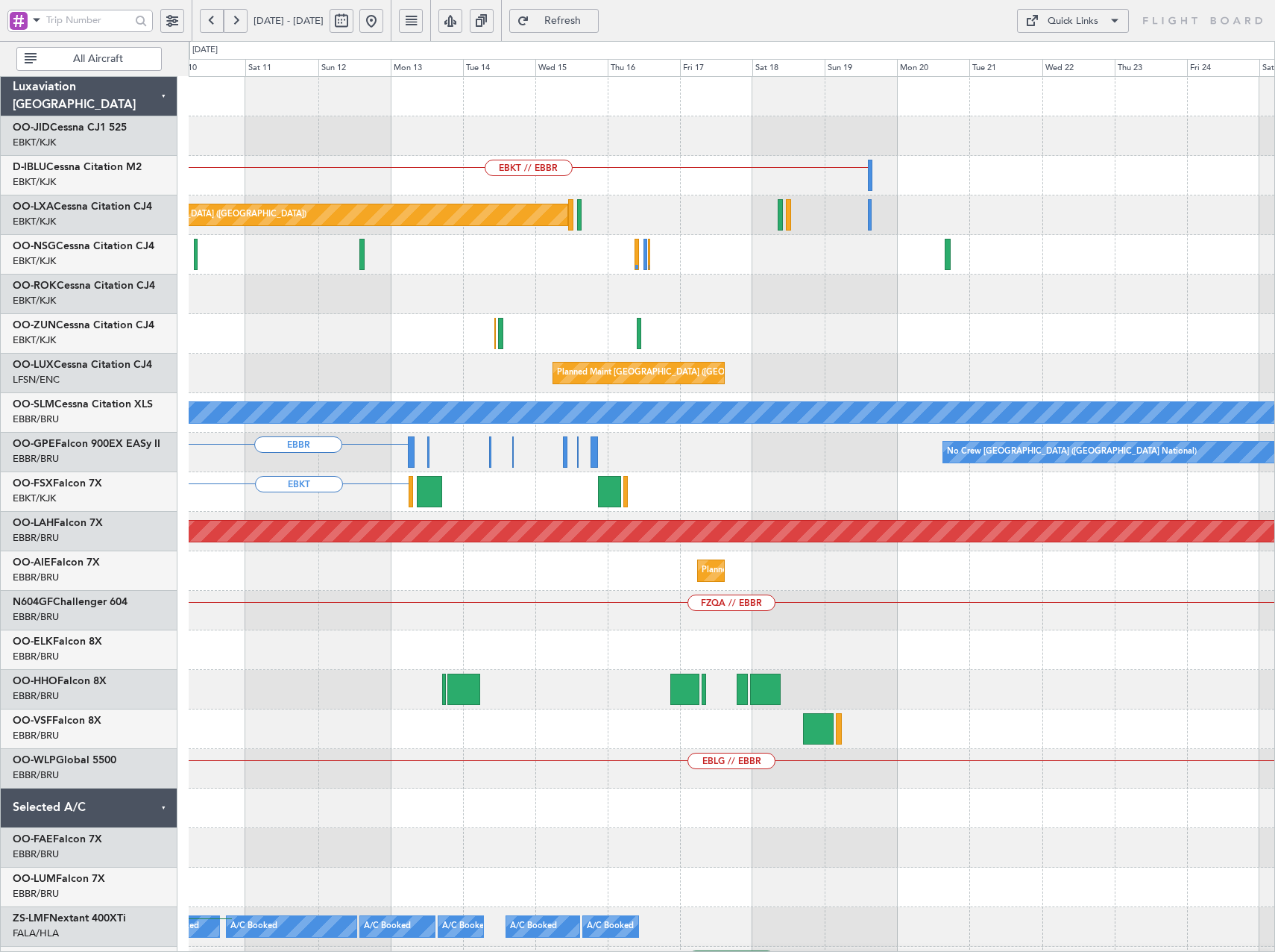
click at [205, 514] on div "EBKT // EBBR Planned Maint [GEOGRAPHIC_DATA] ([GEOGRAPHIC_DATA]) Planned Maint …" at bounding box center [732, 590] width 1086 height 1028
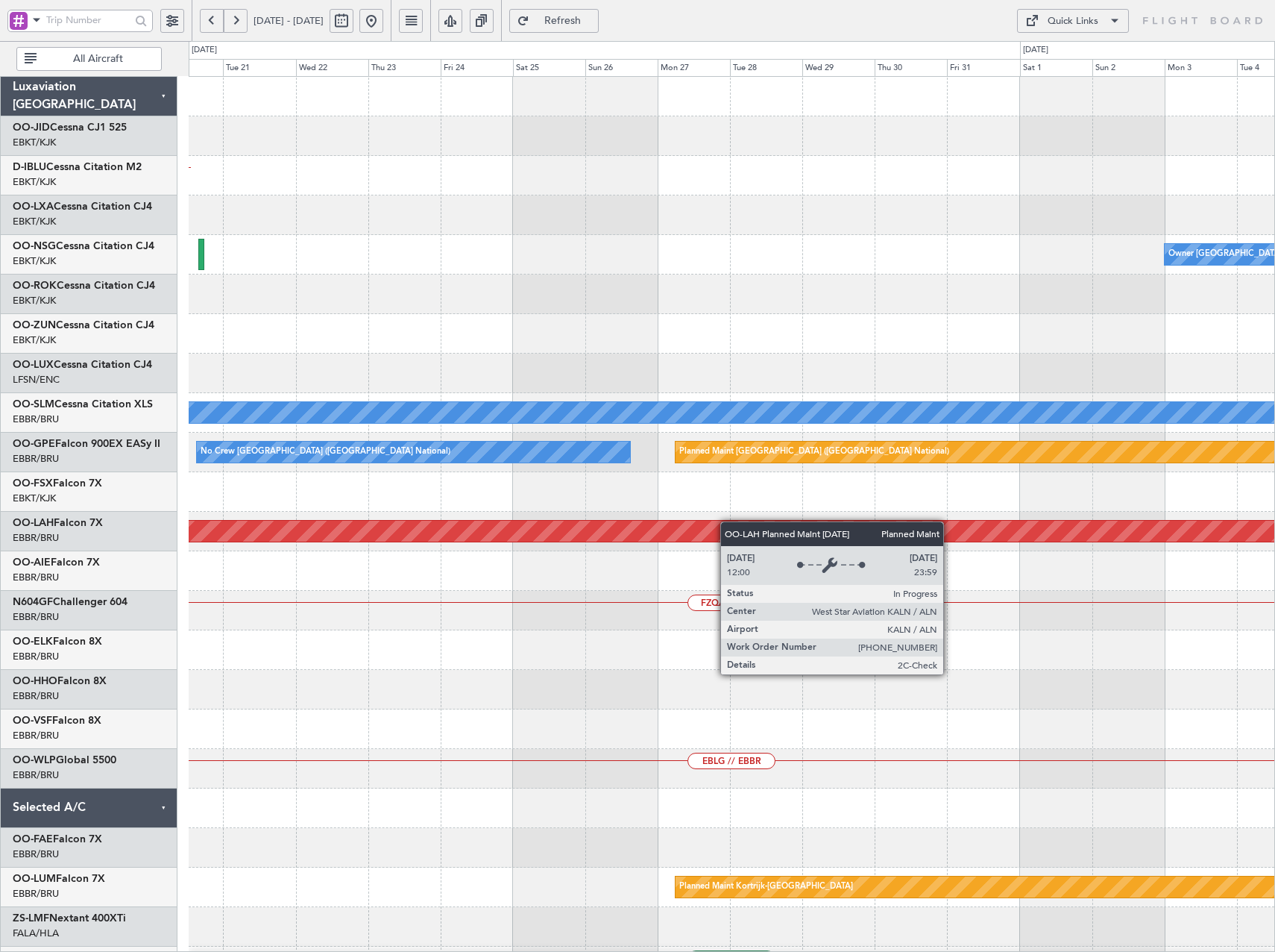
click at [411, 528] on div "Planned Maint [PERSON_NAME]-[GEOGRAPHIC_DATA][PERSON_NAME] ([GEOGRAPHIC_DATA][P…" at bounding box center [732, 531] width 1086 height 39
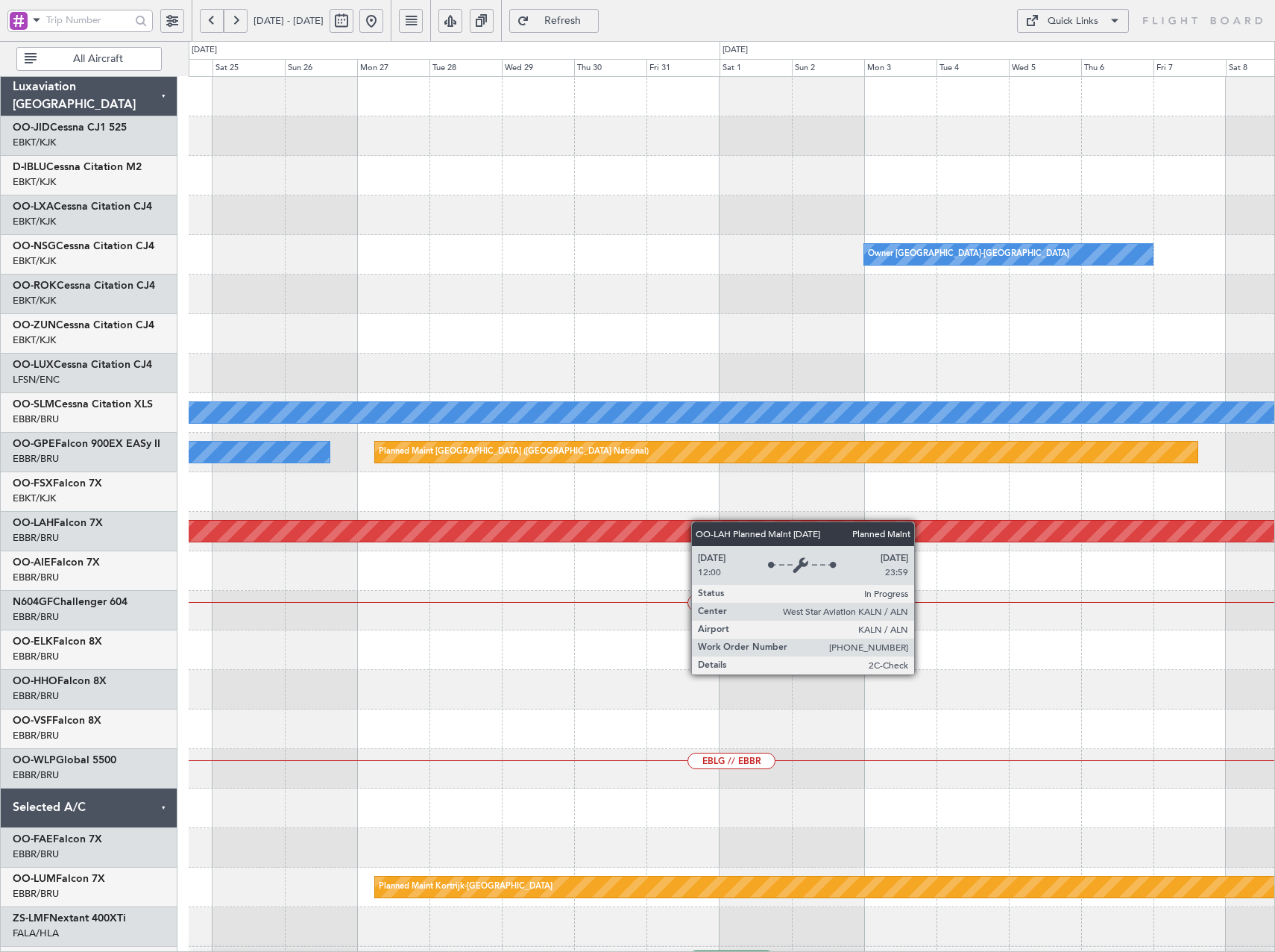
click at [420, 540] on div "Owner [GEOGRAPHIC_DATA]-[GEOGRAPHIC_DATA] A/C Unavailable [GEOGRAPHIC_DATA] No …" at bounding box center [732, 590] width 1086 height 1028
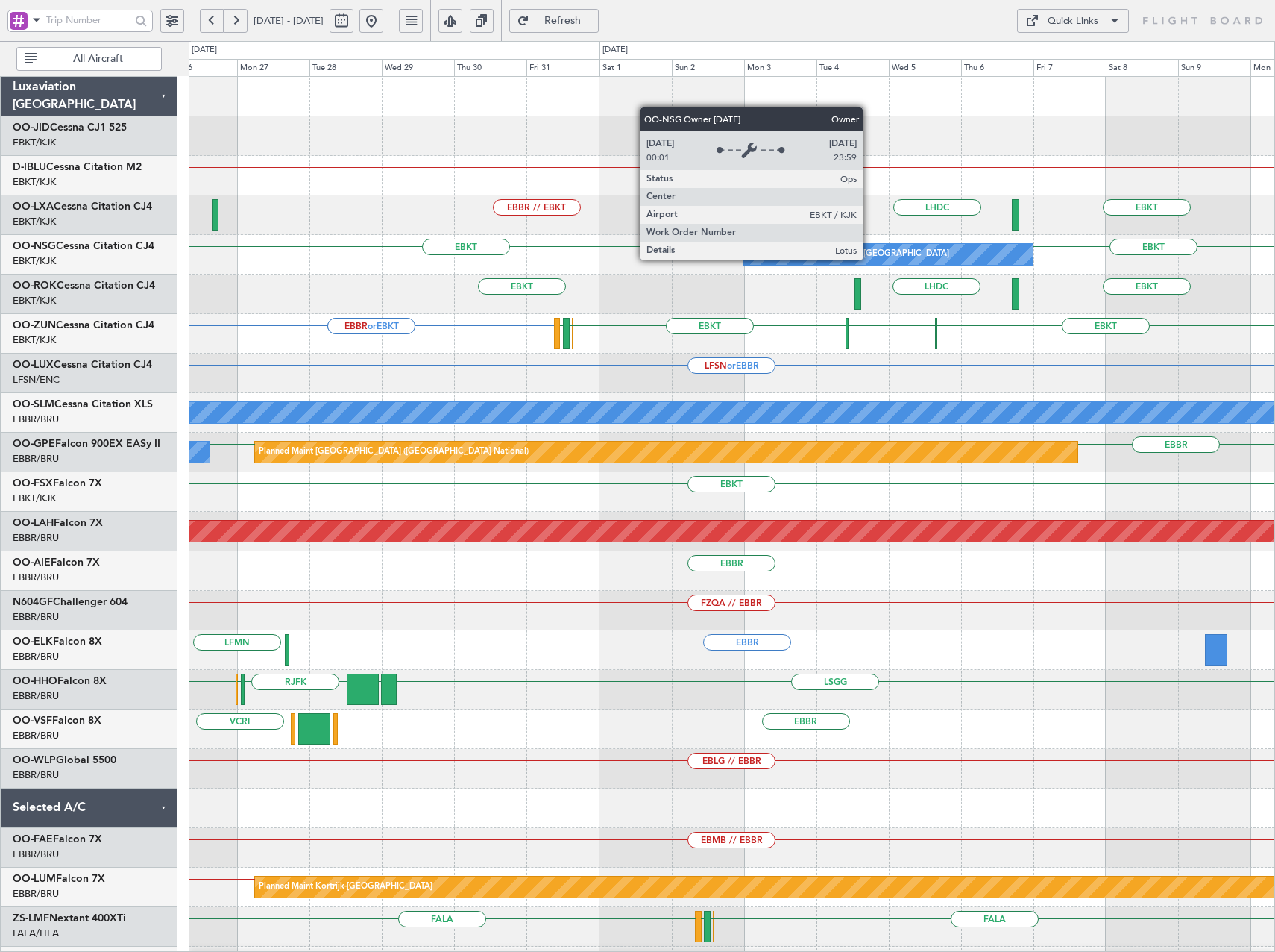
click at [870, 259] on div "Owner [GEOGRAPHIC_DATA]-[GEOGRAPHIC_DATA]" at bounding box center [888, 254] width 289 height 21
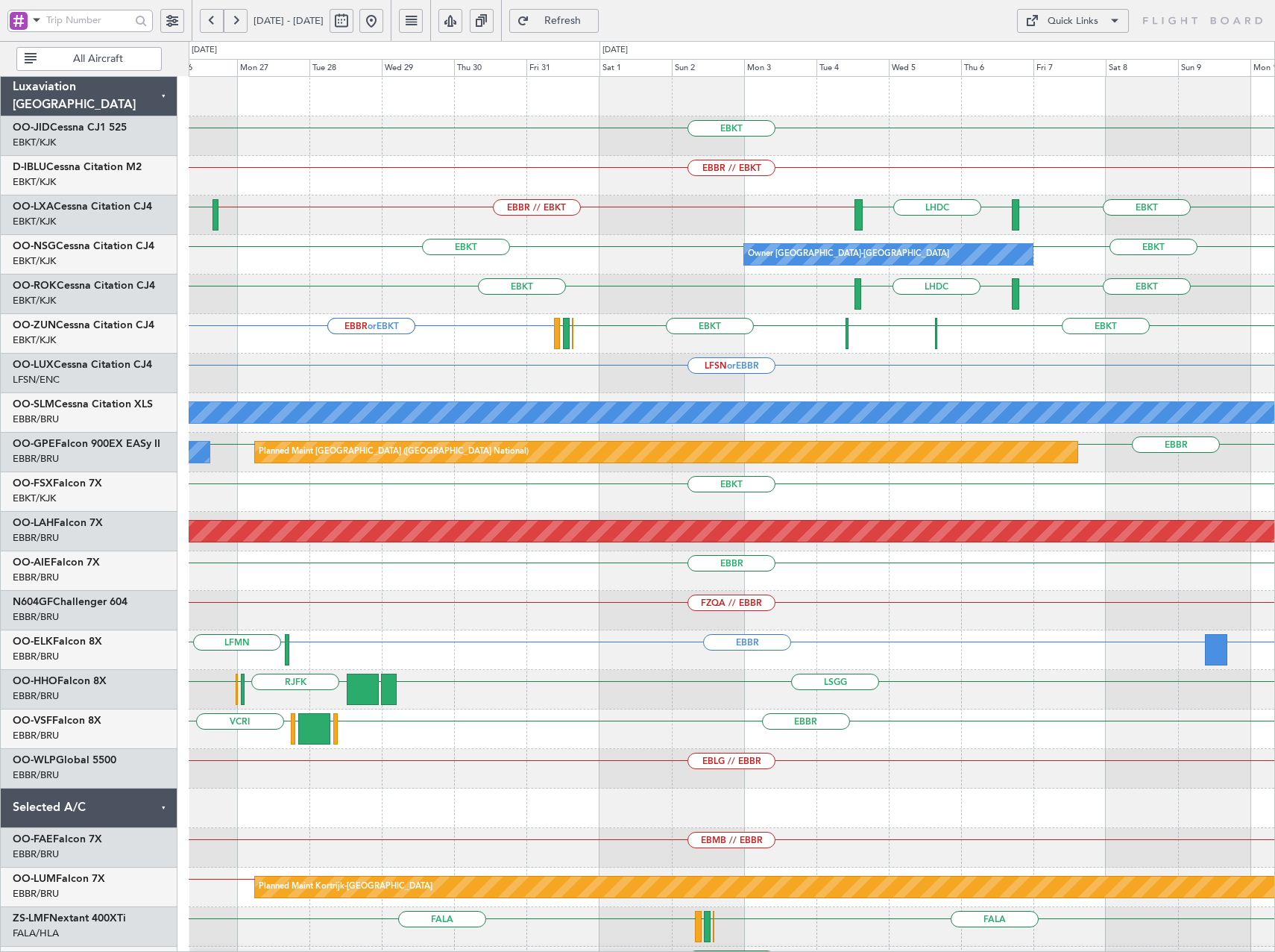
click at [594, 26] on span "Refresh" at bounding box center [563, 20] width 61 height 10
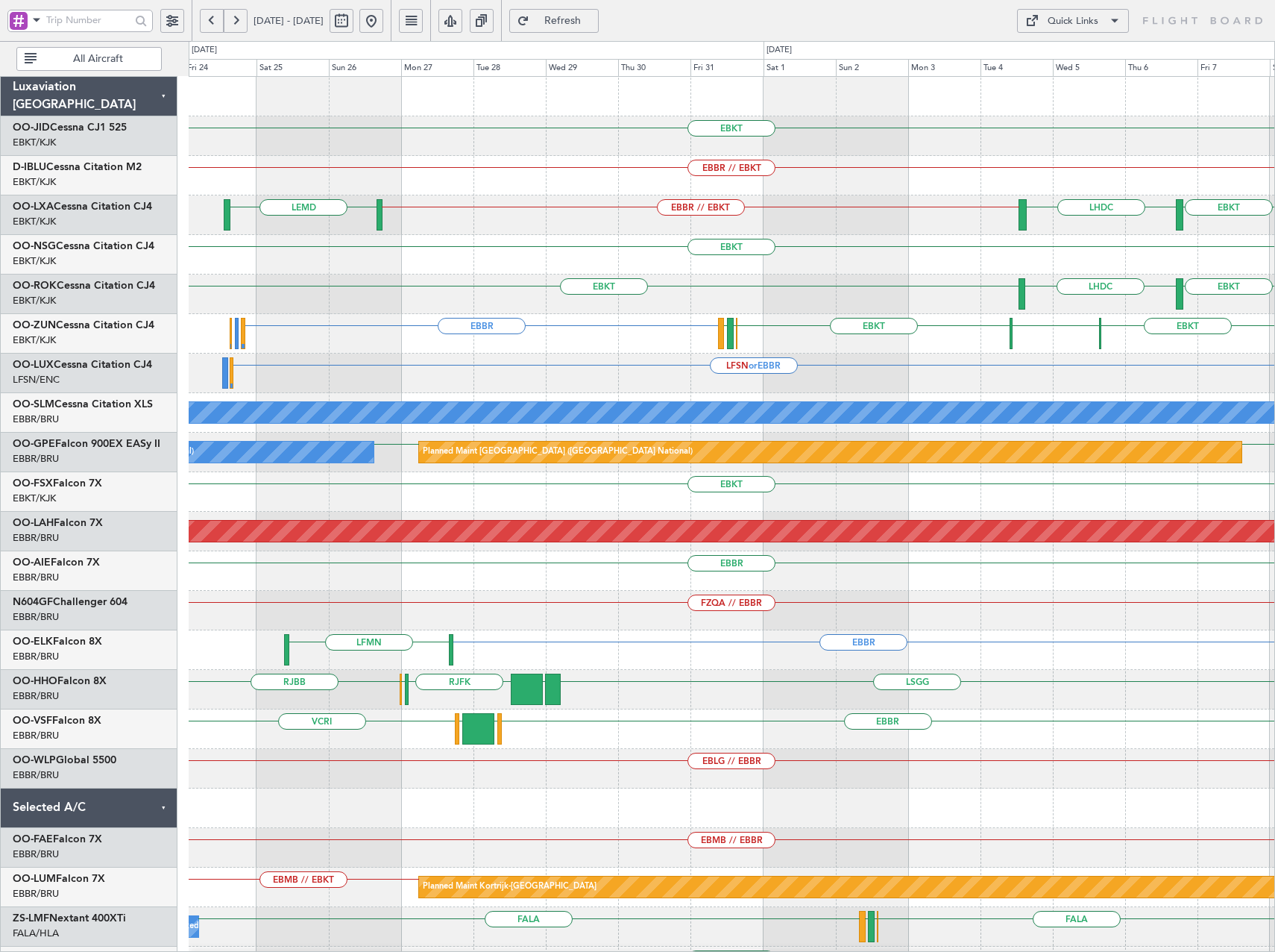
click at [652, 481] on div "EBKT EBBR // EBKT LEMD EBBR // EBKT LHDC EBKT EBKT EBKT LHDC EBKT [GEOGRAPHIC_D…" at bounding box center [732, 590] width 1086 height 1028
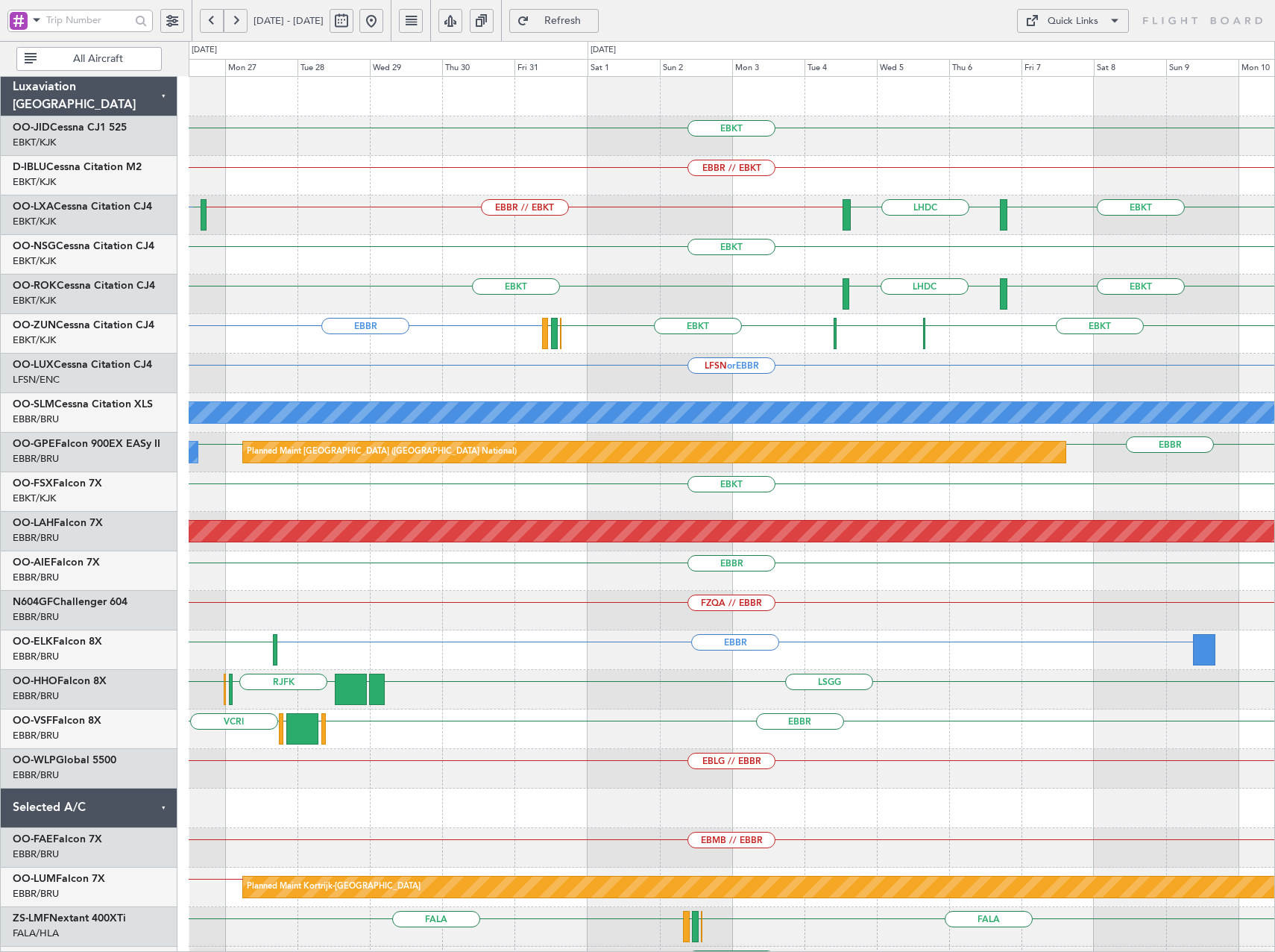
click at [837, 337] on div "EBKT EBBR // EBKT LEMD LHDC EBBR // EBKT EBKT EBBR or EBKT EBKT EBKT LHDC EBKT …" at bounding box center [732, 590] width 1086 height 1028
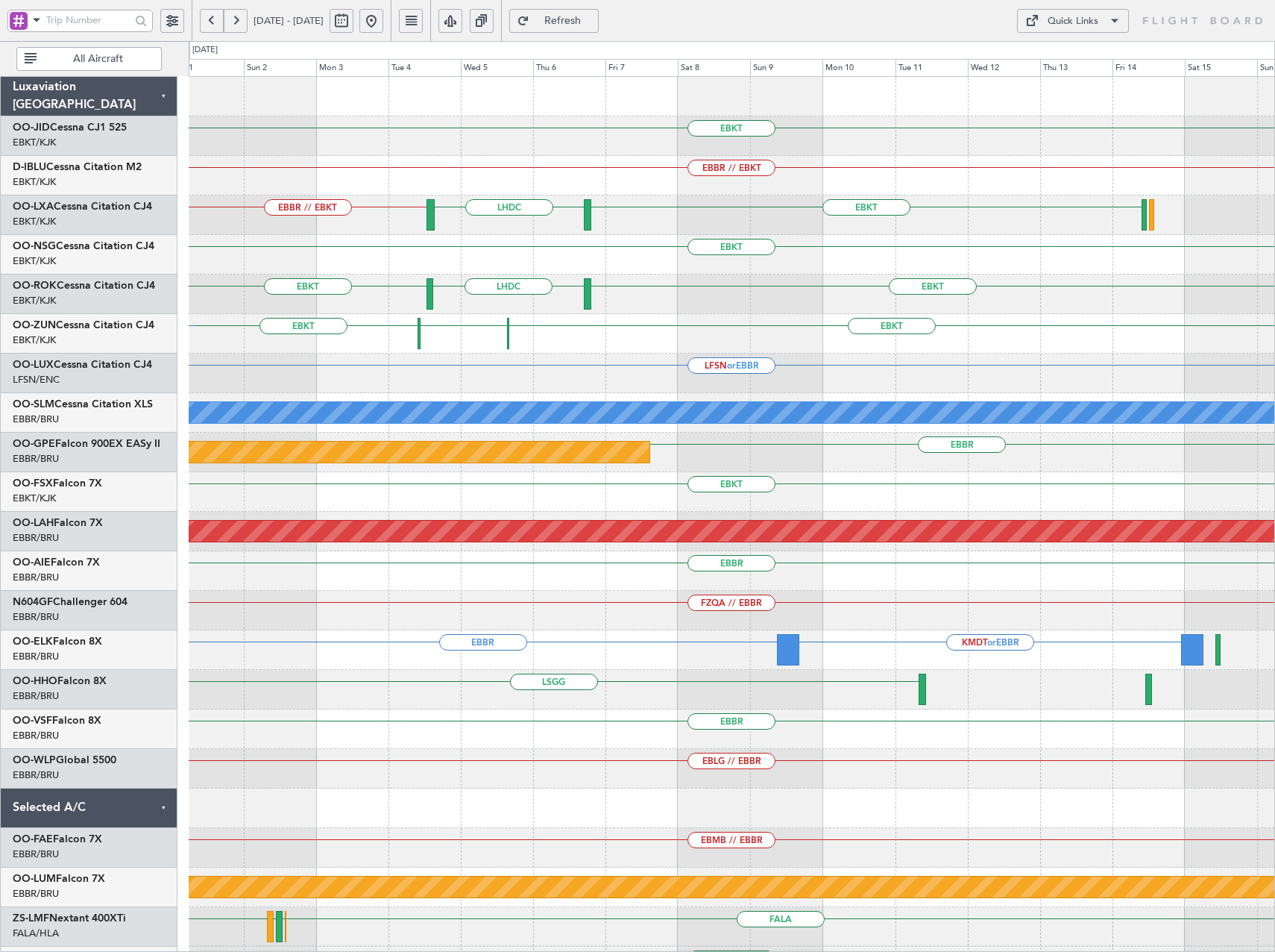
click at [732, 361] on div "EBKT EBBR // EBKT LHDC EBBR // EBKT EBKT EBKT EBKT LHDC EBKT EDDF EBKT EBKT EBO…" at bounding box center [732, 590] width 1086 height 1028
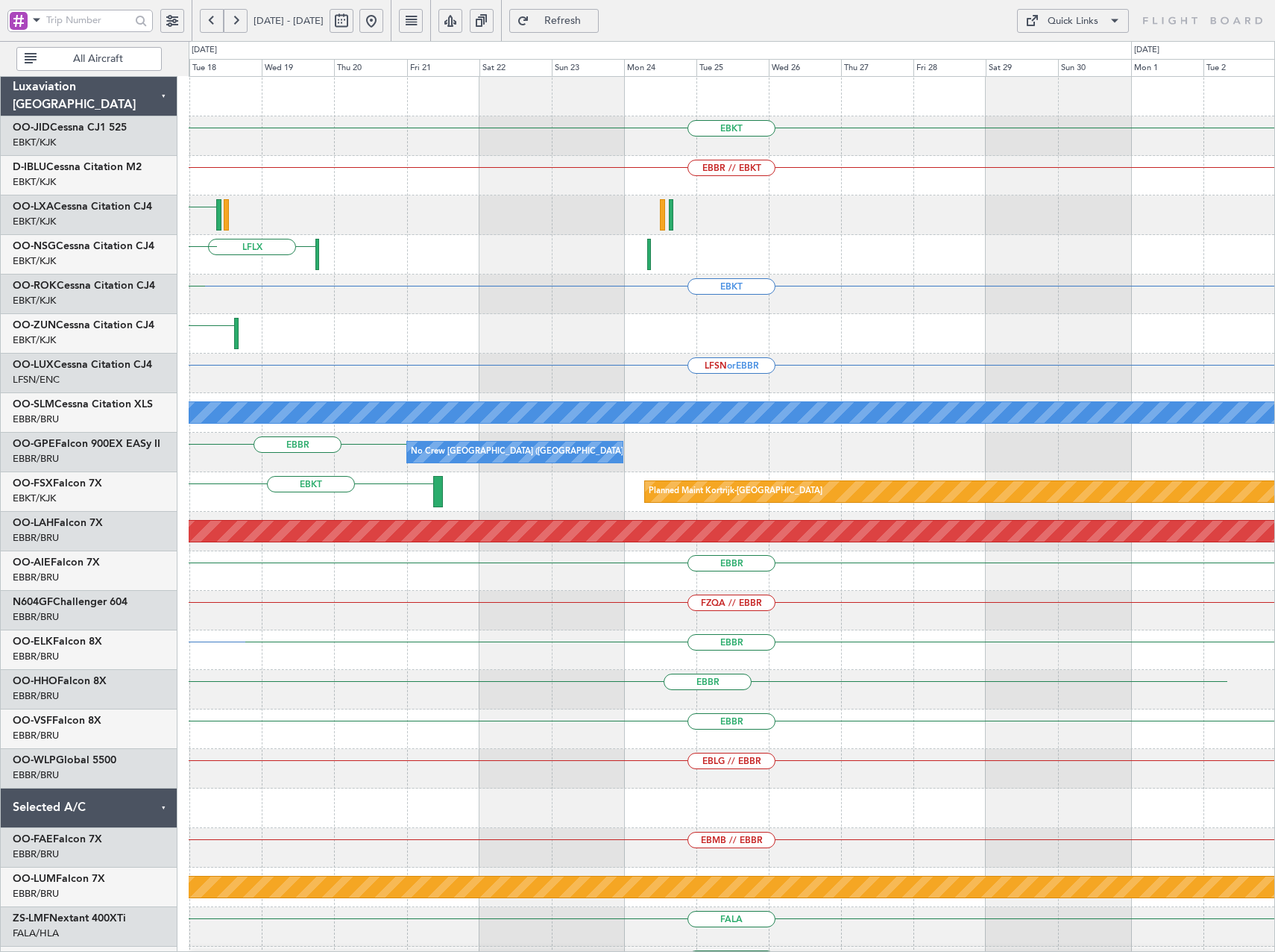
click at [514, 358] on div "EBKT EBBR // EBKT [GEOGRAPHIC_DATA] LFMD EBKT LFLX EBKT EBKT LSZB EBKT LSZB EBK…" at bounding box center [732, 551] width 1086 height 949
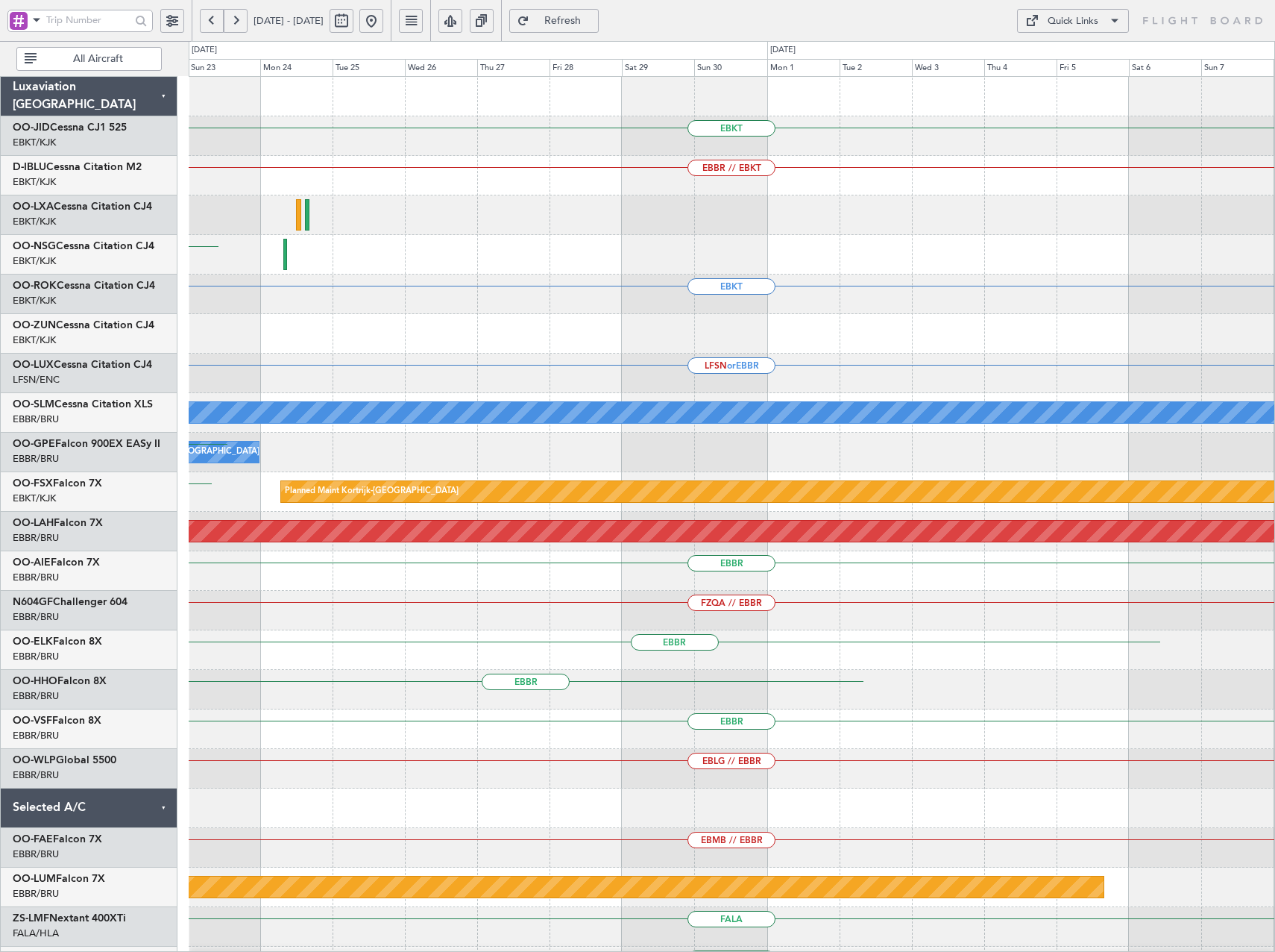
click at [539, 326] on div at bounding box center [732, 333] width 1086 height 39
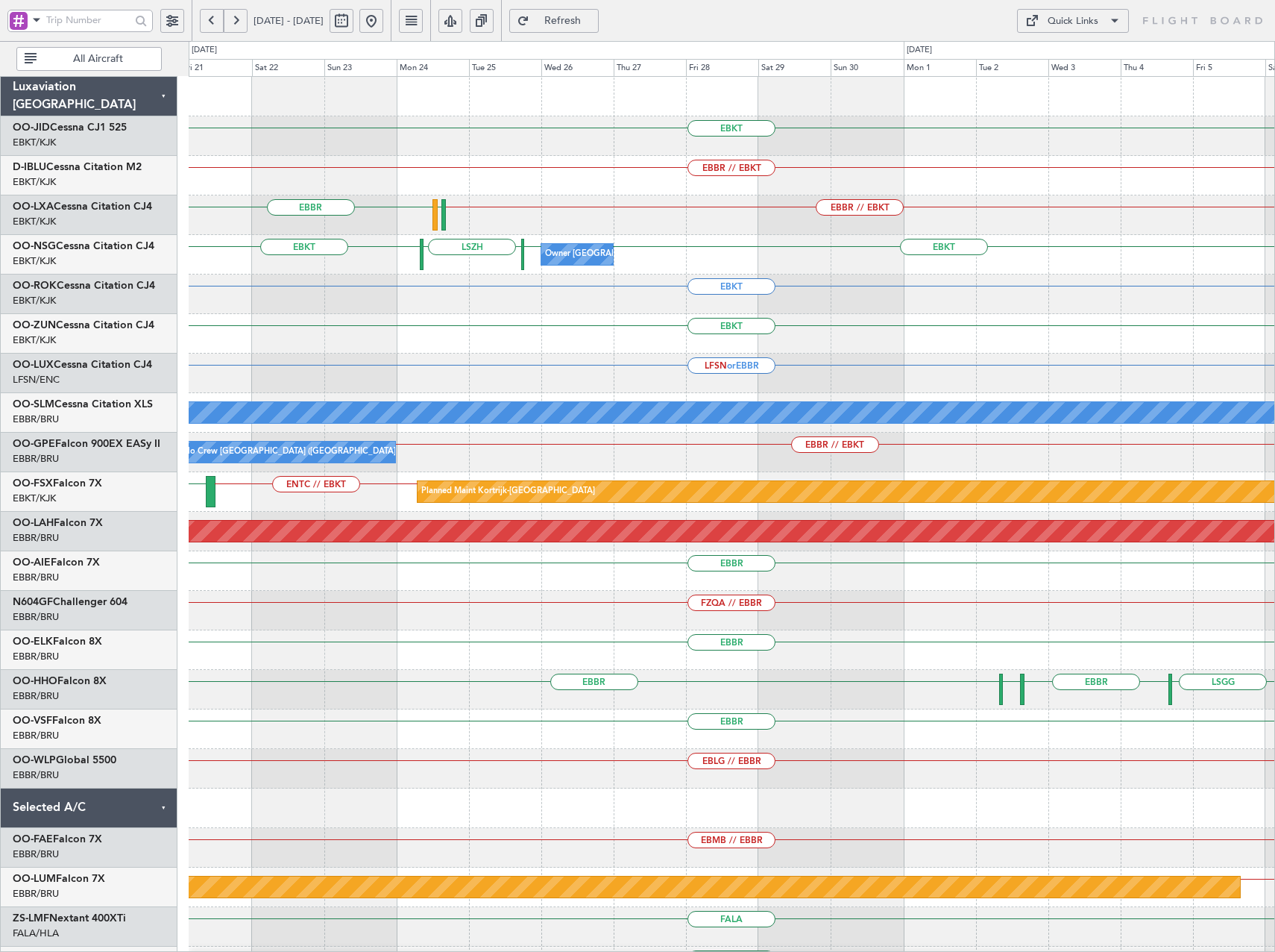
click at [1104, 19] on button "Quick Links" at bounding box center [1073, 20] width 112 height 24
click at [1081, 53] on button "Trip Builder" at bounding box center [1073, 56] width 112 height 36
click at [1104, 18] on button "Quick Links" at bounding box center [1073, 20] width 112 height 24
click at [1074, 51] on button "Trip Builder" at bounding box center [1073, 56] width 112 height 36
click at [599, 31] on button "Refresh" at bounding box center [554, 20] width 89 height 24
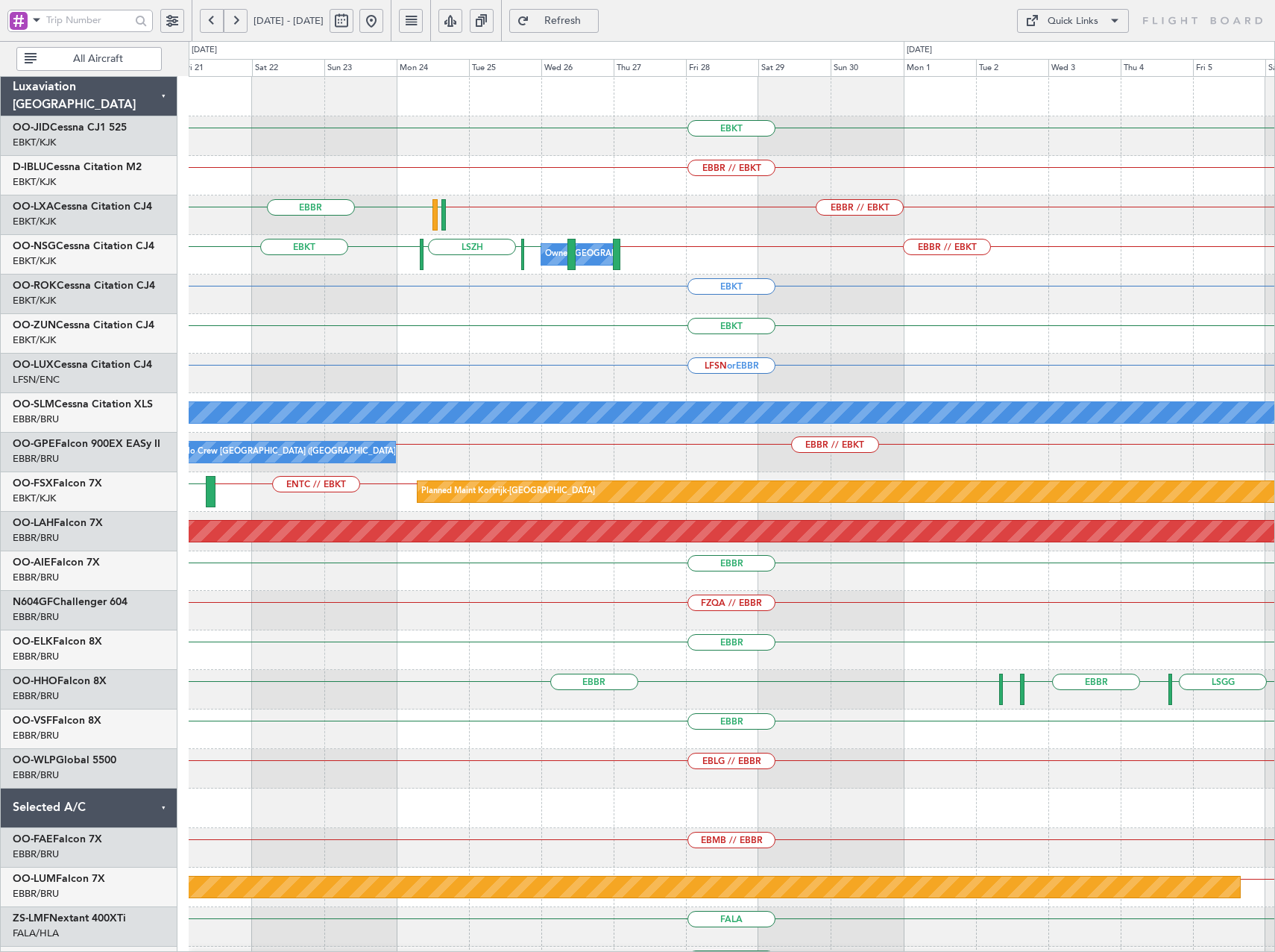
drag, startPoint x: 420, startPoint y: 23, endPoint x: 399, endPoint y: 59, distance: 41.7
click at [383, 23] on button at bounding box center [371, 20] width 24 height 24
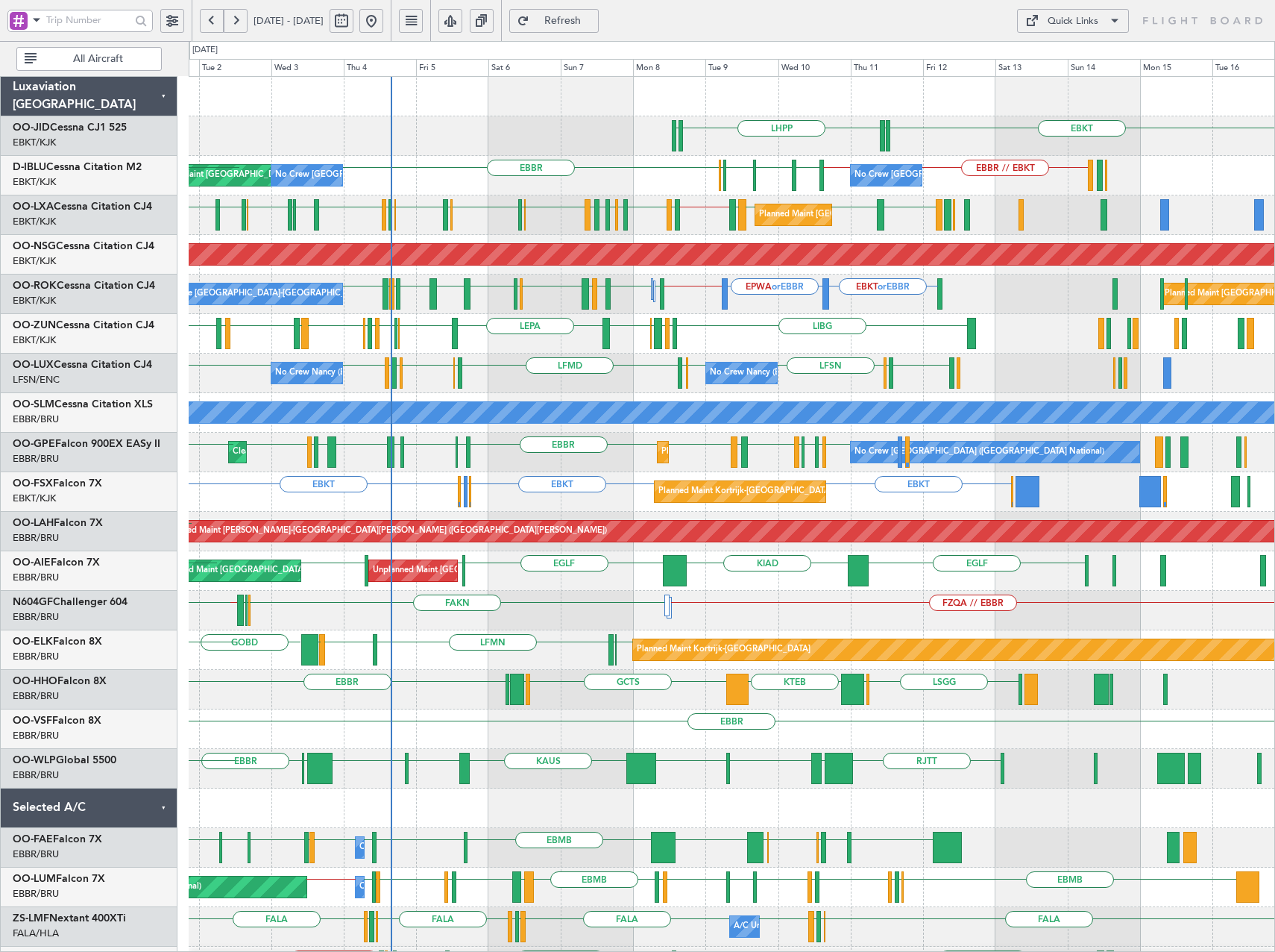
click at [794, 398] on div "EBKT EDDN LHPP EDDN Planned Maint [GEOGRAPHIC_DATA]-[GEOGRAPHIC_DATA] AOG Maint…" at bounding box center [732, 650] width 1086 height 1146
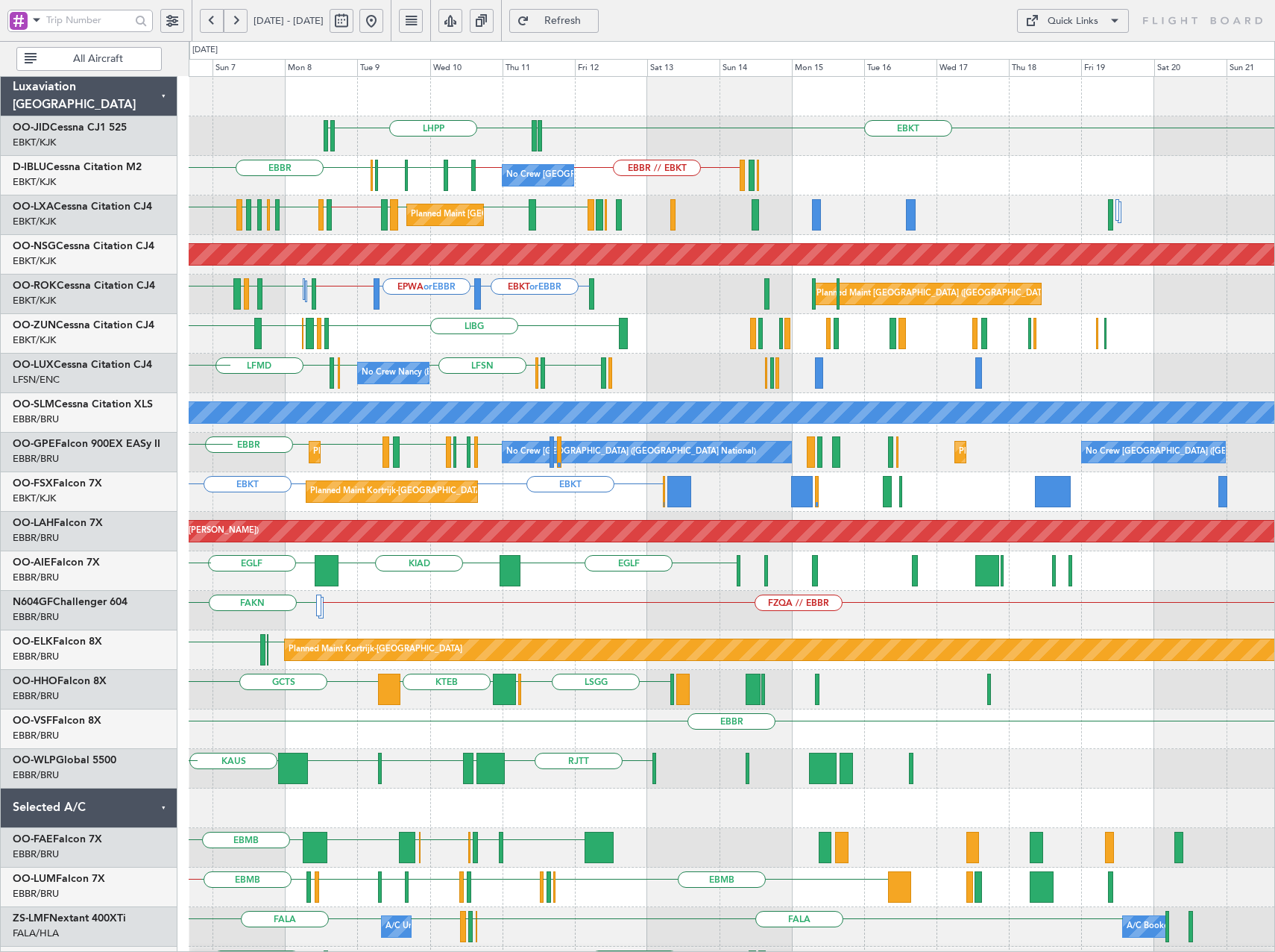
click at [744, 355] on div "EBKT EDDN LHPP EDDN EBBR // EBKT EBKT // EBBR [GEOGRAPHIC_DATA] EBKT [GEOGRAPHI…" at bounding box center [732, 650] width 1086 height 1146
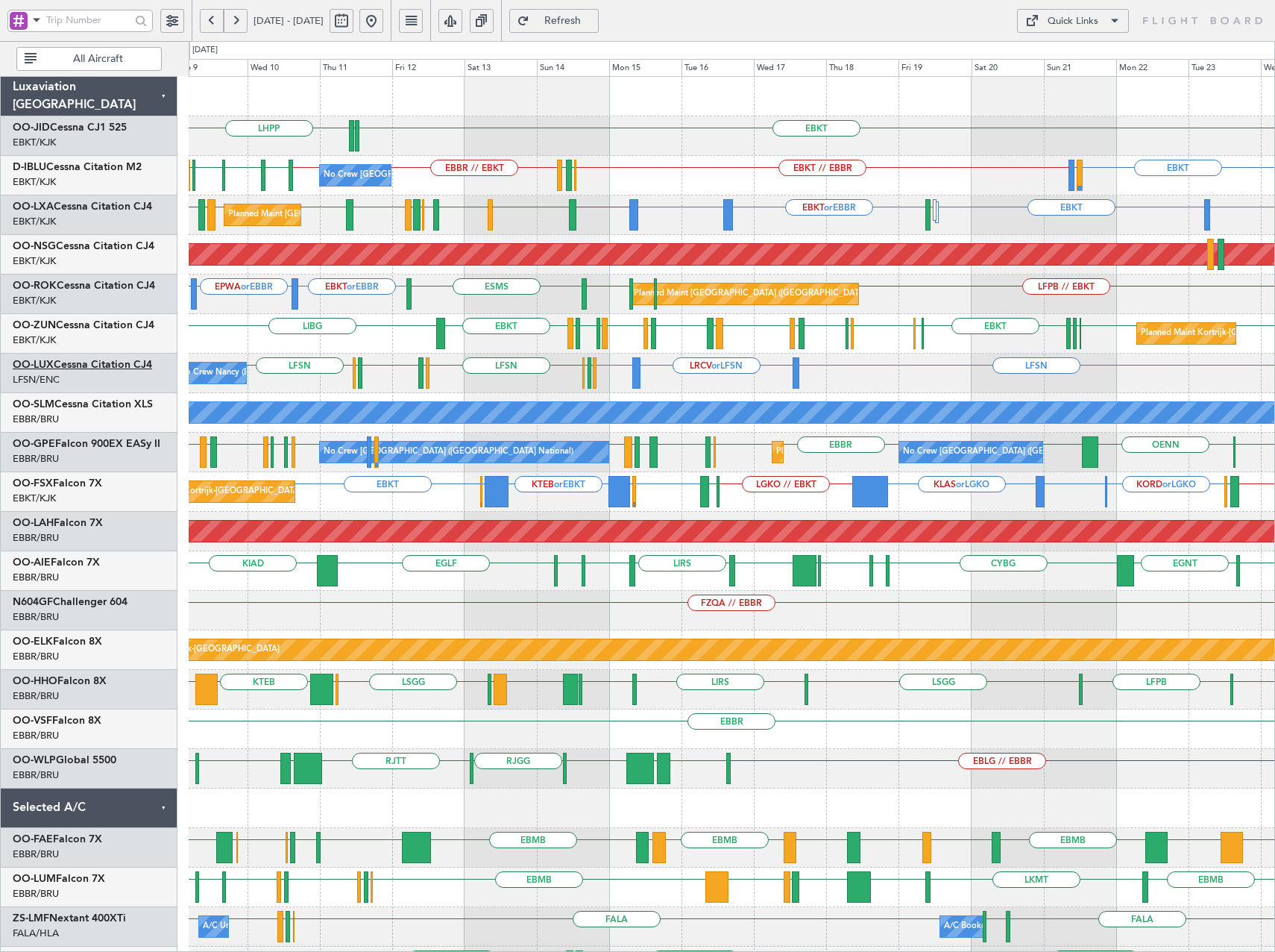
click at [118, 362] on link "OO-LUX Cessna Citation CJ4" at bounding box center [82, 364] width 140 height 10
click at [594, 21] on span "Refresh" at bounding box center [563, 20] width 61 height 10
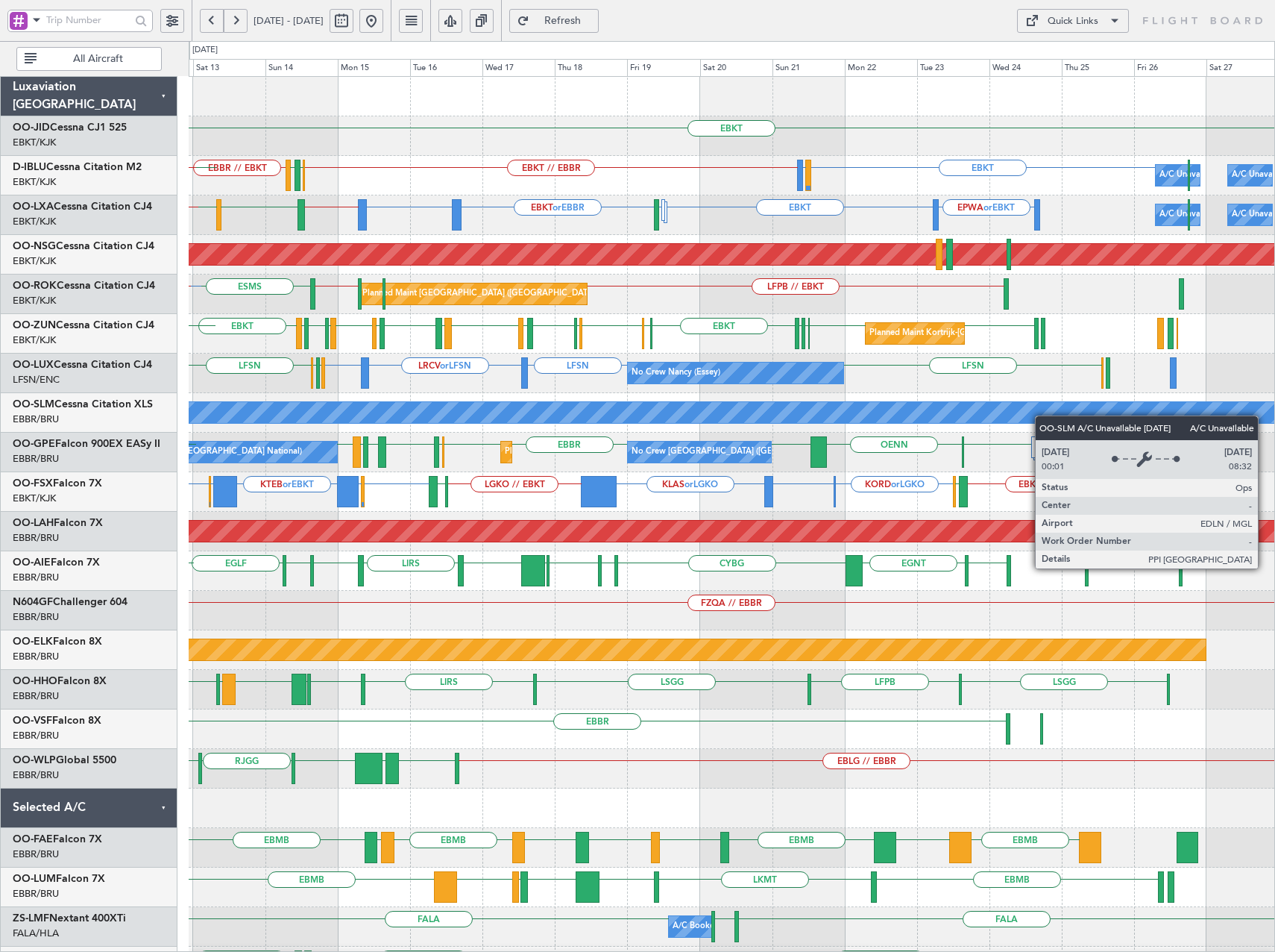
click at [883, 408] on div "EBKT EDDN Planned Maint [GEOGRAPHIC_DATA]-[GEOGRAPHIC_DATA] LHPP EBKT // EBBR E…" at bounding box center [732, 610] width 1086 height 1067
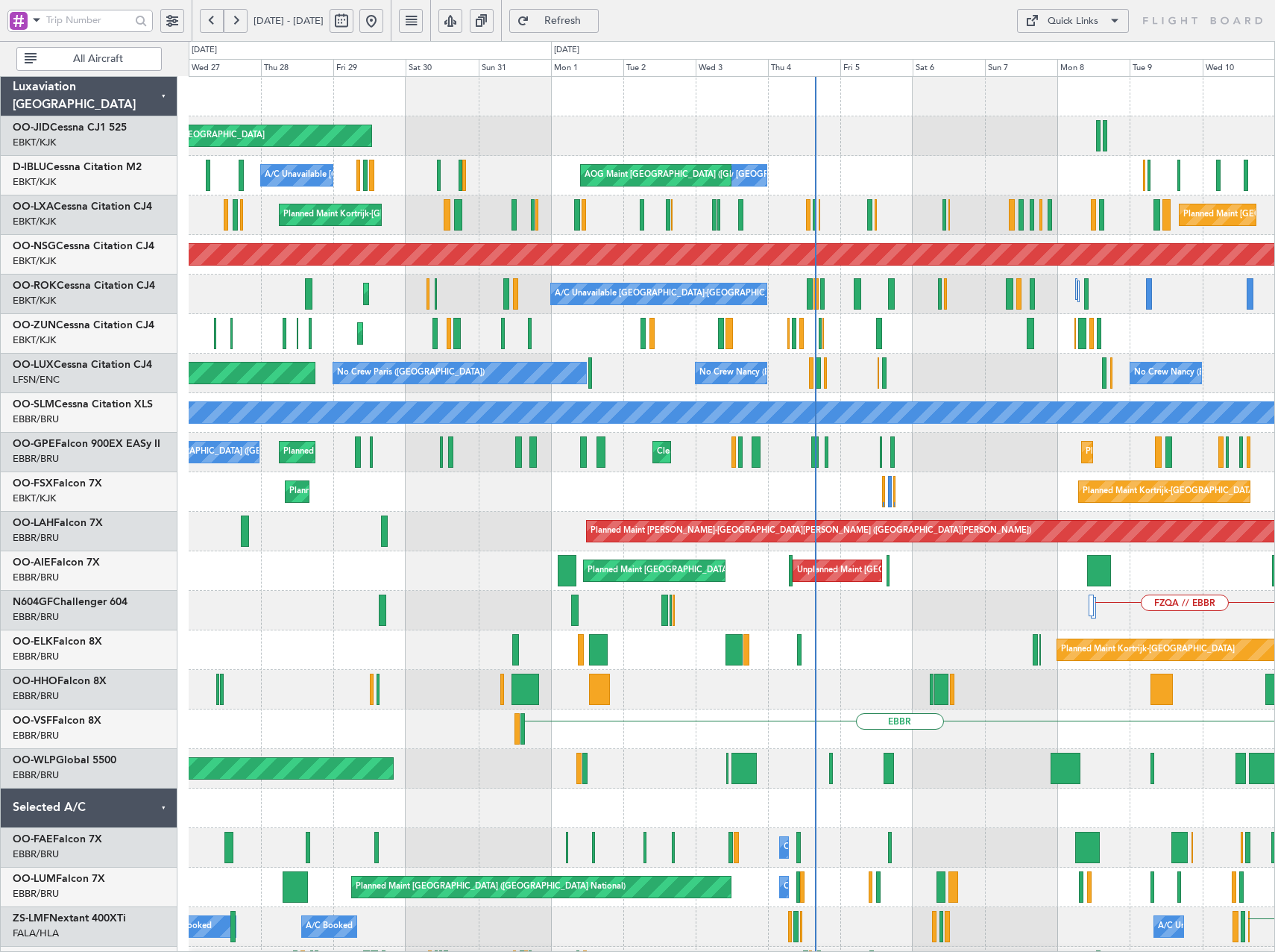
click at [1274, 482] on html "[DATE] - [DATE] Refresh Quick Links All Aircraft Planned Maint [GEOGRAPHIC_DATA…" at bounding box center [638, 476] width 1275 height 952
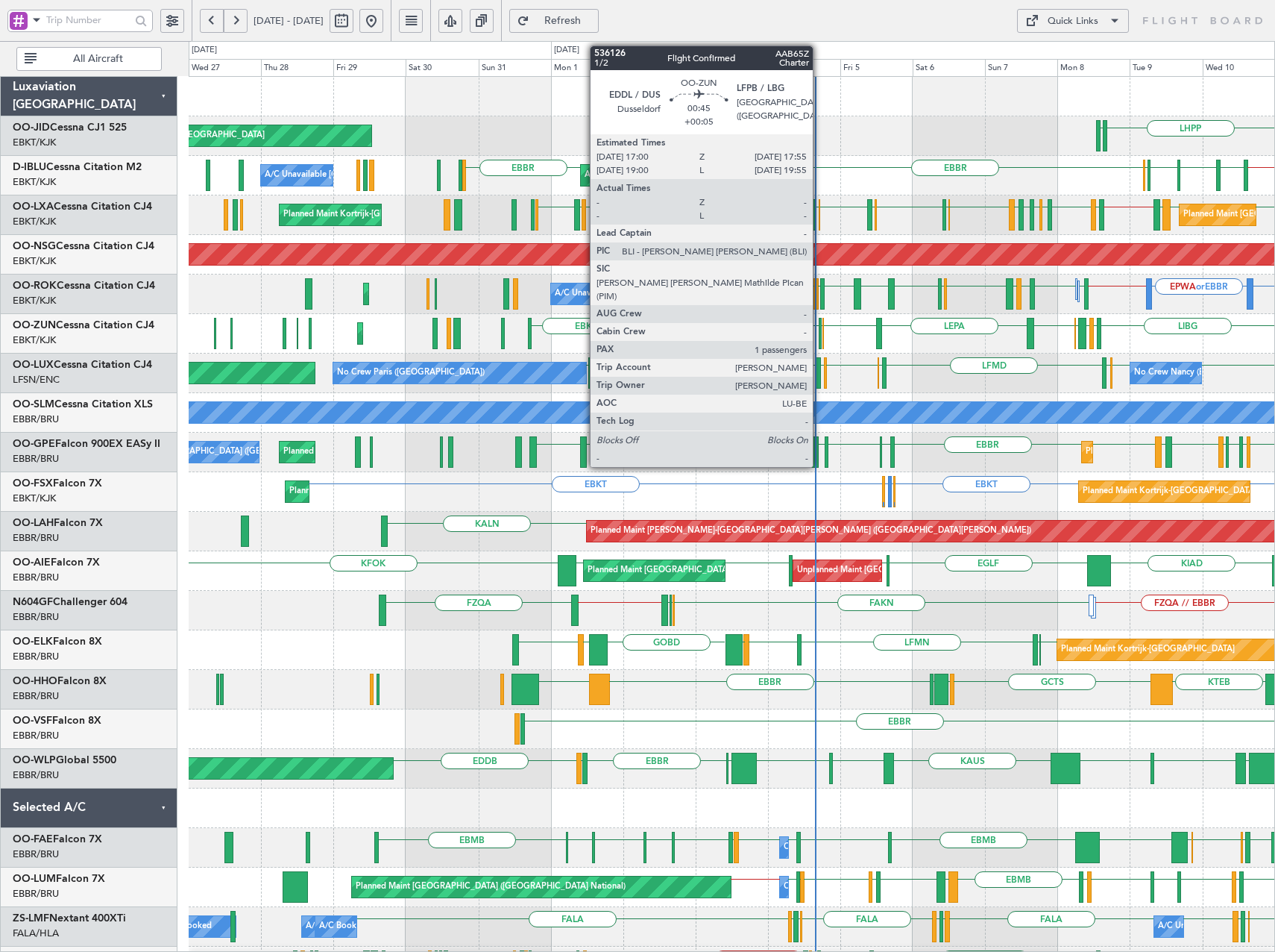
click at [819, 332] on div at bounding box center [820, 333] width 3 height 31
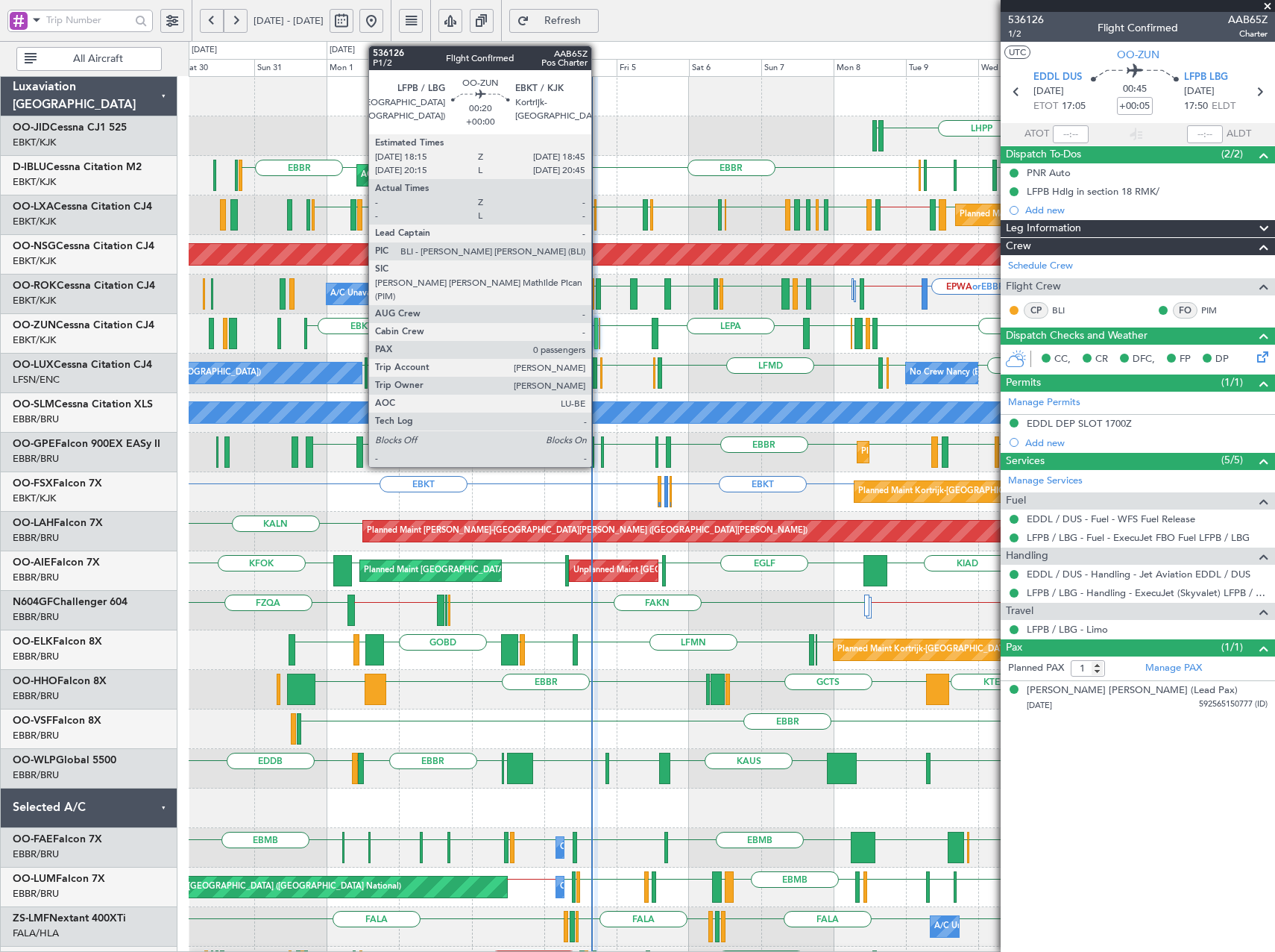
click at [599, 335] on div at bounding box center [600, 333] width 2 height 31
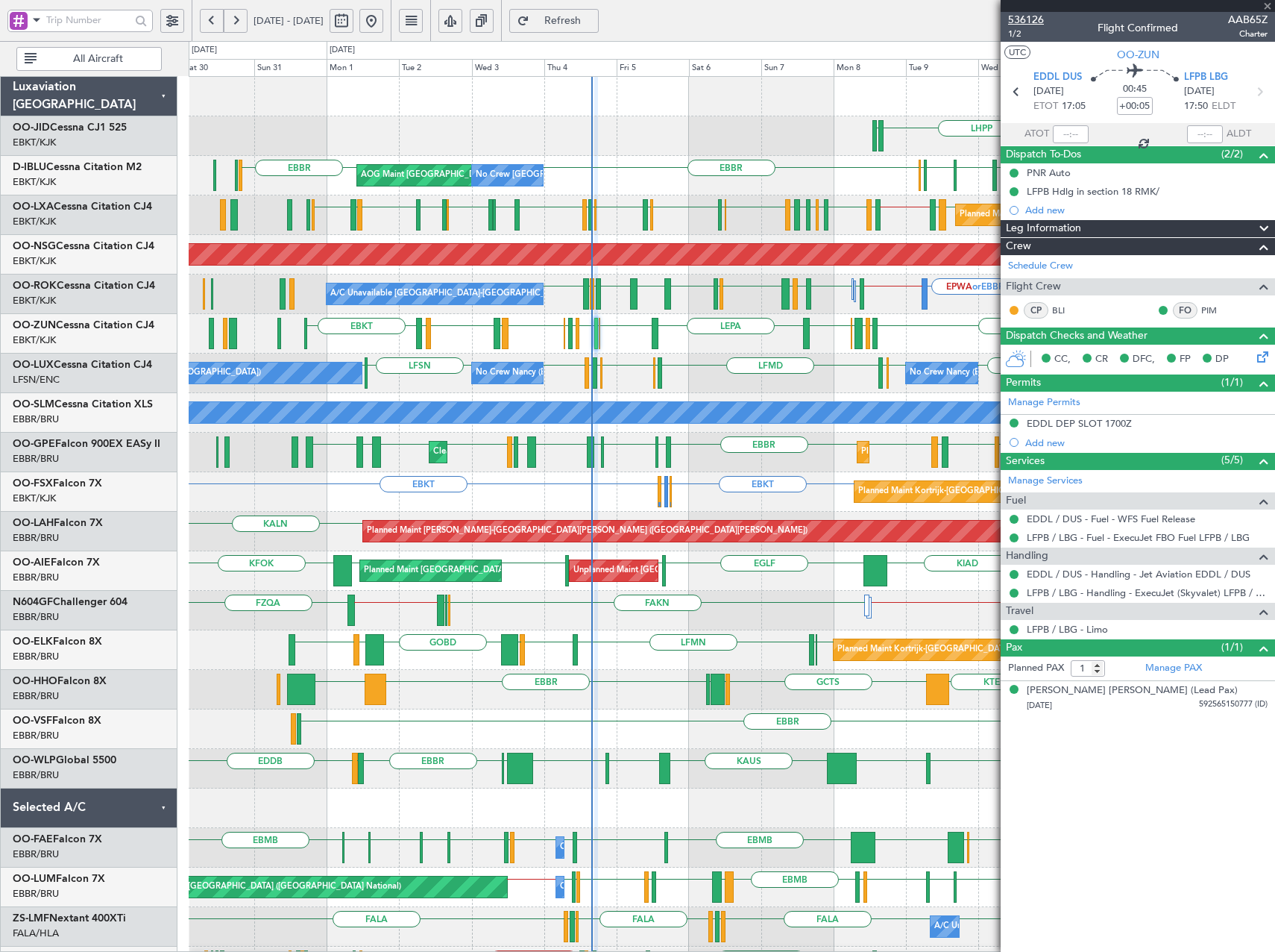
type input "0"
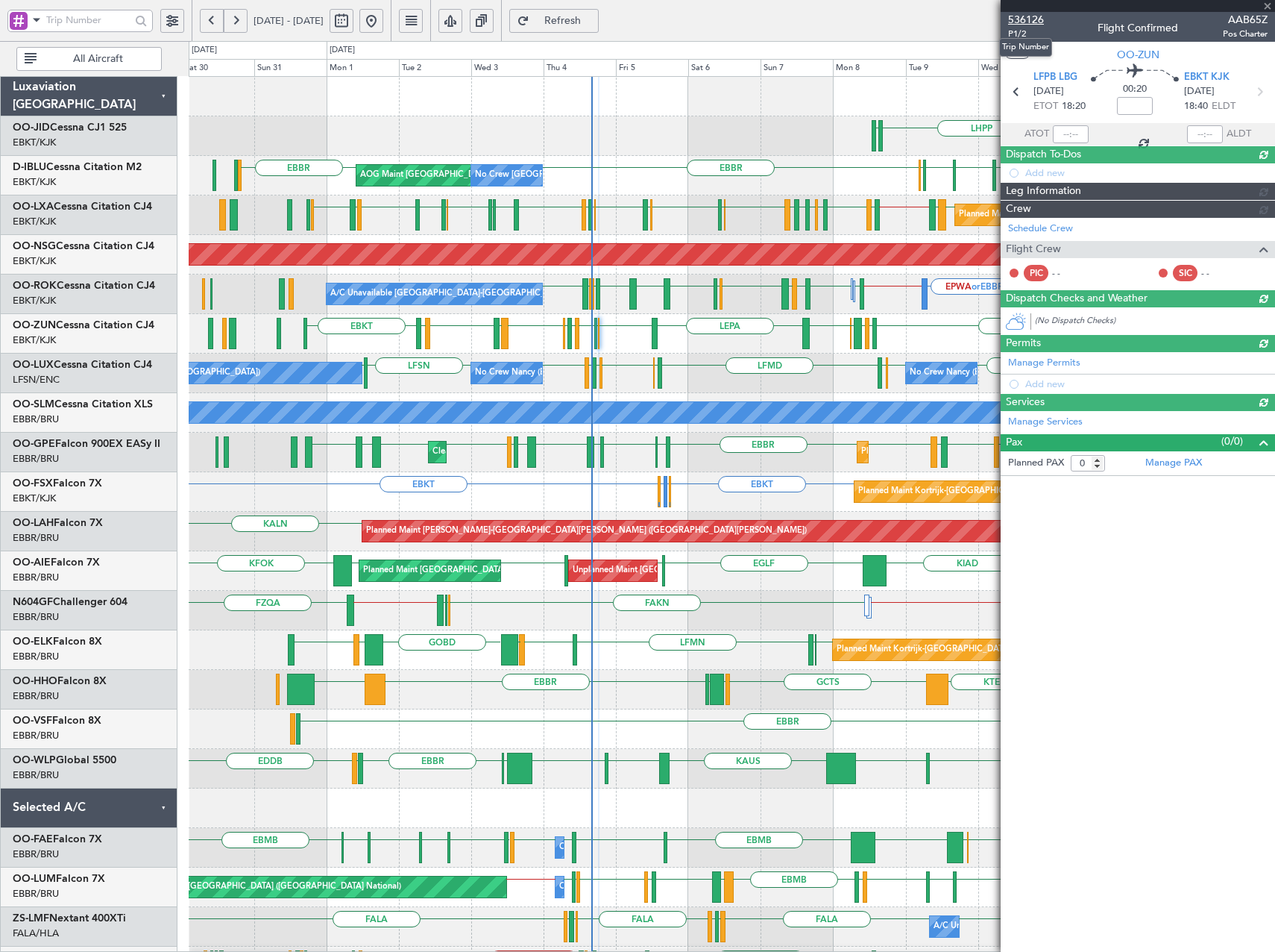
click at [1040, 17] on span "536126" at bounding box center [1026, 20] width 36 height 16
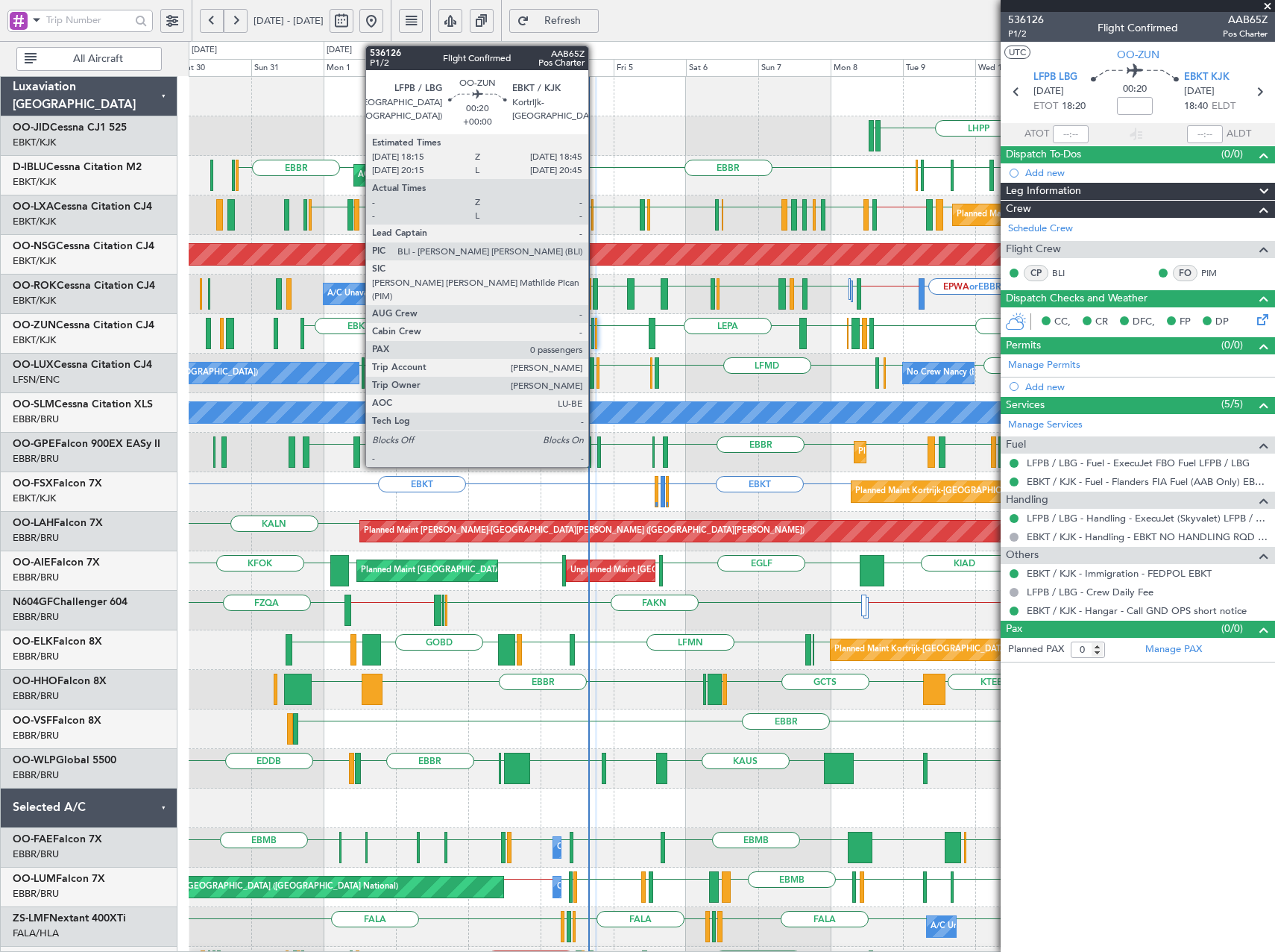
click at [595, 341] on div at bounding box center [596, 333] width 2 height 31
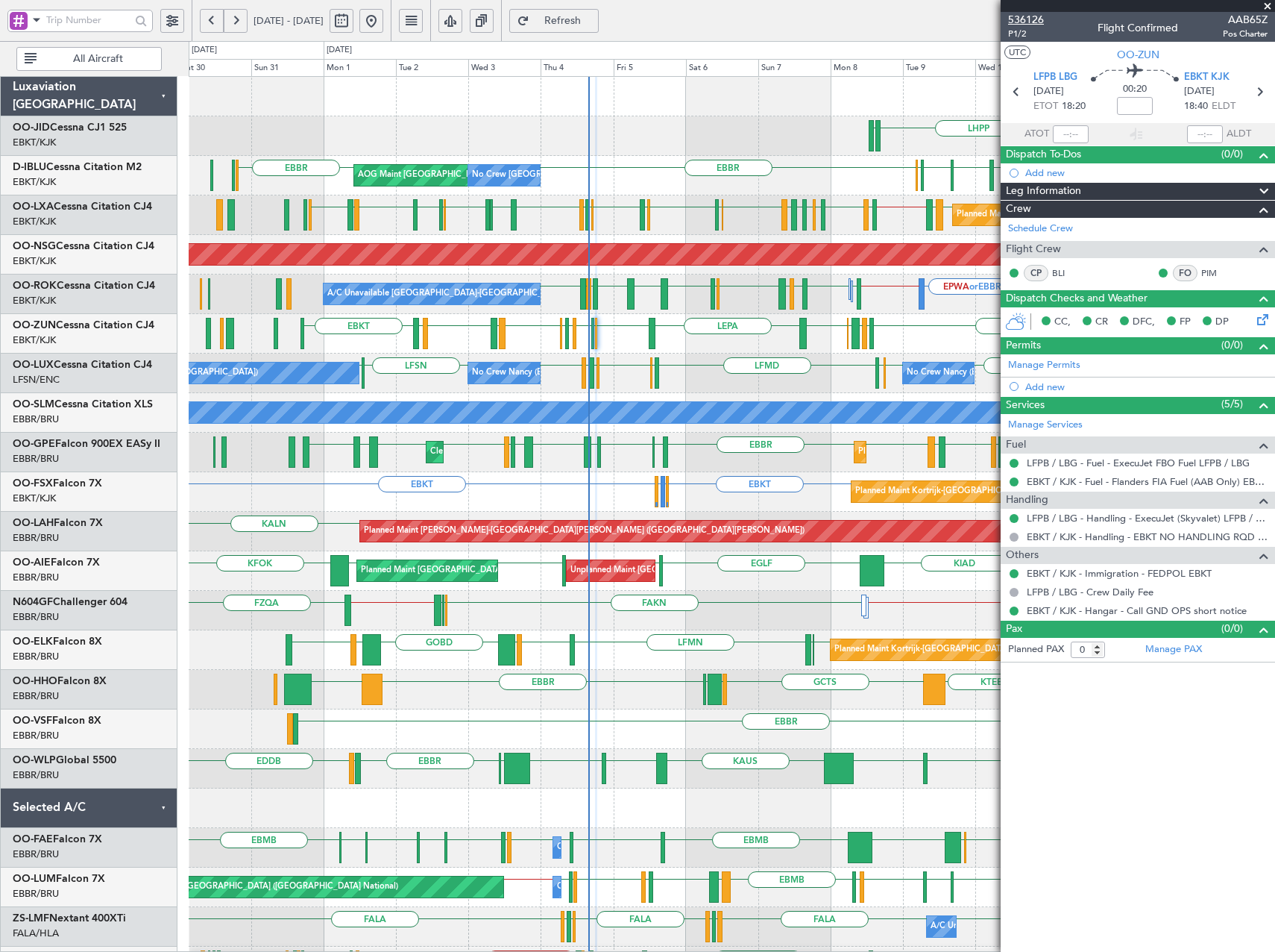
click at [1036, 23] on span "536126" at bounding box center [1026, 20] width 36 height 16
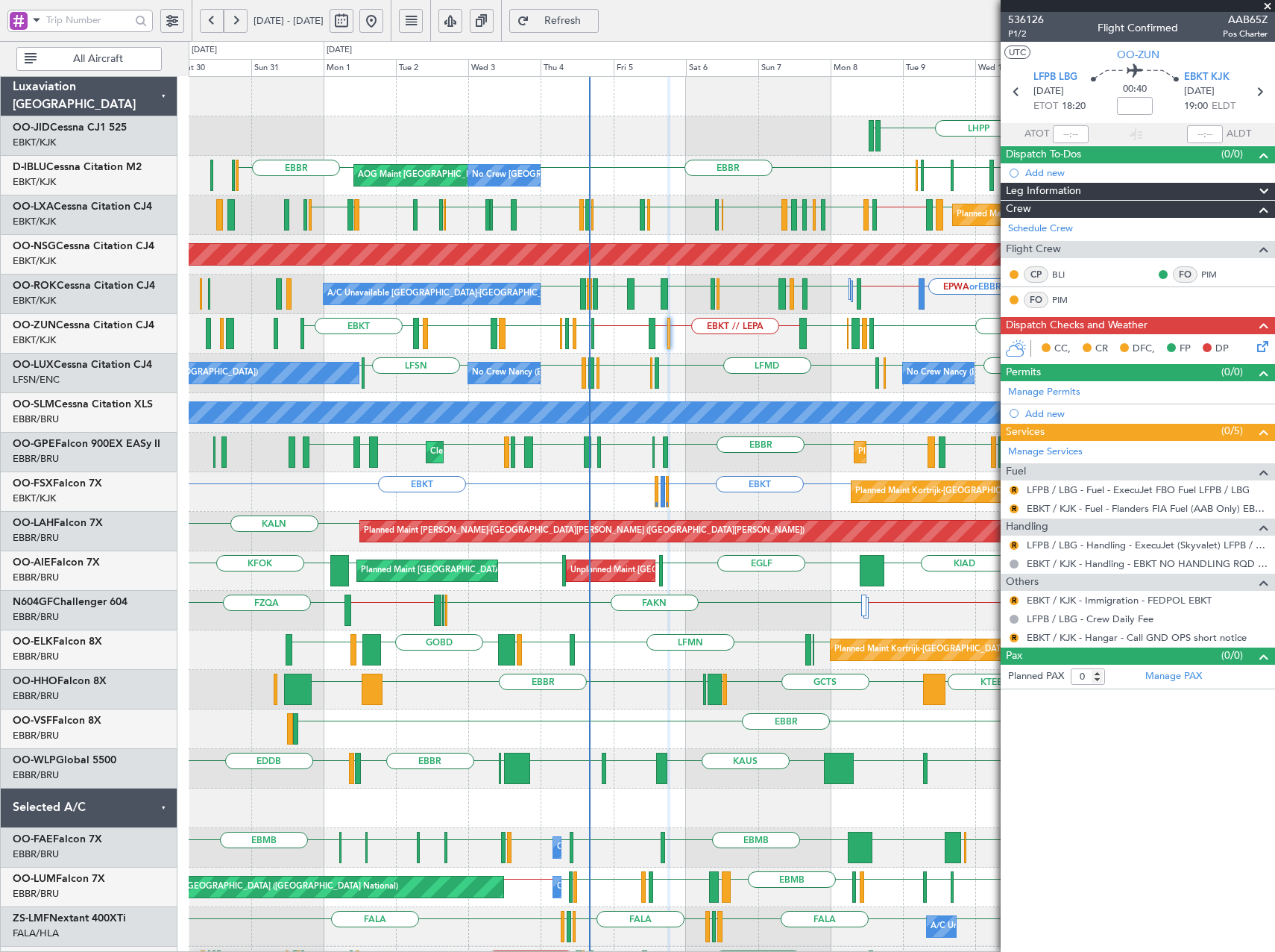
click at [594, 20] on span "Refresh" at bounding box center [563, 20] width 61 height 10
